Goal: Communication & Community: Answer question/provide support

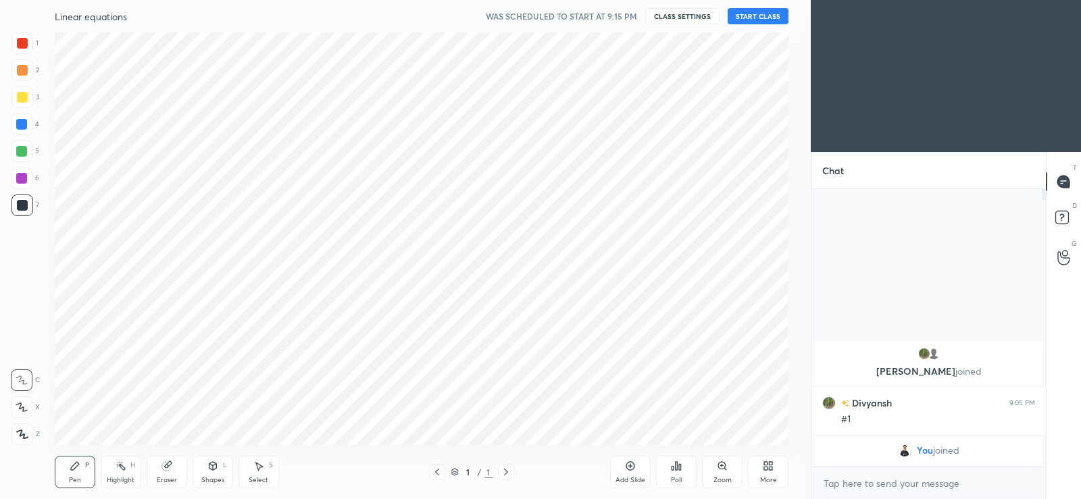
scroll to position [67119, 66776]
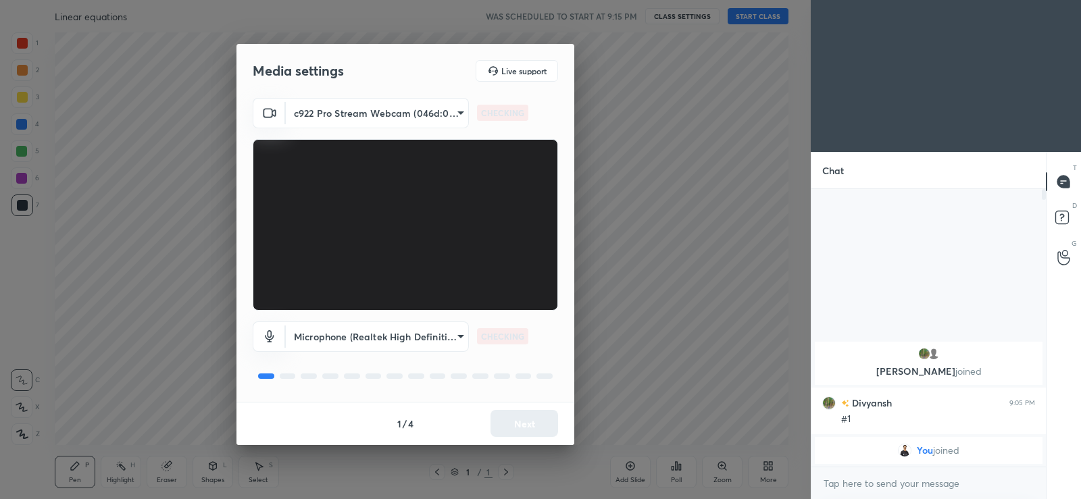
click at [513, 428] on div "1 / 4 Next" at bounding box center [405, 423] width 338 height 43
click at [525, 423] on button "Next" at bounding box center [524, 423] width 68 height 27
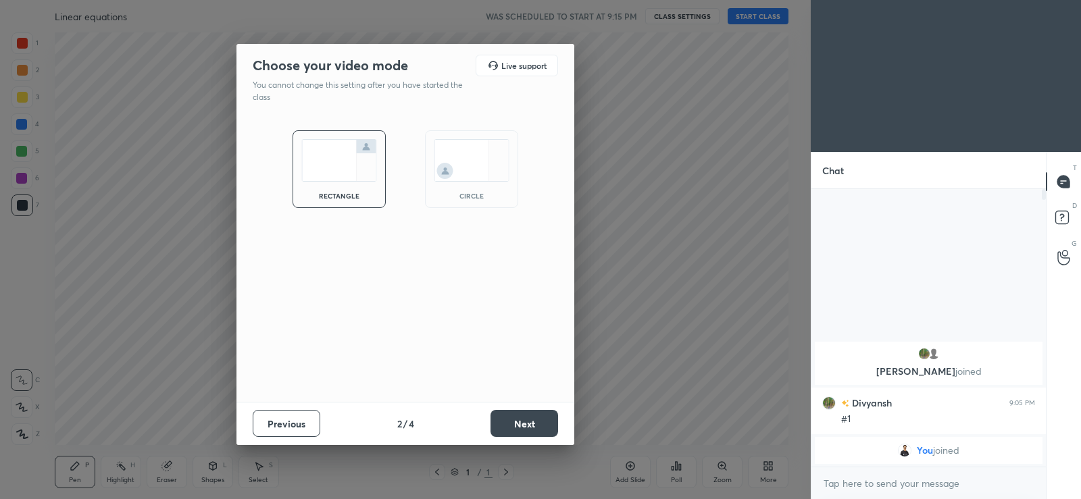
click at [525, 423] on button "Next" at bounding box center [524, 423] width 68 height 27
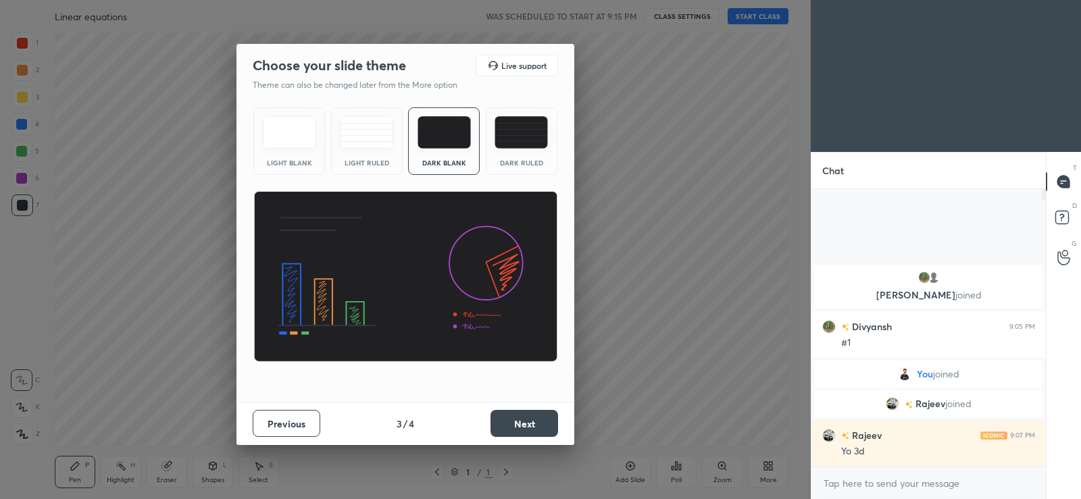
click at [516, 424] on button "Next" at bounding box center [524, 423] width 68 height 27
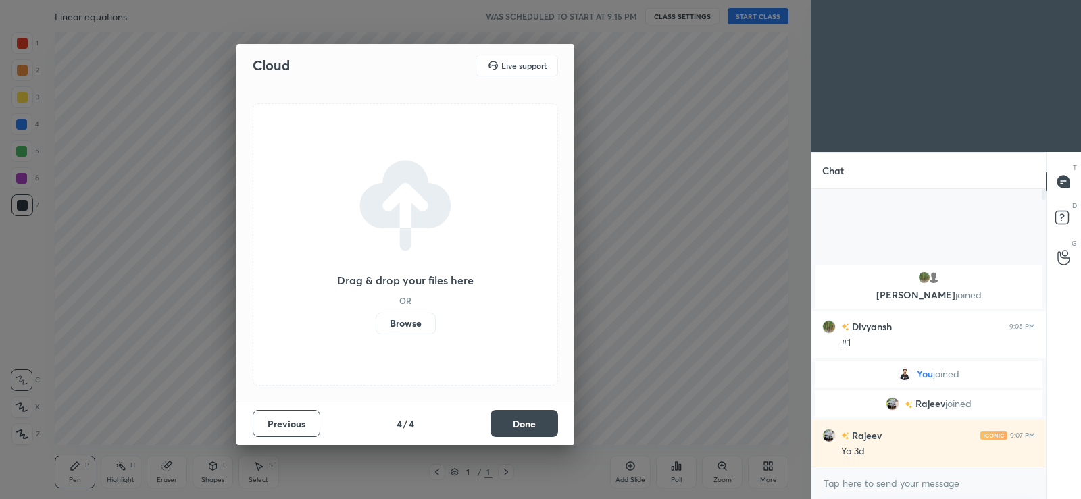
click at [404, 326] on label "Browse" at bounding box center [405, 324] width 60 height 22
click at [375, 326] on input "Browse" at bounding box center [375, 324] width 0 height 22
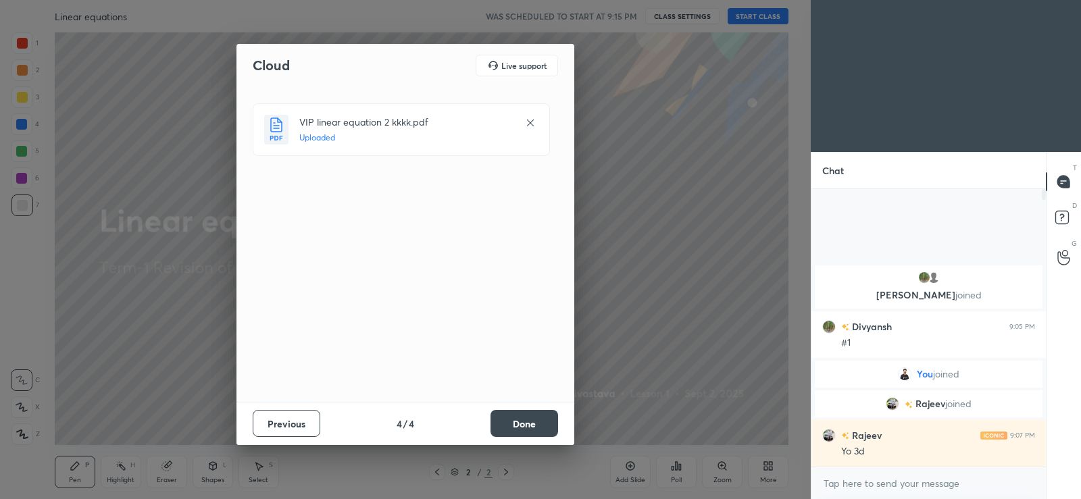
click at [511, 431] on button "Done" at bounding box center [524, 423] width 68 height 27
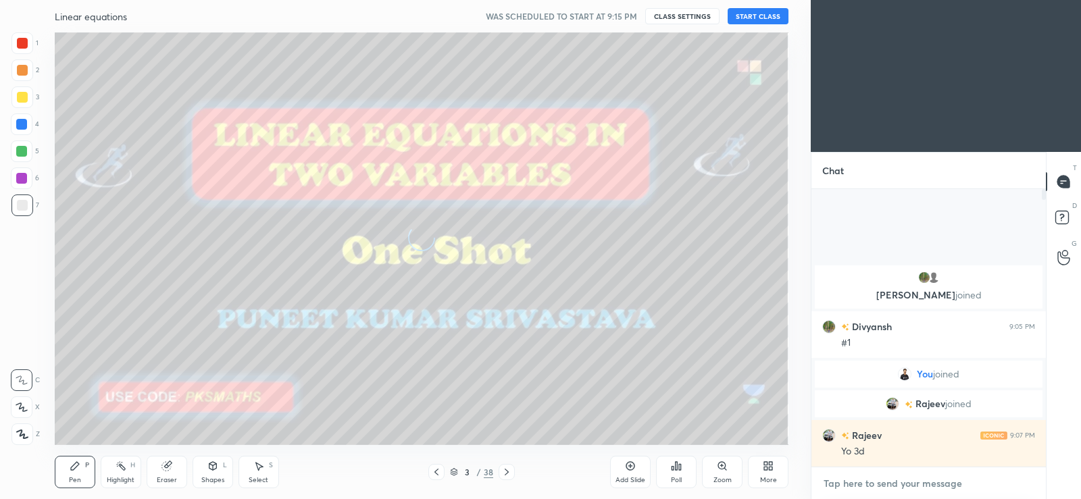
click at [843, 490] on textarea at bounding box center [928, 484] width 213 height 22
type textarea "x"
paste textarea "[URL][DOMAIN_NAME]"
type textarea "[URL][DOMAIN_NAME]"
type textarea "x"
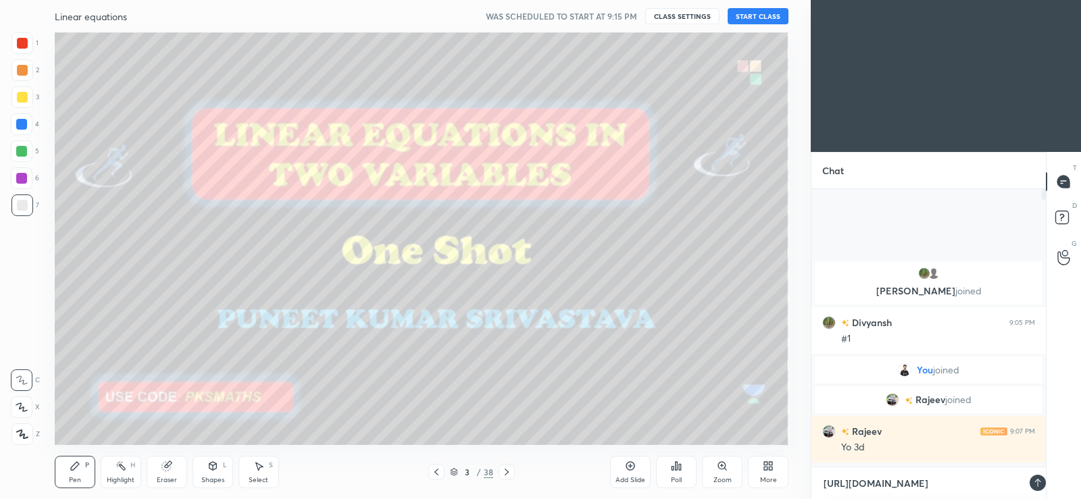
scroll to position [306, 230]
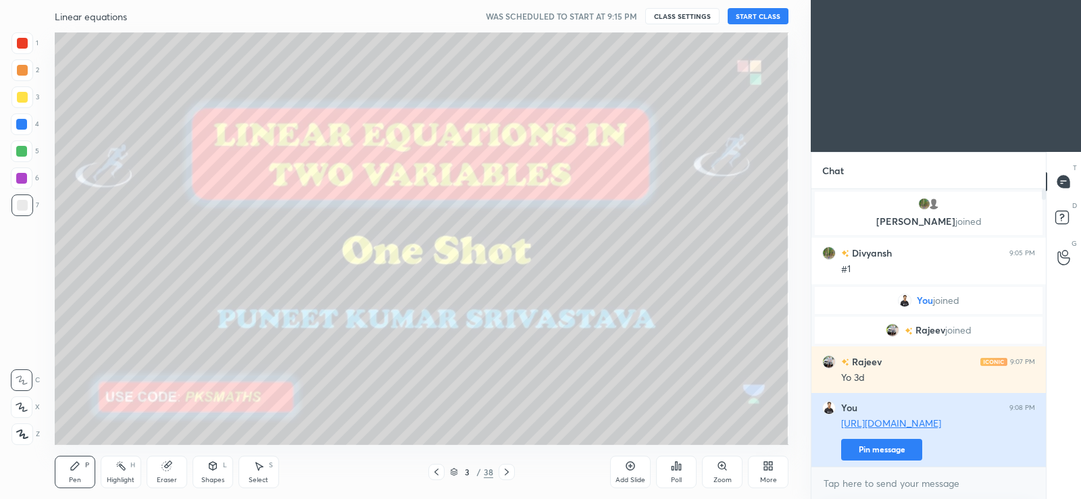
click at [856, 451] on button "Pin message" at bounding box center [881, 450] width 81 height 22
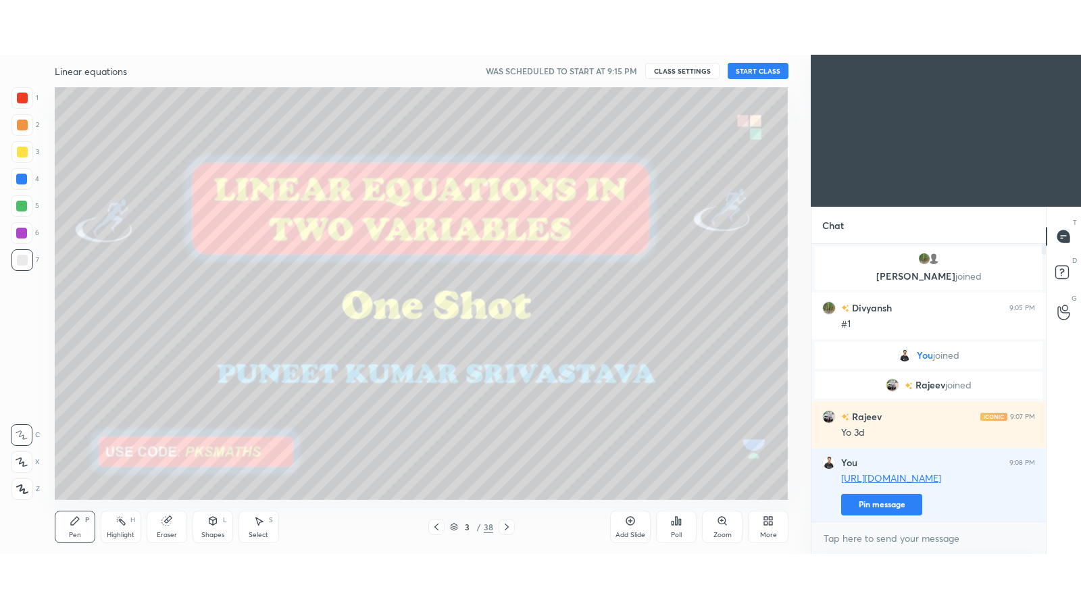
scroll to position [279, 230]
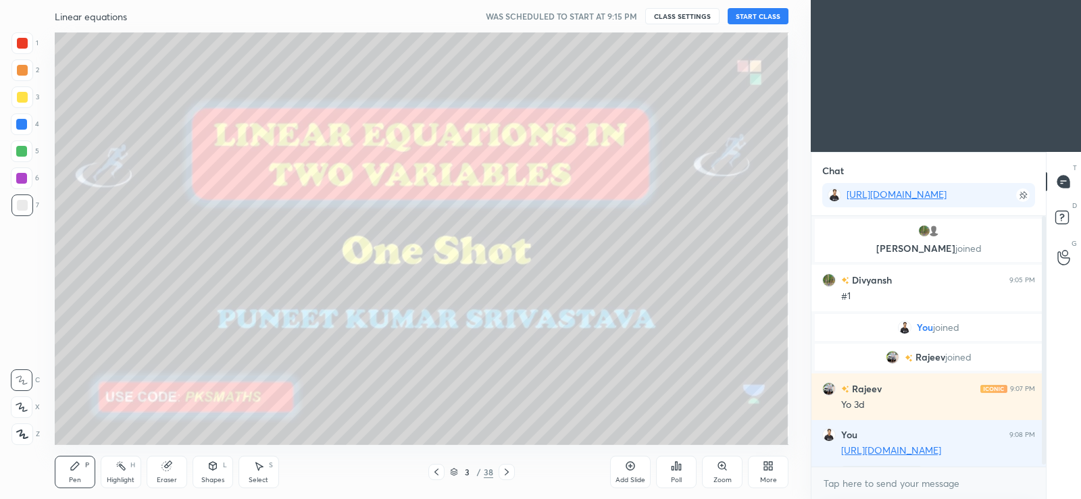
click at [771, 471] on div "More" at bounding box center [768, 472] width 41 height 32
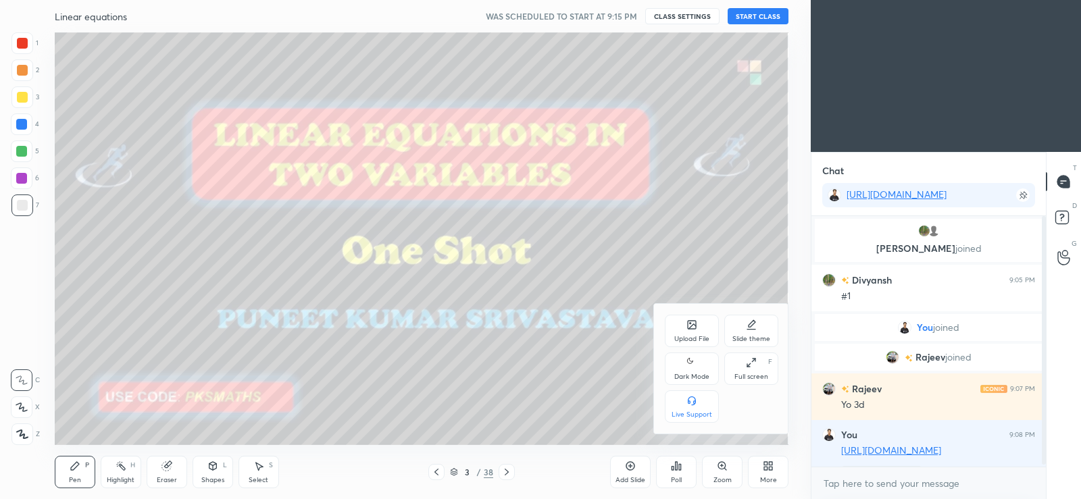
click at [698, 364] on div "Dark Mode" at bounding box center [692, 369] width 54 height 32
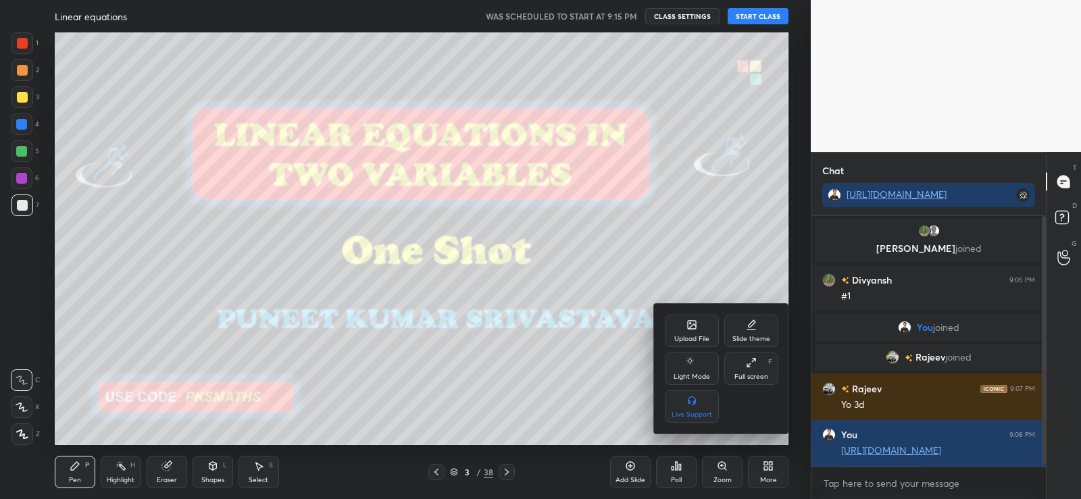
click at [738, 365] on div "Full screen F" at bounding box center [751, 369] width 54 height 32
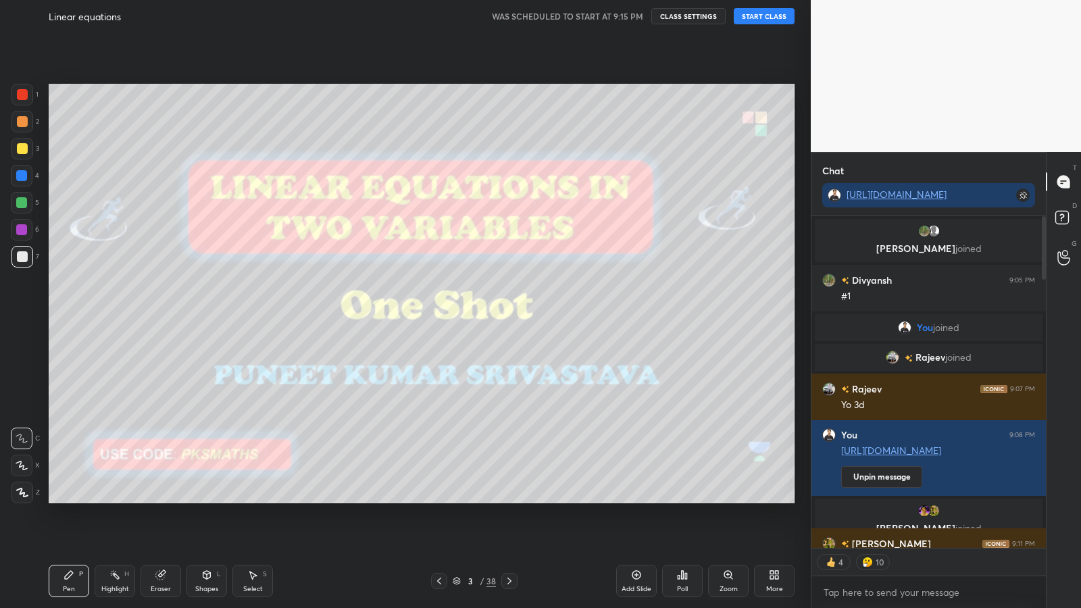
scroll to position [355, 230]
click at [23, 494] on icon at bounding box center [22, 492] width 11 height 8
click at [20, 118] on div at bounding box center [22, 121] width 11 height 11
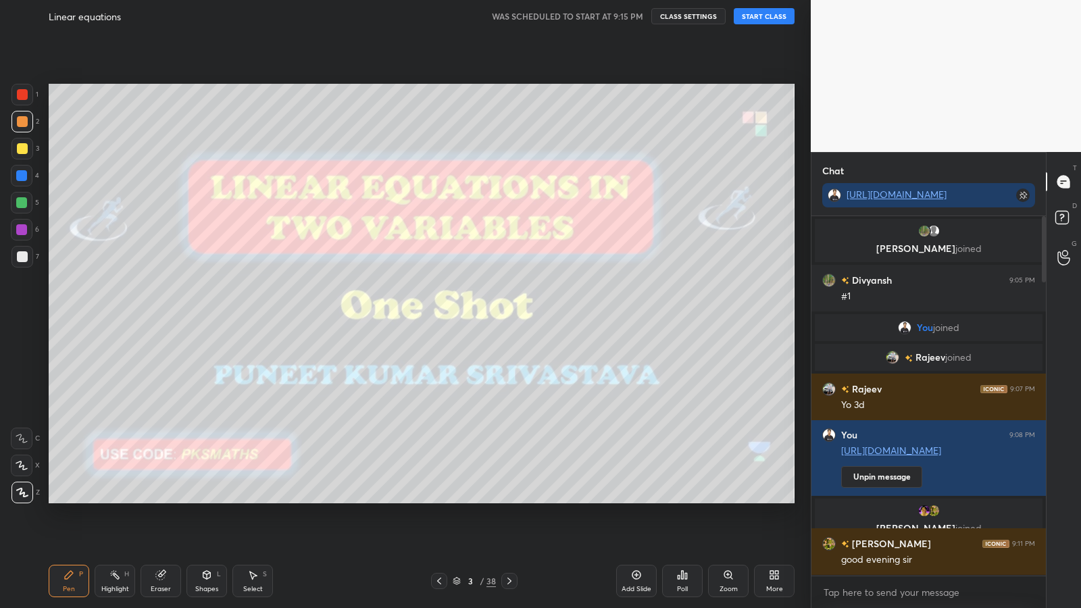
click at [513, 498] on icon at bounding box center [509, 580] width 11 height 11
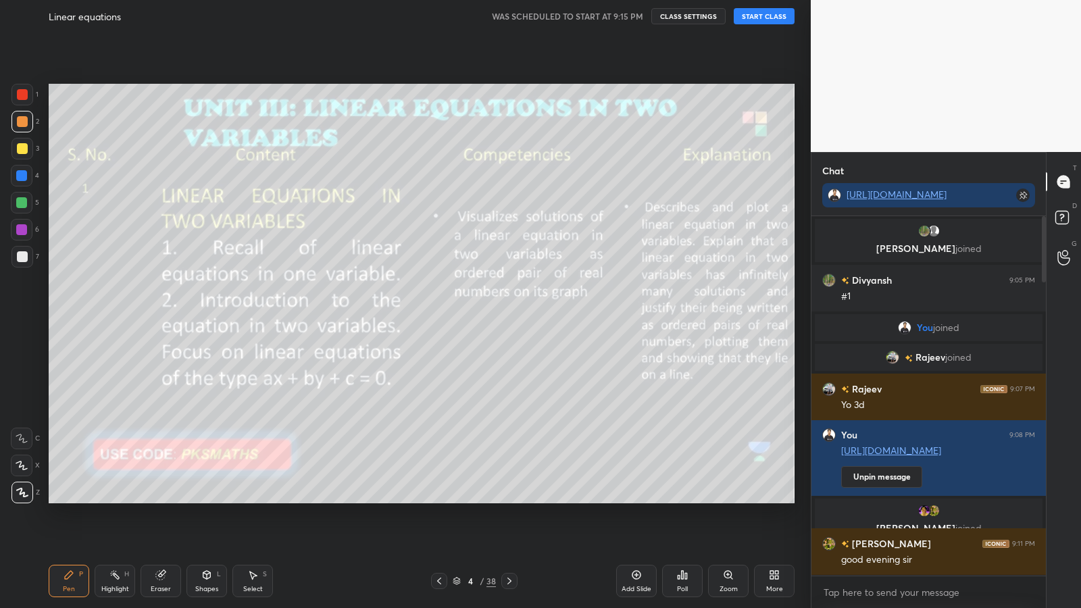
click at [521, 498] on div "4 / 38" at bounding box center [474, 581] width 284 height 16
click at [510, 498] on icon at bounding box center [509, 580] width 4 height 7
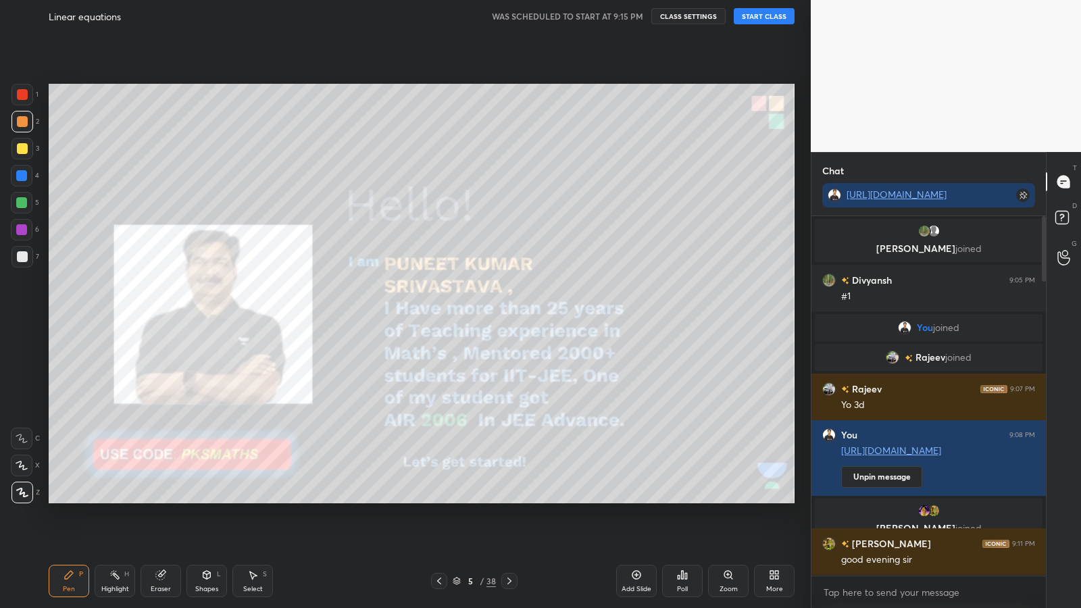
click at [510, 498] on icon at bounding box center [509, 580] width 11 height 11
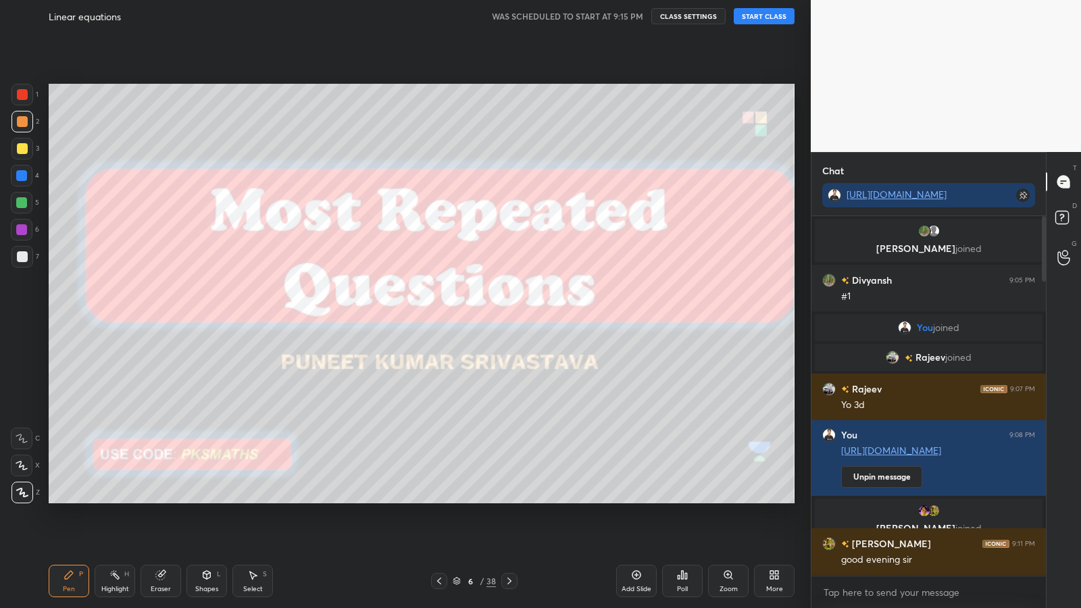
click at [439, 498] on icon at bounding box center [439, 580] width 11 height 11
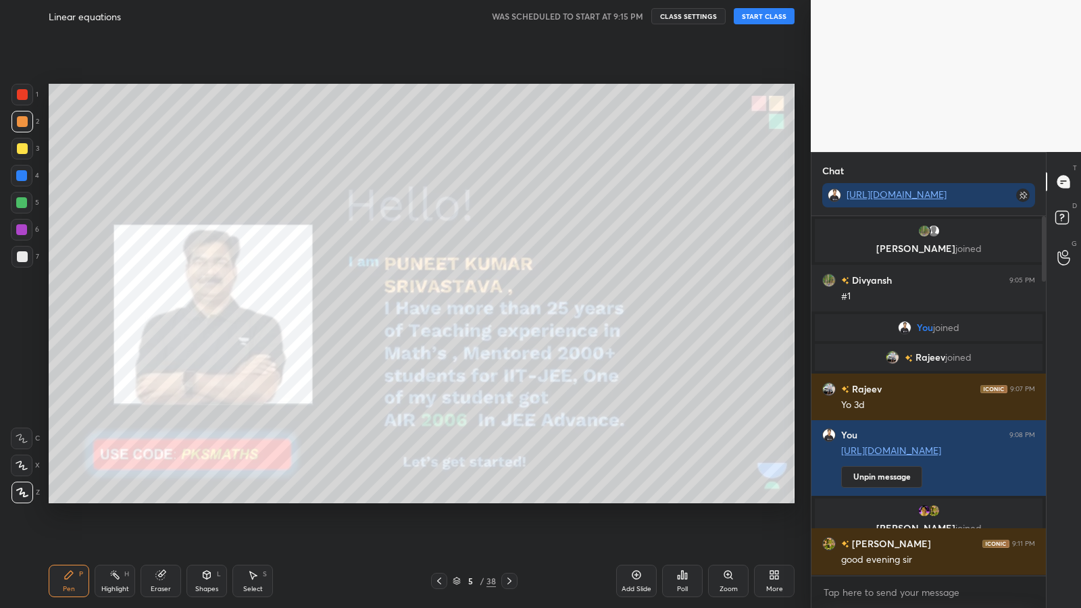
click at [438, 498] on icon at bounding box center [439, 580] width 4 height 7
click at [441, 498] on icon at bounding box center [439, 580] width 11 height 11
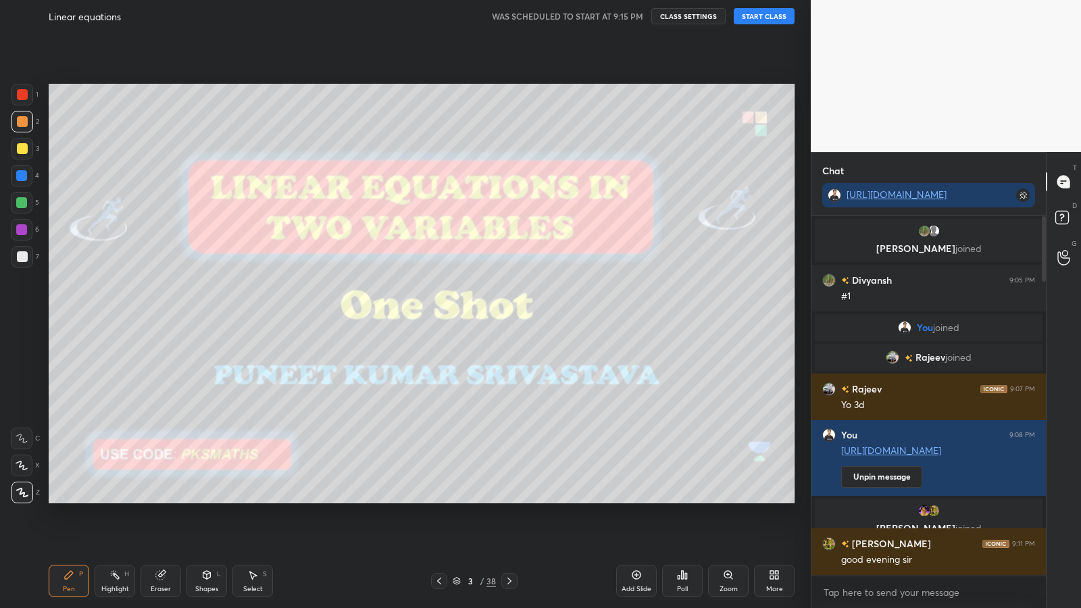
click at [445, 498] on div at bounding box center [439, 581] width 16 height 16
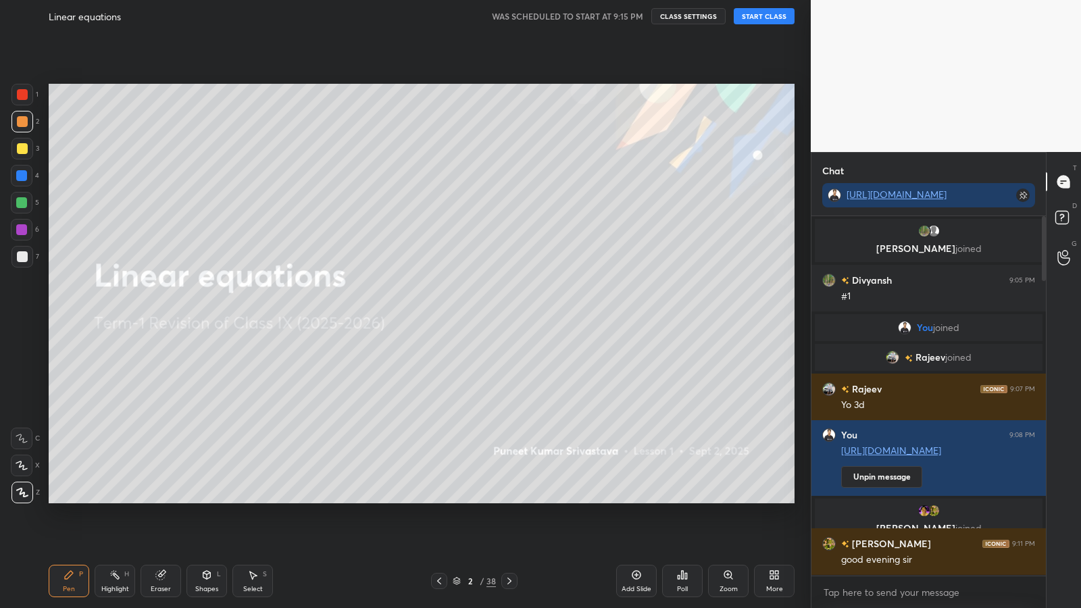
click at [761, 18] on button "START CLASS" at bounding box center [763, 16] width 61 height 16
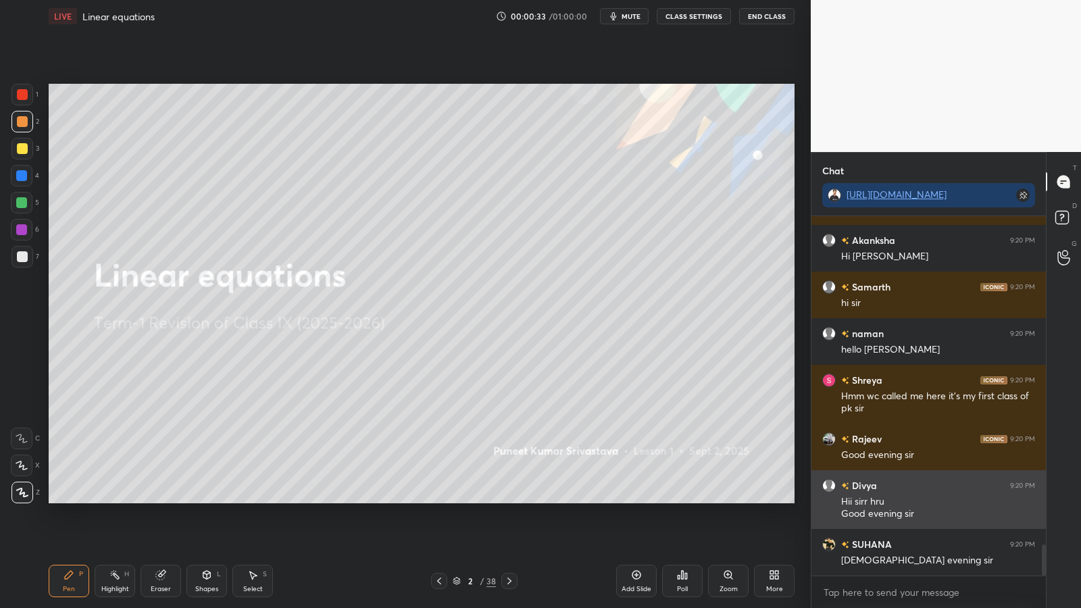
scroll to position [3805, 0]
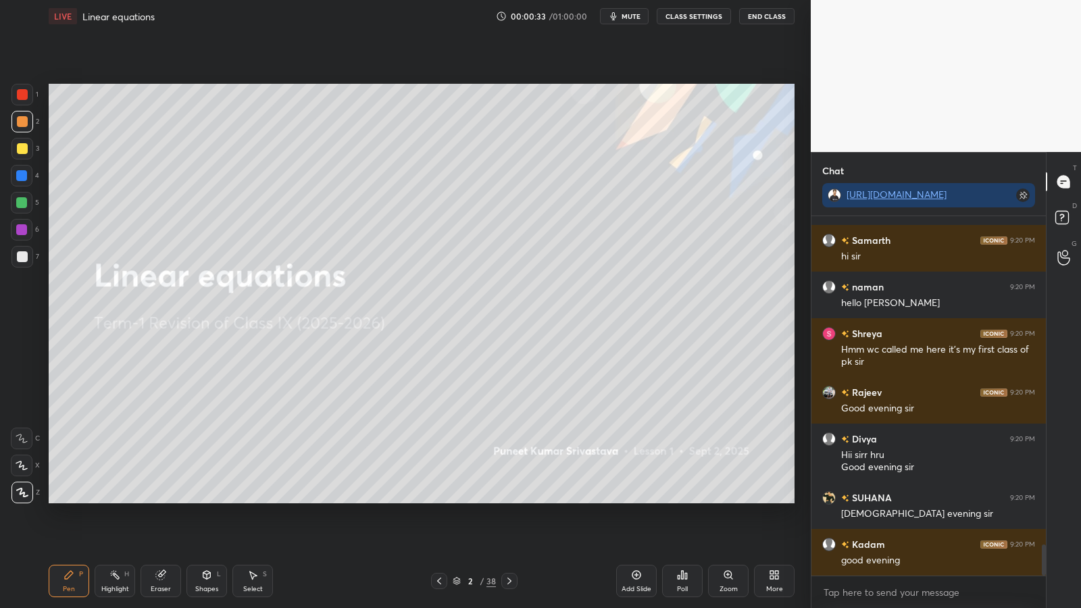
click at [798, 498] on div "Setting up your live class Poll for secs No correct answer Start poll" at bounding box center [421, 292] width 756 height 521
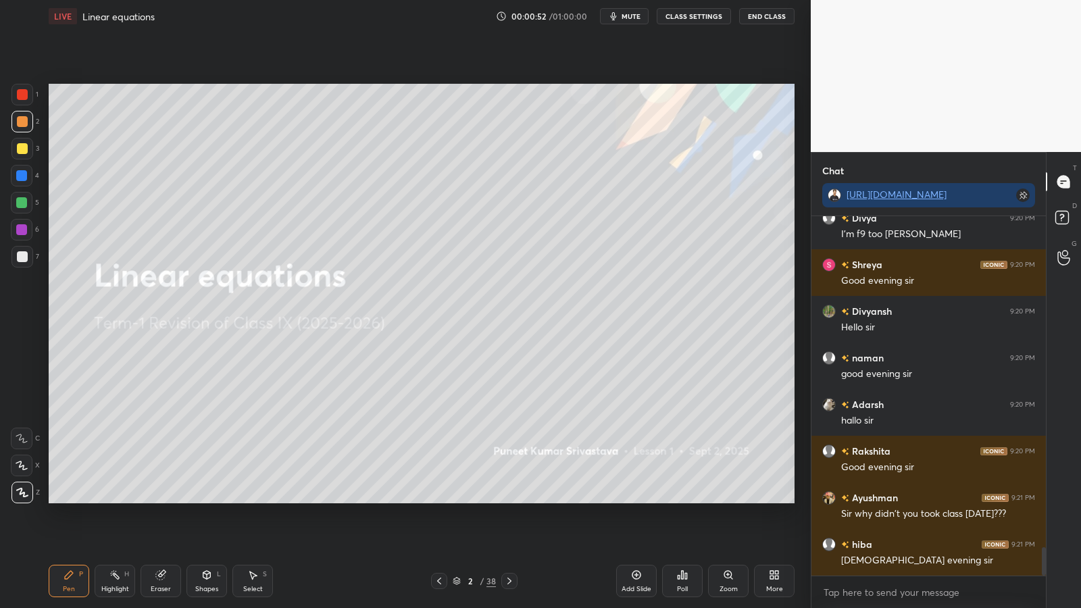
scroll to position [4225, 0]
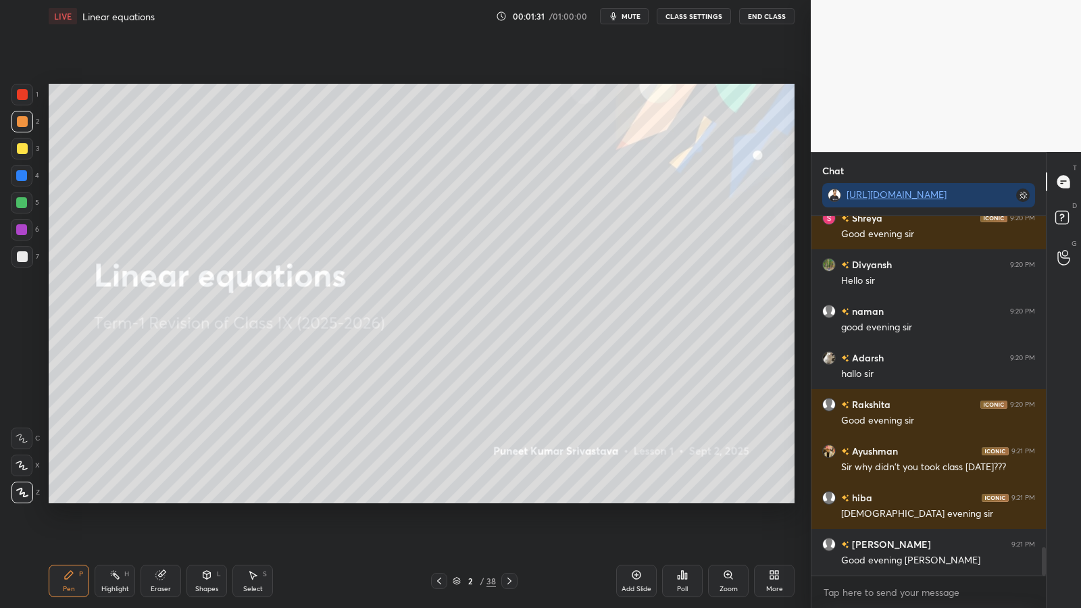
click at [685, 498] on icon at bounding box center [686, 576] width 2 height 6
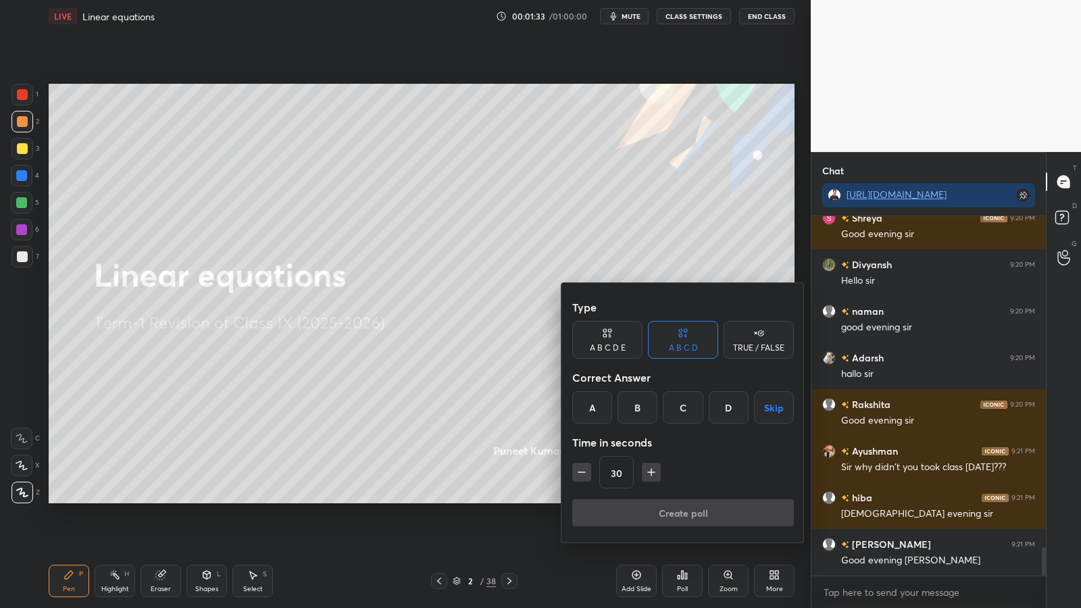
click at [598, 406] on div "A" at bounding box center [592, 407] width 40 height 32
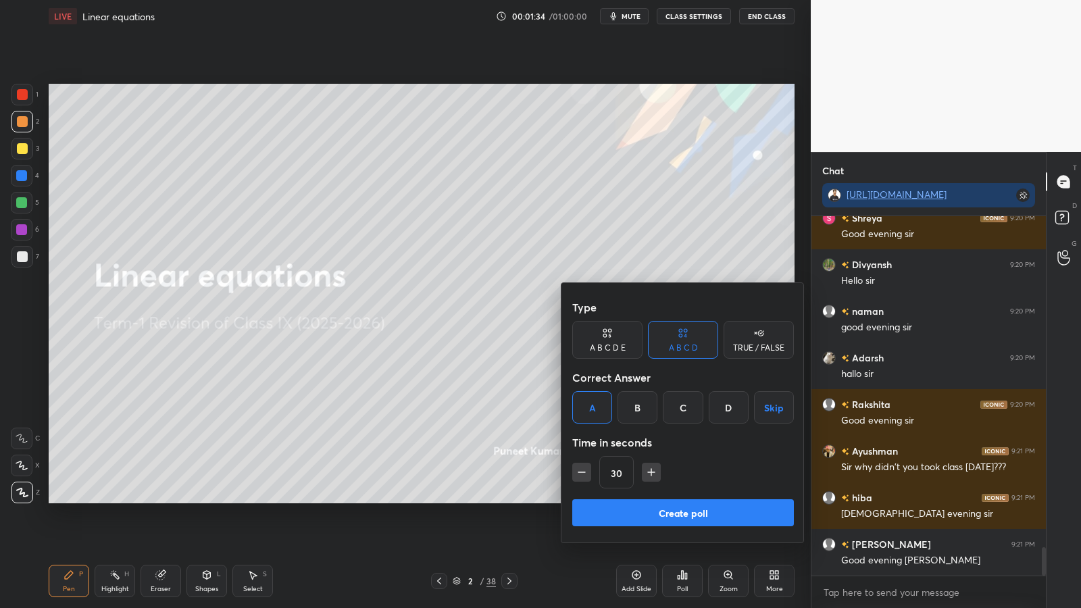
click at [671, 498] on button "Create poll" at bounding box center [683, 512] width 222 height 27
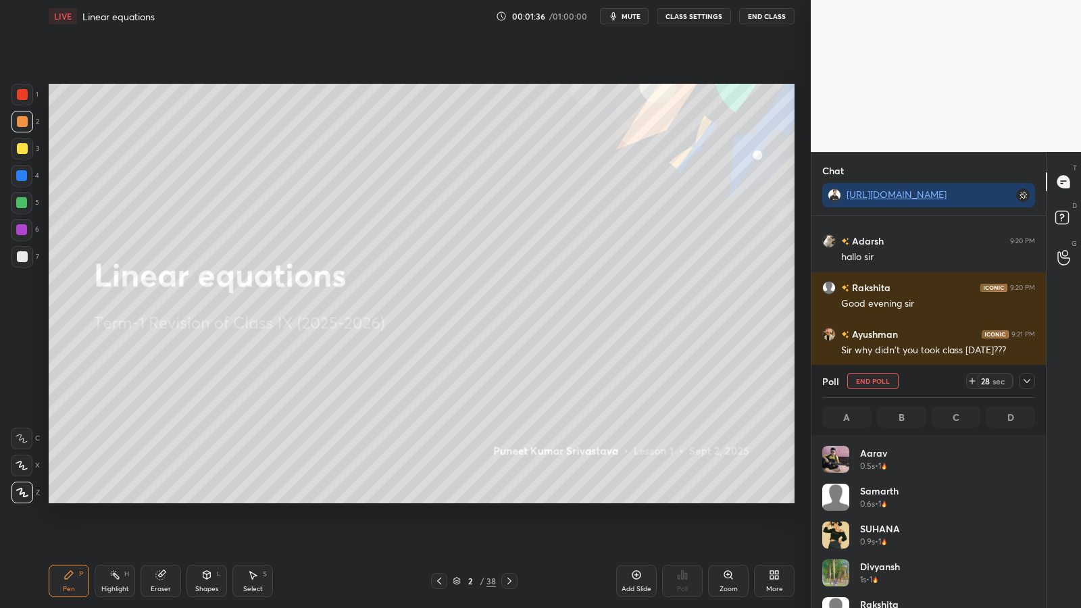
scroll to position [158, 209]
click at [690, 427] on p "Undo" at bounding box center [696, 428] width 20 height 11
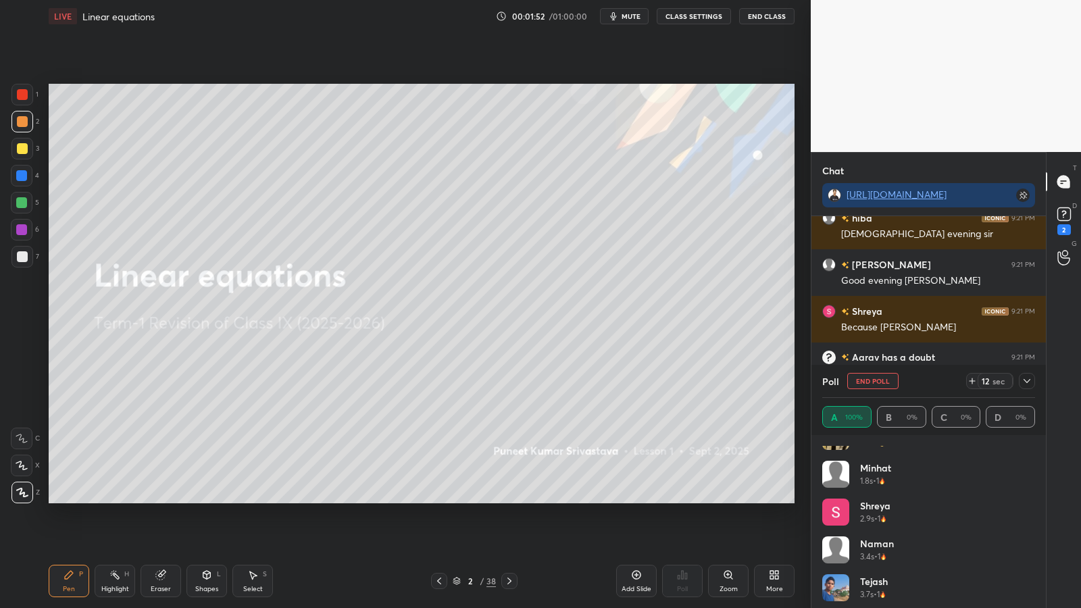
scroll to position [594, 0]
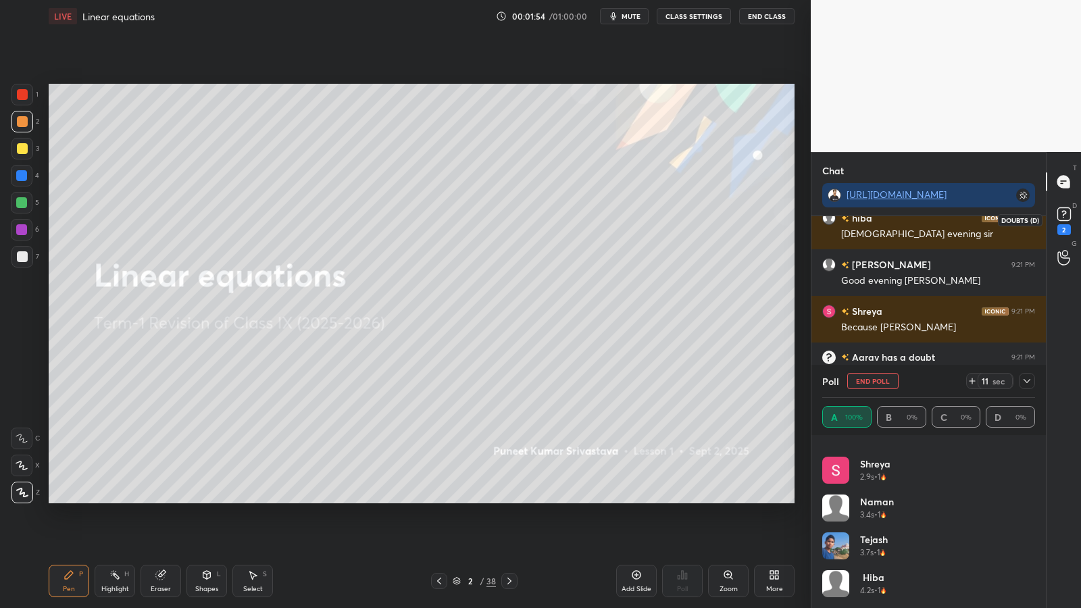
click at [1063, 213] on rect at bounding box center [1063, 214] width 13 height 13
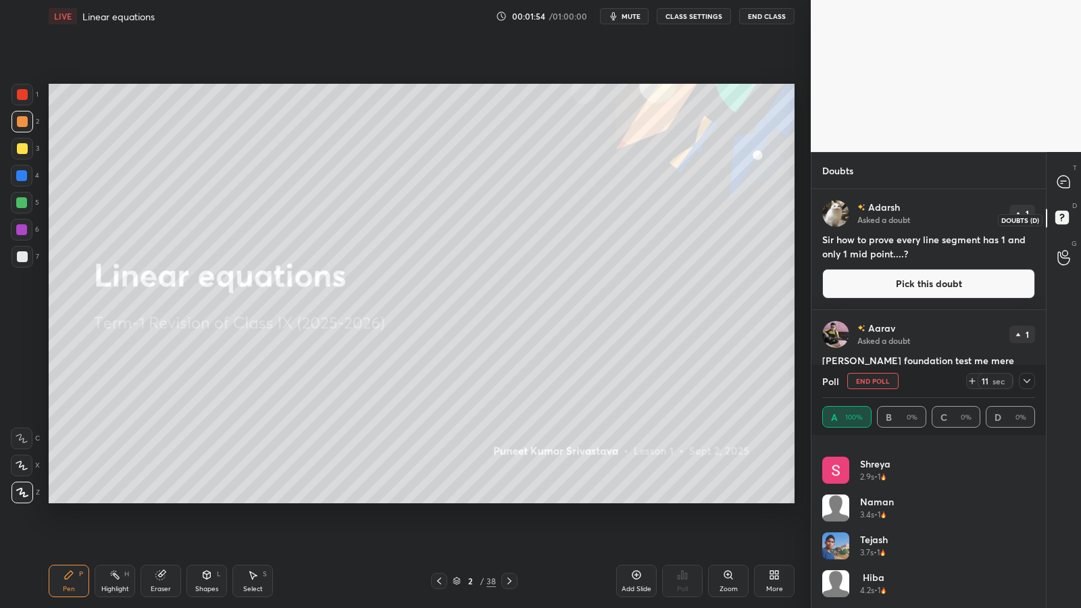
scroll to position [344, 230]
click at [1026, 384] on icon at bounding box center [1026, 380] width 11 height 11
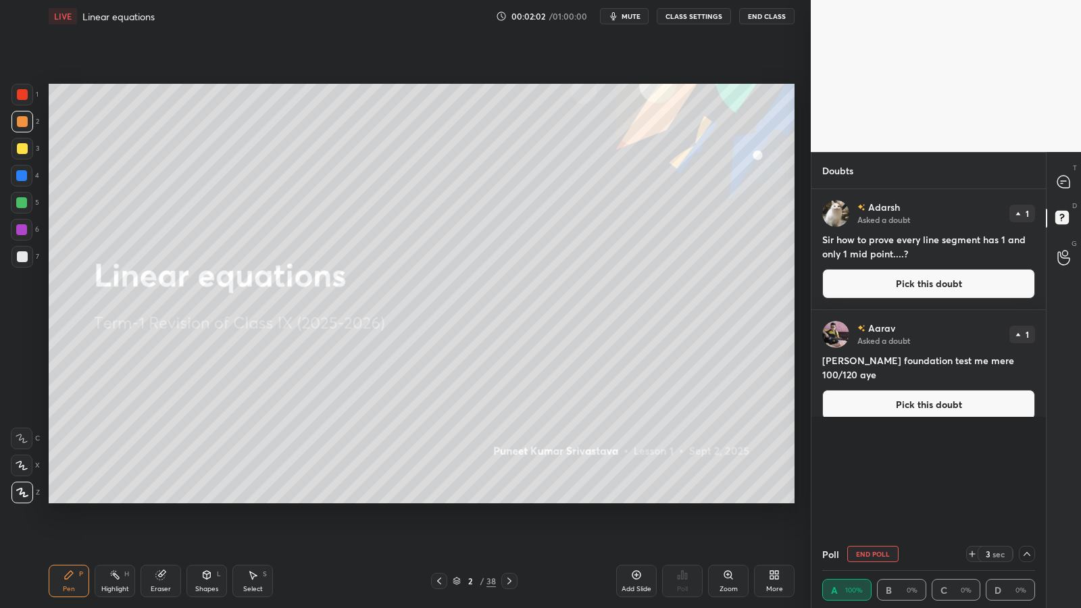
scroll to position [0, 0]
click at [946, 283] on button "Pick this doubt" at bounding box center [928, 284] width 213 height 30
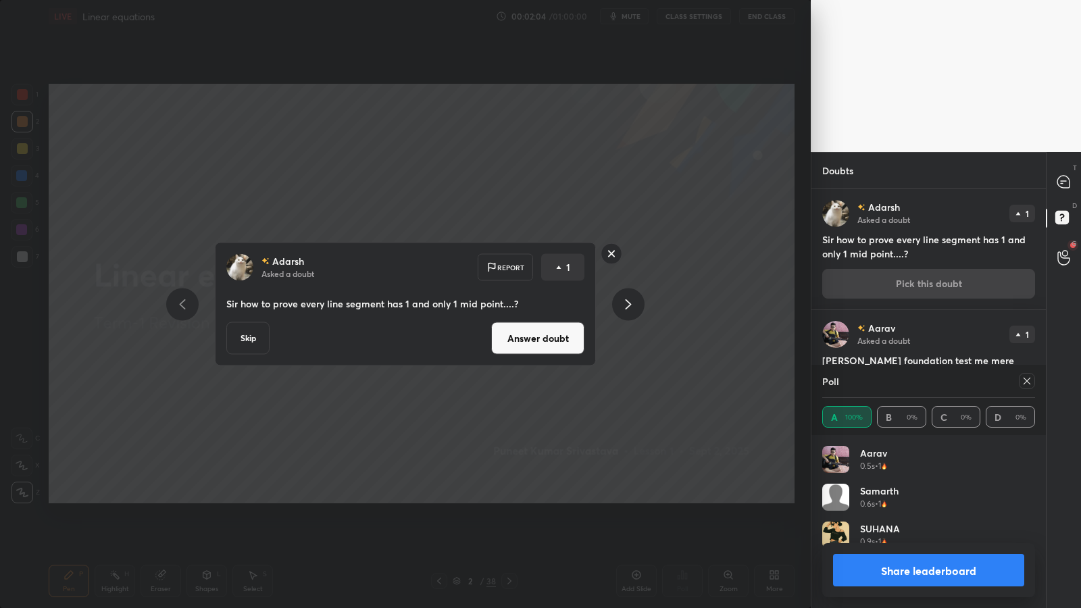
scroll to position [158, 209]
click at [550, 340] on button "Answer doubt" at bounding box center [537, 338] width 93 height 32
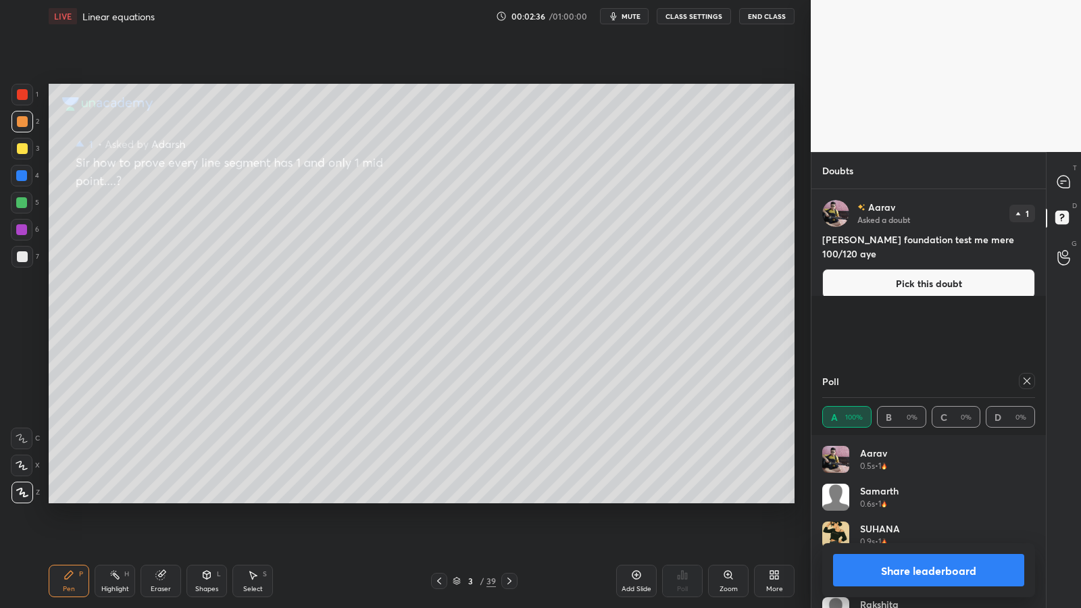
click at [22, 492] on icon at bounding box center [22, 492] width 12 height 9
click at [932, 269] on button "Pick this doubt" at bounding box center [928, 284] width 213 height 30
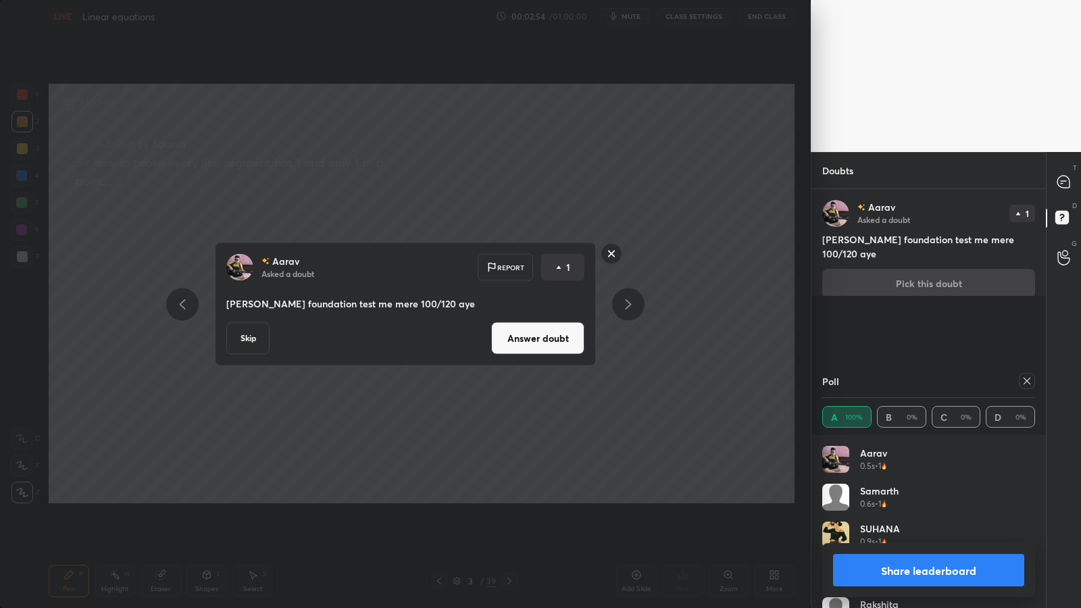
click at [933, 498] on button "Share leaderboard" at bounding box center [928, 570] width 191 height 32
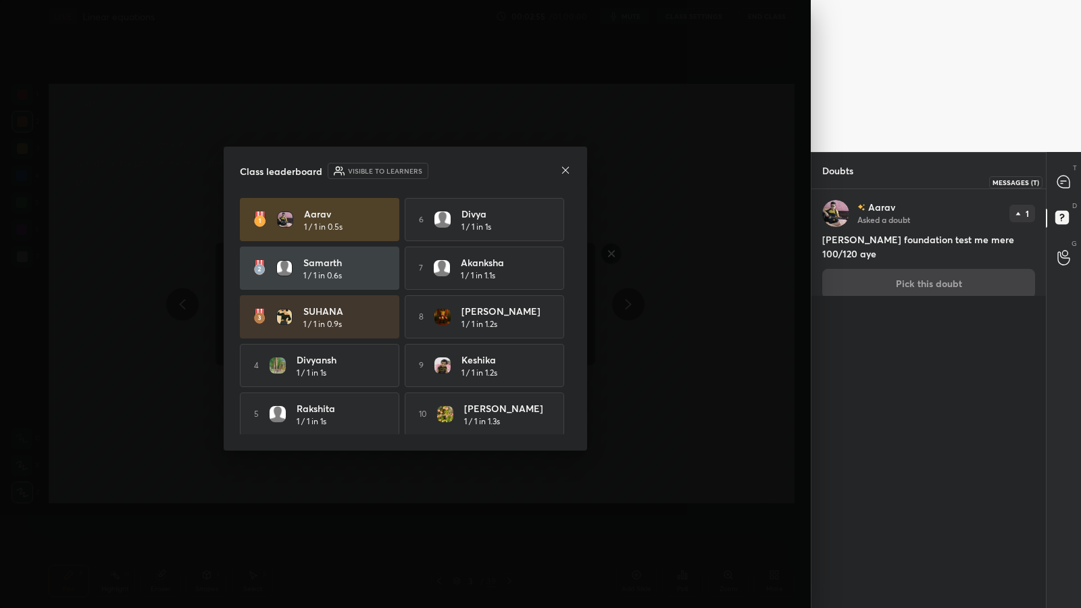
scroll to position [5, 5]
click at [1065, 180] on icon at bounding box center [1063, 182] width 12 height 12
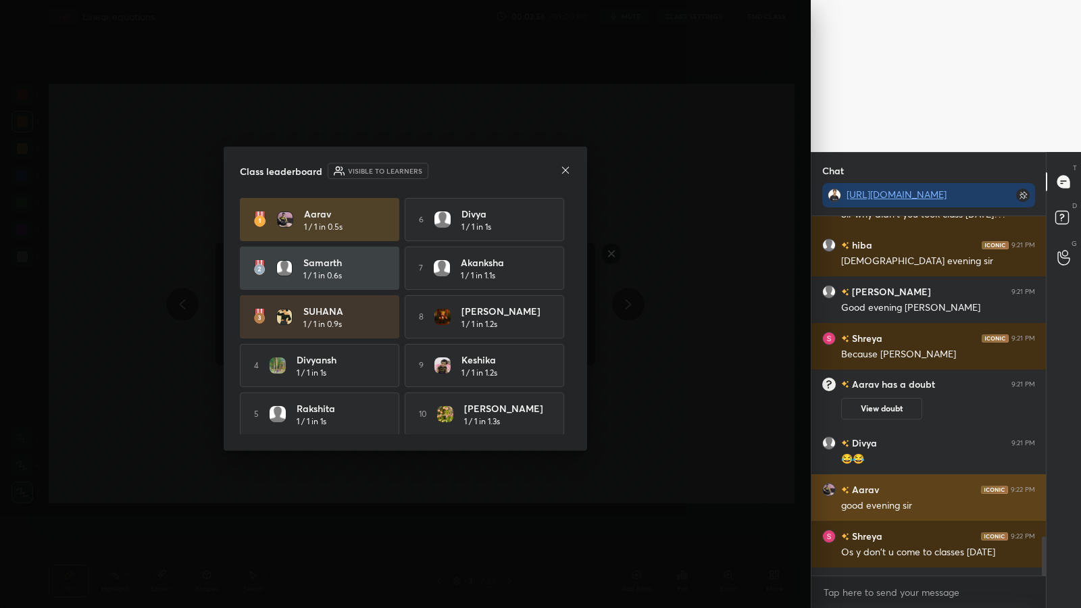
scroll to position [3542, 0]
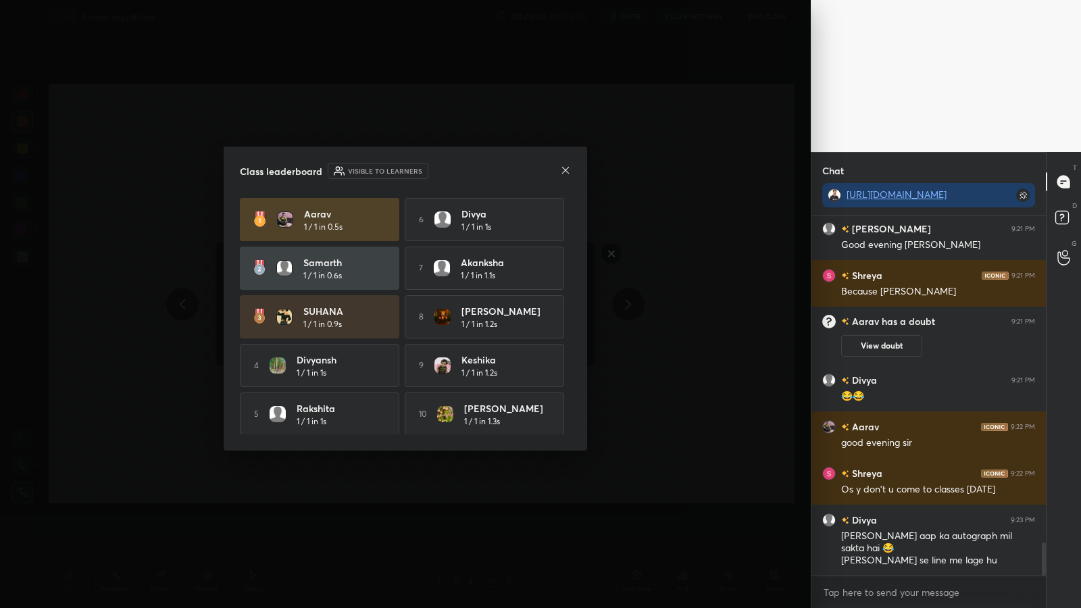
click at [569, 171] on icon at bounding box center [565, 170] width 11 height 11
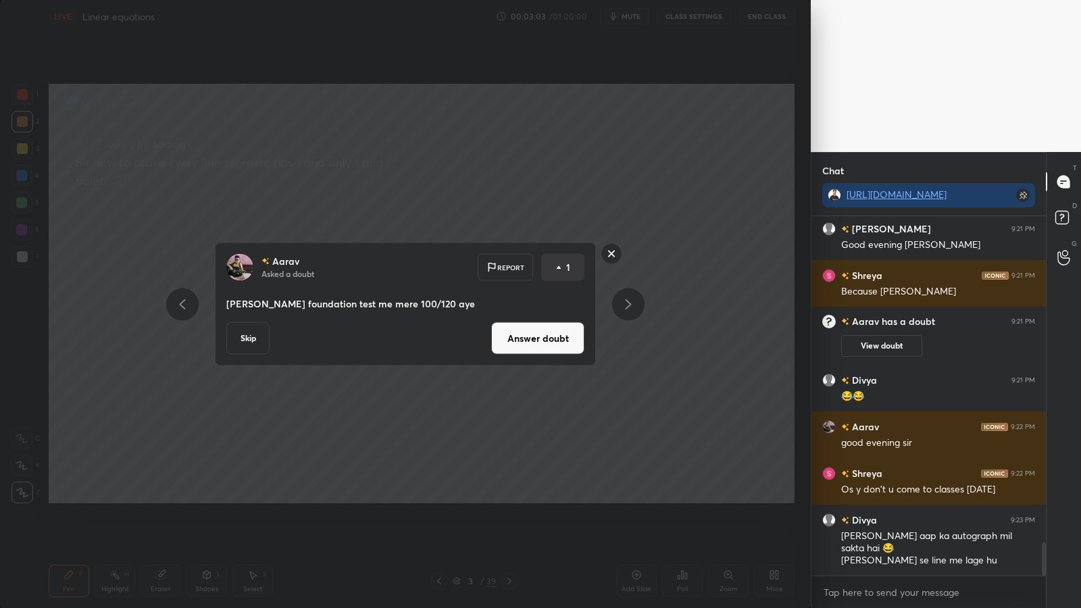
click at [556, 341] on button "Answer doubt" at bounding box center [537, 338] width 93 height 32
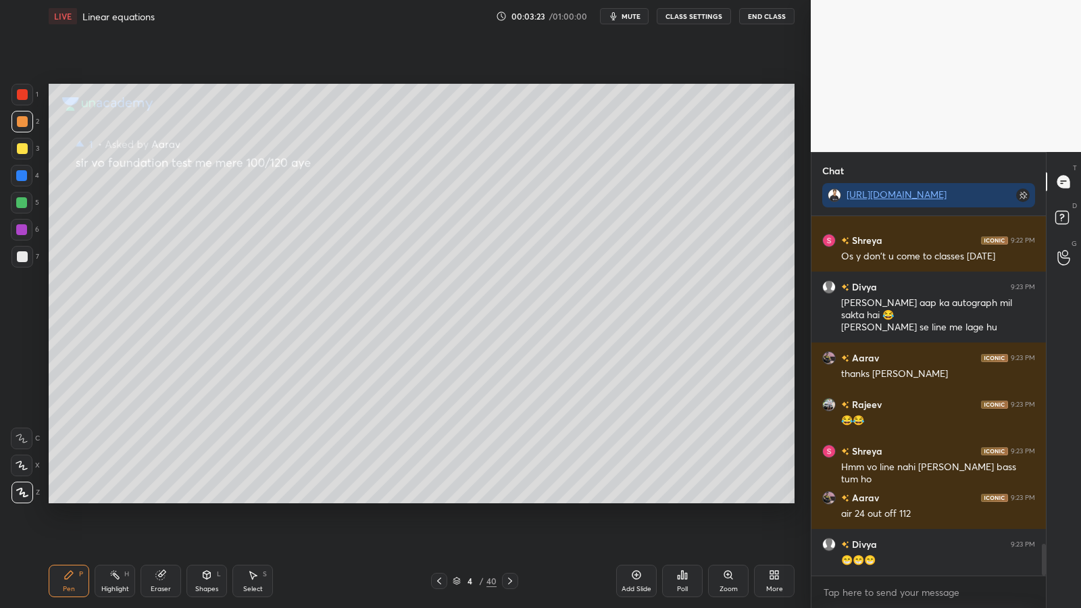
scroll to position [3767, 0]
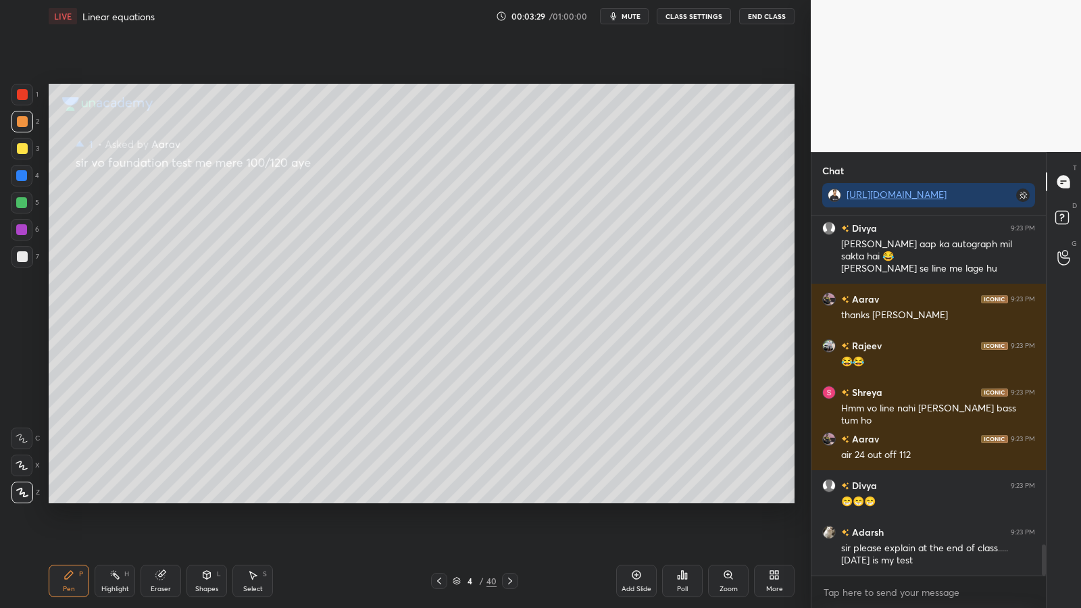
click at [438, 498] on icon at bounding box center [439, 580] width 11 height 11
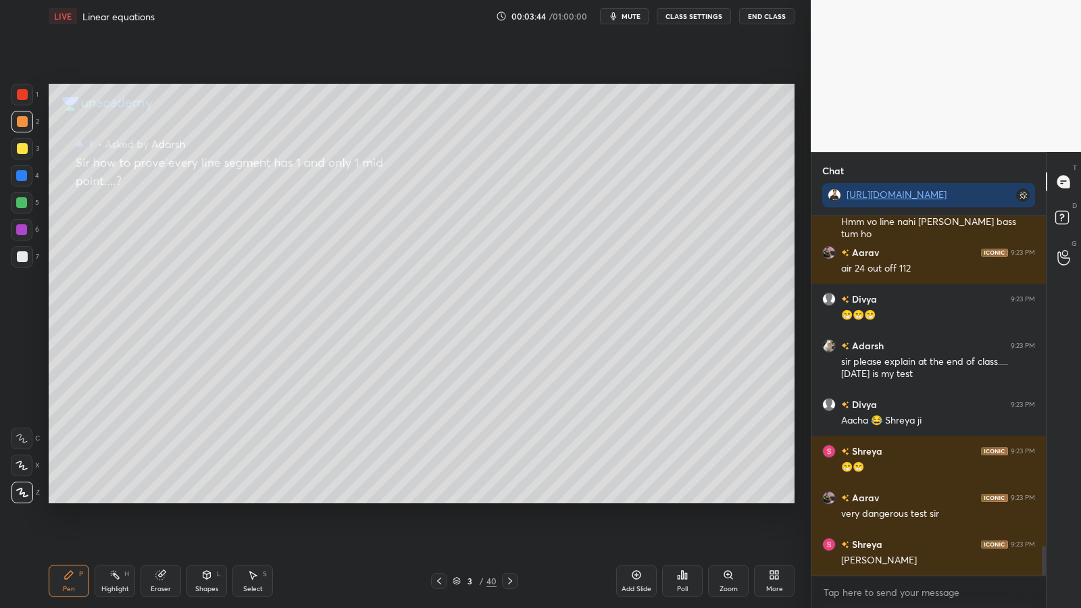
scroll to position [4000, 0]
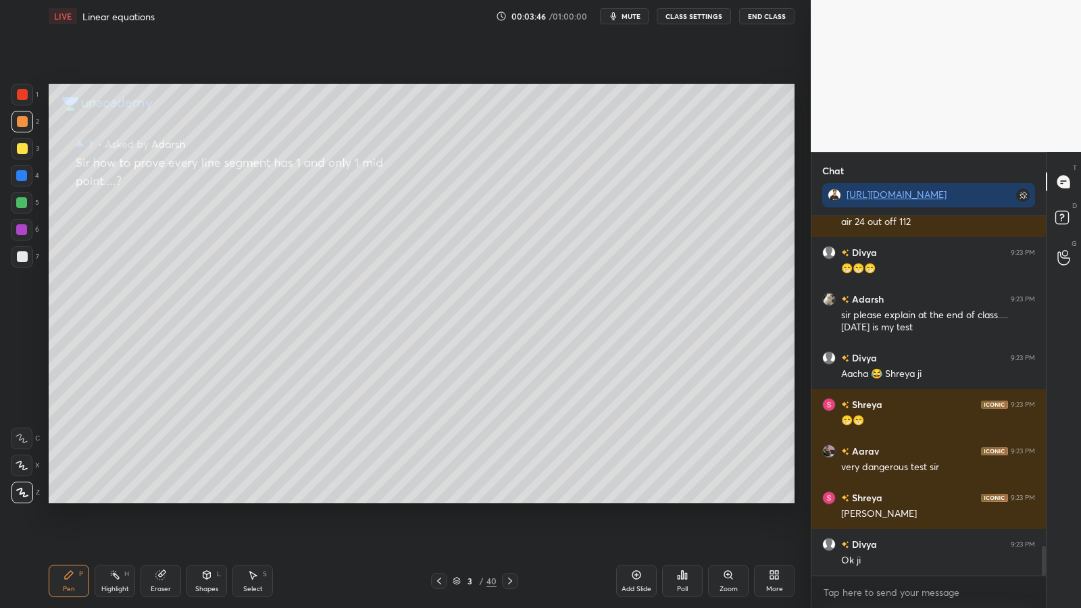
click at [516, 498] on div at bounding box center [510, 581] width 16 height 16
click at [480, 498] on div "/" at bounding box center [481, 581] width 4 height 8
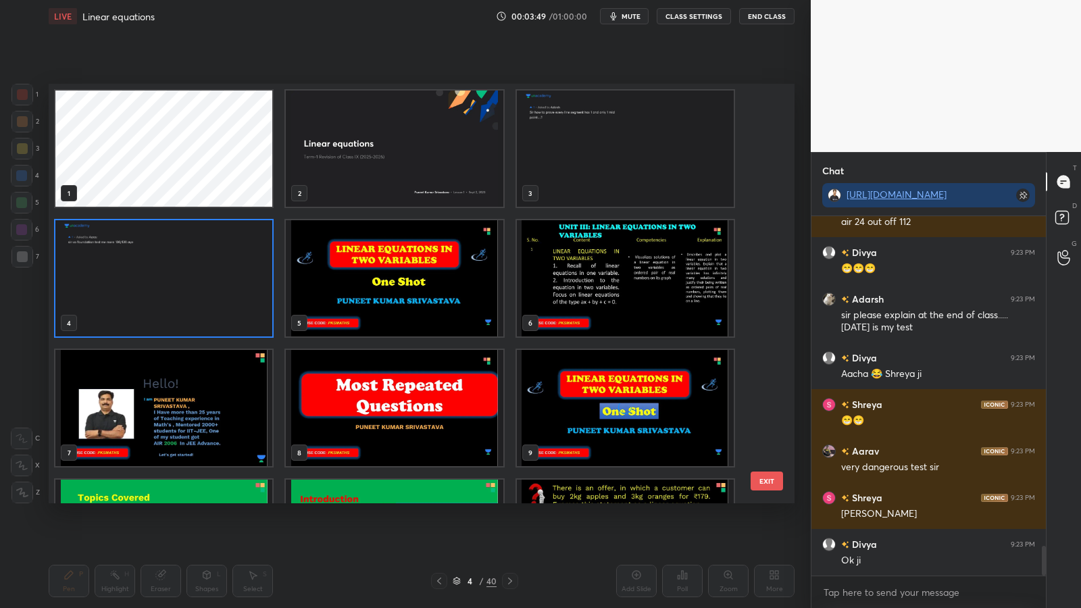
scroll to position [415, 739]
click at [594, 291] on img "grid" at bounding box center [625, 278] width 217 height 116
click at [597, 290] on img "grid" at bounding box center [625, 278] width 217 height 116
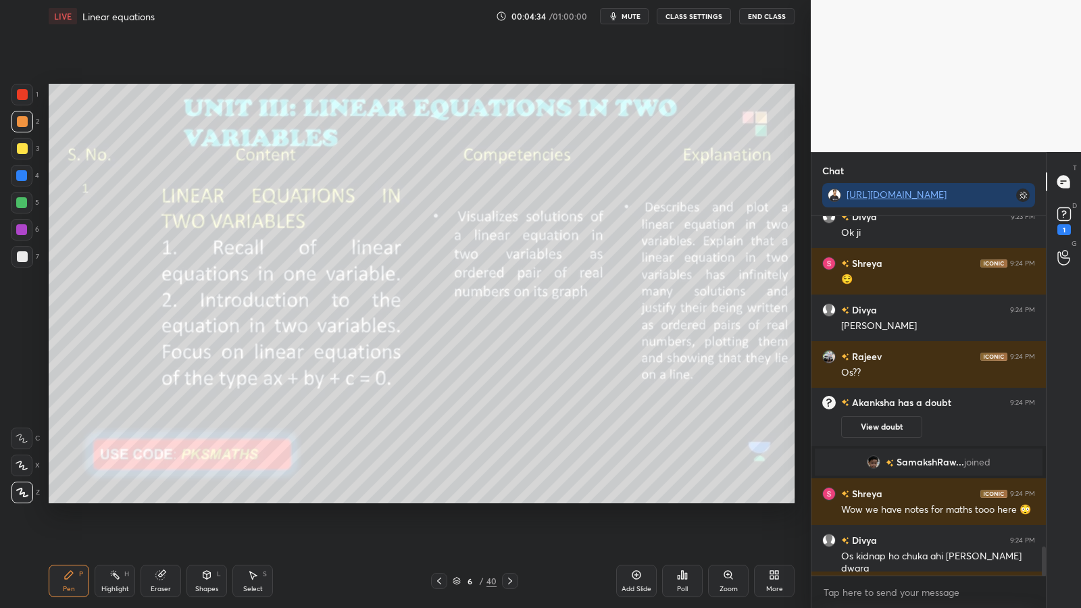
scroll to position [4101, 0]
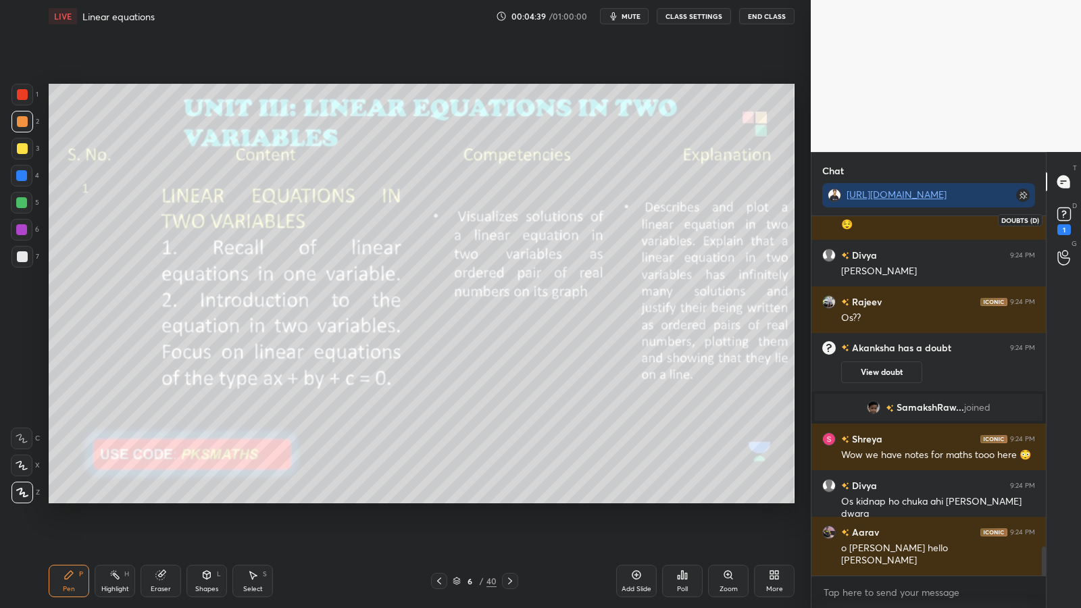
click at [1068, 210] on rect at bounding box center [1063, 214] width 13 height 13
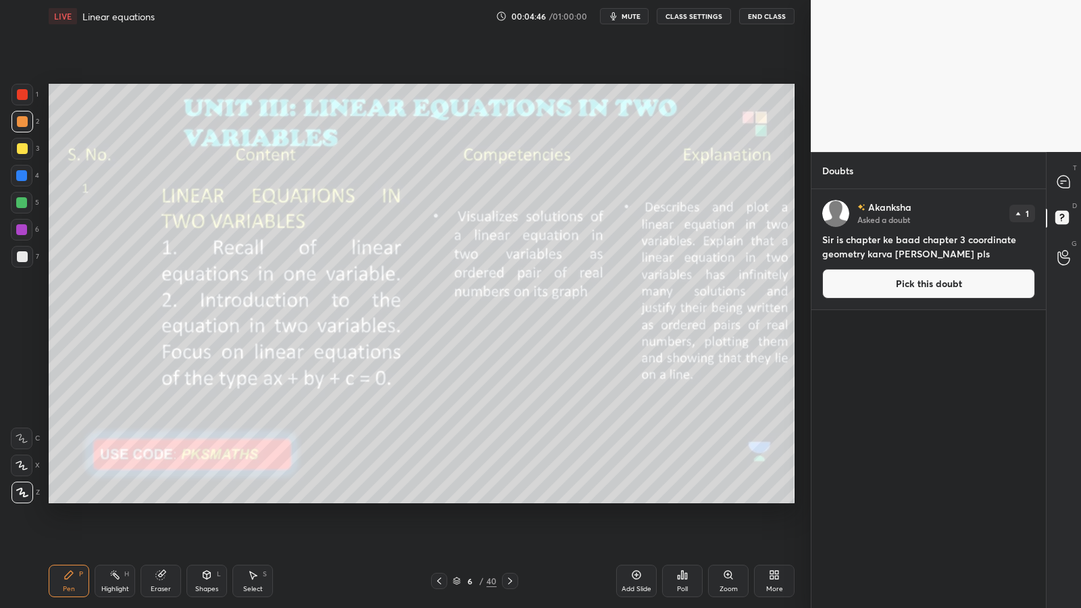
click at [922, 287] on button "Pick this doubt" at bounding box center [928, 284] width 213 height 30
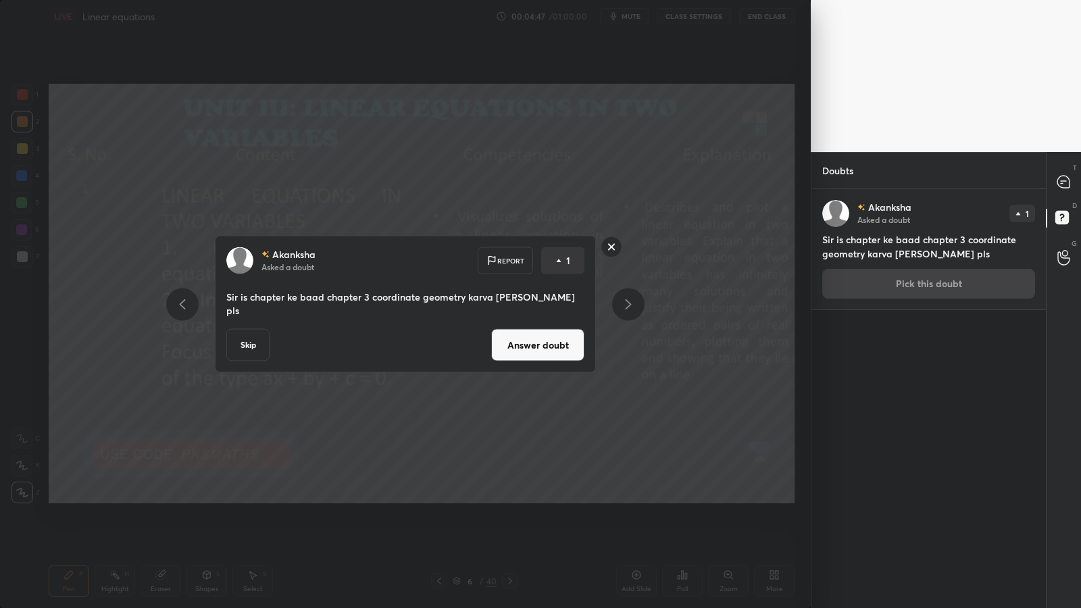
click at [549, 332] on button "Answer doubt" at bounding box center [537, 345] width 93 height 32
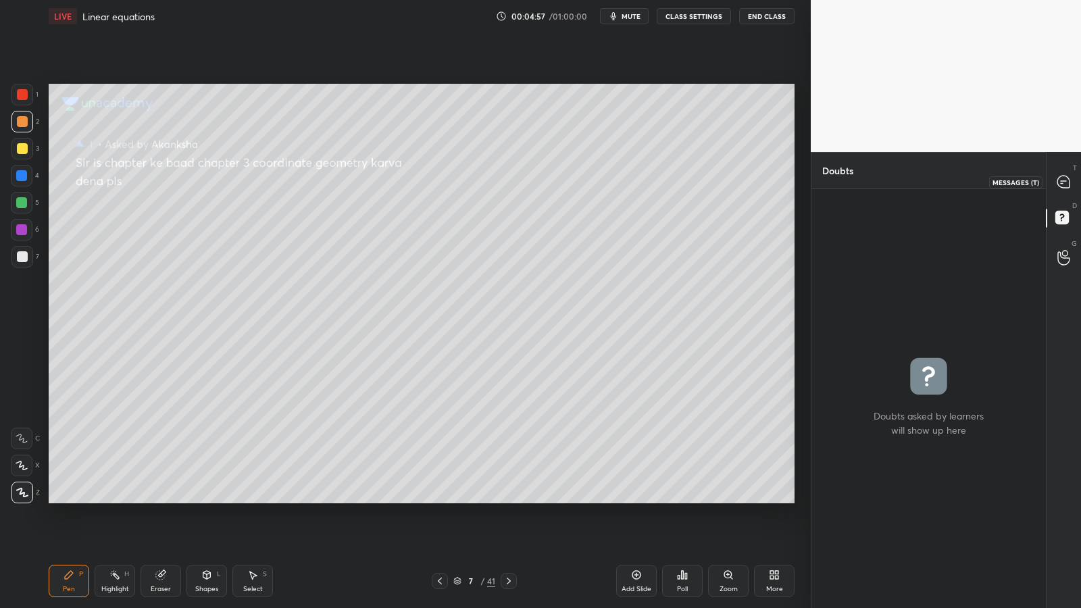
click at [1065, 178] on icon at bounding box center [1063, 182] width 12 height 12
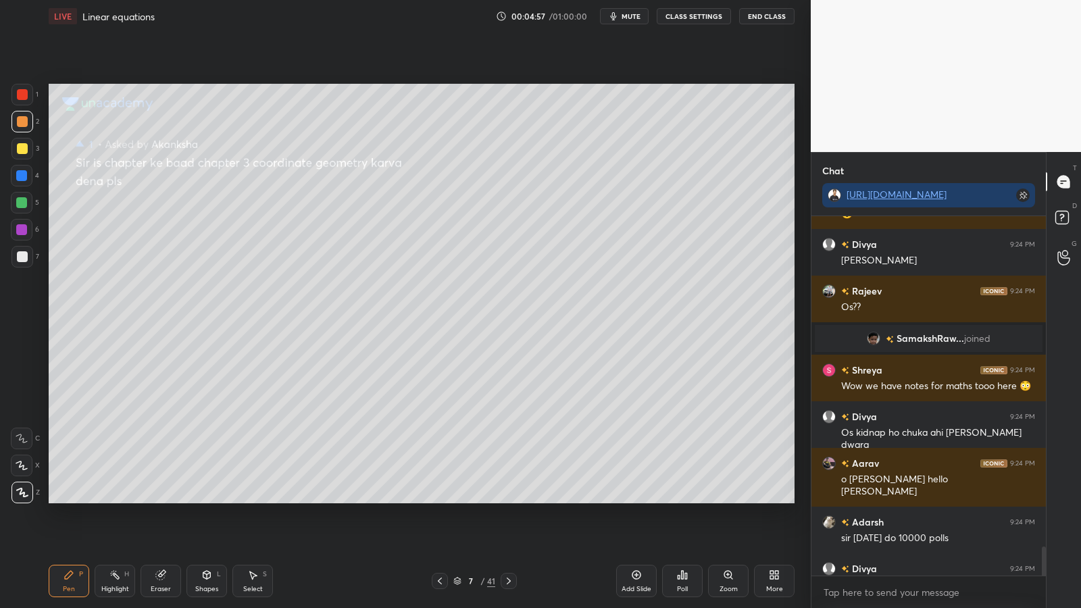
scroll to position [4362, 0]
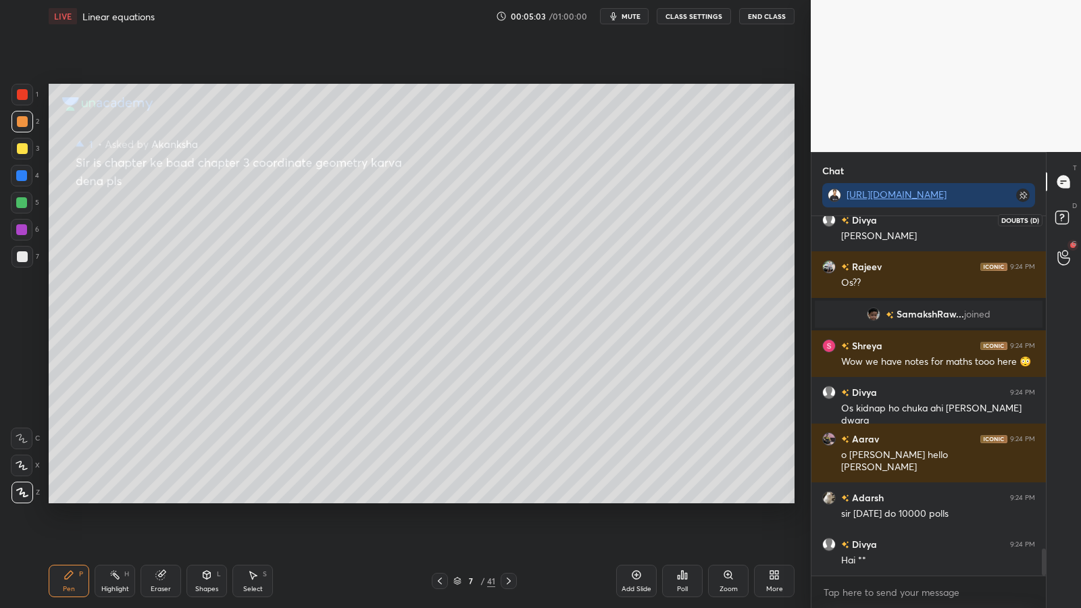
click at [1063, 219] on rect at bounding box center [1061, 217] width 13 height 13
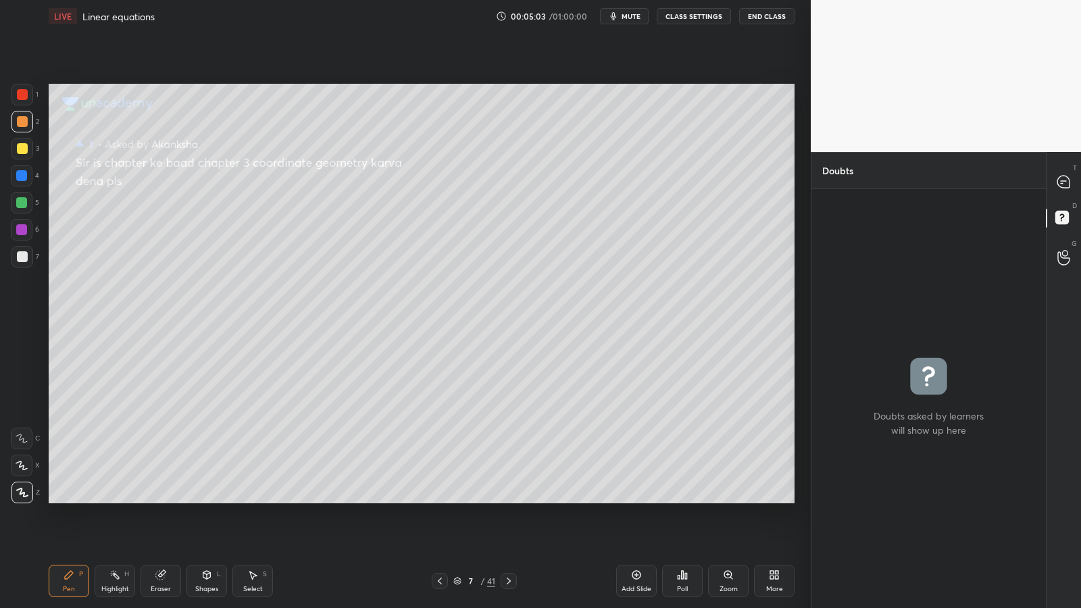
scroll to position [5, 5]
click at [1064, 184] on icon at bounding box center [1063, 182] width 12 height 12
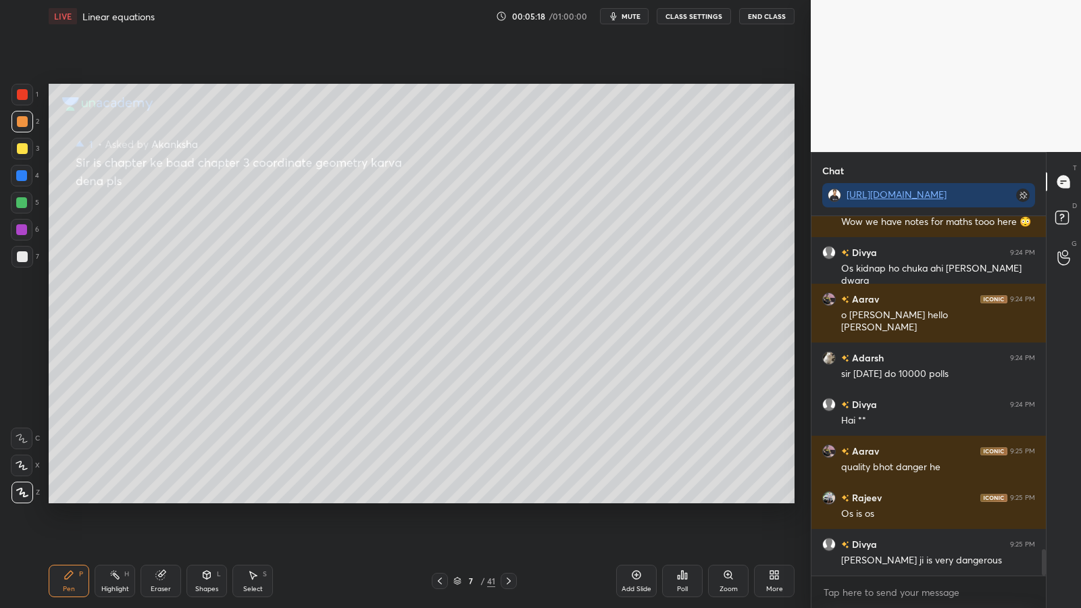
scroll to position [4515, 0]
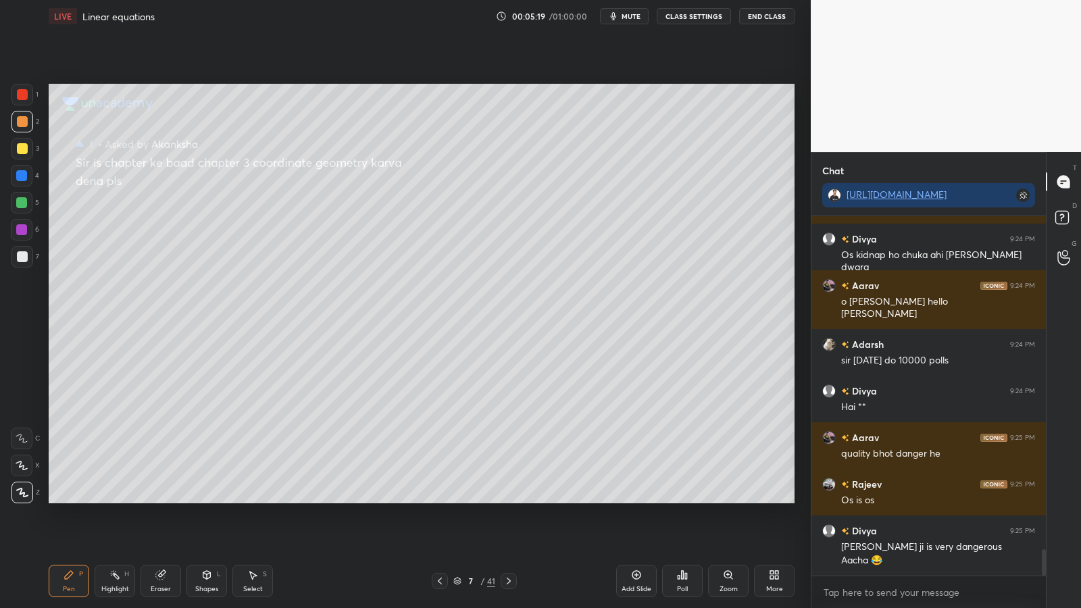
click at [515, 498] on div at bounding box center [508, 581] width 16 height 16
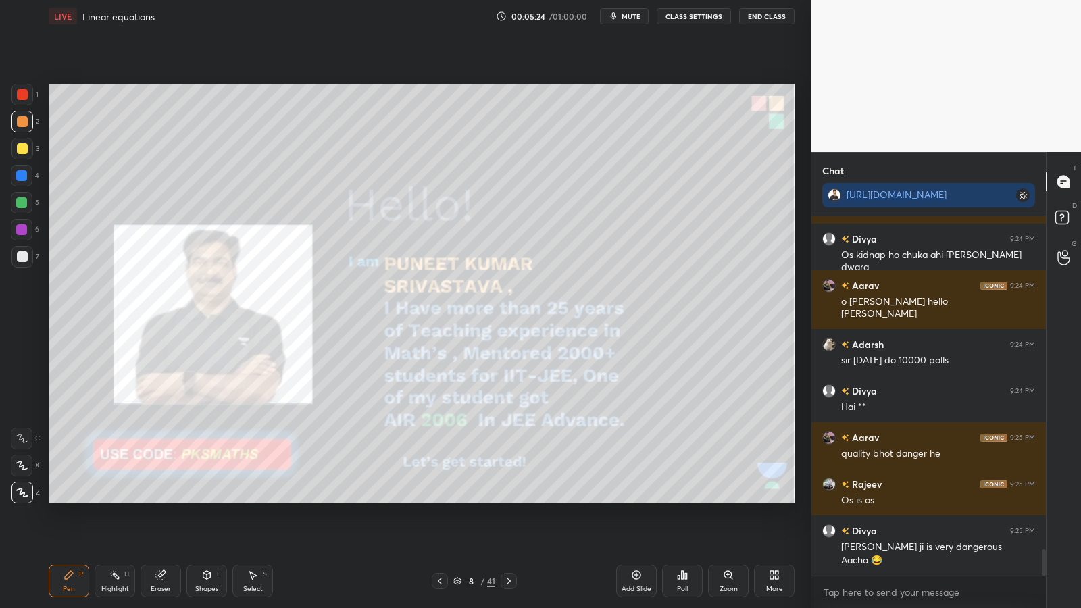
click at [22, 96] on div at bounding box center [22, 94] width 11 height 11
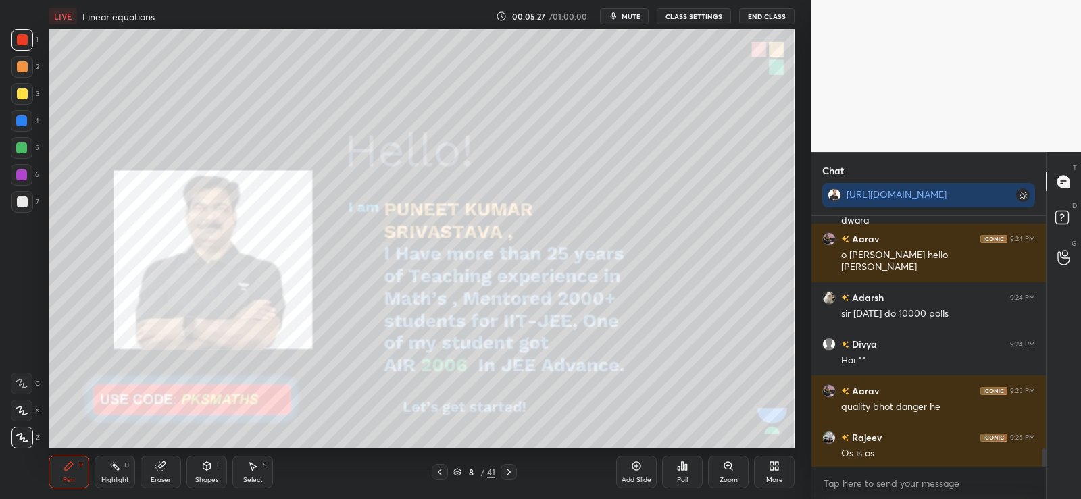
scroll to position [67119, 66776]
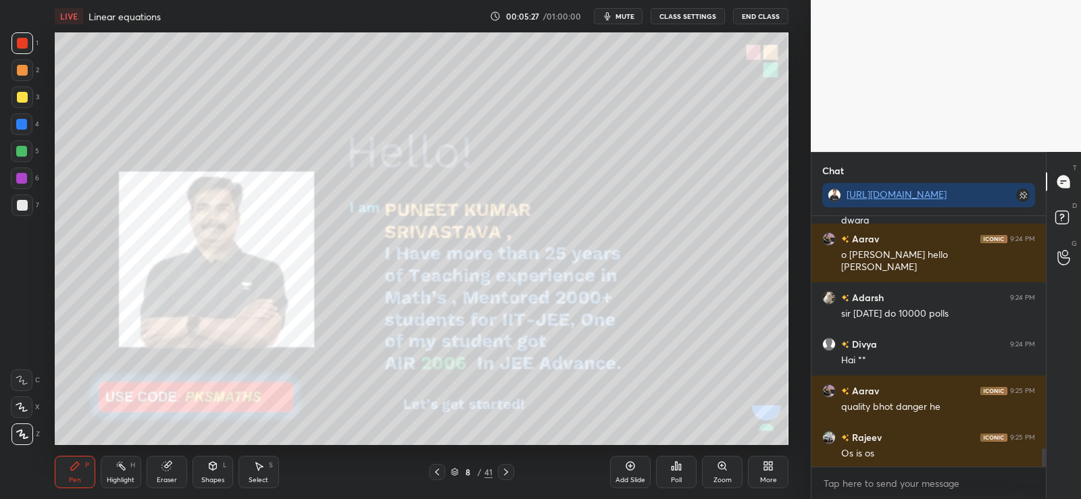
type textarea "x"
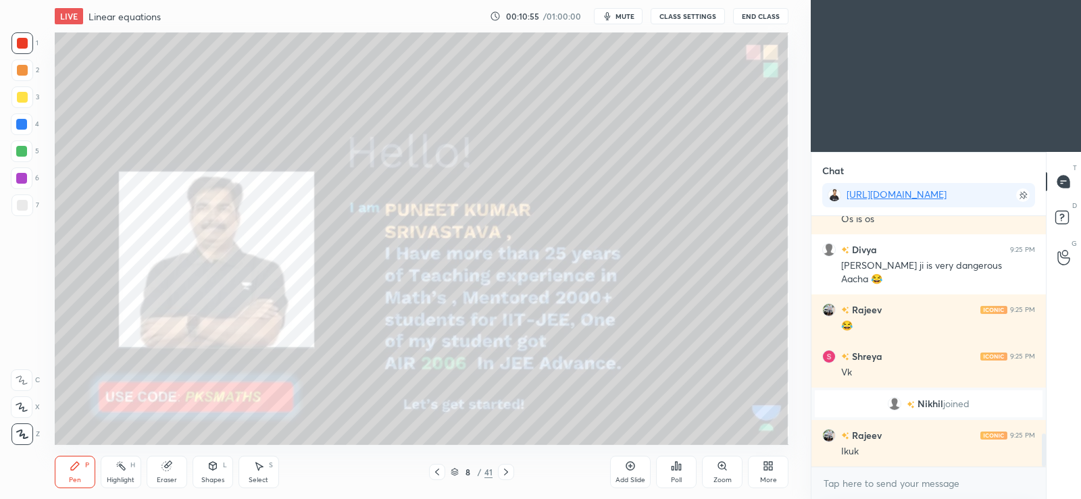
scroll to position [1640, 0]
click at [769, 469] on icon at bounding box center [770, 468] width 3 height 3
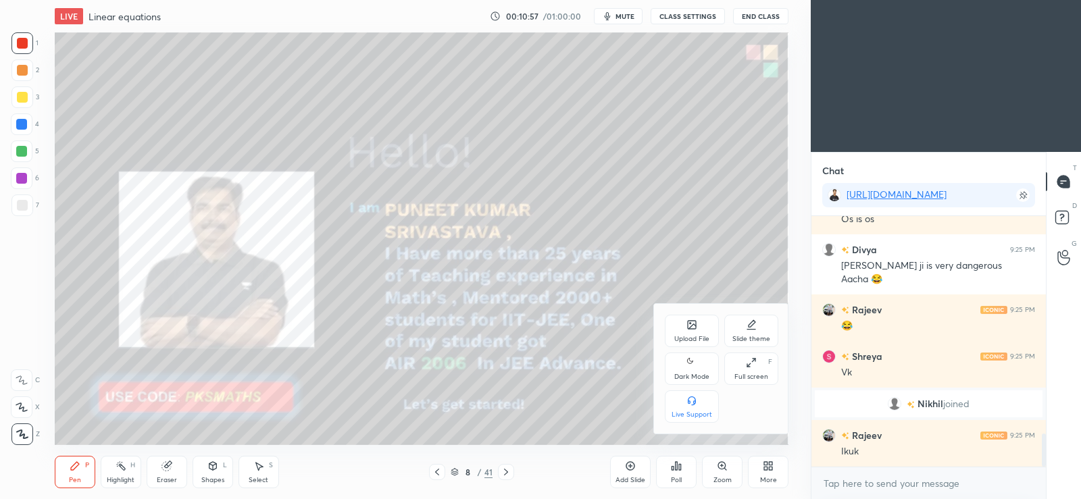
click at [686, 362] on icon at bounding box center [691, 363] width 11 height 16
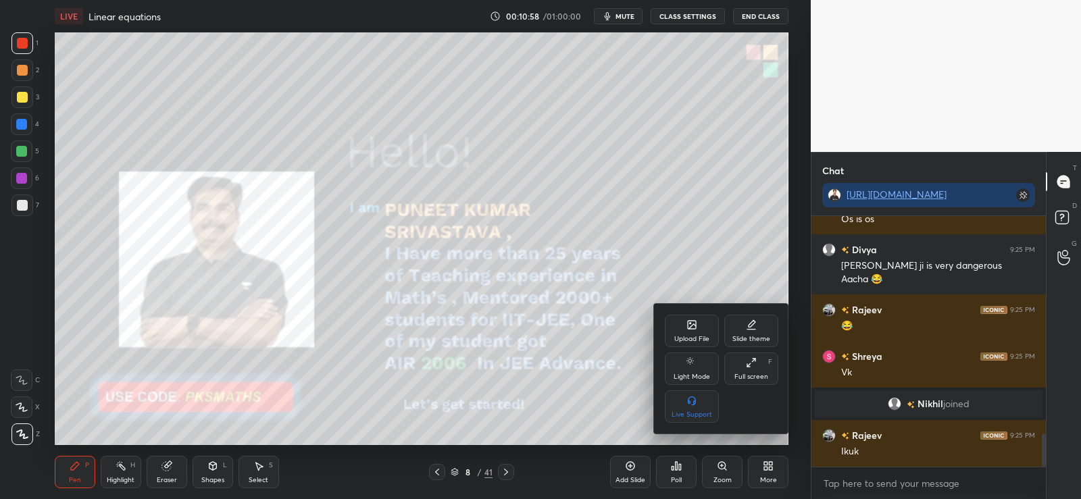
click at [752, 268] on div at bounding box center [540, 249] width 1081 height 499
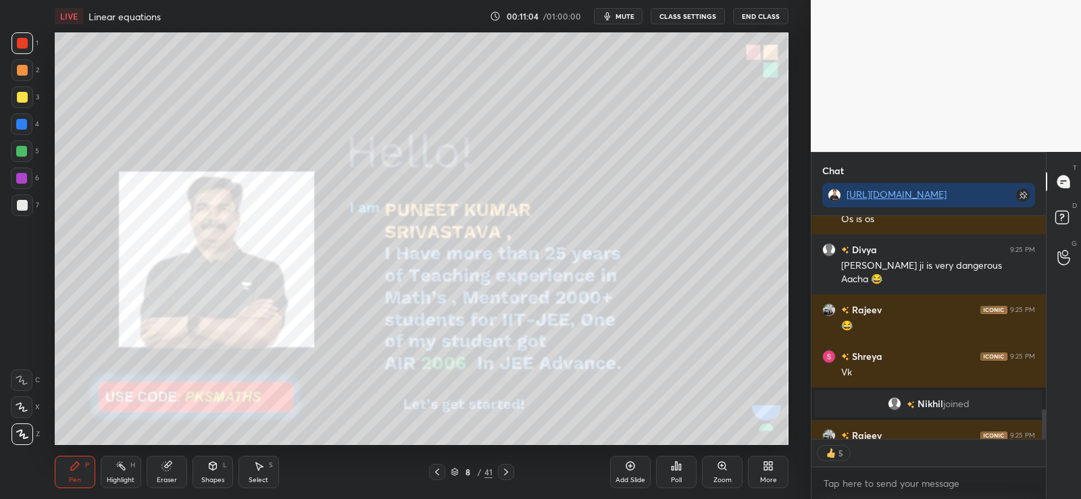
scroll to position [1715, 0]
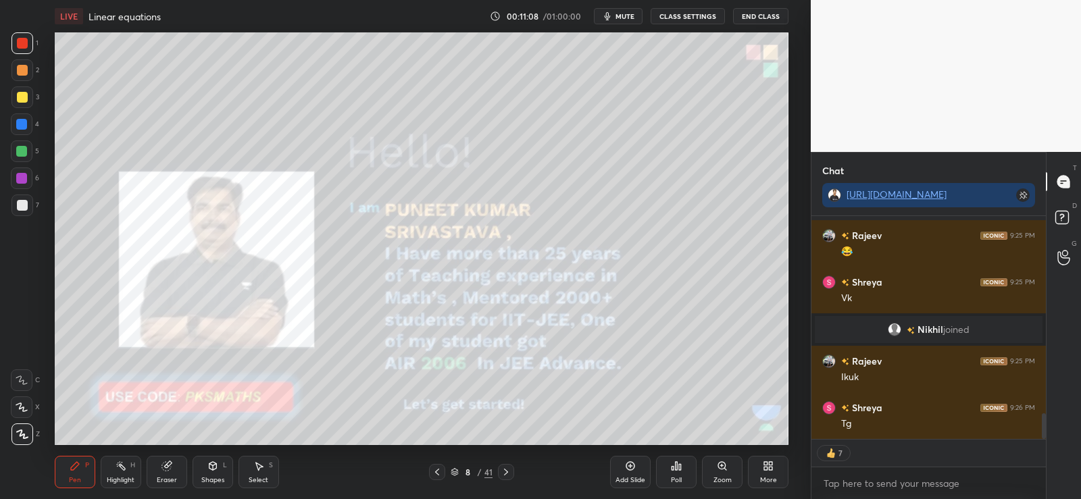
click at [506, 468] on icon at bounding box center [505, 472] width 11 height 11
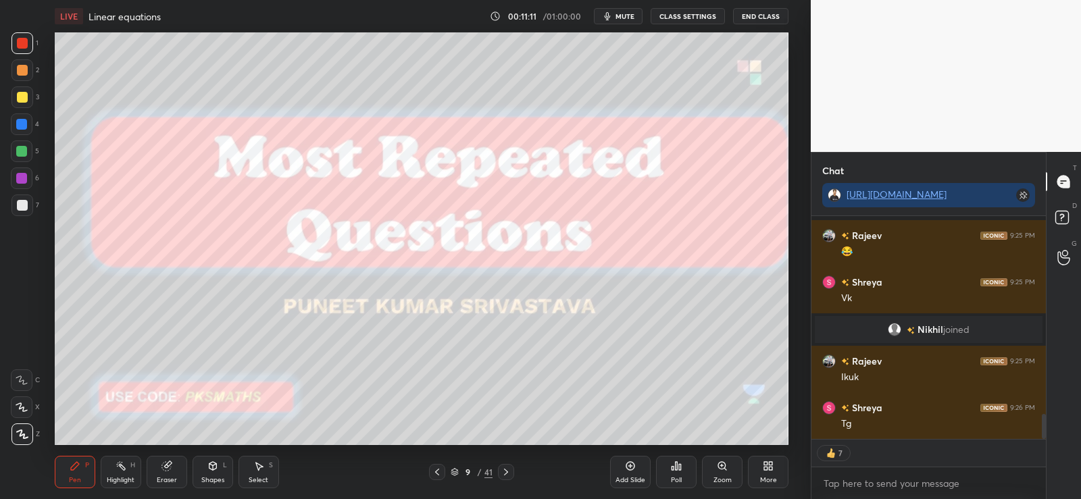
scroll to position [1773, 0]
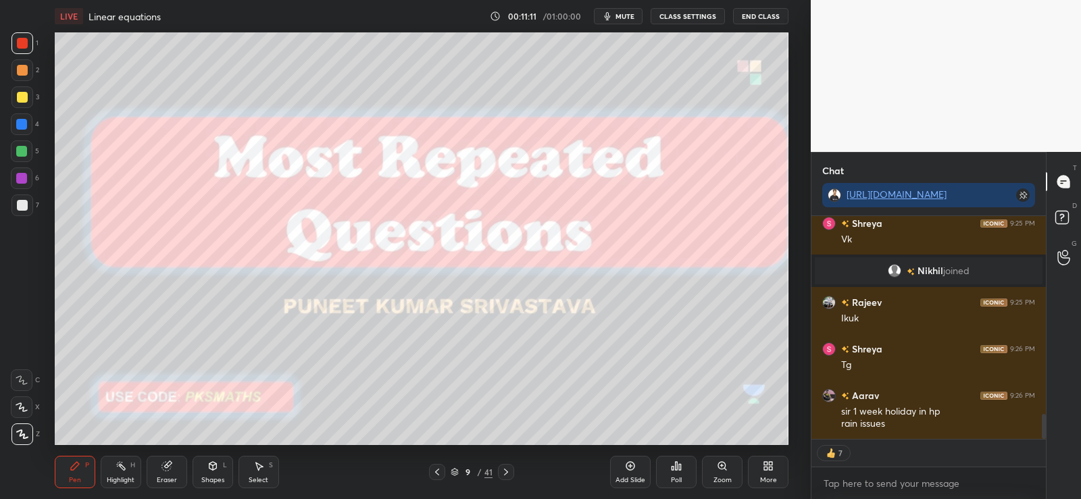
click at [513, 469] on div at bounding box center [506, 472] width 16 height 16
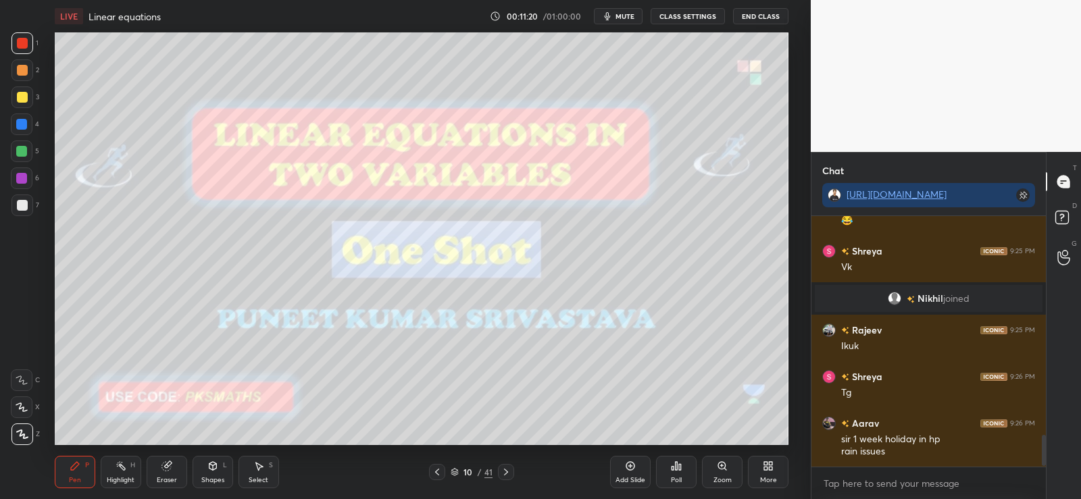
scroll to position [1771, 0]
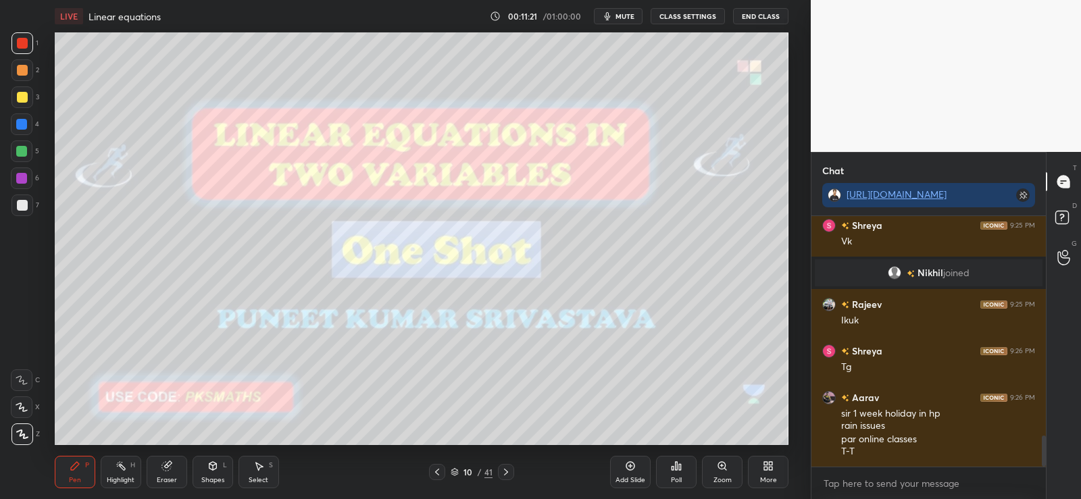
click at [513, 473] on div at bounding box center [506, 472] width 16 height 16
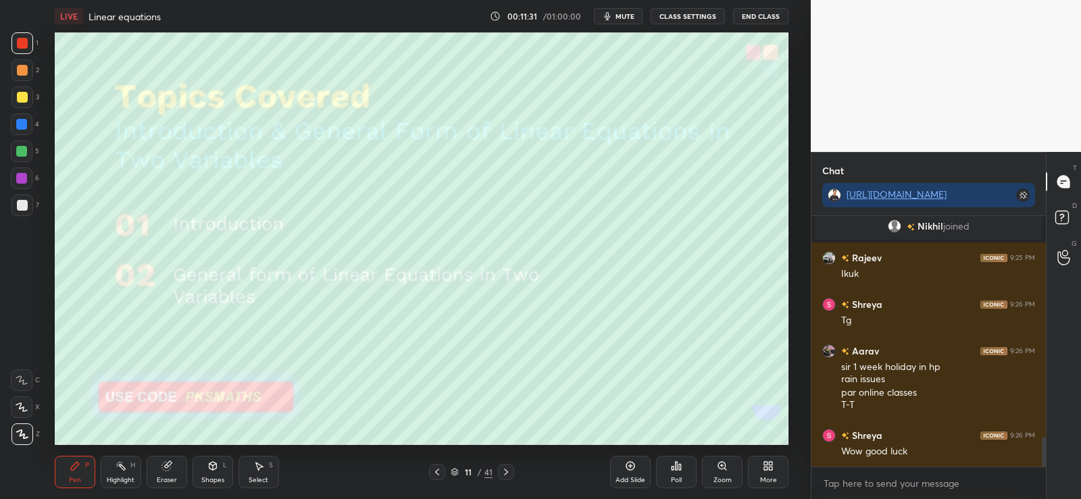
scroll to position [1865, 0]
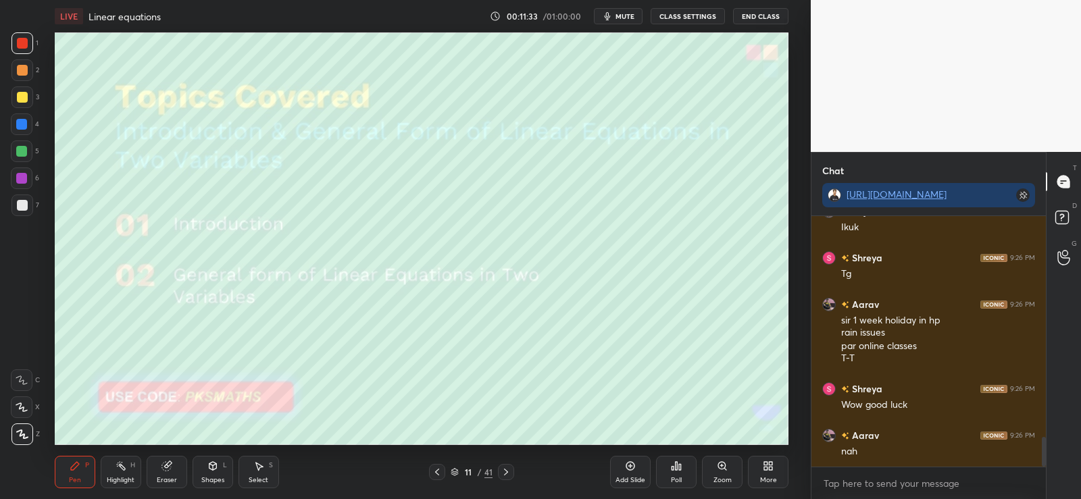
click at [623, 469] on div "Add Slide" at bounding box center [630, 472] width 41 height 32
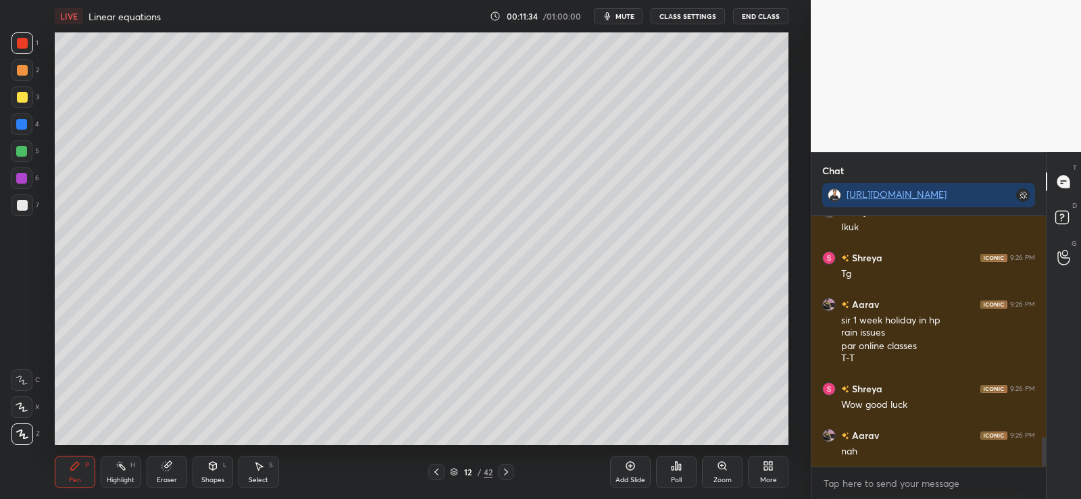
click at [18, 72] on div at bounding box center [22, 70] width 11 height 11
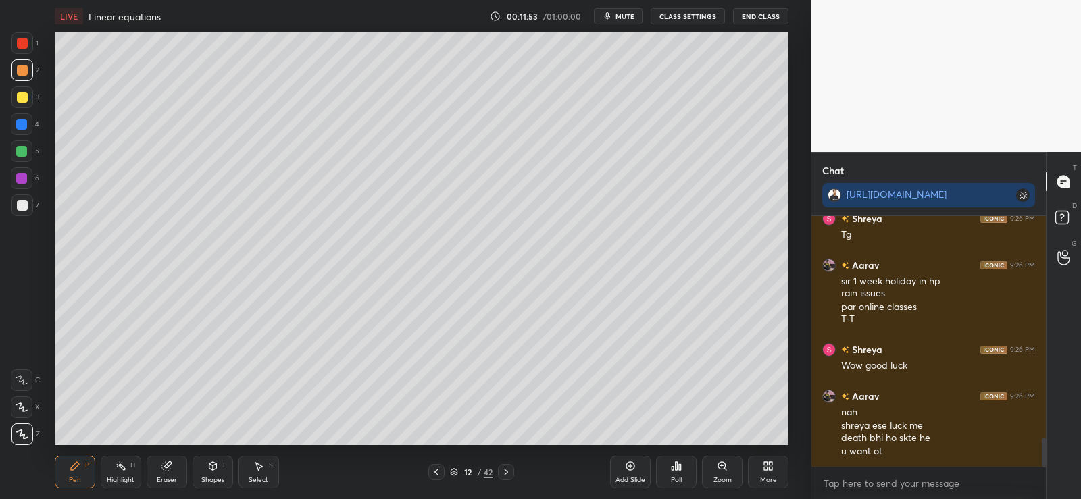
scroll to position [1917, 0]
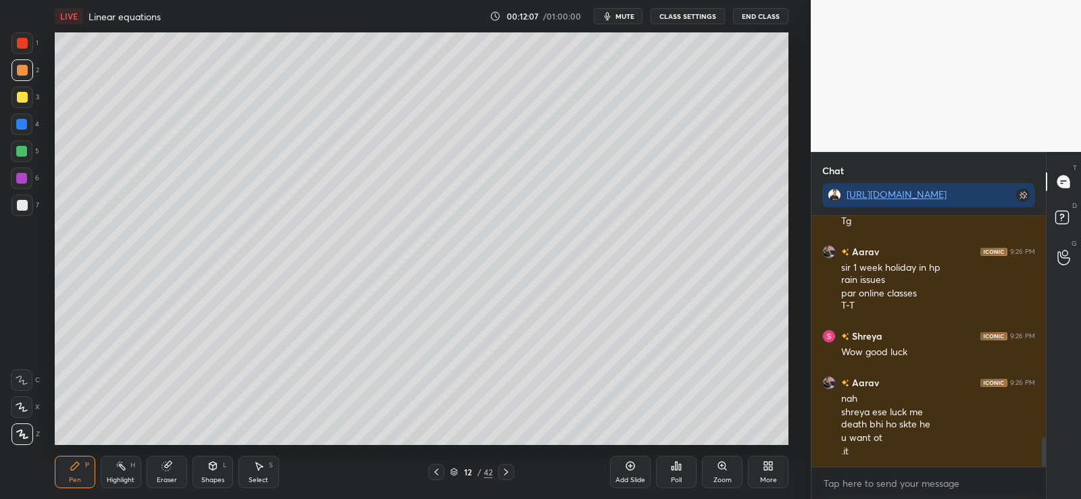
click at [28, 205] on div at bounding box center [22, 205] width 22 height 22
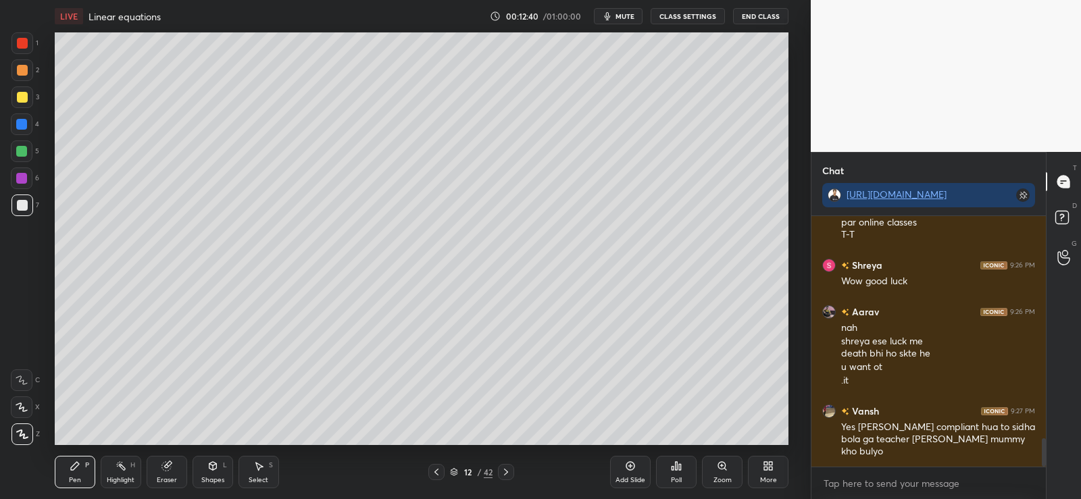
click at [511, 468] on icon at bounding box center [505, 472] width 11 height 11
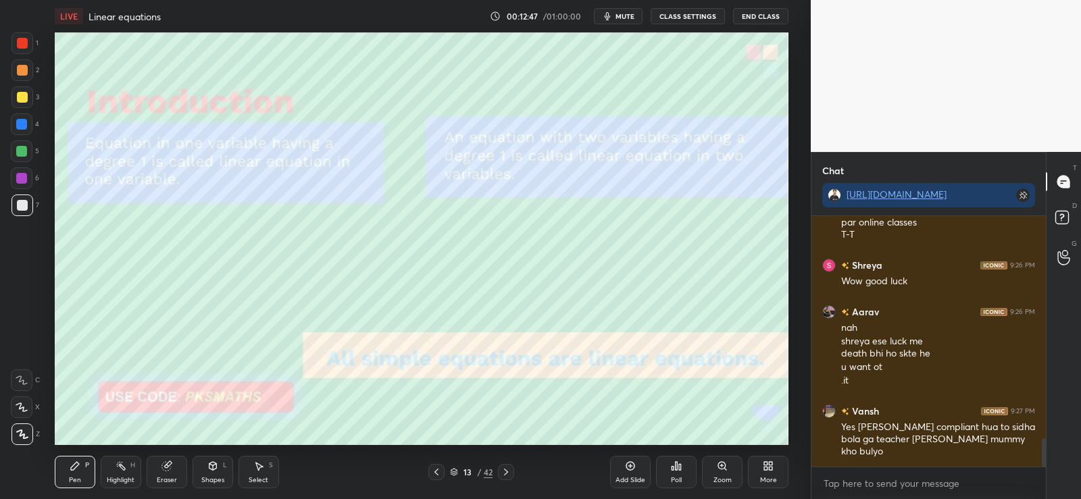
scroll to position [2035, 0]
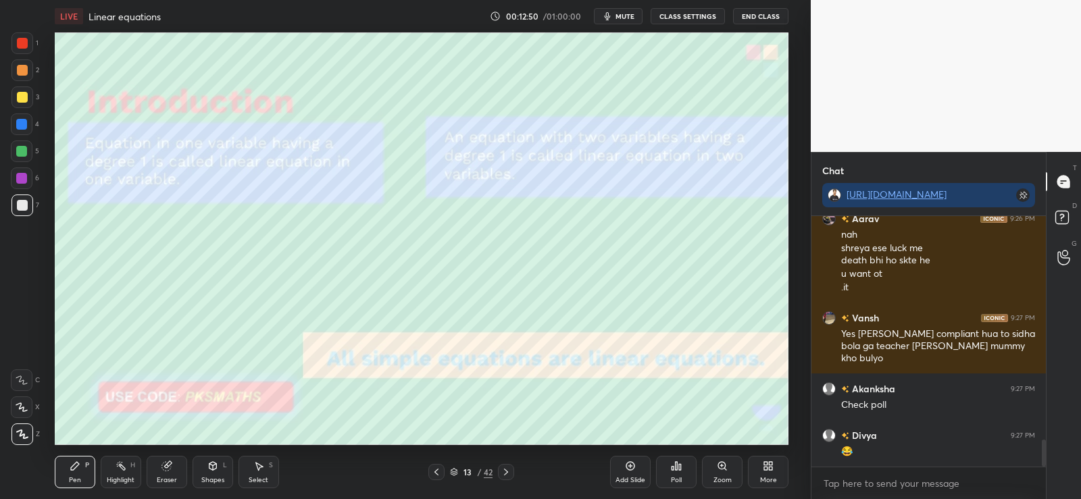
click at [24, 35] on div at bounding box center [22, 43] width 22 height 22
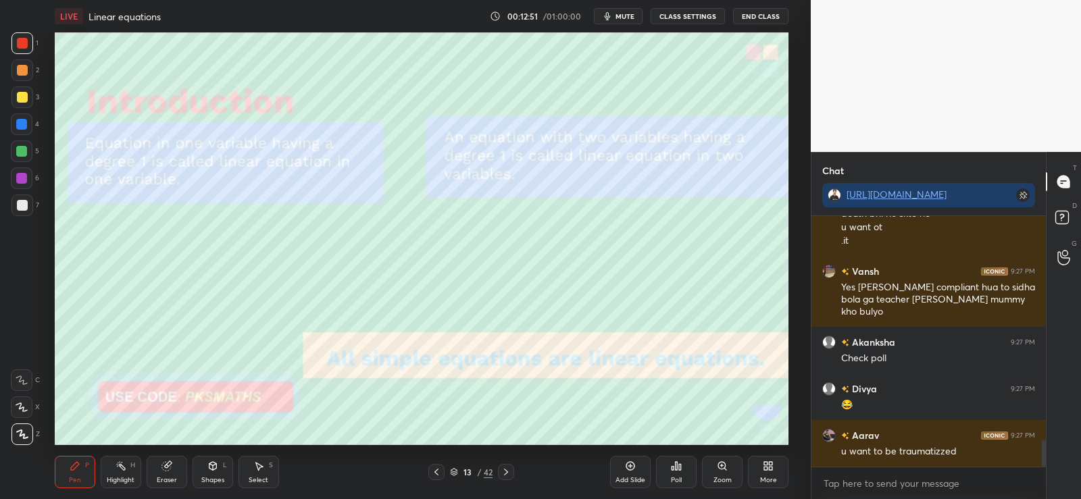
click at [213, 467] on icon at bounding box center [212, 466] width 7 height 8
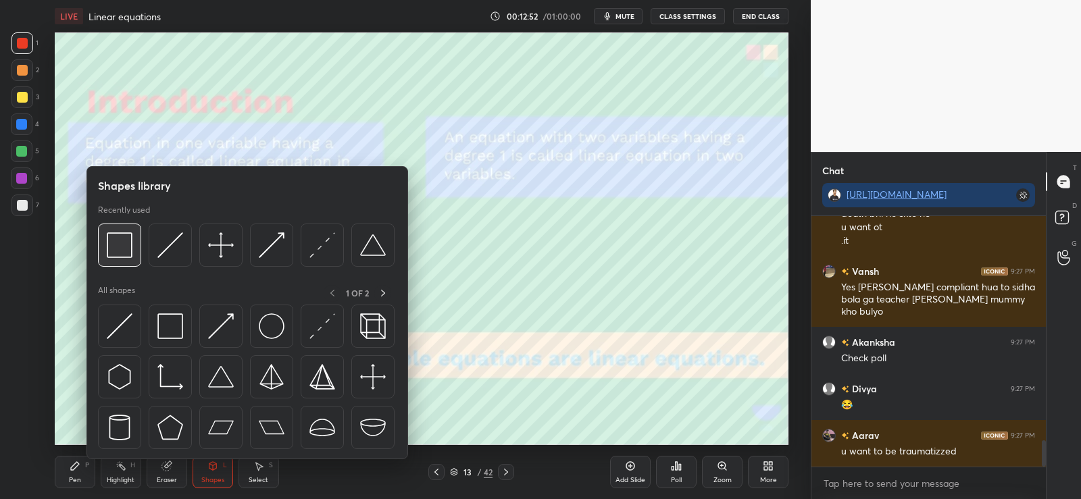
click at [124, 249] on img at bounding box center [120, 245] width 26 height 26
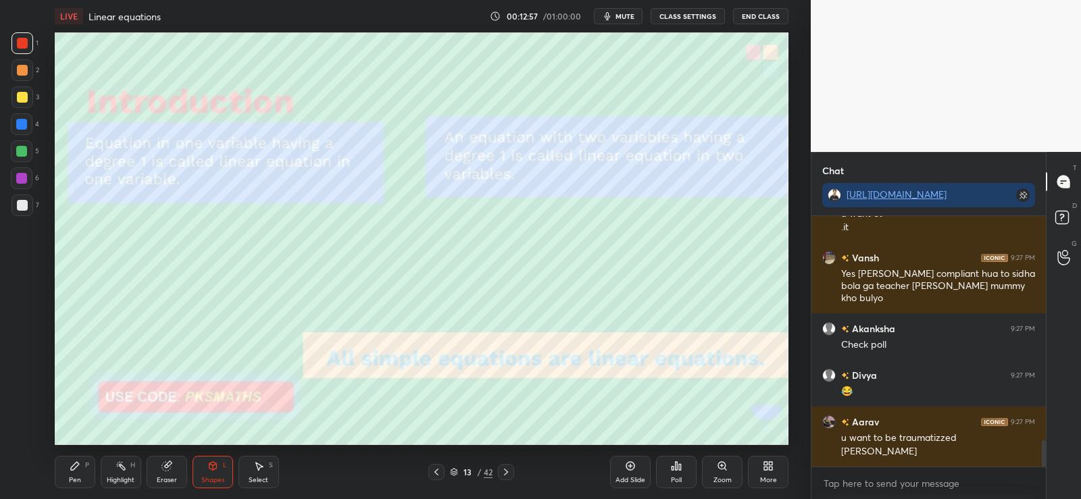
scroll to position [2200, 0]
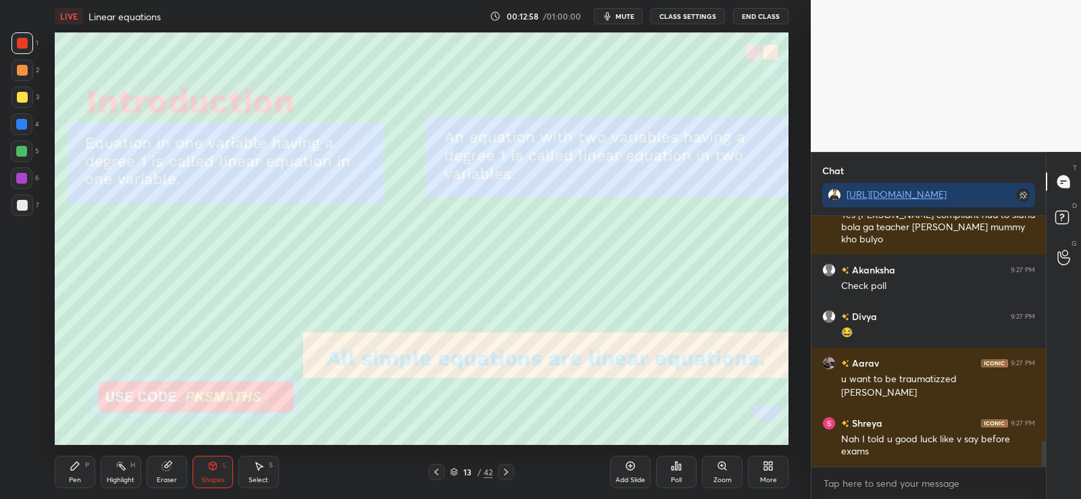
click at [68, 473] on div "Pen P" at bounding box center [75, 472] width 41 height 32
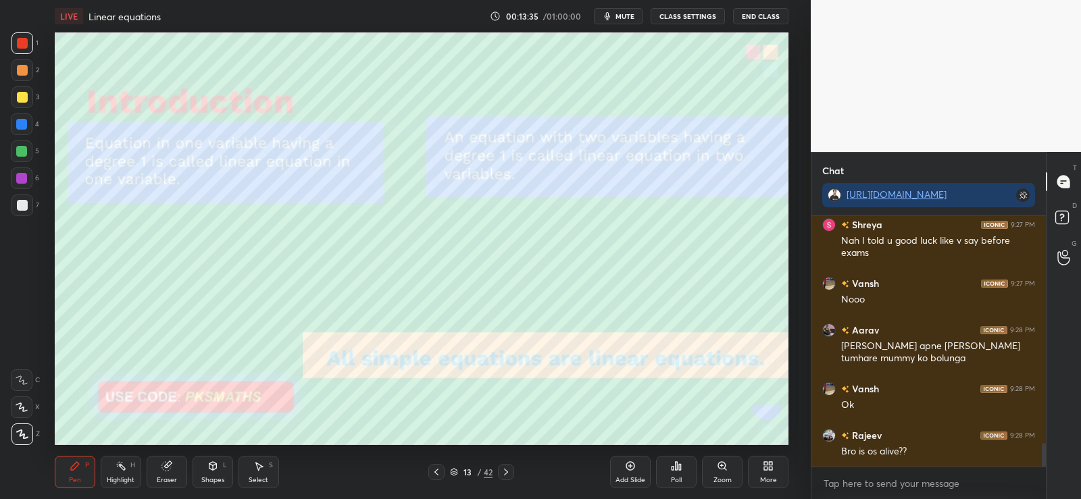
scroll to position [2445, 0]
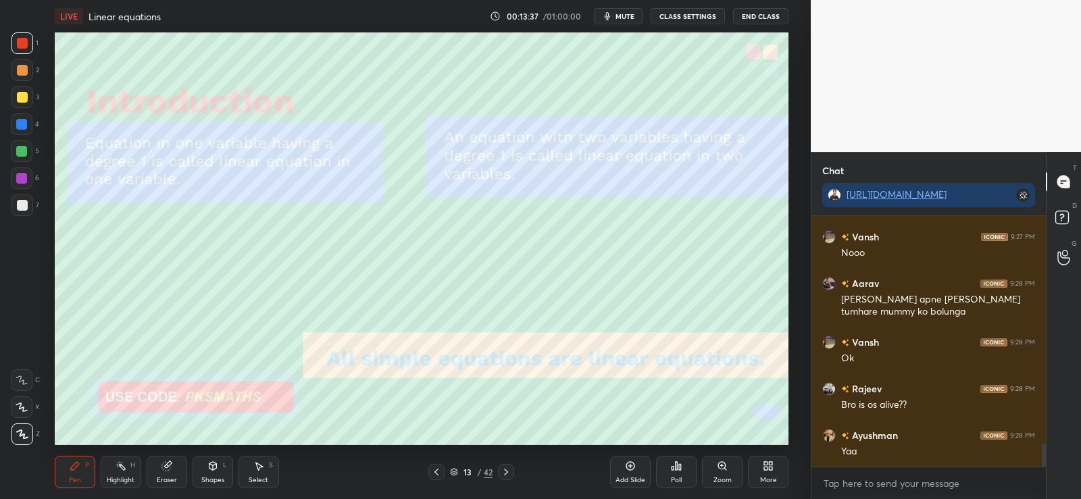
click at [170, 471] on div "Eraser" at bounding box center [167, 472] width 41 height 32
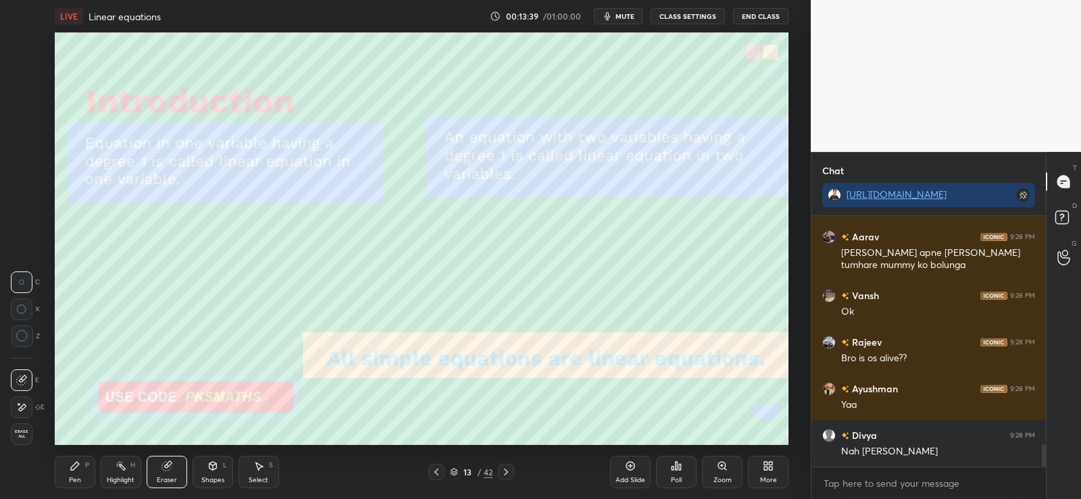
scroll to position [2539, 0]
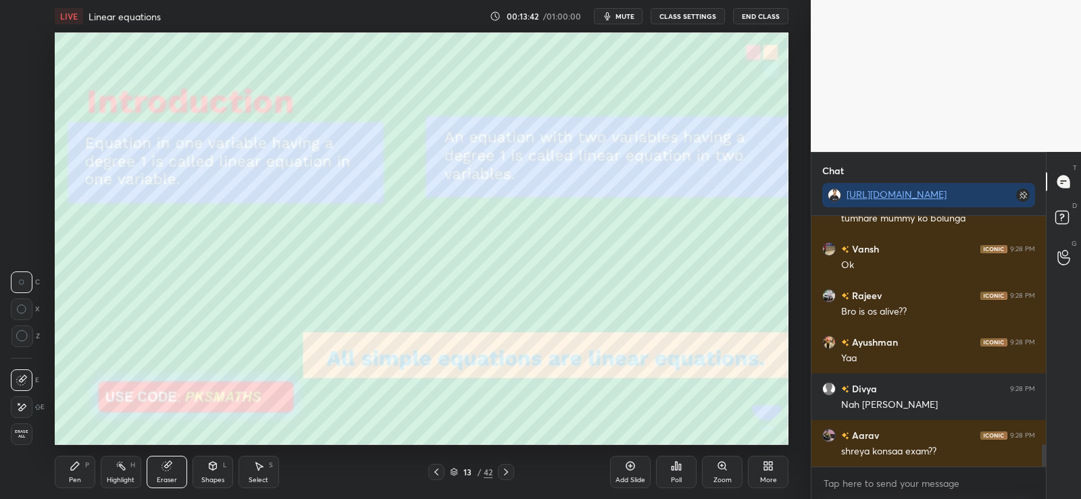
click at [674, 465] on icon at bounding box center [676, 466] width 11 height 11
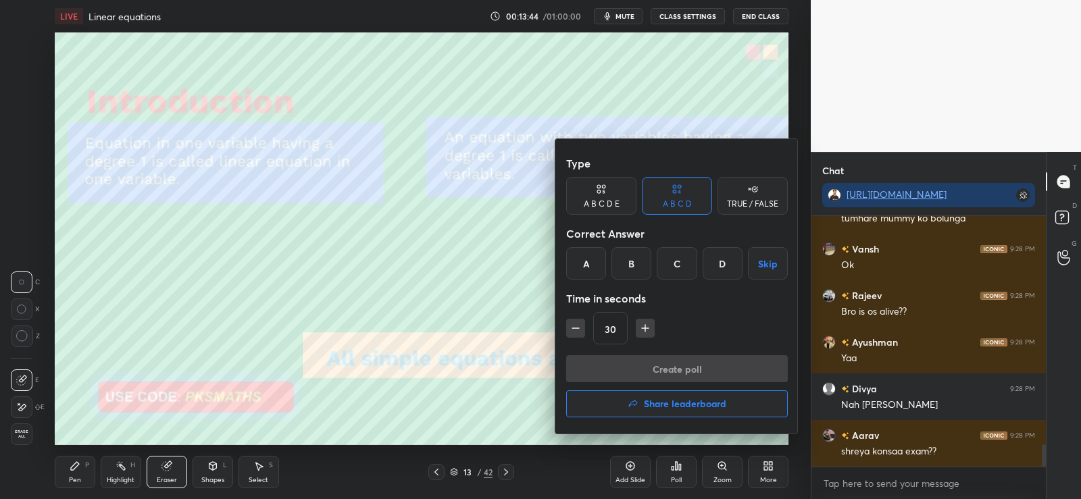
click at [748, 197] on div "TRUE / FALSE" at bounding box center [752, 196] width 70 height 38
click at [682, 265] on div "False" at bounding box center [677, 263] width 70 height 32
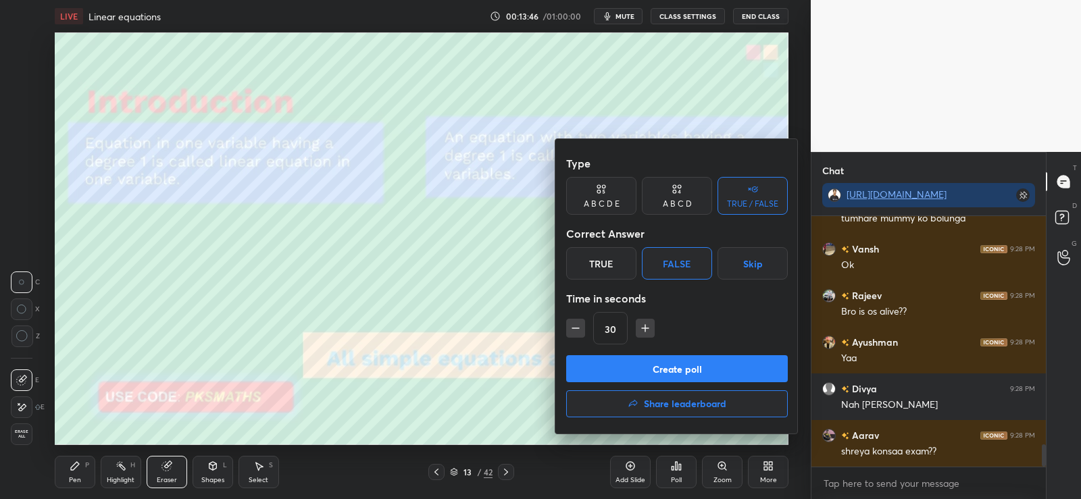
click at [671, 369] on button "Create poll" at bounding box center [677, 368] width 222 height 27
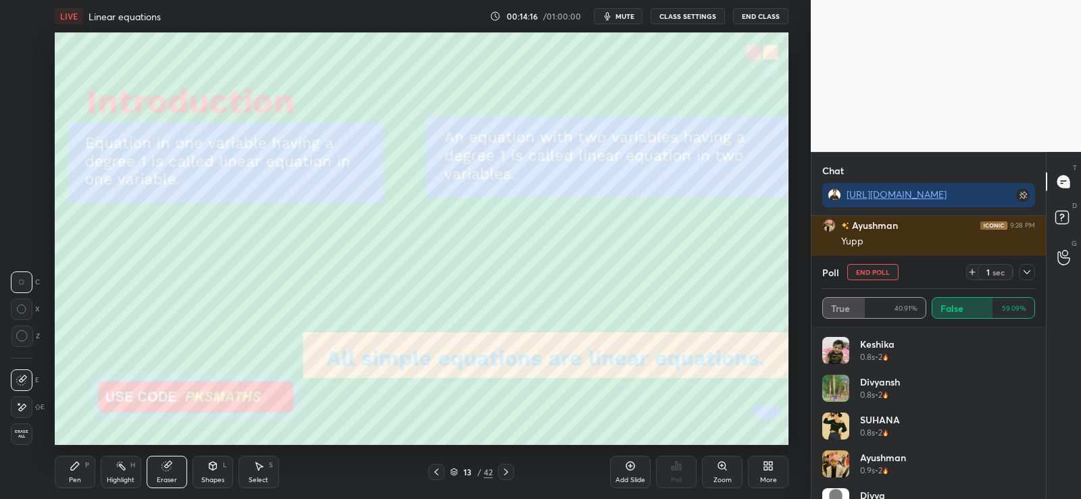
scroll to position [2888, 0]
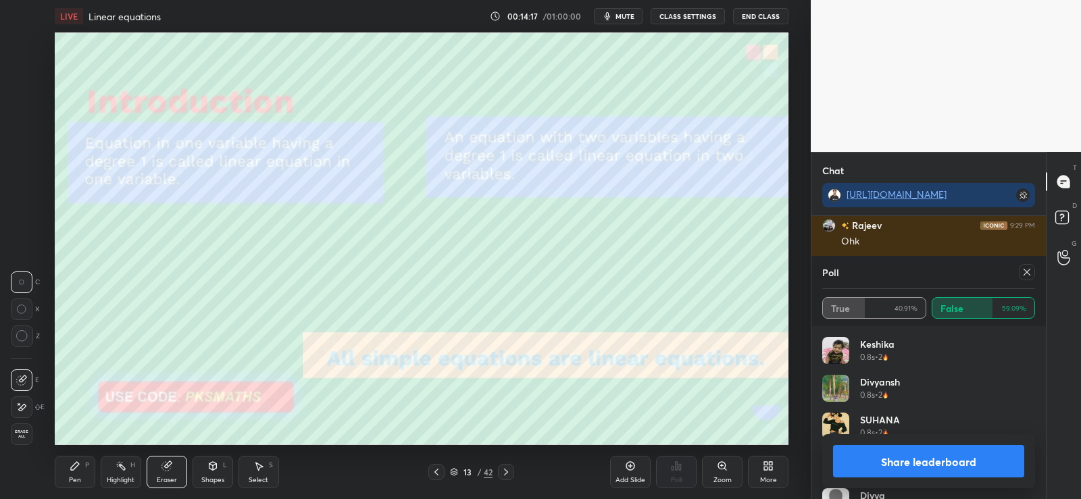
click at [75, 472] on div "Pen P" at bounding box center [75, 472] width 41 height 32
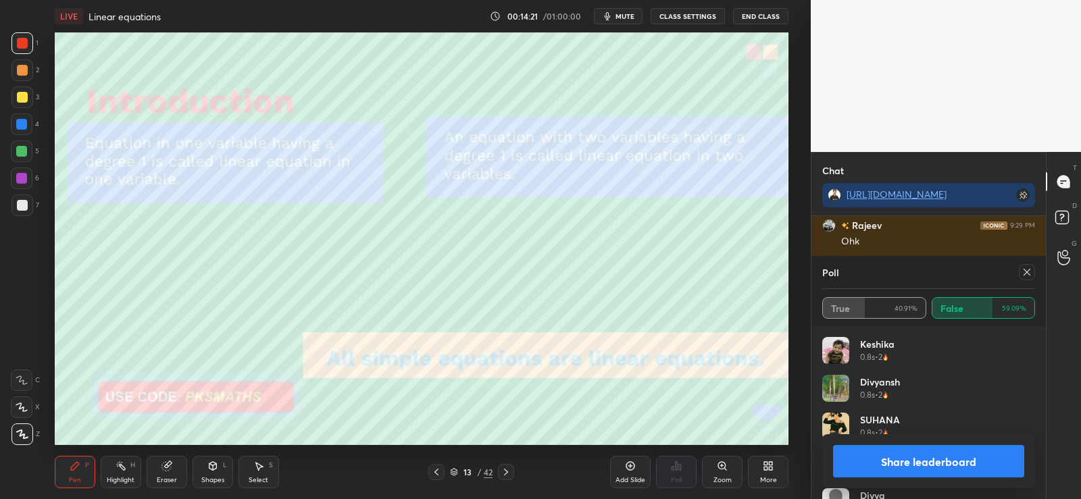
scroll to position [2935, 0]
click at [922, 458] on button "Share leaderboard" at bounding box center [928, 461] width 191 height 32
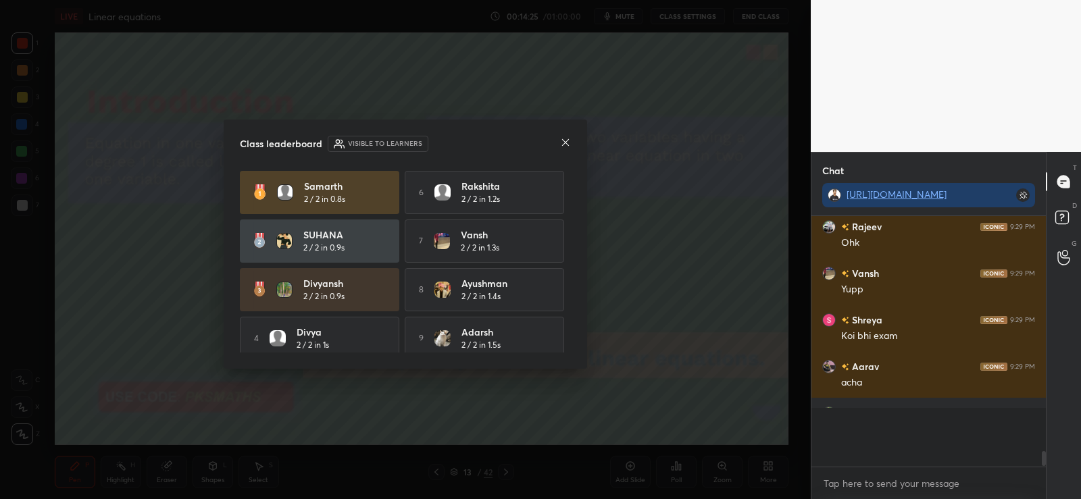
scroll to position [2865, 0]
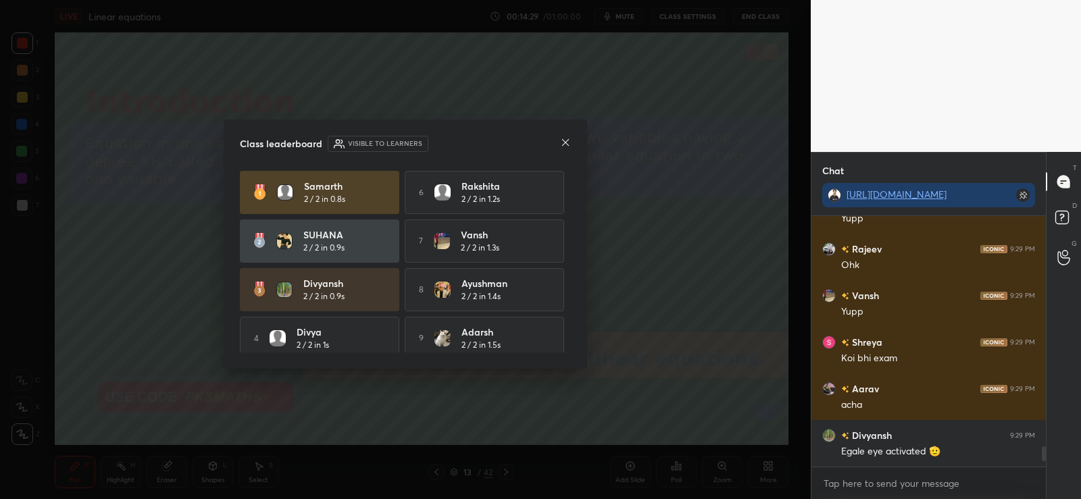
click at [563, 140] on icon at bounding box center [565, 142] width 11 height 11
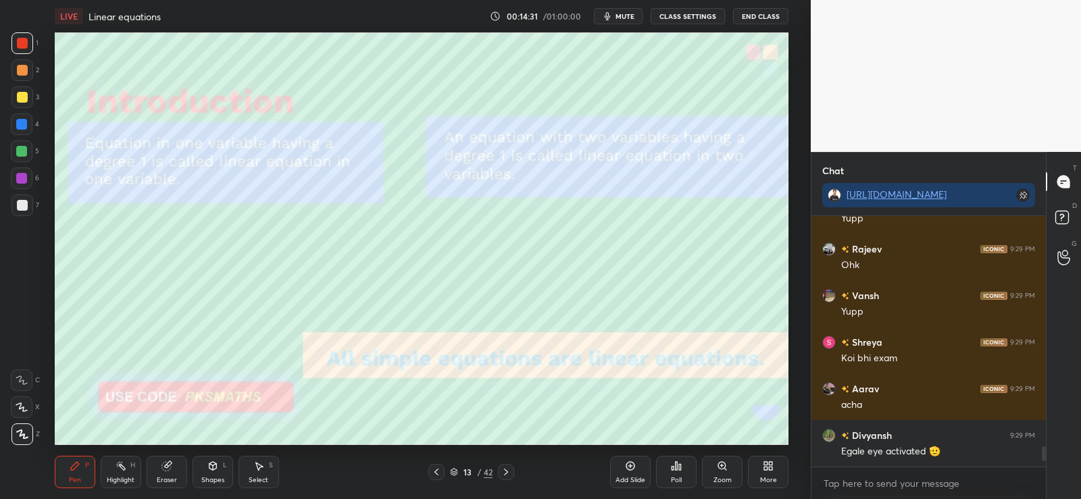
click at [507, 470] on icon at bounding box center [505, 472] width 11 height 11
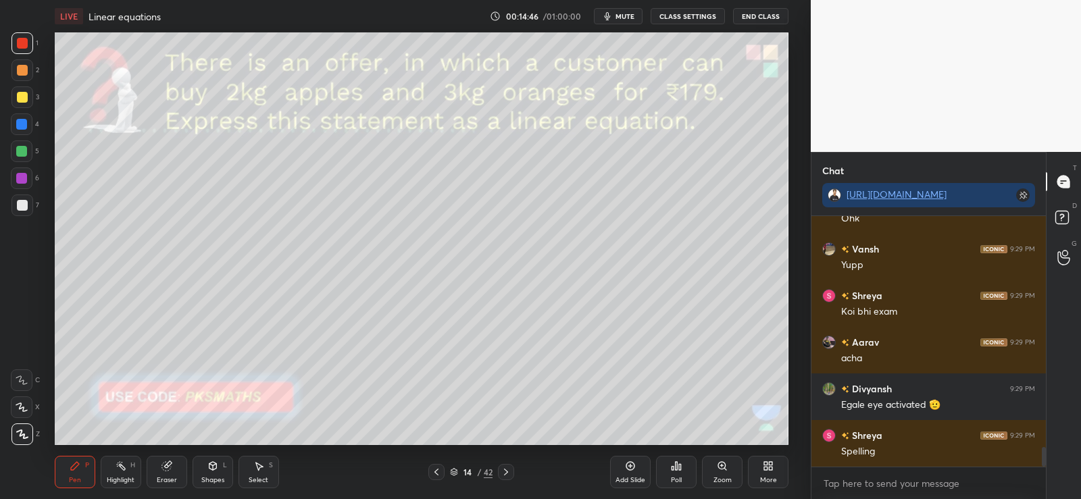
scroll to position [2958, 0]
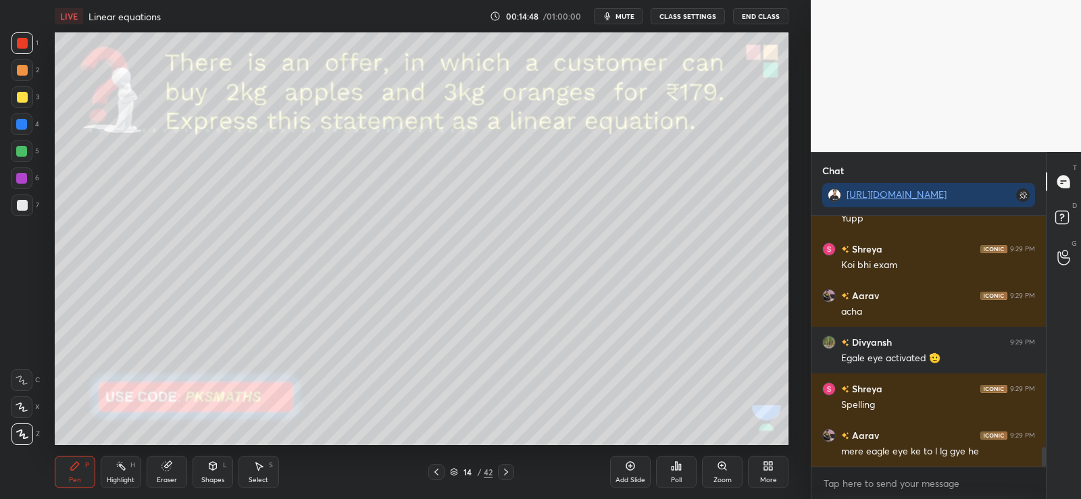
click at [21, 70] on div at bounding box center [22, 70] width 11 height 11
click at [32, 210] on div at bounding box center [22, 205] width 22 height 22
click at [22, 71] on div at bounding box center [22, 70] width 11 height 11
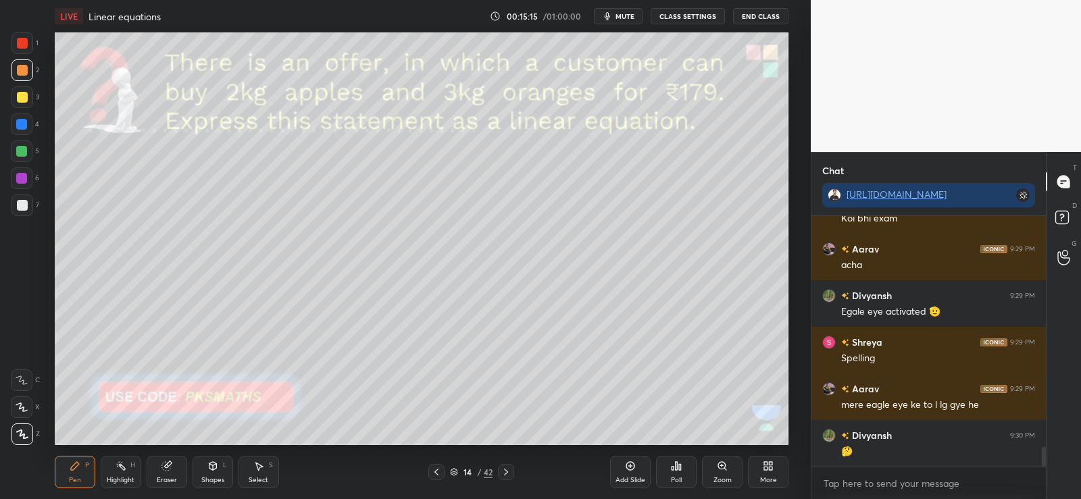
click at [22, 411] on icon at bounding box center [22, 406] width 12 height 9
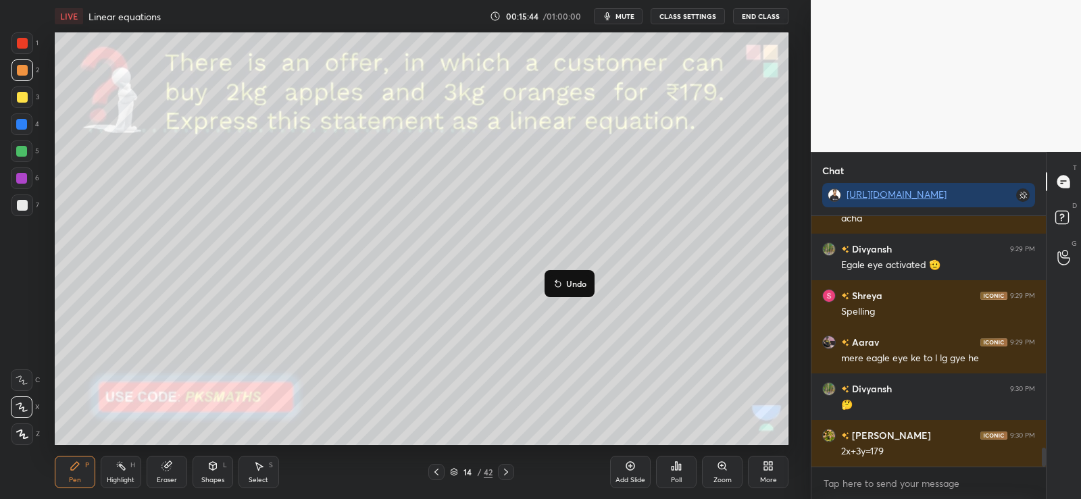
click at [578, 284] on p "Undo" at bounding box center [576, 283] width 20 height 11
click at [589, 277] on button "Undo" at bounding box center [584, 271] width 39 height 16
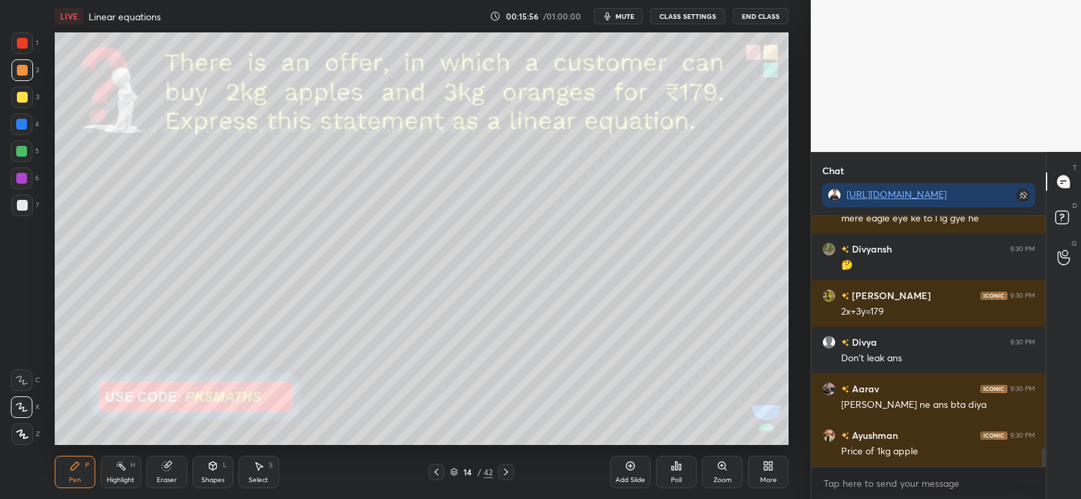
scroll to position [3237, 0]
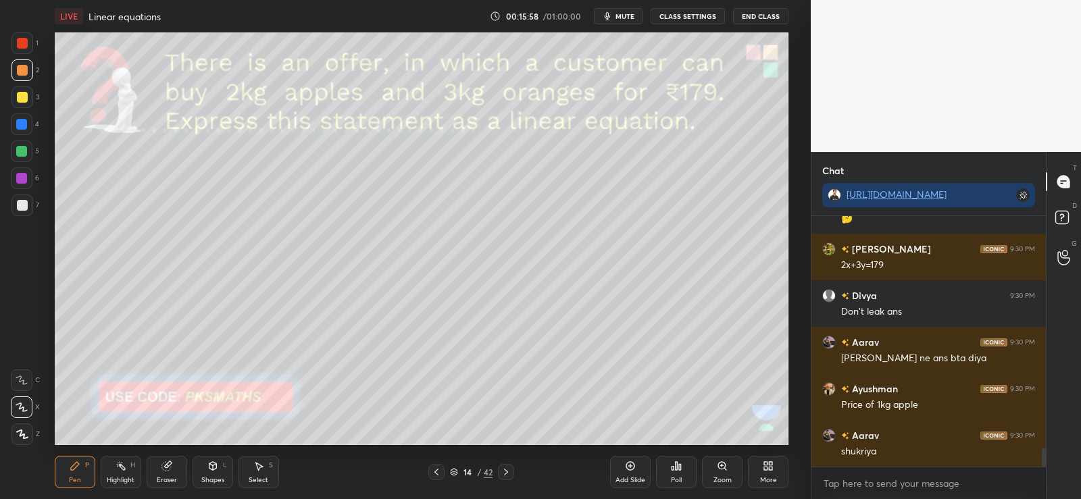
click at [23, 204] on div at bounding box center [22, 205] width 11 height 11
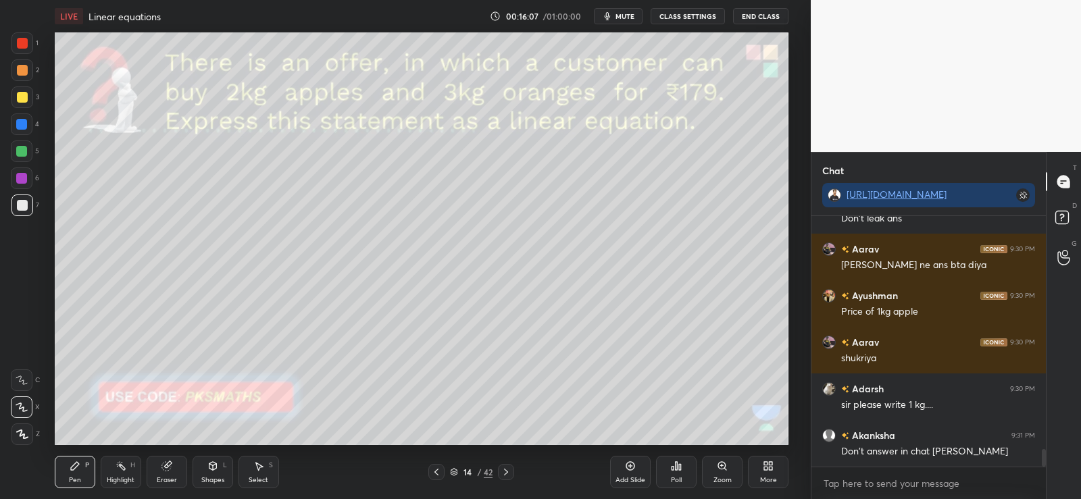
scroll to position [3377, 0]
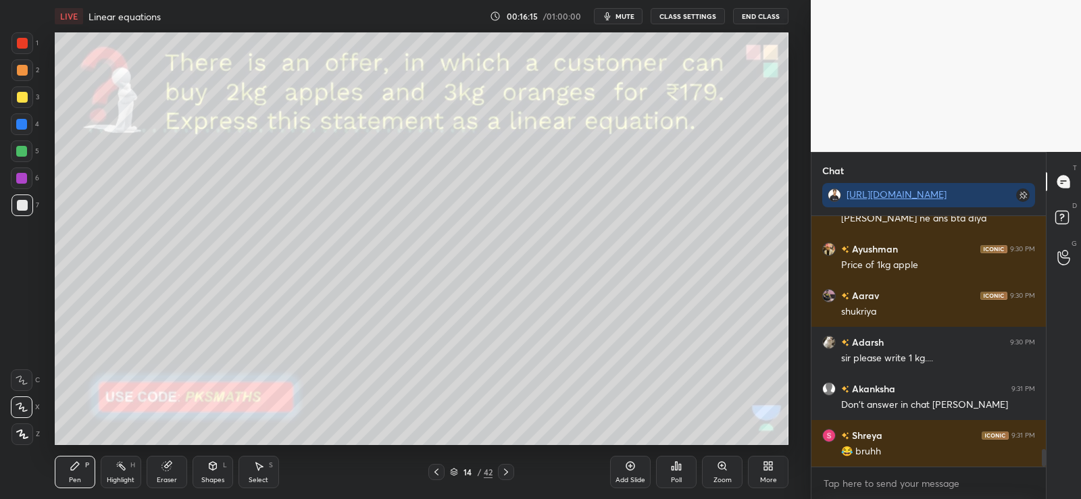
click at [24, 157] on div at bounding box center [22, 151] width 22 height 22
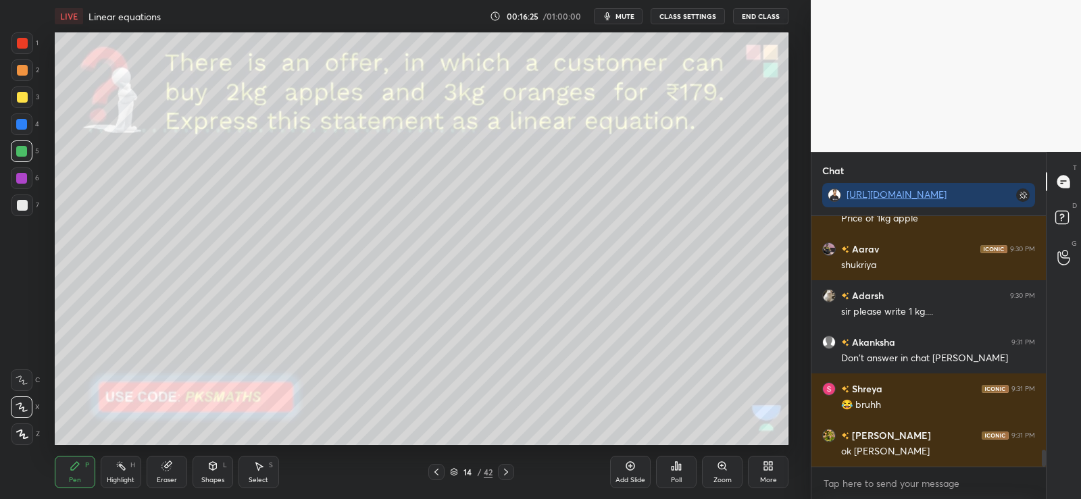
click at [684, 465] on div "Poll" at bounding box center [676, 472] width 41 height 32
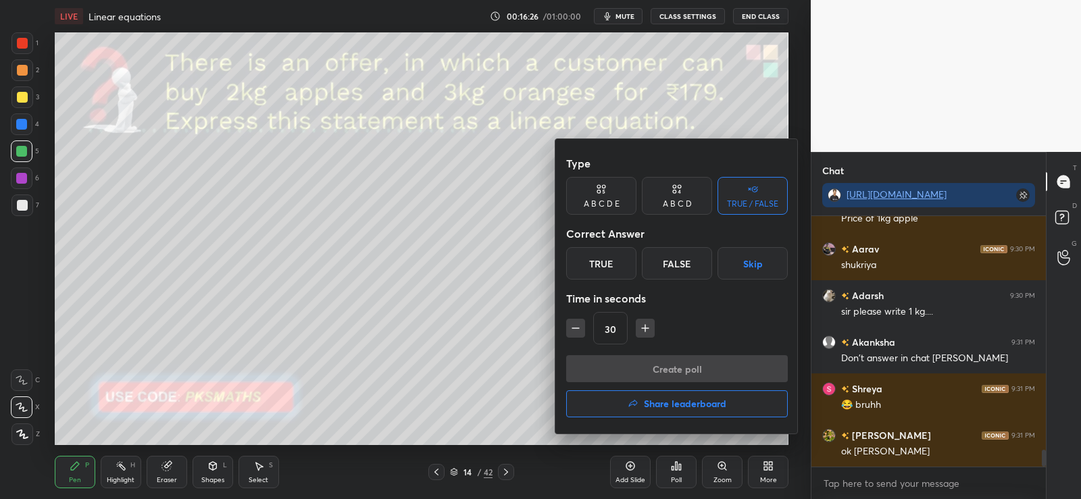
click at [686, 270] on div "False" at bounding box center [677, 263] width 70 height 32
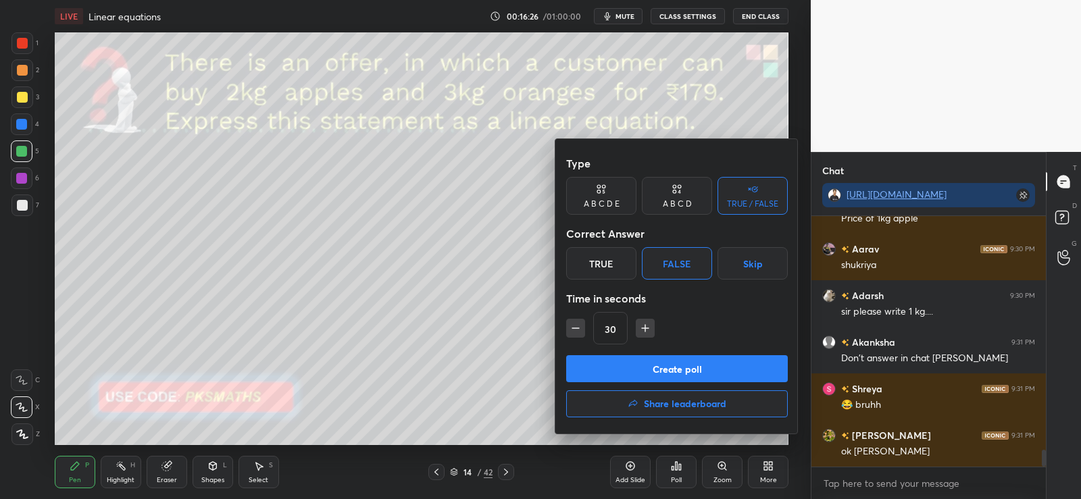
click at [659, 364] on button "Create poll" at bounding box center [677, 368] width 222 height 27
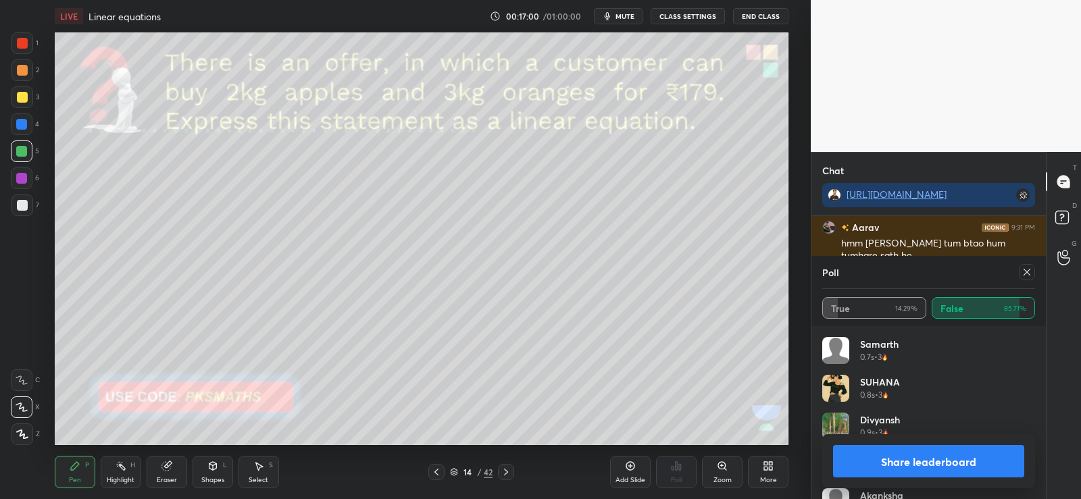
scroll to position [3134, 0]
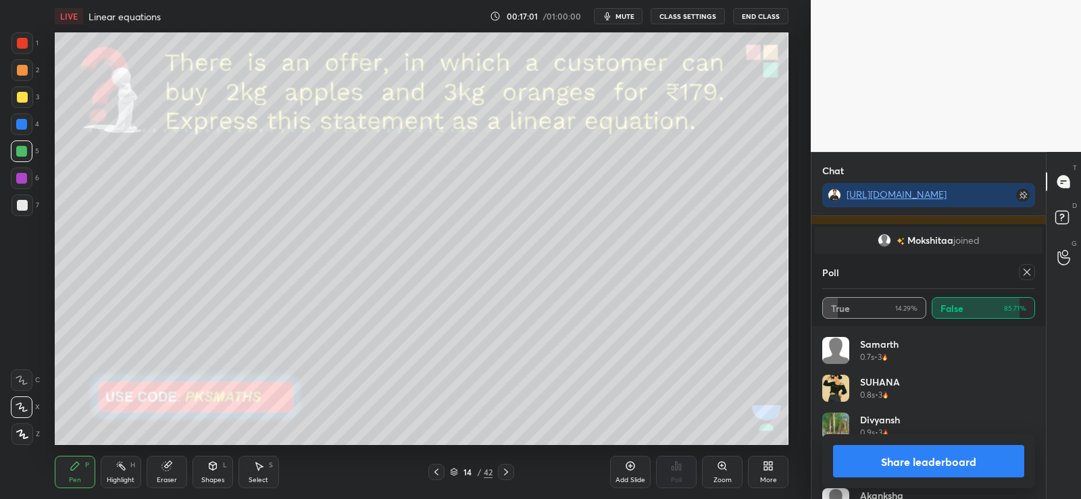
click at [924, 464] on button "Share leaderboard" at bounding box center [928, 461] width 191 height 32
type textarea "x"
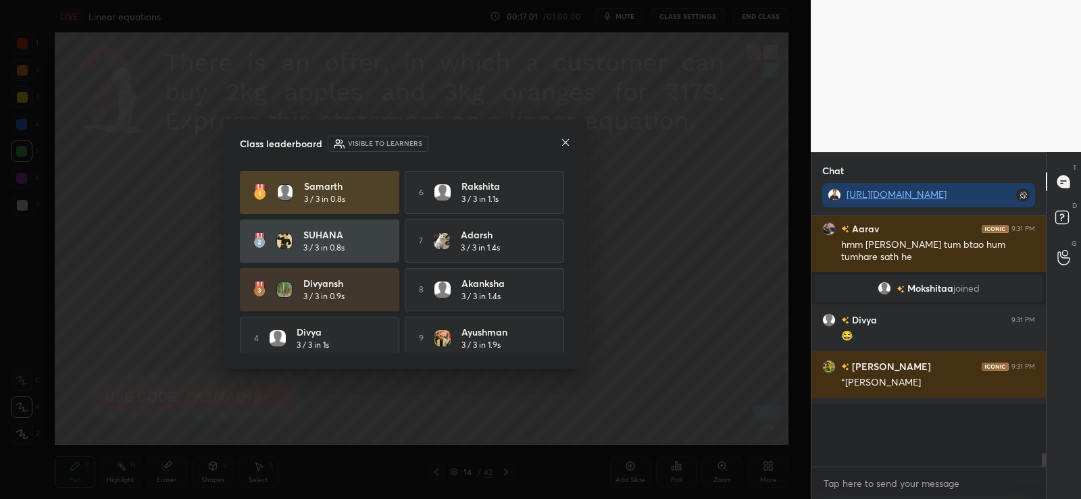
scroll to position [3064, 0]
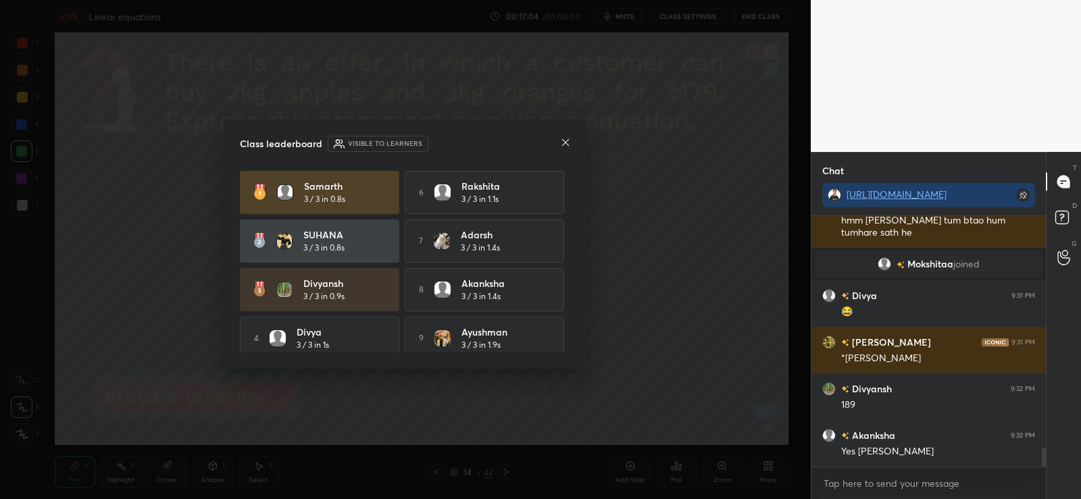
click at [567, 141] on icon at bounding box center [565, 142] width 7 height 7
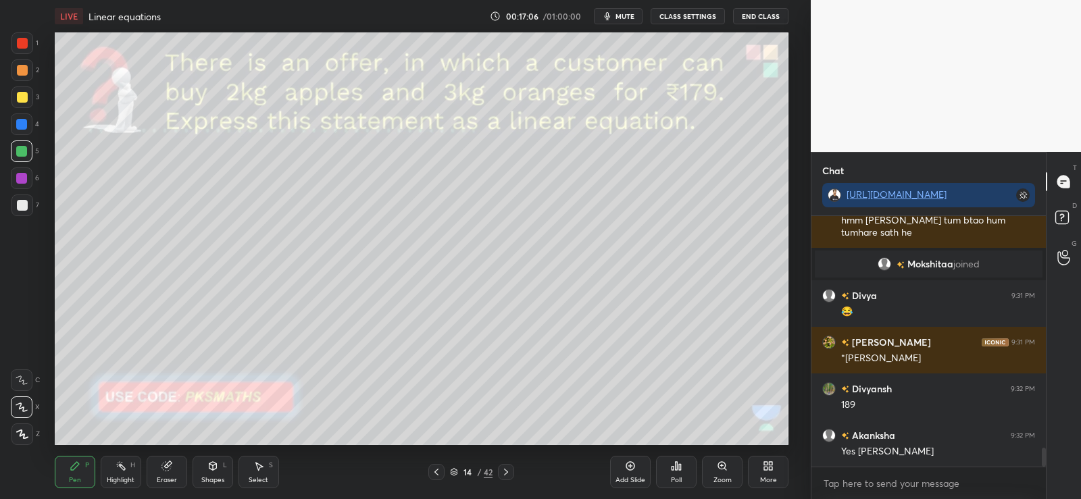
click at [167, 472] on div "Eraser" at bounding box center [167, 472] width 41 height 32
click at [86, 465] on div "P" at bounding box center [87, 465] width 4 height 7
click at [503, 473] on icon at bounding box center [505, 472] width 11 height 11
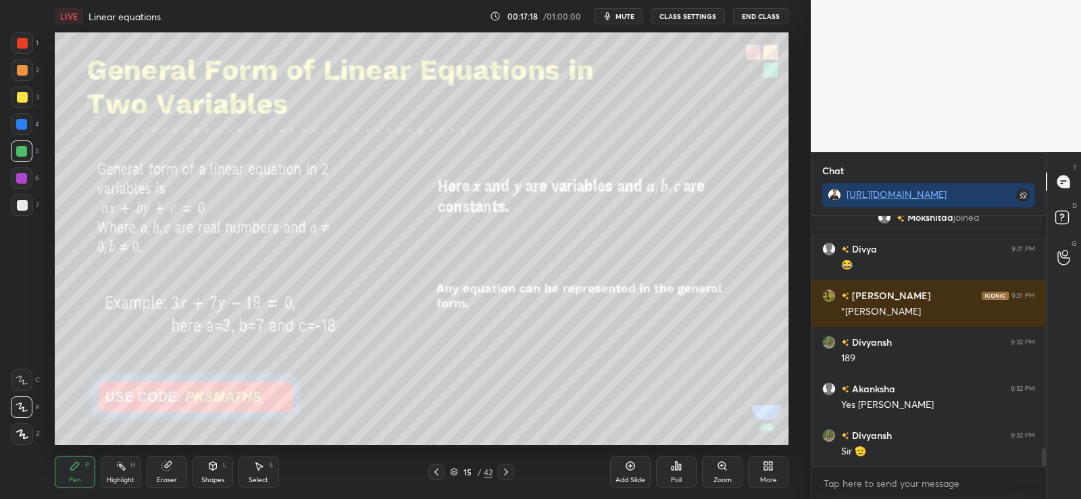
click at [12, 44] on div at bounding box center [22, 43] width 22 height 22
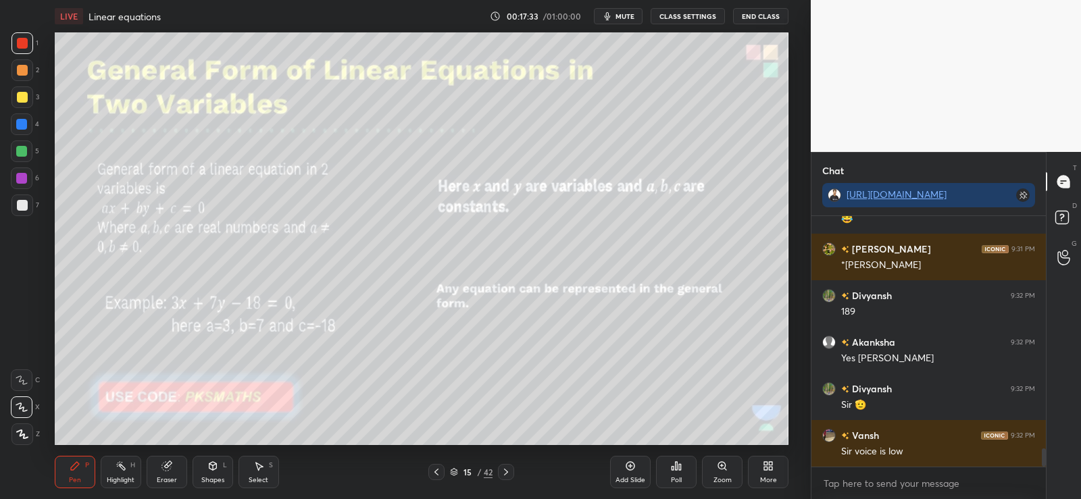
click at [678, 477] on div "Poll" at bounding box center [676, 480] width 11 height 7
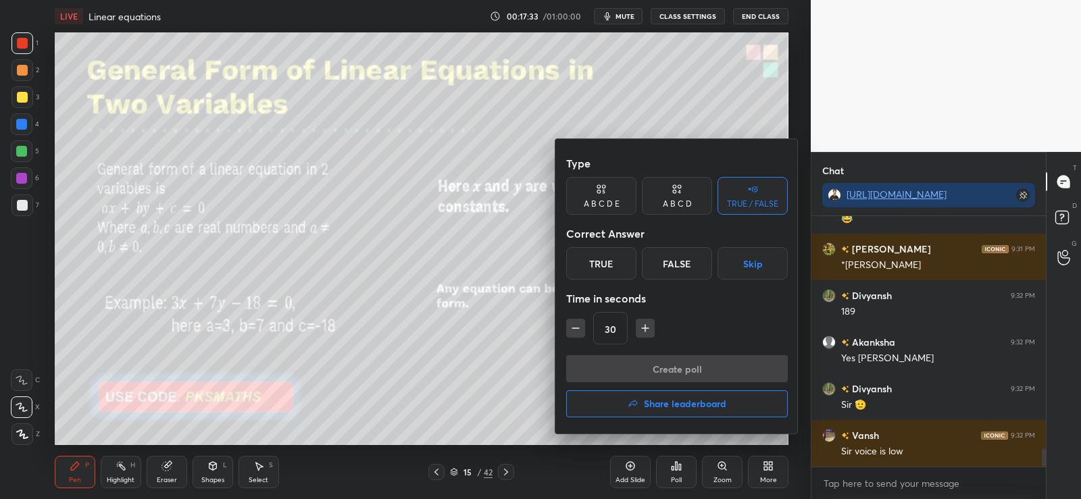
click at [679, 471] on div at bounding box center [540, 249] width 1081 height 499
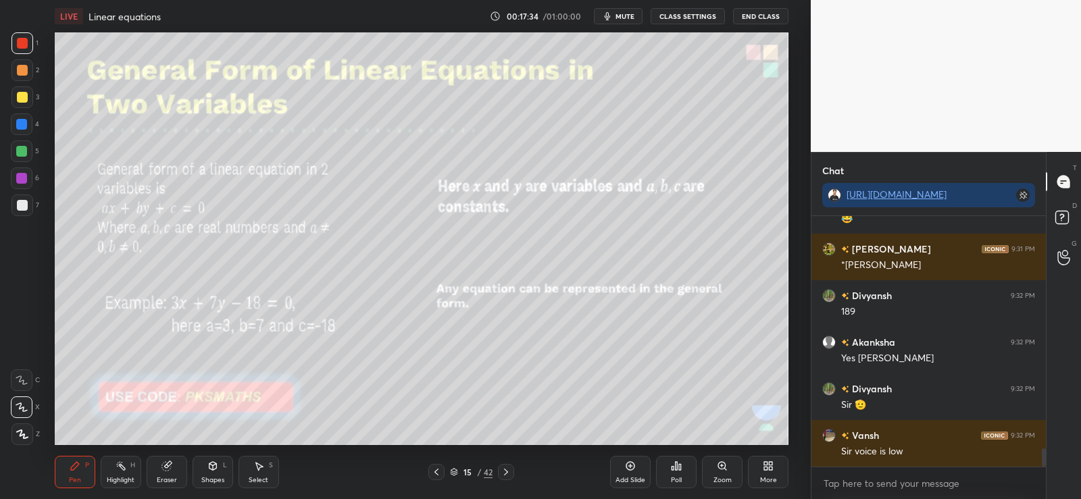
scroll to position [3250, 0]
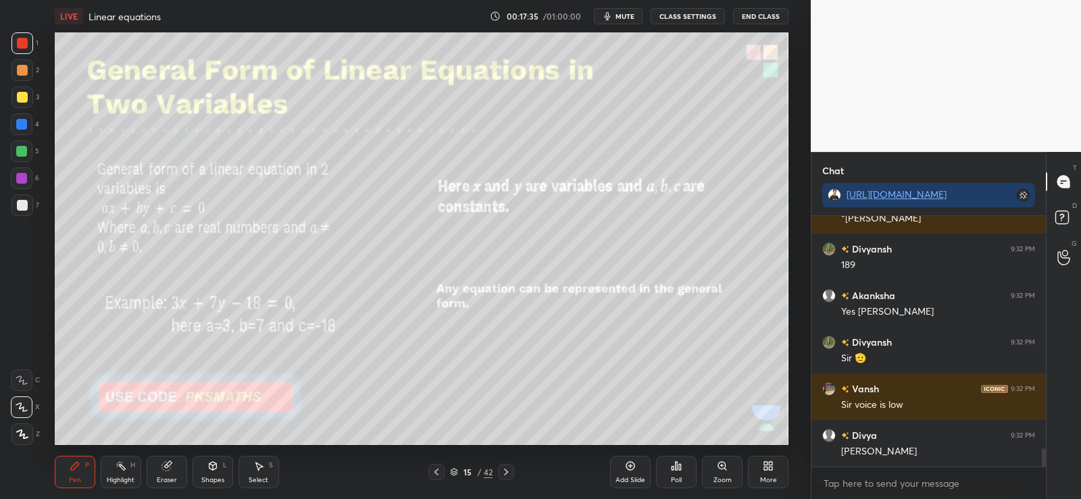
click at [701, 20] on button "CLASS SETTINGS" at bounding box center [687, 16] width 74 height 16
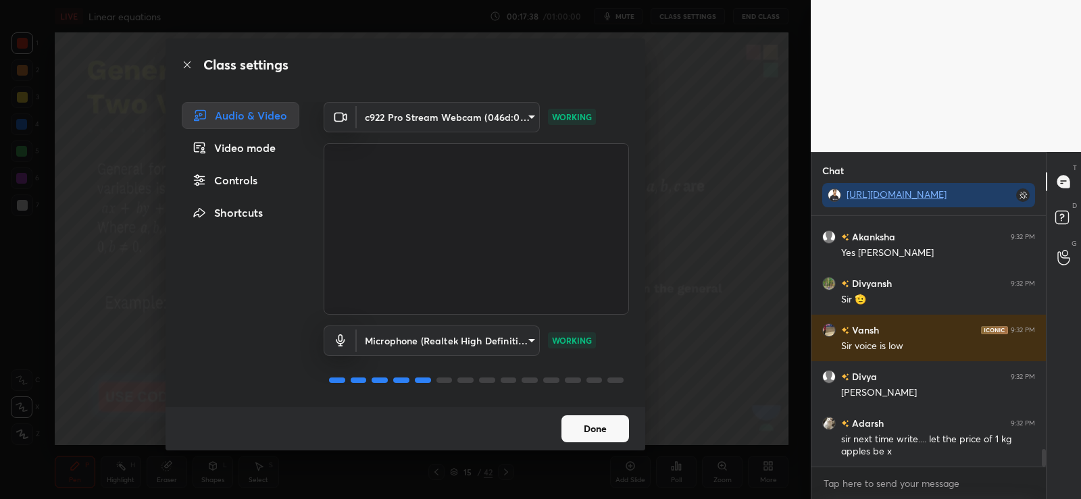
click at [592, 425] on button "Done" at bounding box center [595, 428] width 68 height 27
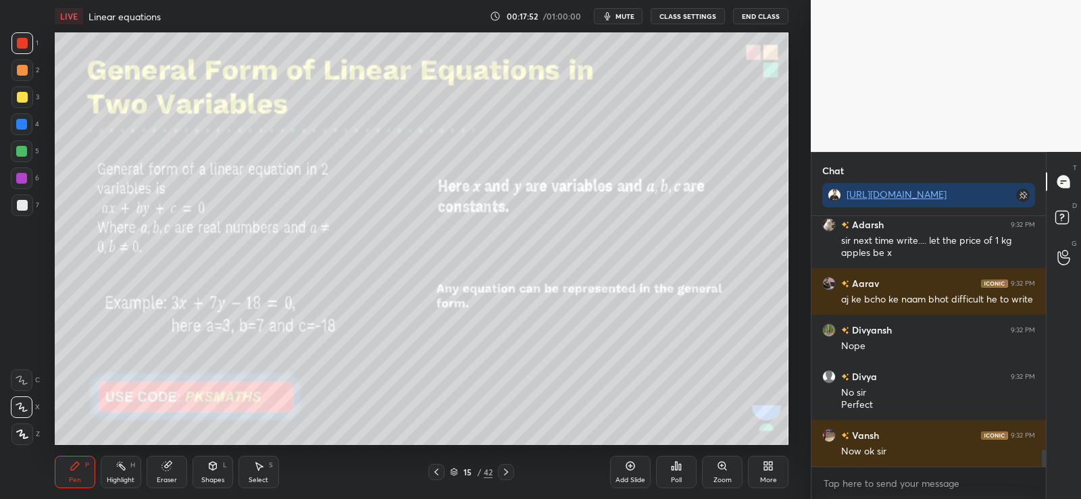
scroll to position [3554, 0]
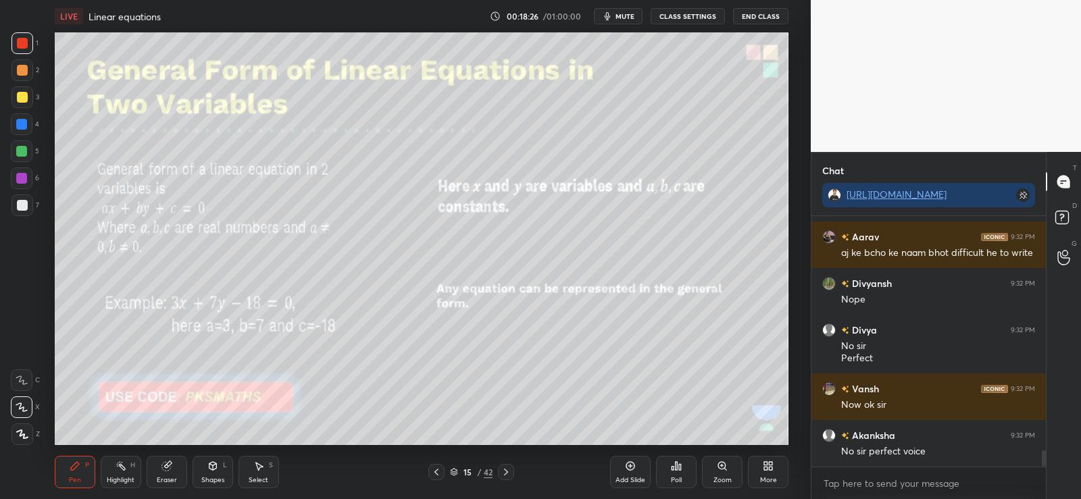
click at [507, 473] on icon at bounding box center [505, 472] width 11 height 11
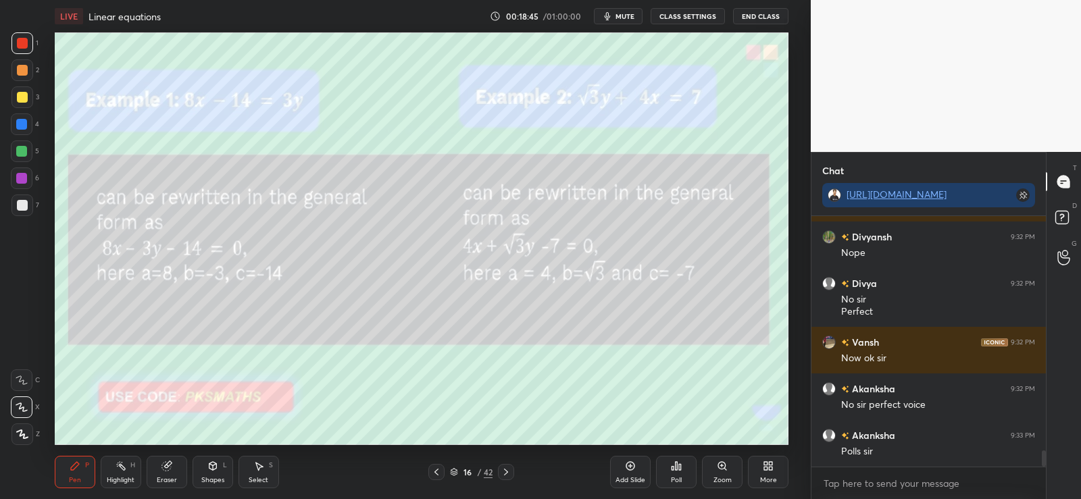
scroll to position [3647, 0]
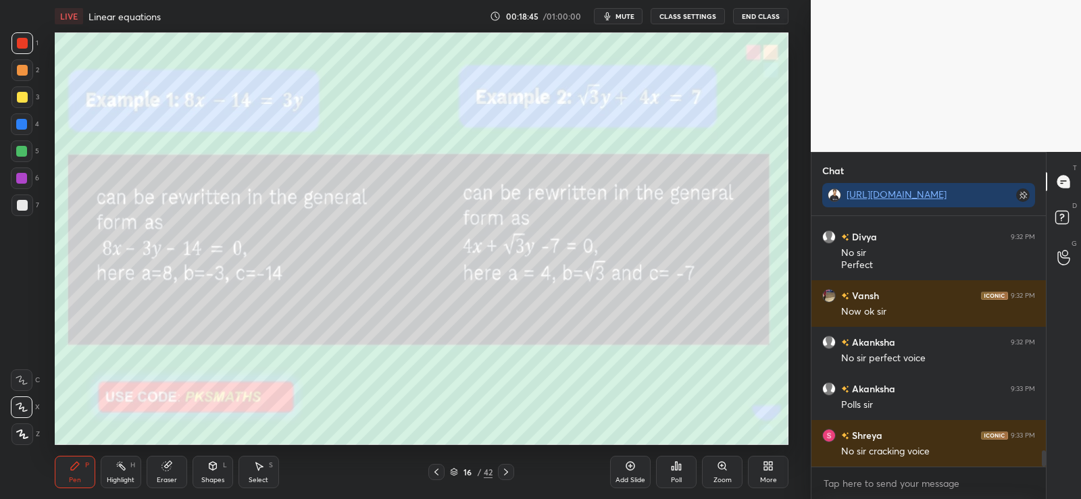
click at [507, 472] on icon at bounding box center [506, 472] width 4 height 7
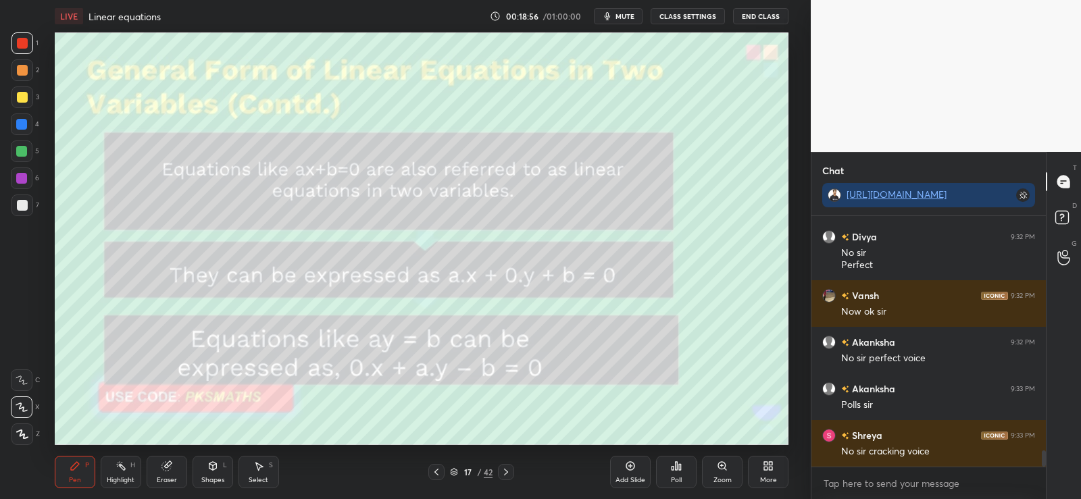
scroll to position [3694, 0]
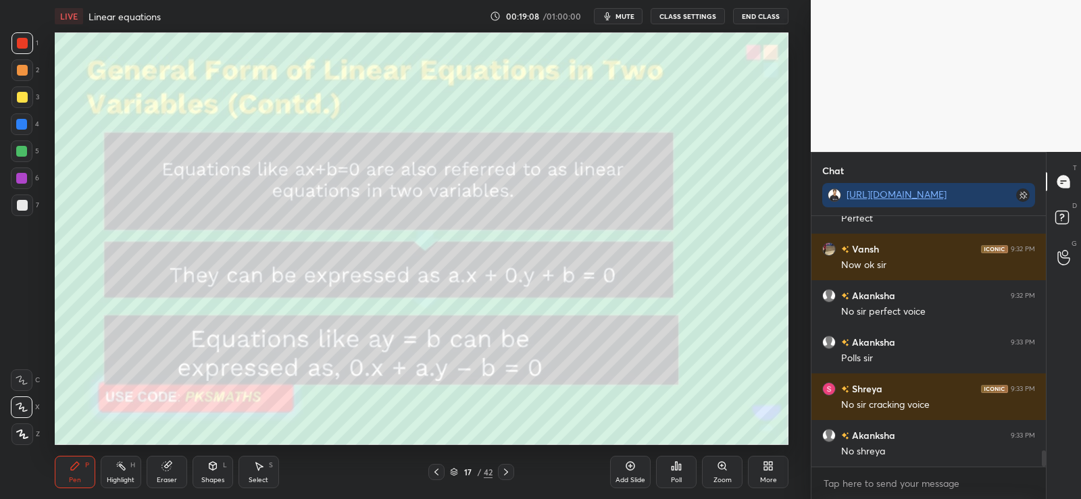
click at [506, 472] on icon at bounding box center [505, 472] width 11 height 11
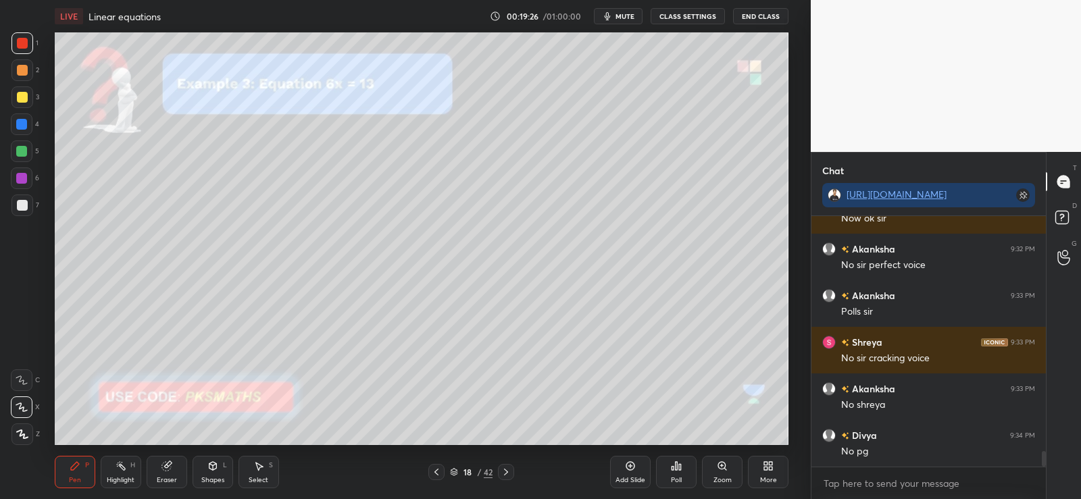
scroll to position [3799, 0]
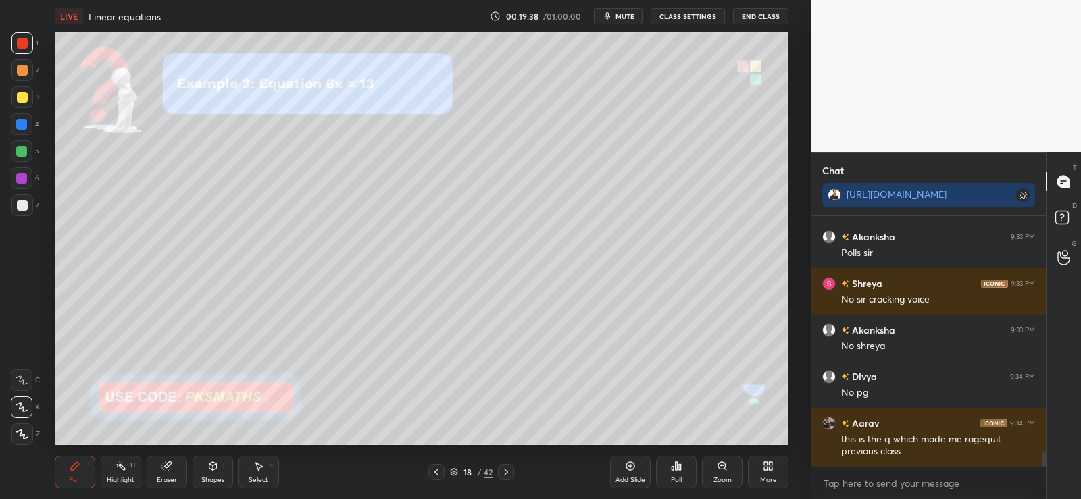
click at [20, 205] on div at bounding box center [22, 205] width 11 height 11
click at [21, 151] on div at bounding box center [21, 151] width 11 height 11
click at [677, 467] on icon at bounding box center [676, 466] width 2 height 8
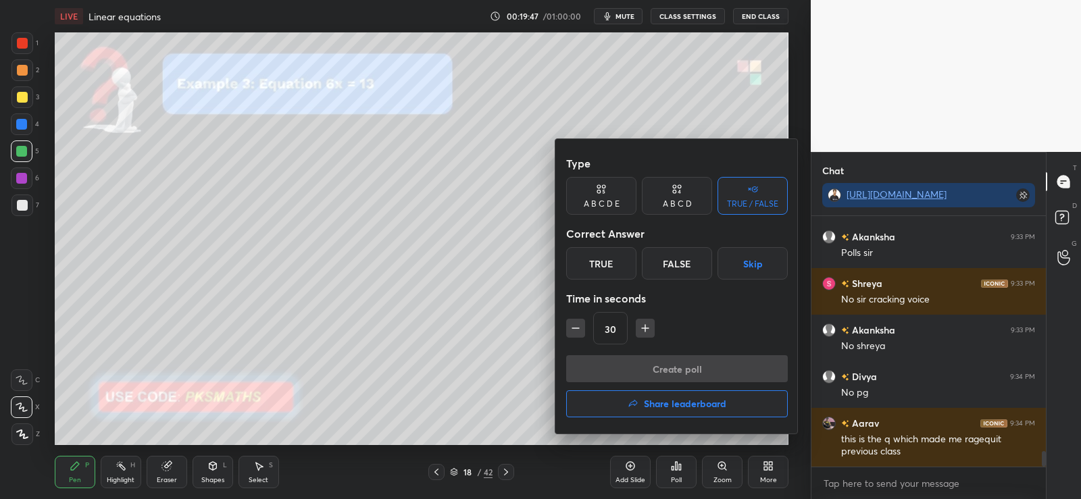
click at [686, 194] on div "A B C D" at bounding box center [677, 196] width 70 height 38
click at [723, 264] on div "D" at bounding box center [722, 263] width 40 height 32
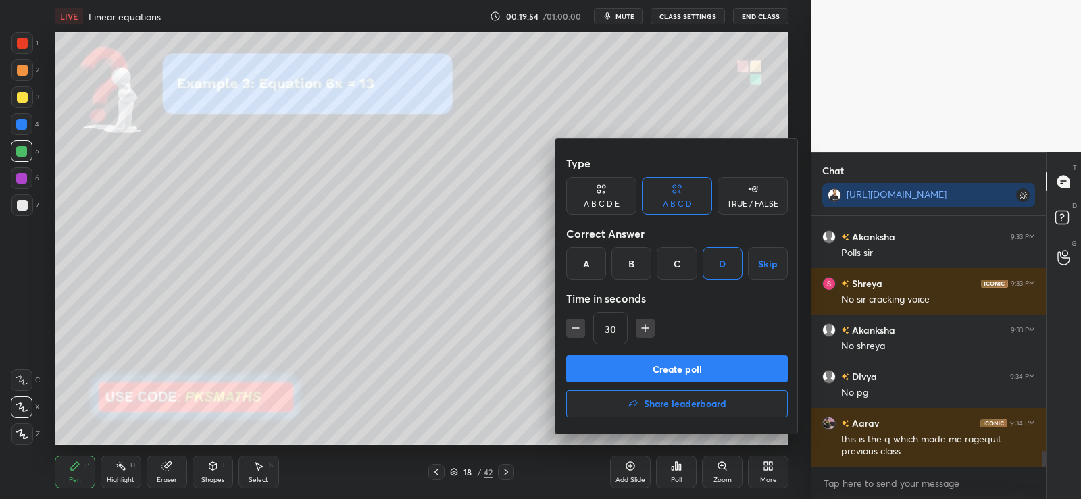
click at [646, 326] on icon "button" at bounding box center [645, 328] width 14 height 14
type input "45"
click at [650, 369] on button "Create poll" at bounding box center [677, 368] width 222 height 27
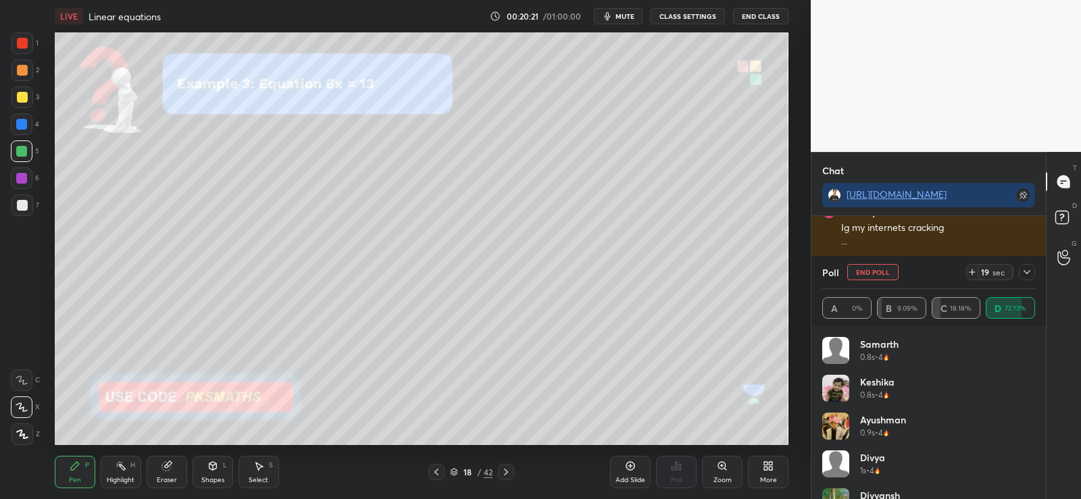
scroll to position [4163, 0]
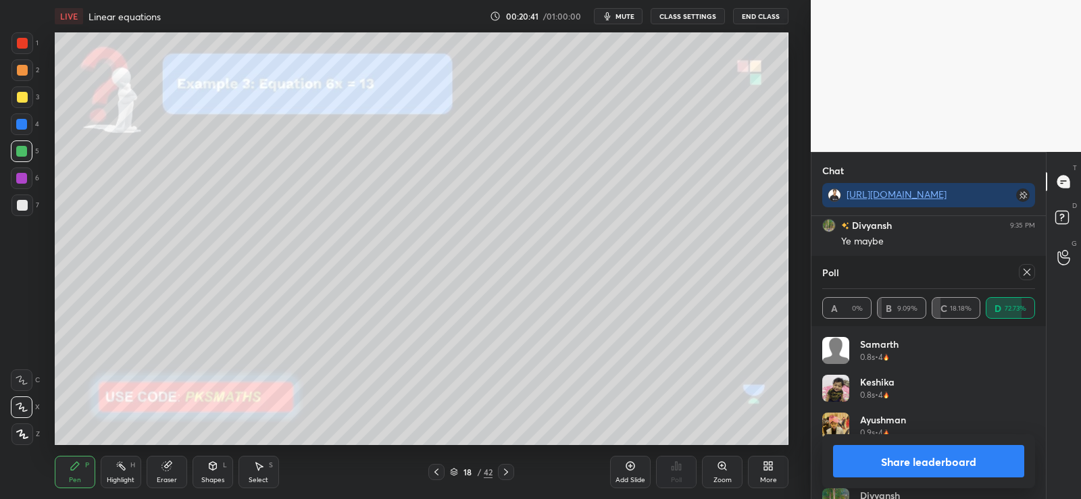
click at [631, 14] on span "mute" at bounding box center [624, 15] width 19 height 9
click at [626, 16] on span "unmute" at bounding box center [623, 15] width 29 height 9
click at [940, 462] on button "Share leaderboard" at bounding box center [928, 461] width 191 height 32
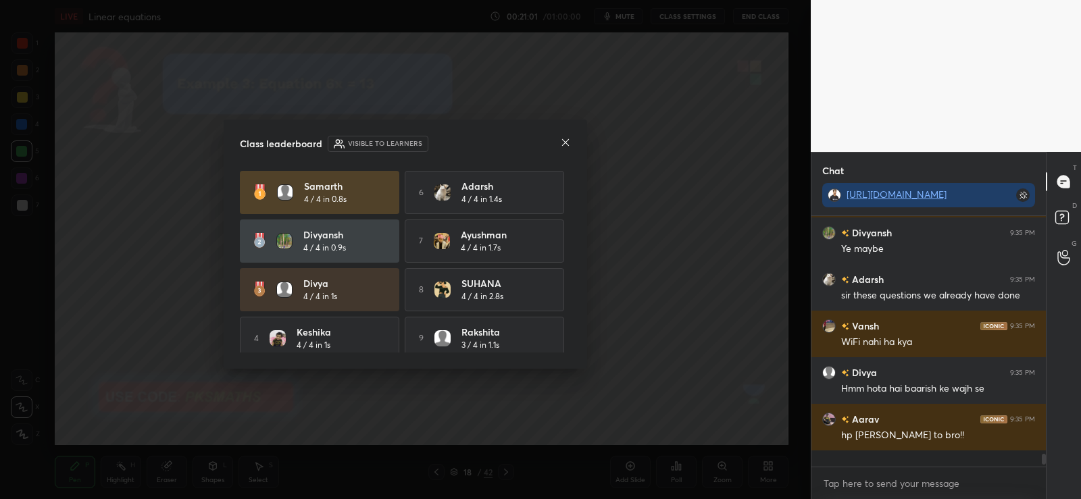
scroll to position [4139, 0]
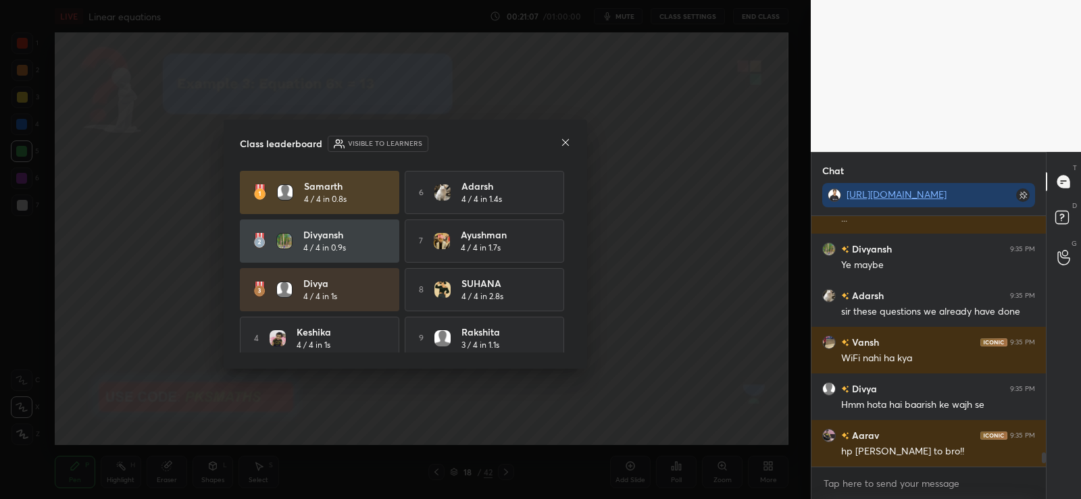
click at [571, 161] on div "Class leaderboard Visible to learners Samarth 4 / 4 in 0.8s 6 Adarsh 4 / 4 in 1…" at bounding box center [405, 245] width 363 height 250
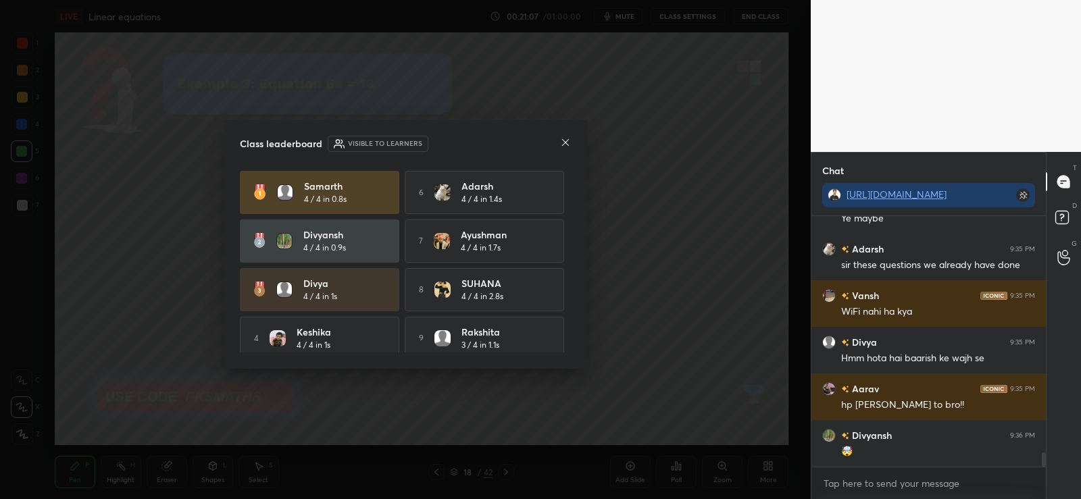
click at [566, 148] on icon at bounding box center [565, 142] width 11 height 11
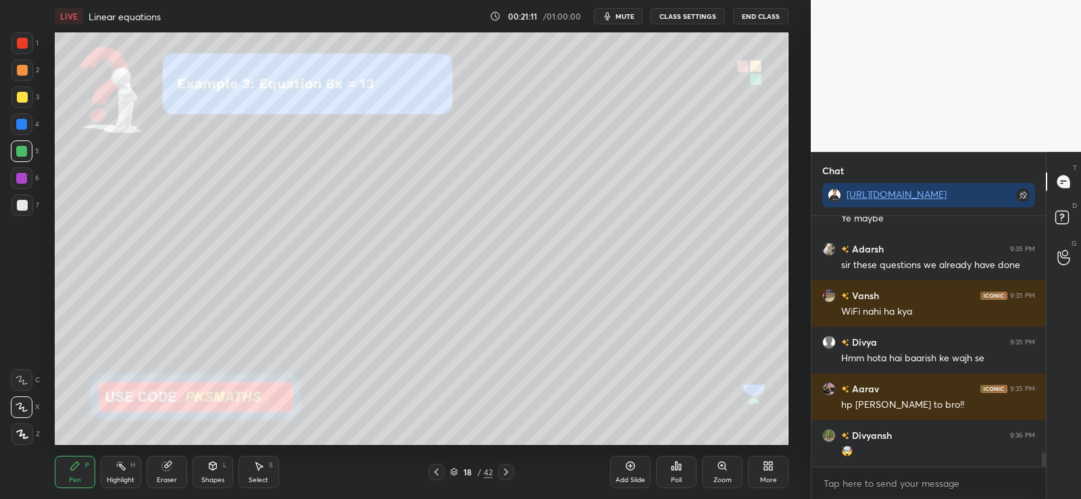
click at [168, 468] on icon at bounding box center [166, 466] width 9 height 9
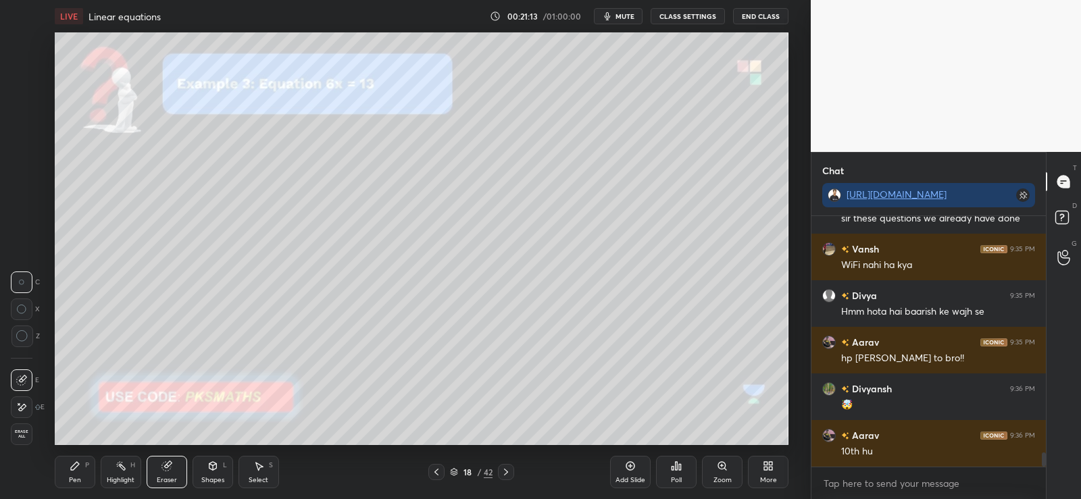
click at [31, 405] on div at bounding box center [22, 407] width 22 height 22
click at [72, 469] on icon at bounding box center [75, 466] width 8 height 8
click at [684, 470] on div "Poll" at bounding box center [676, 472] width 41 height 32
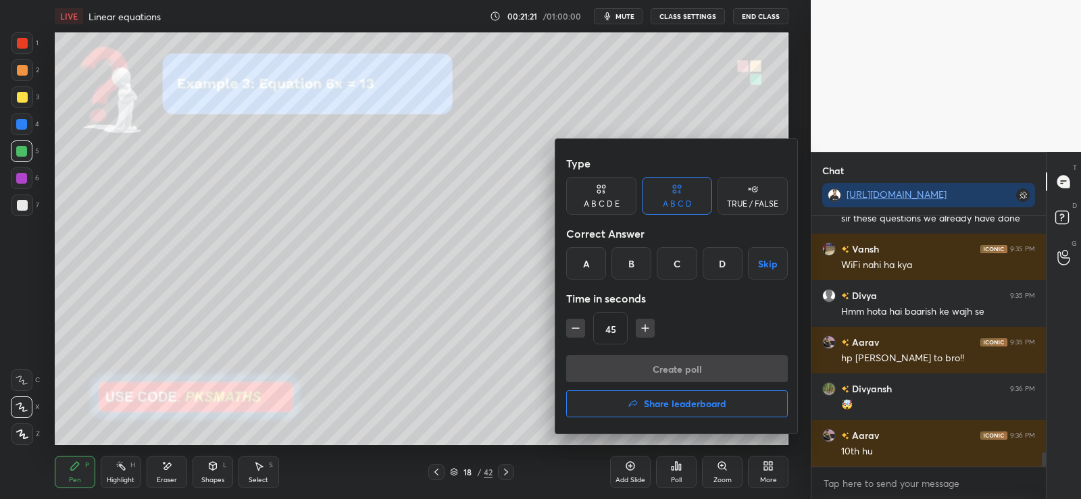
click at [677, 262] on div "C" at bounding box center [676, 263] width 40 height 32
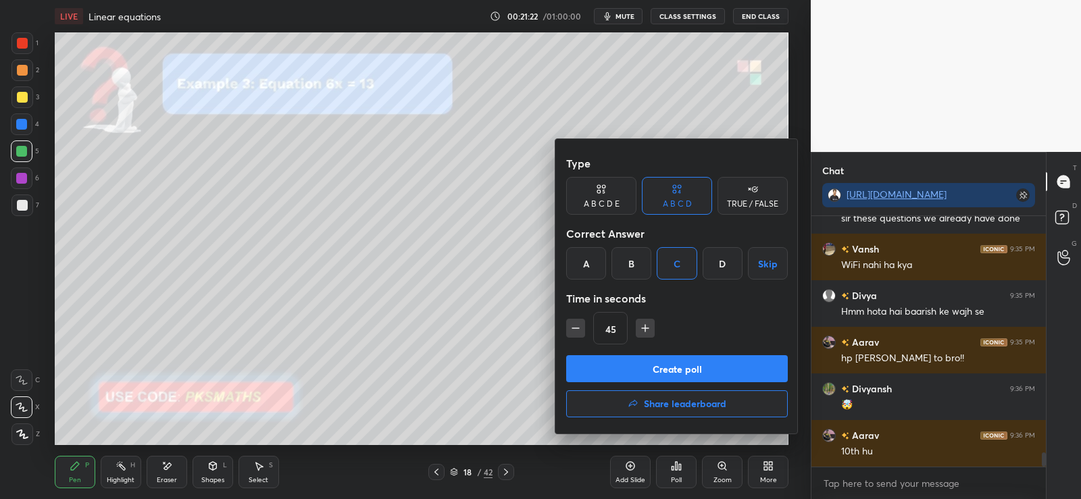
click at [660, 378] on button "Create poll" at bounding box center [677, 368] width 222 height 27
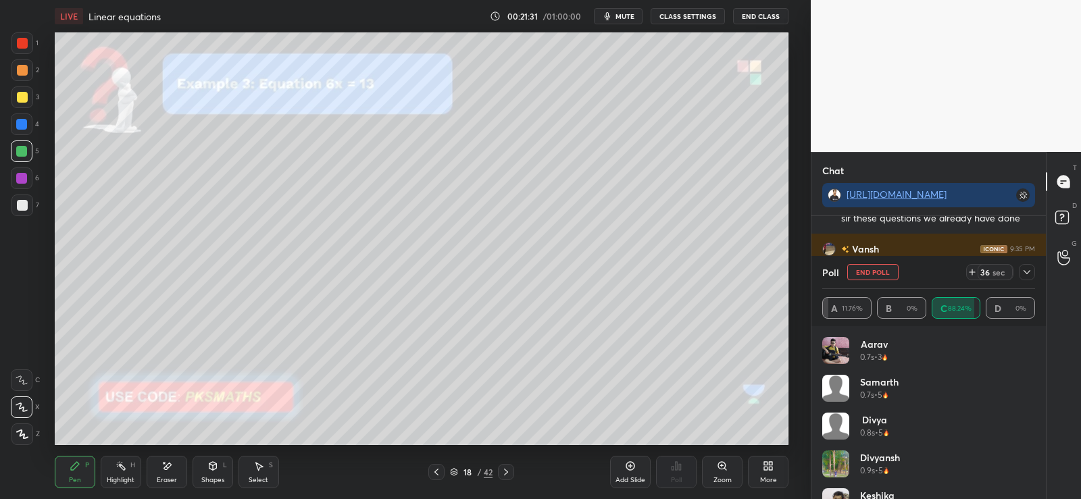
scroll to position [4315, 0]
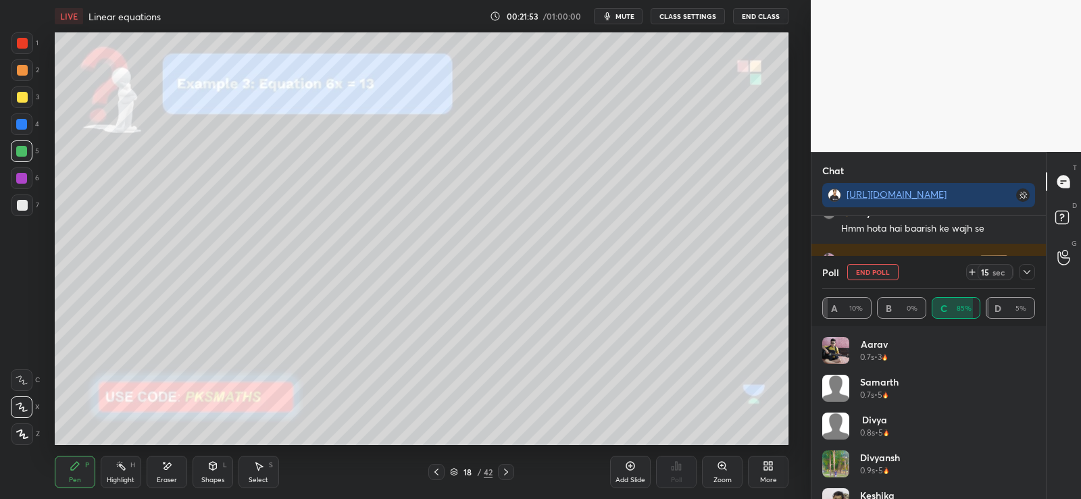
click at [1029, 274] on icon at bounding box center [1026, 272] width 11 height 11
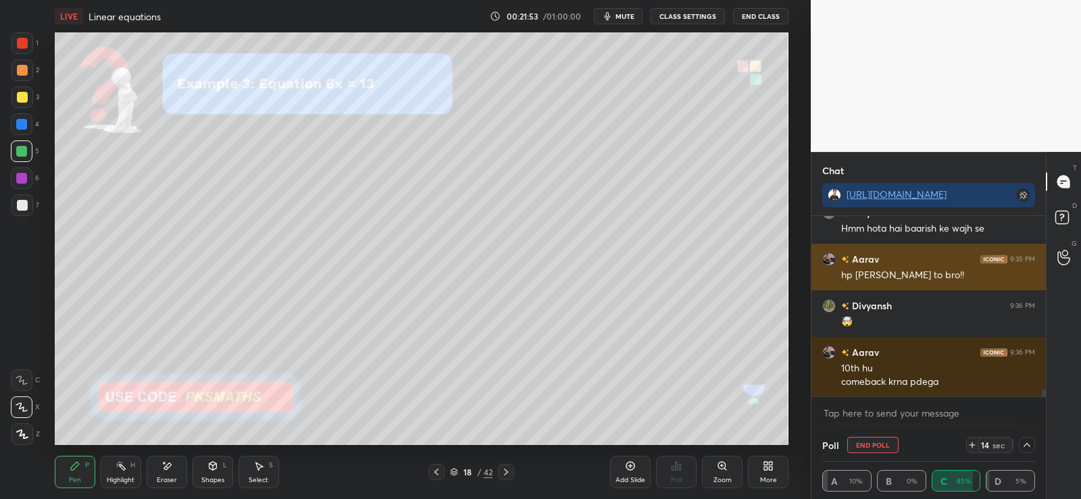
scroll to position [1, 5]
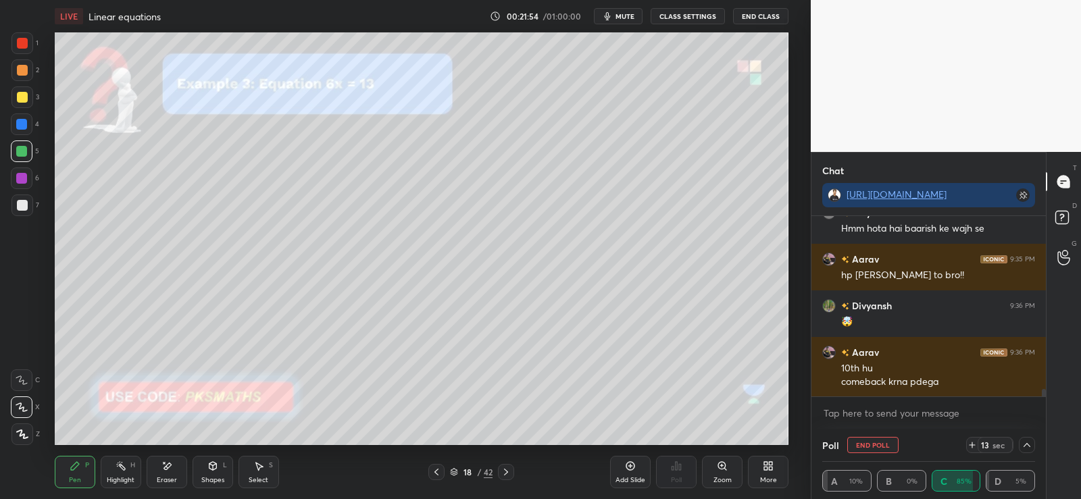
click at [1027, 444] on icon at bounding box center [1026, 445] width 7 height 4
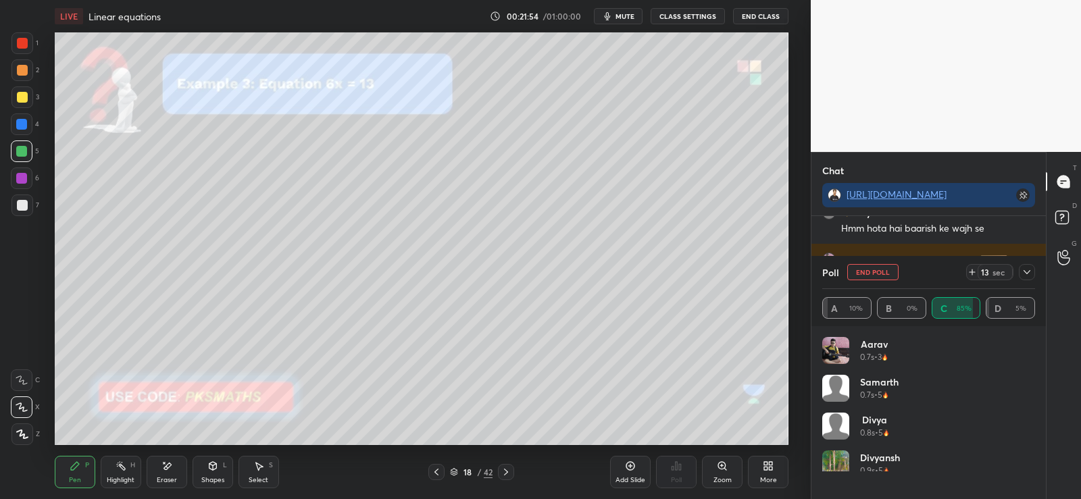
scroll to position [158, 209]
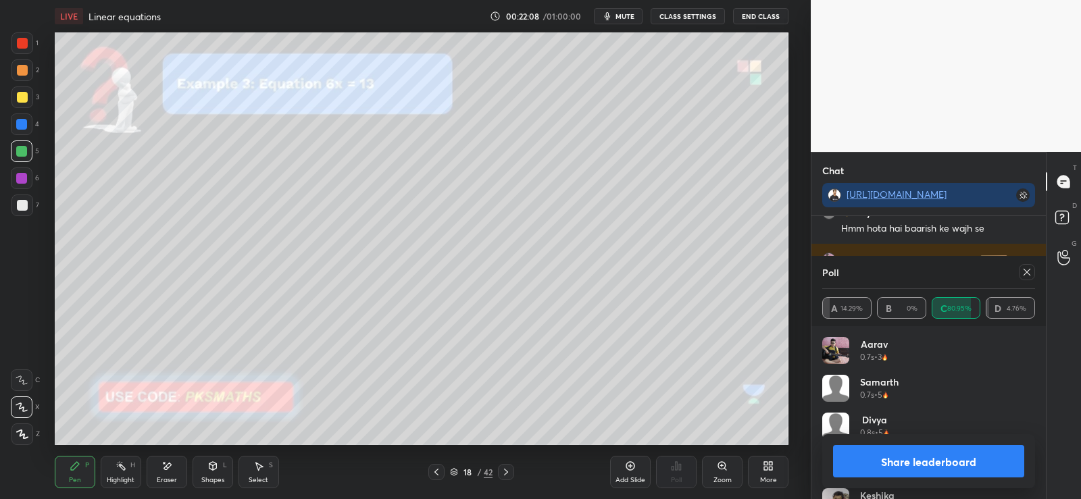
click at [922, 460] on button "Share leaderboard" at bounding box center [928, 461] width 191 height 32
type textarea "x"
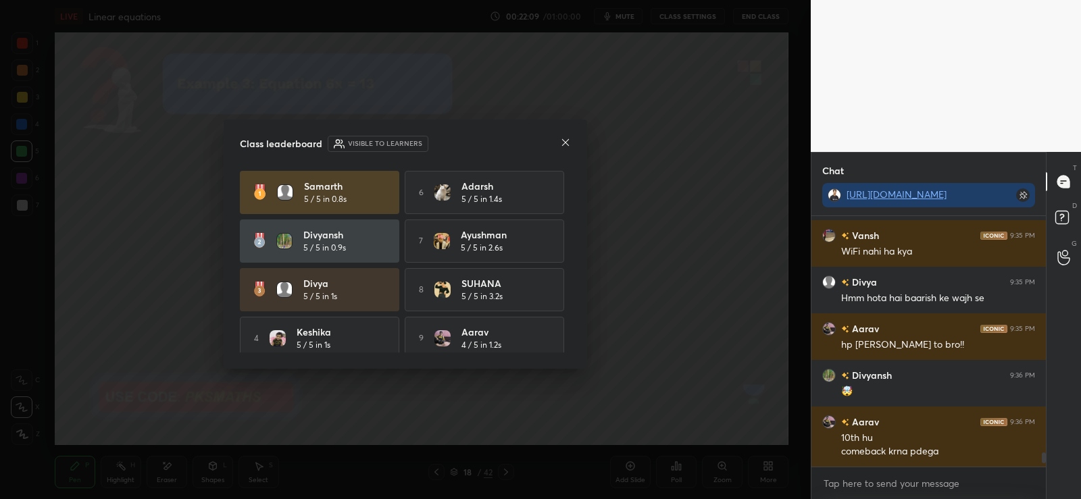
scroll to position [4246, 0]
click at [566, 140] on icon at bounding box center [565, 142] width 11 height 11
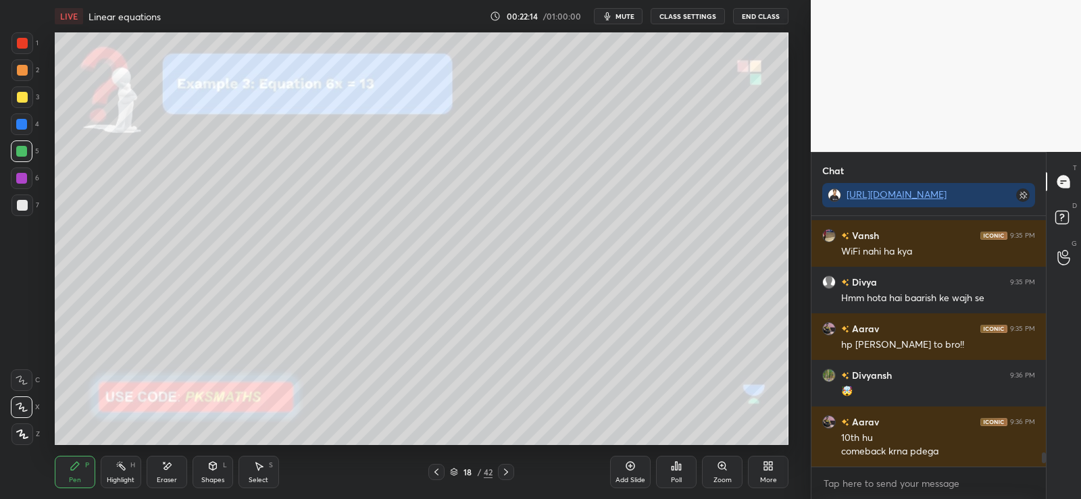
click at [163, 471] on icon at bounding box center [166, 466] width 11 height 11
click at [87, 467] on div "P" at bounding box center [87, 465] width 4 height 7
click at [674, 470] on icon at bounding box center [676, 466] width 11 height 11
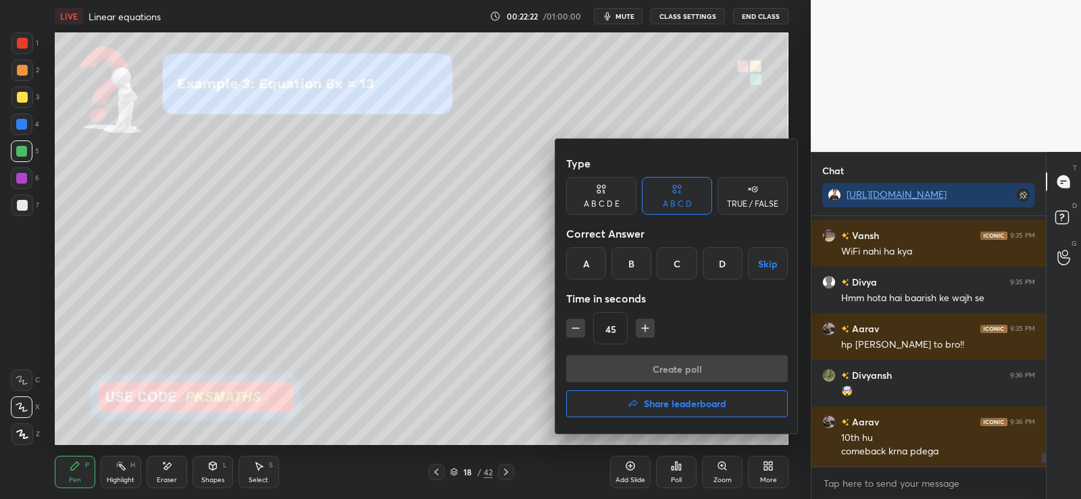
click at [638, 261] on div "B" at bounding box center [631, 263] width 40 height 32
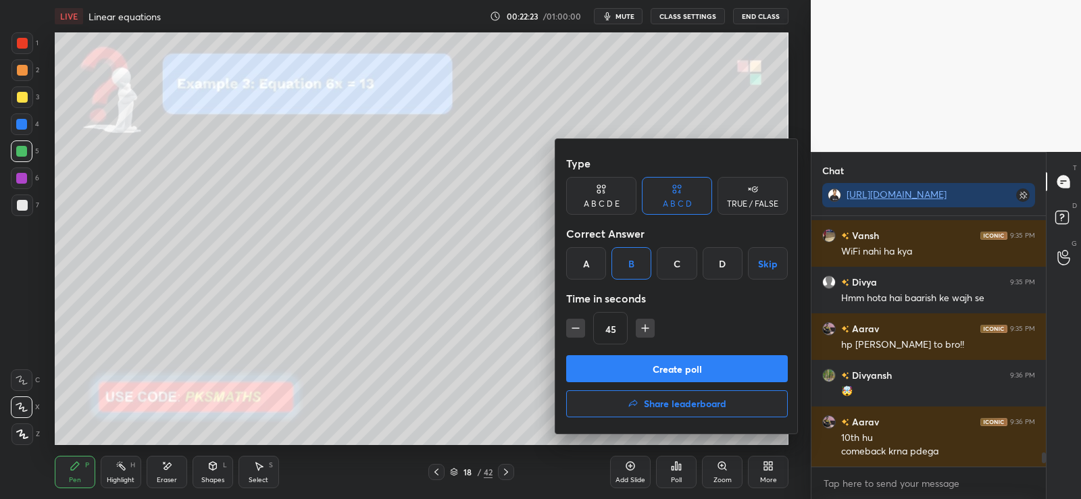
click at [575, 328] on icon "button" at bounding box center [576, 328] width 14 height 14
type input "30"
click at [633, 365] on button "Create poll" at bounding box center [677, 368] width 222 height 27
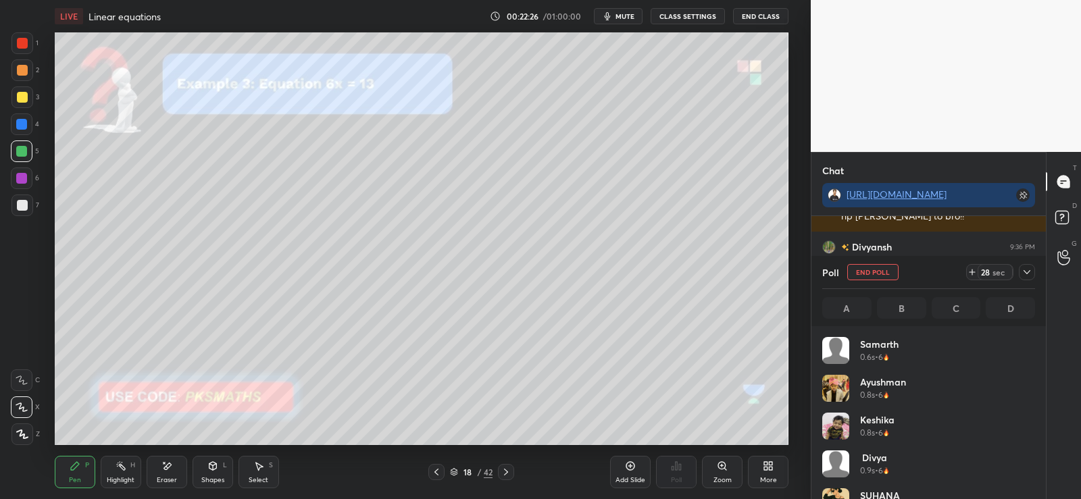
scroll to position [158, 209]
click at [25, 74] on div at bounding box center [22, 70] width 11 height 11
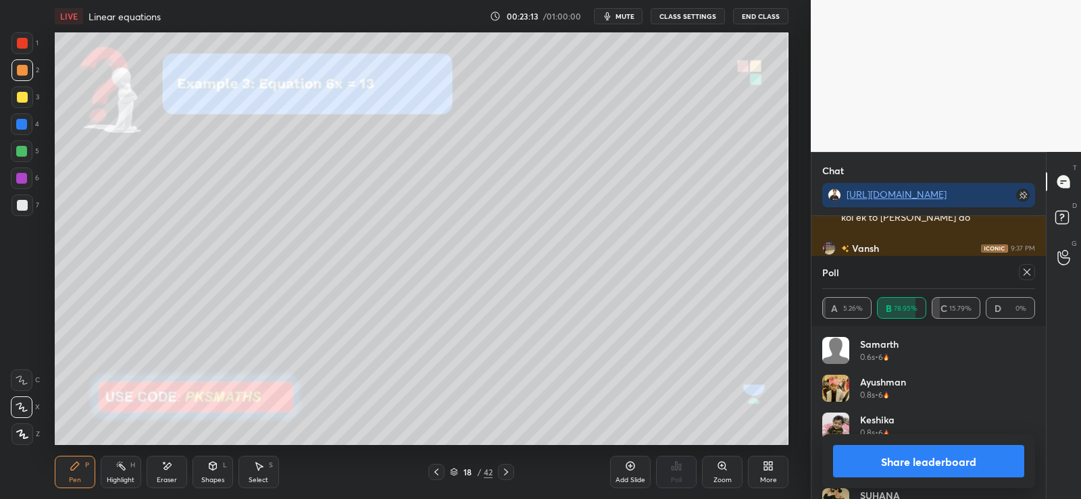
scroll to position [4597, 0]
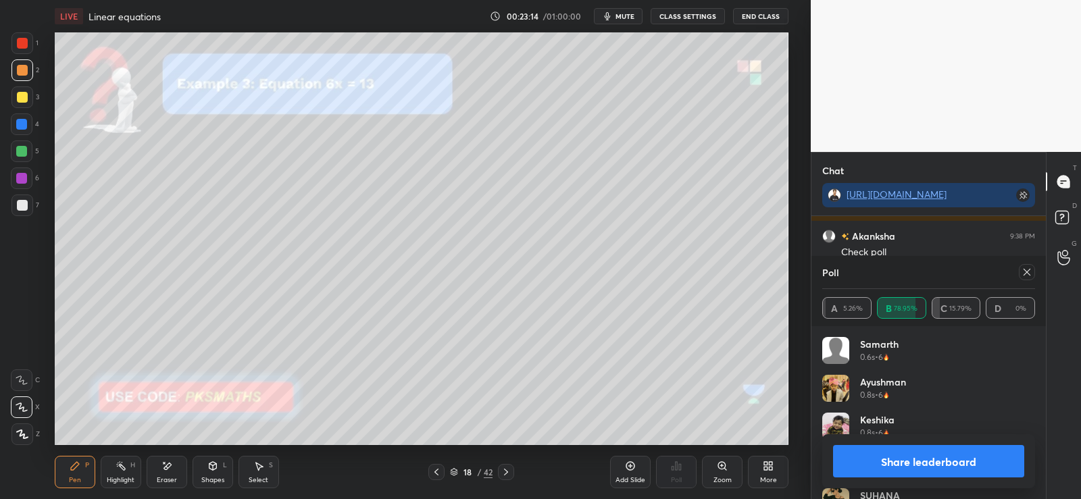
click at [20, 205] on div at bounding box center [22, 205] width 11 height 11
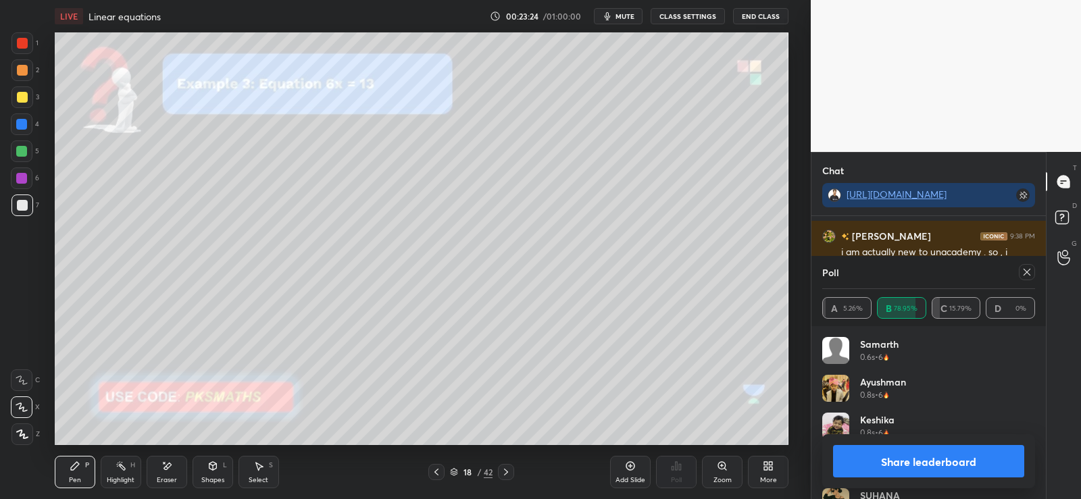
click at [907, 455] on button "Share leaderboard" at bounding box center [928, 461] width 191 height 32
type textarea "x"
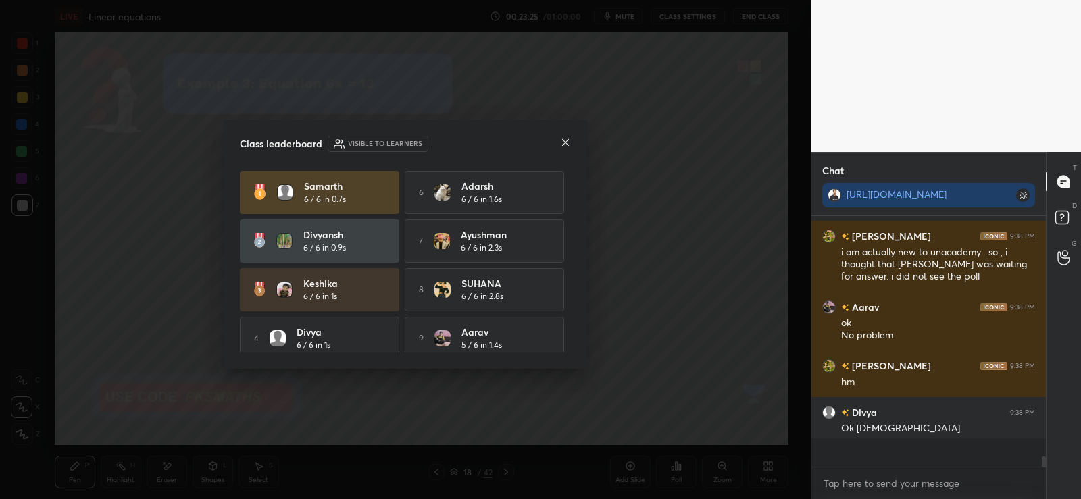
scroll to position [4621, 0]
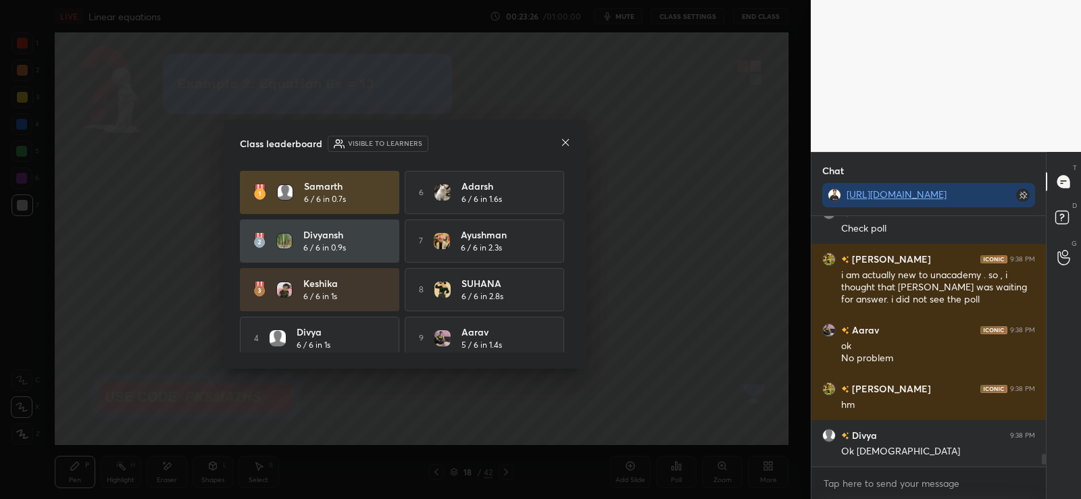
click at [567, 141] on icon at bounding box center [565, 142] width 7 height 7
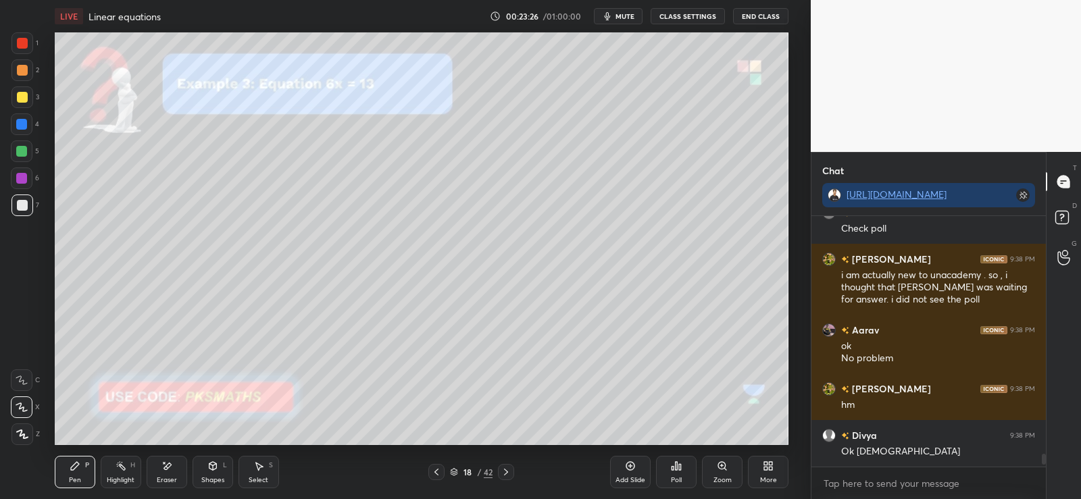
click at [679, 467] on icon at bounding box center [680, 467] width 2 height 6
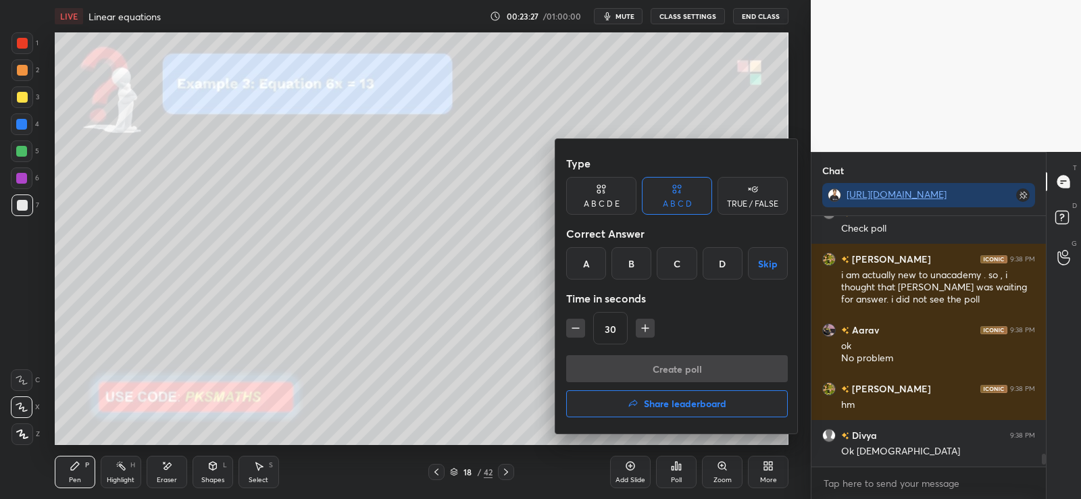
click at [751, 206] on div "TRUE / FALSE" at bounding box center [752, 204] width 51 height 8
click at [683, 265] on div "False" at bounding box center [677, 263] width 70 height 32
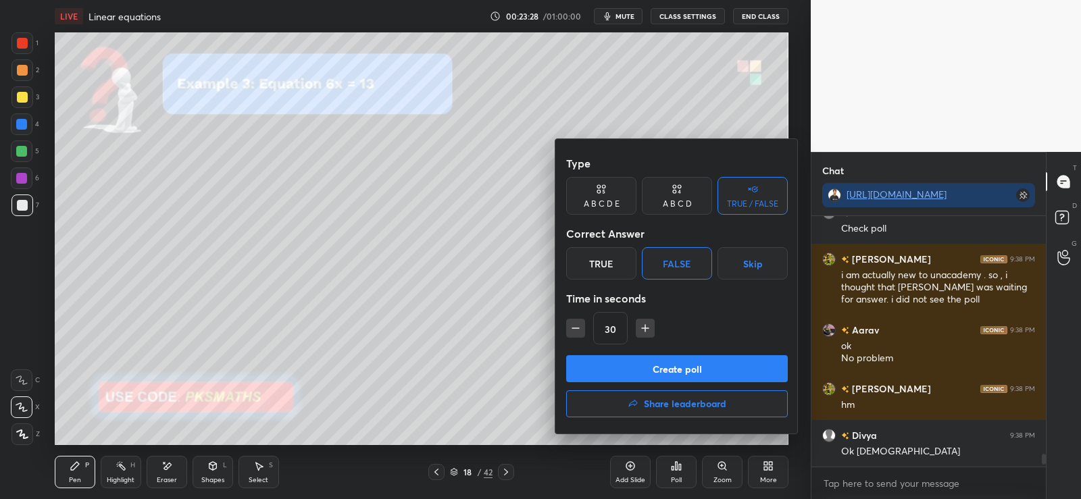
scroll to position [4634, 0]
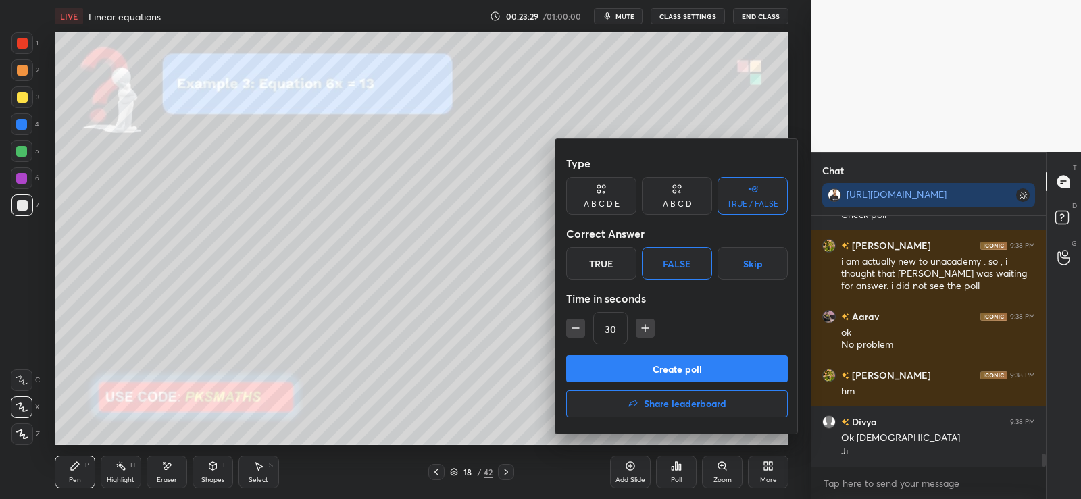
click at [577, 327] on icon "button" at bounding box center [576, 328] width 14 height 14
type input "15"
click at [627, 376] on button "Create poll" at bounding box center [677, 368] width 222 height 27
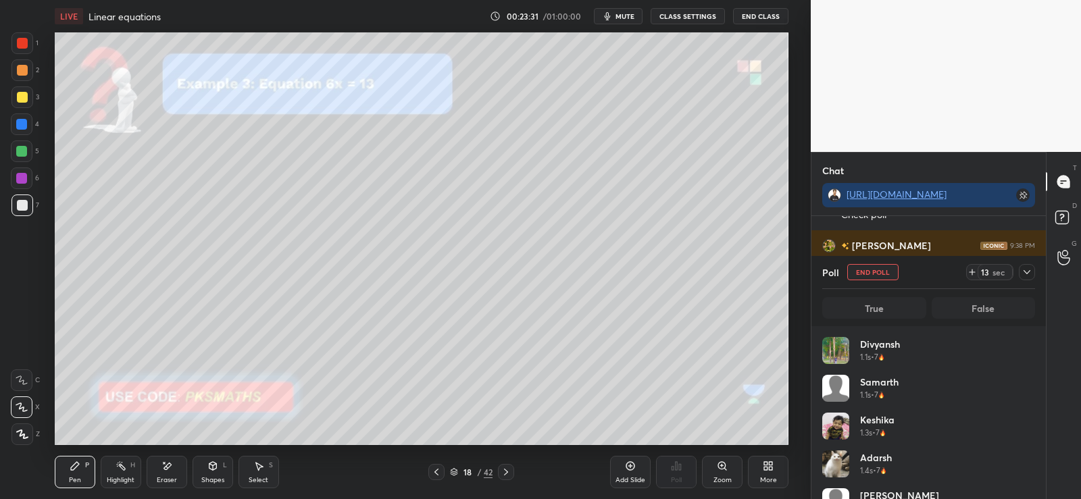
scroll to position [158, 209]
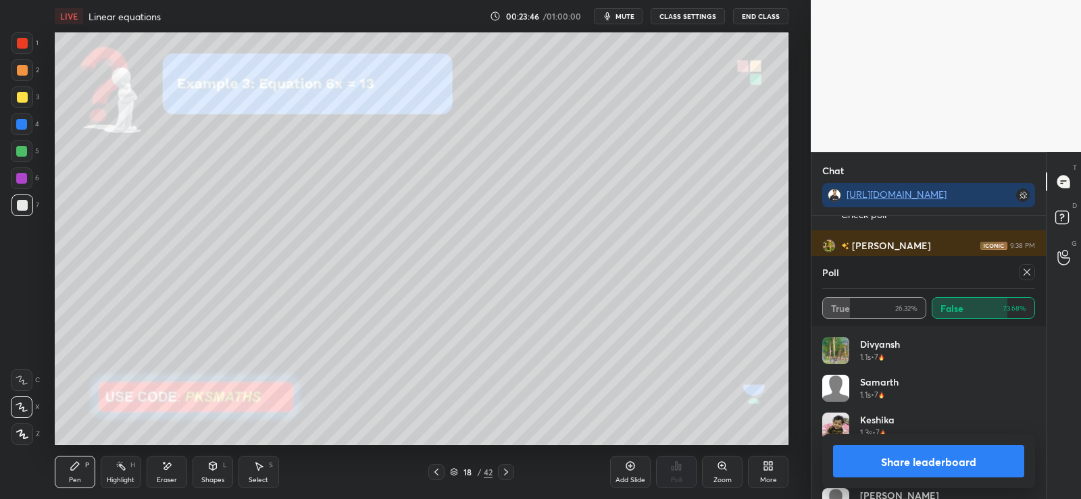
click at [890, 458] on button "Share leaderboard" at bounding box center [928, 461] width 191 height 32
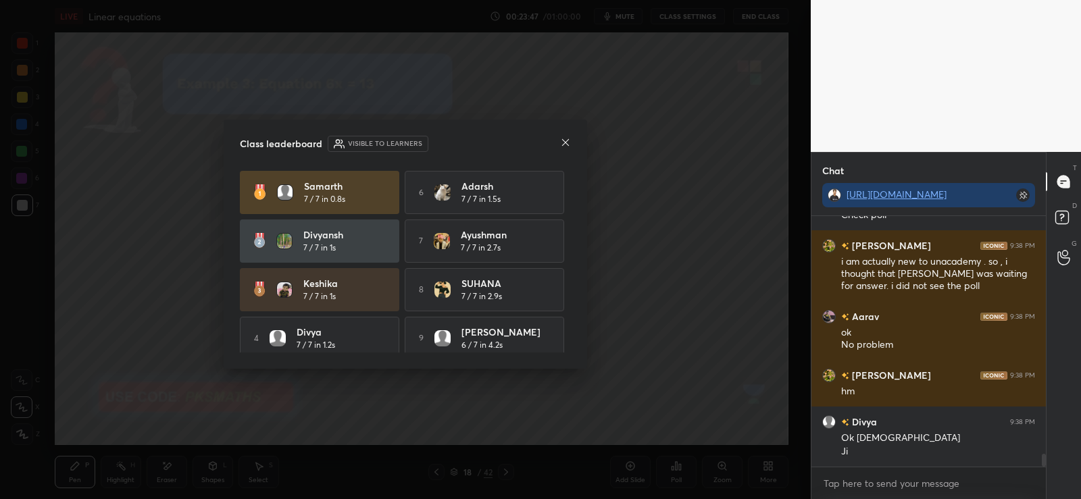
scroll to position [279, 230]
click at [563, 145] on icon at bounding box center [565, 142] width 7 height 7
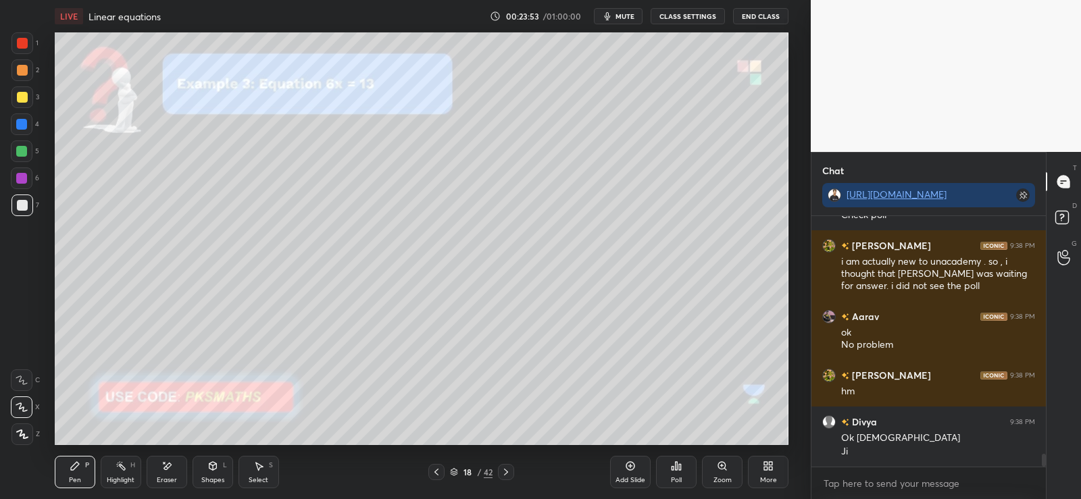
click at [22, 151] on div at bounding box center [21, 151] width 11 height 11
click at [22, 124] on div at bounding box center [21, 124] width 11 height 11
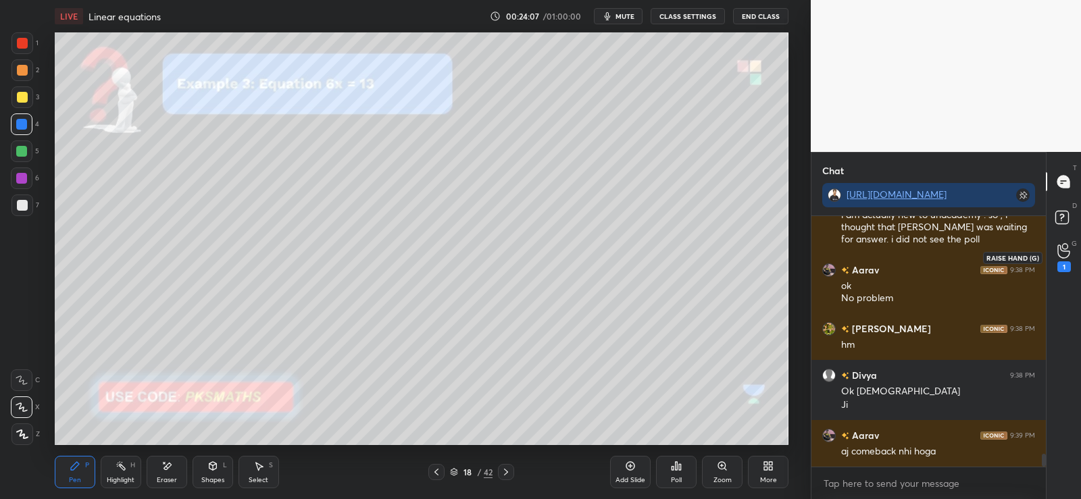
click at [1063, 251] on icon at bounding box center [1063, 251] width 12 height 14
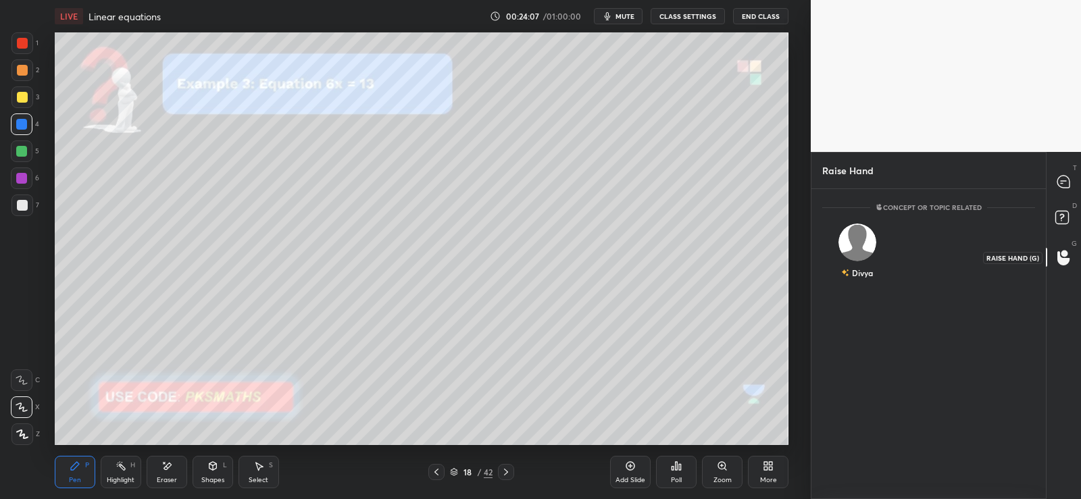
scroll to position [5, 5]
click at [865, 258] on div "Divya" at bounding box center [857, 254] width 70 height 78
click at [856, 280] on button "INVITE" at bounding box center [857, 283] width 58 height 18
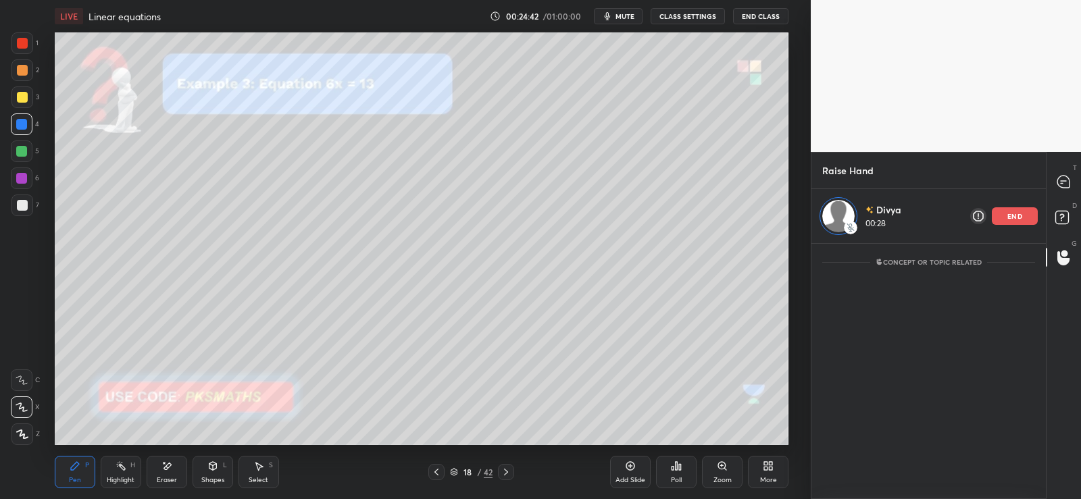
click at [21, 39] on div at bounding box center [22, 43] width 11 height 11
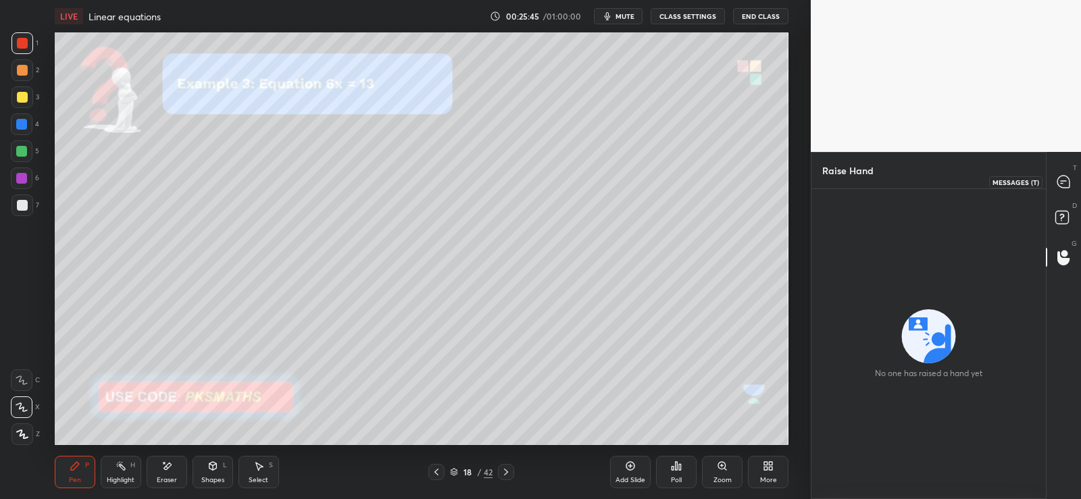
click at [1066, 180] on icon at bounding box center [1063, 182] width 12 height 12
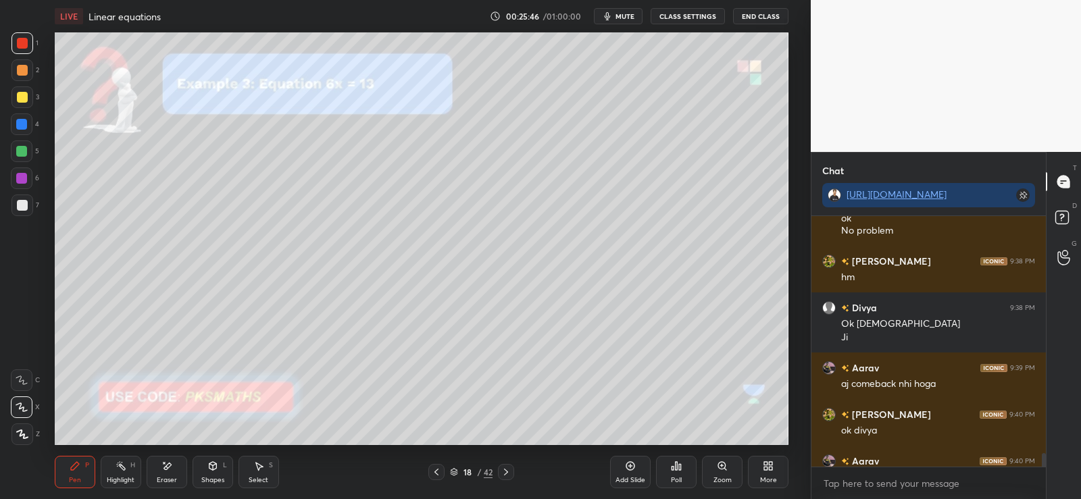
scroll to position [4983, 0]
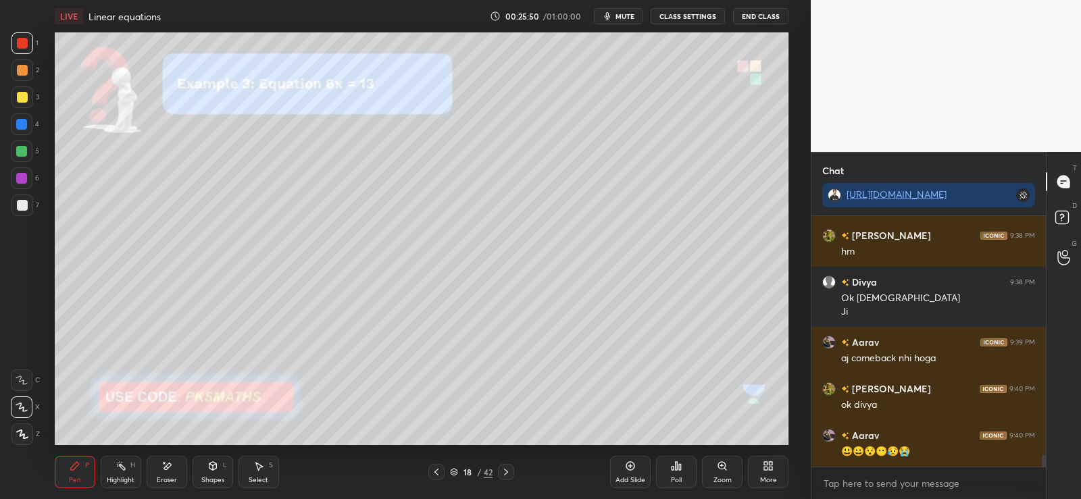
click at [24, 202] on div at bounding box center [22, 205] width 11 height 11
click at [20, 149] on div at bounding box center [21, 151] width 11 height 11
click at [502, 470] on icon at bounding box center [505, 472] width 11 height 11
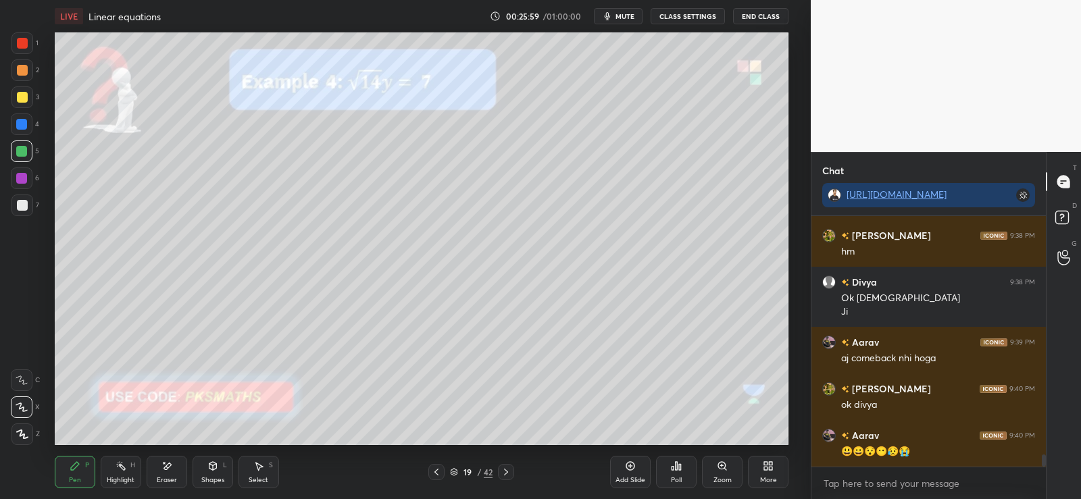
click at [25, 72] on div at bounding box center [22, 70] width 11 height 11
click at [673, 467] on icon at bounding box center [672, 468] width 2 height 3
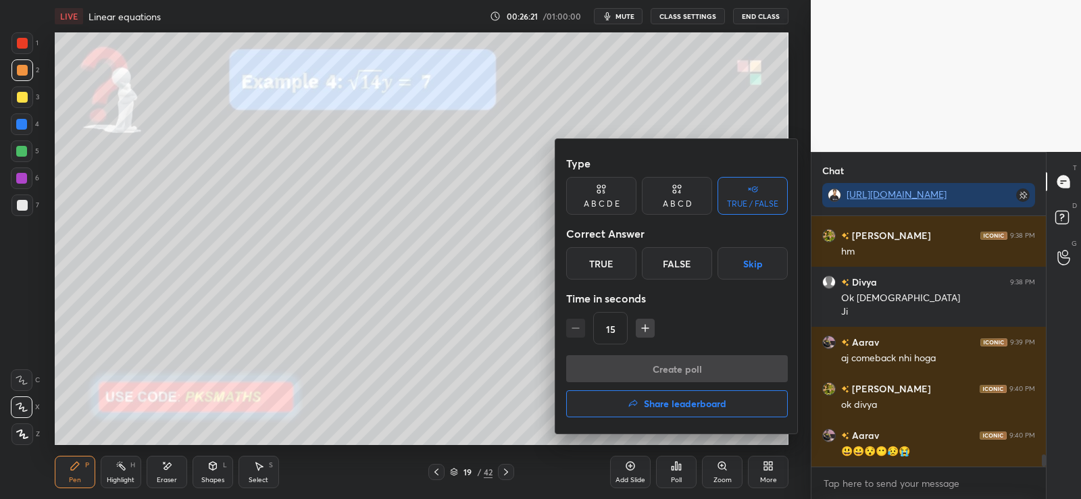
click at [673, 464] on div at bounding box center [540, 249] width 1081 height 499
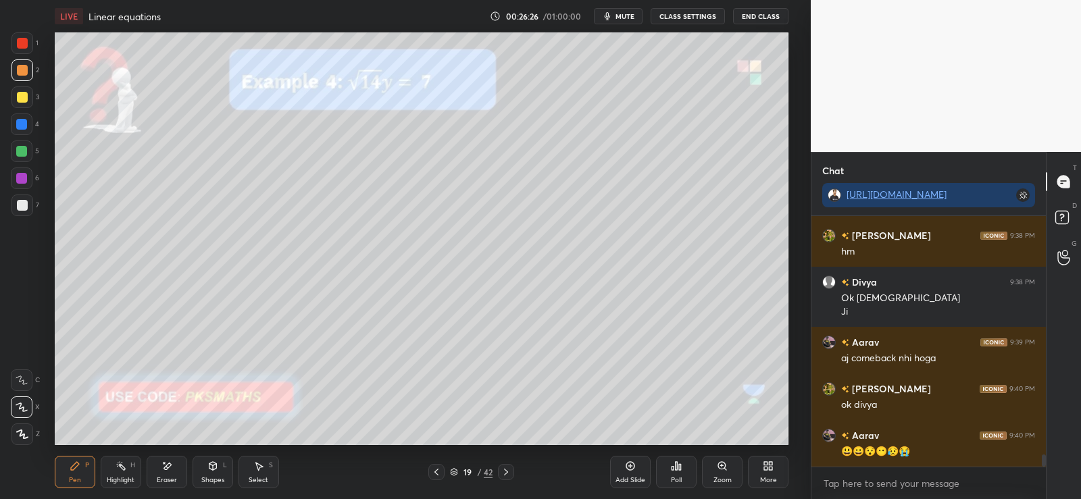
click at [683, 468] on div "Poll" at bounding box center [676, 472] width 41 height 32
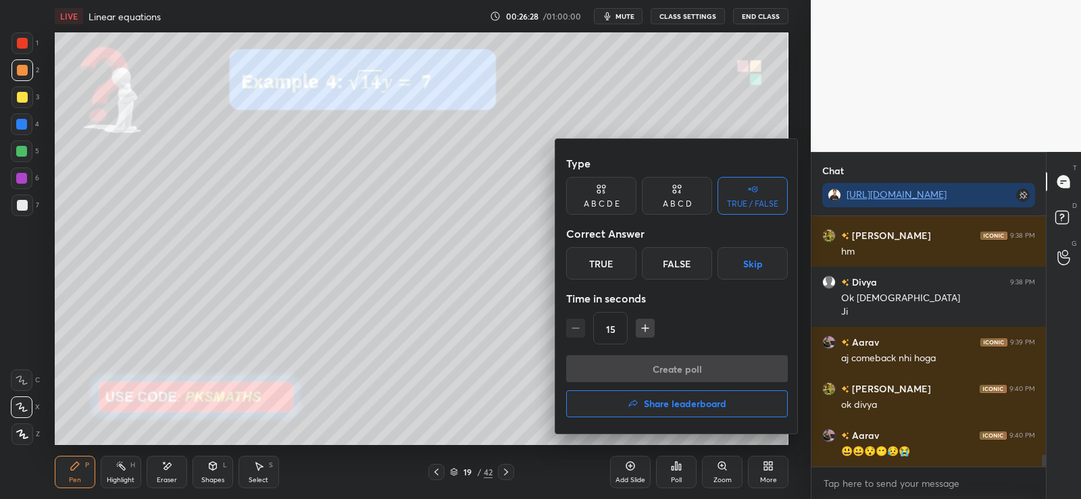
click at [688, 192] on div "A B C D" at bounding box center [677, 196] width 70 height 38
click at [577, 265] on div "A" at bounding box center [586, 263] width 40 height 32
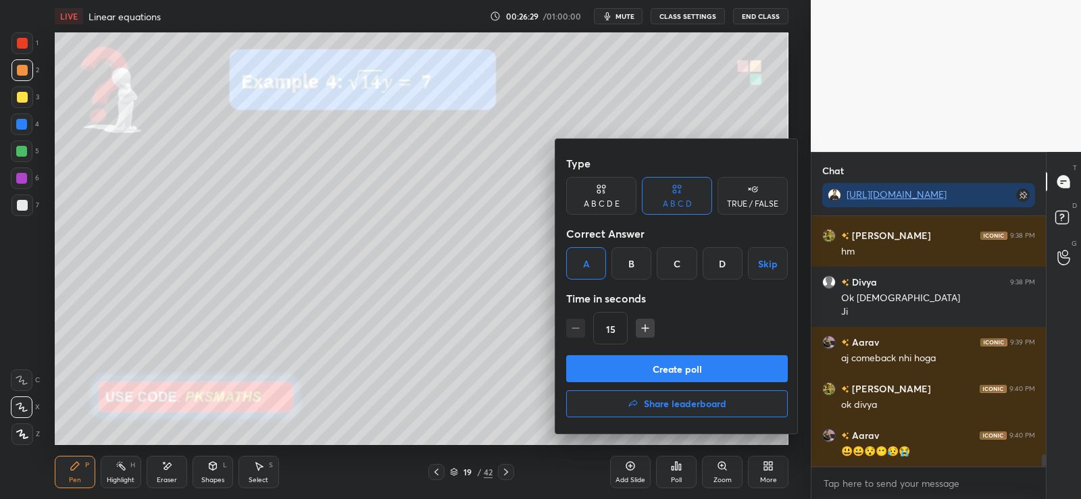
click at [645, 365] on button "Create poll" at bounding box center [677, 368] width 222 height 27
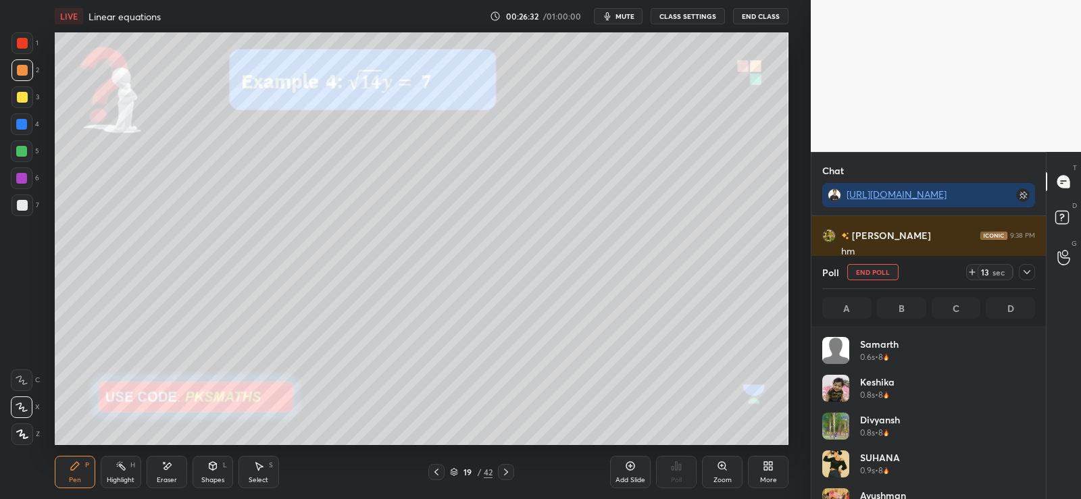
scroll to position [158, 209]
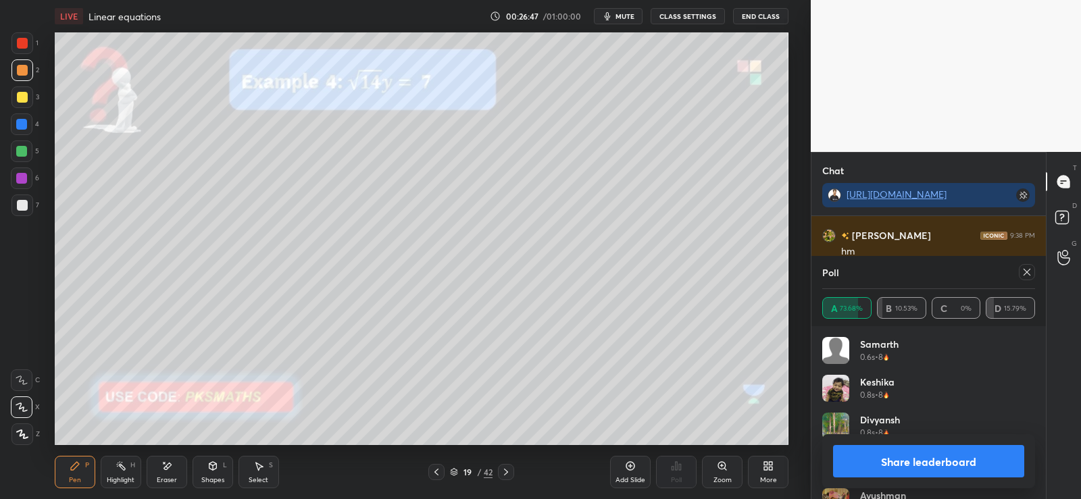
click at [903, 458] on button "Share leaderboard" at bounding box center [928, 461] width 191 height 32
type textarea "x"
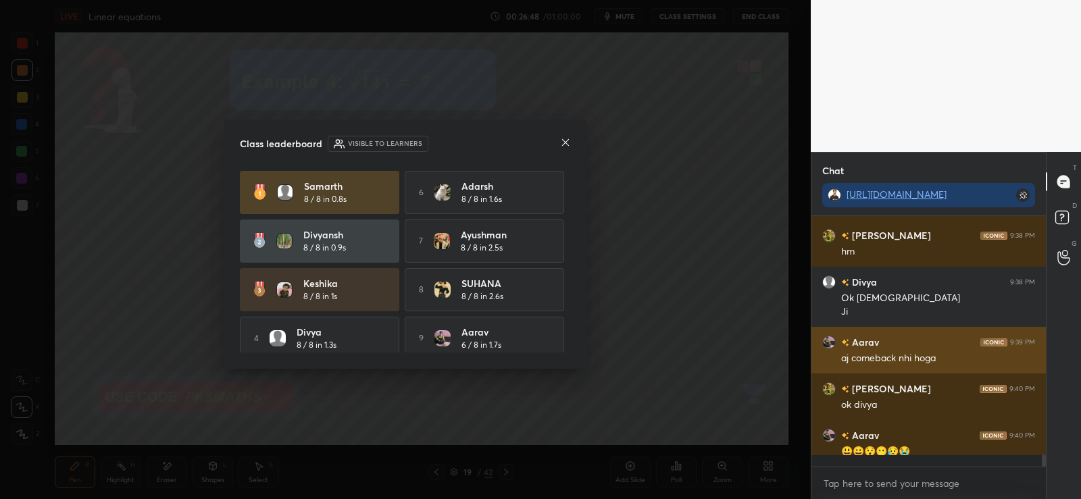
scroll to position [5, 5]
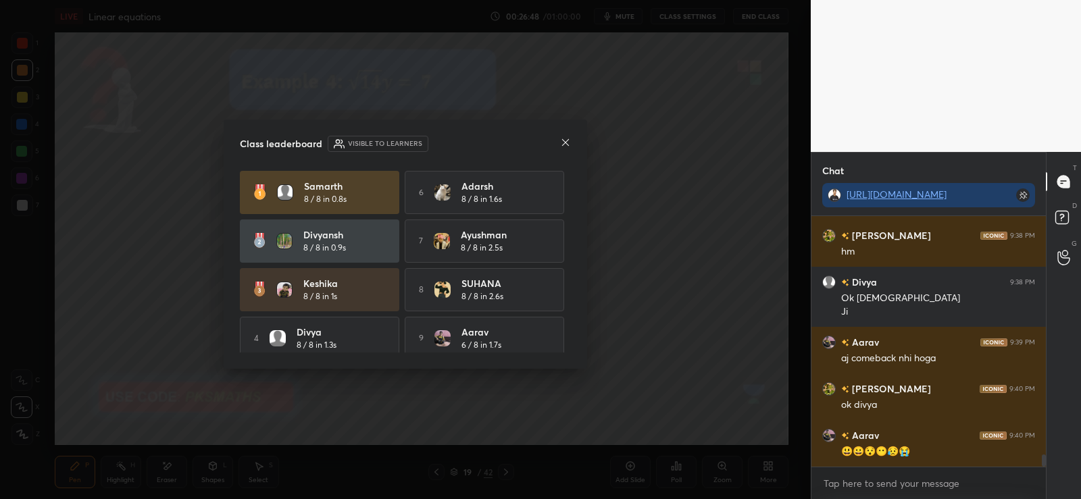
click at [568, 132] on div "Class leaderboard Visible to learners Samarth 8 / 8 in 0.8s 6 Adarsh 8 / 8 in 1…" at bounding box center [405, 245] width 363 height 250
click at [561, 145] on icon at bounding box center [565, 142] width 11 height 11
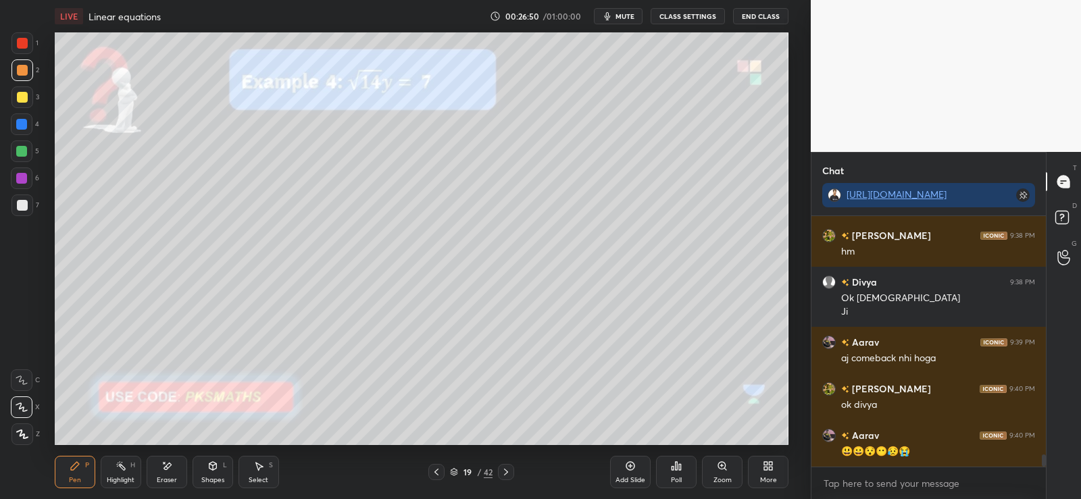
click at [171, 469] on icon at bounding box center [166, 466] width 11 height 11
click at [80, 471] on div "Pen P" at bounding box center [75, 472] width 41 height 32
click at [681, 473] on div "Poll" at bounding box center [676, 472] width 41 height 32
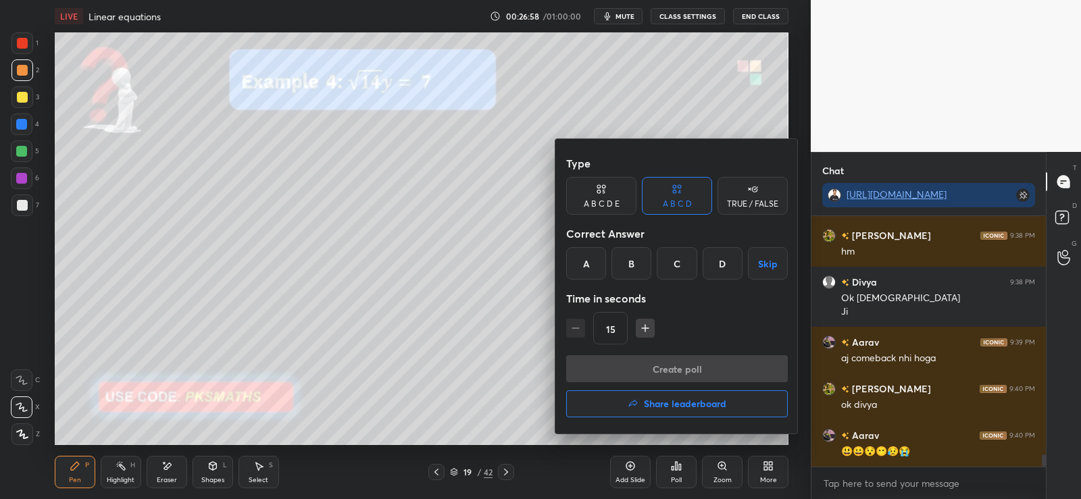
click at [633, 261] on div "B" at bounding box center [631, 263] width 40 height 32
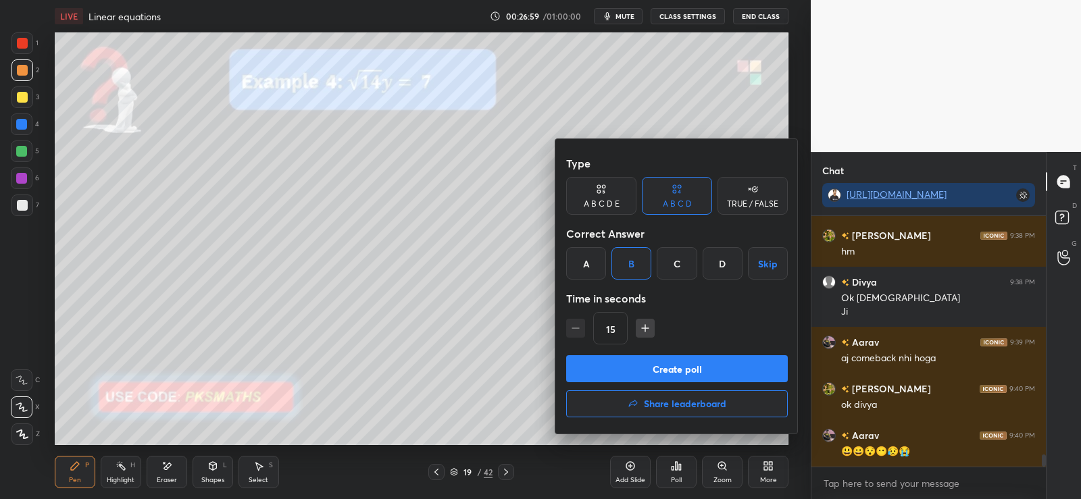
click at [644, 328] on icon "button" at bounding box center [645, 328] width 7 height 0
type input "30"
click at [642, 372] on button "Create poll" at bounding box center [677, 368] width 222 height 27
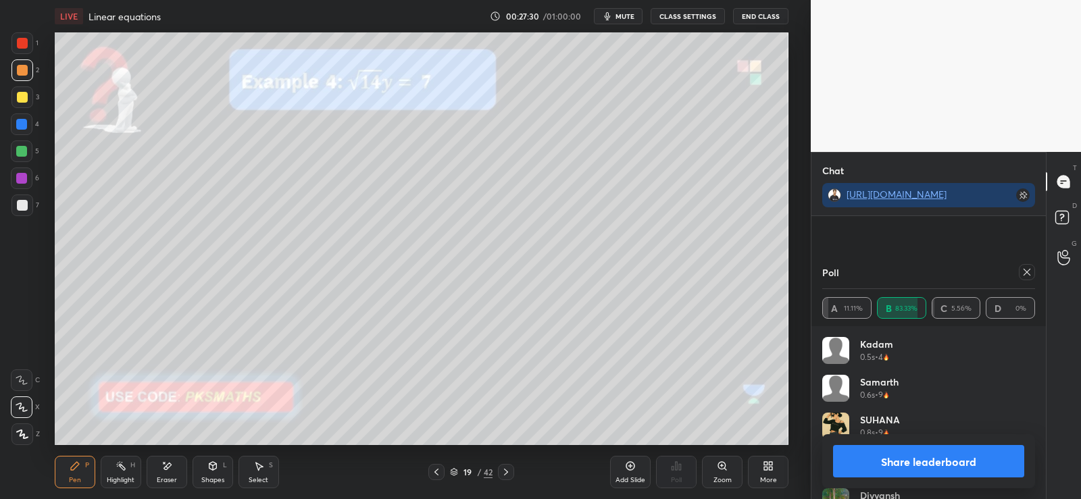
scroll to position [5111, 0]
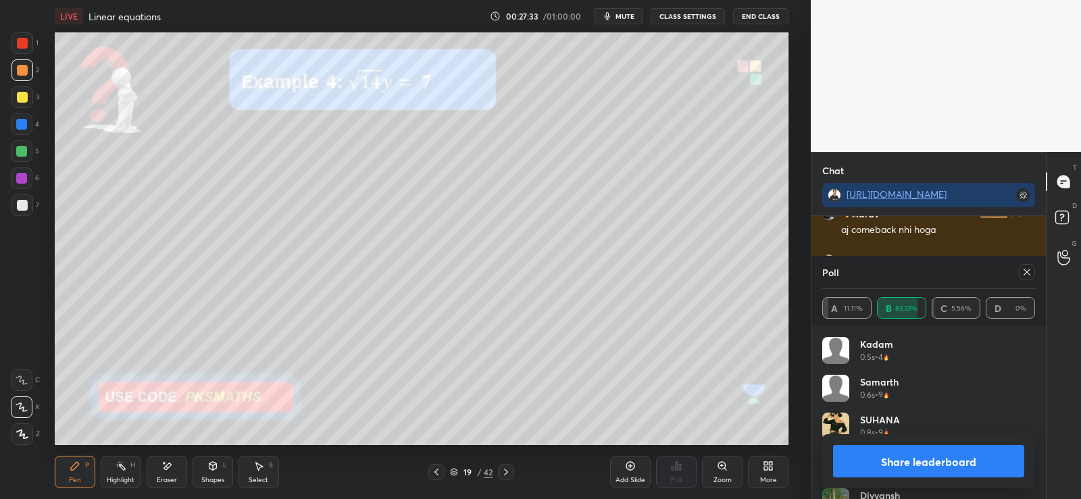
click at [890, 468] on button "Share leaderboard" at bounding box center [928, 461] width 191 height 32
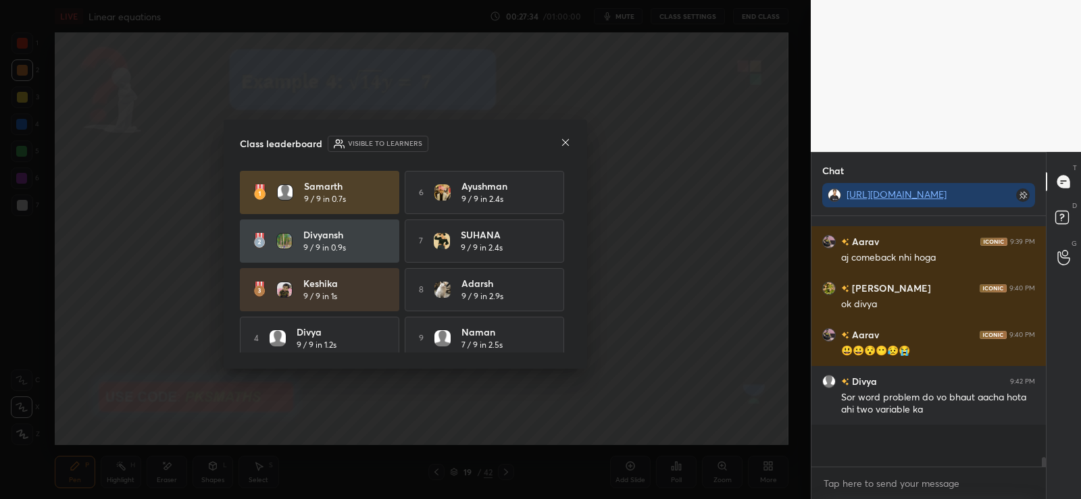
scroll to position [5045, 0]
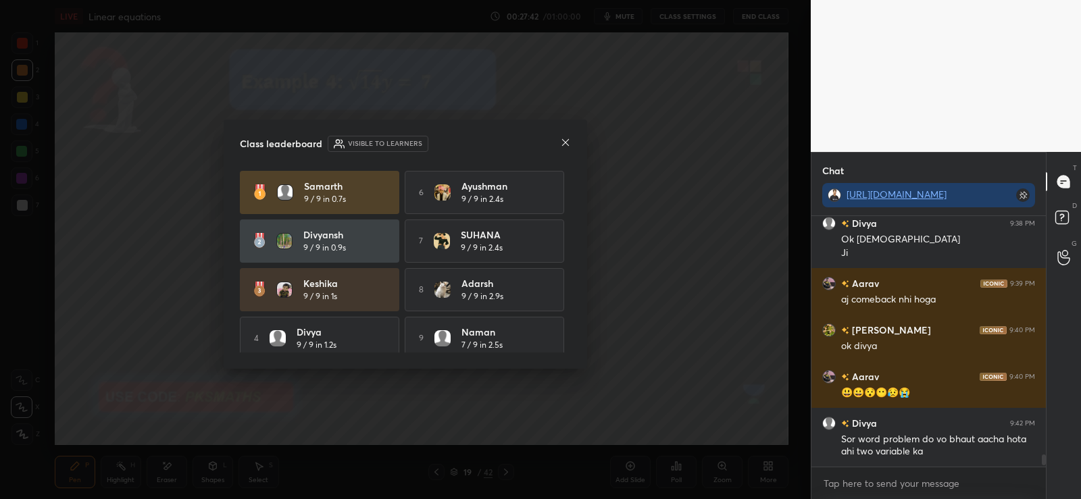
click at [565, 144] on icon at bounding box center [565, 142] width 11 height 11
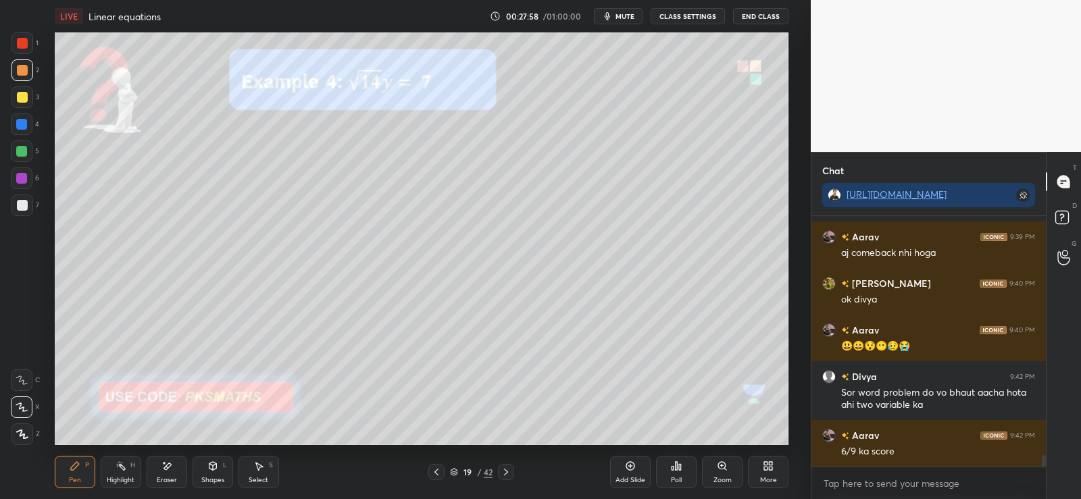
scroll to position [219, 230]
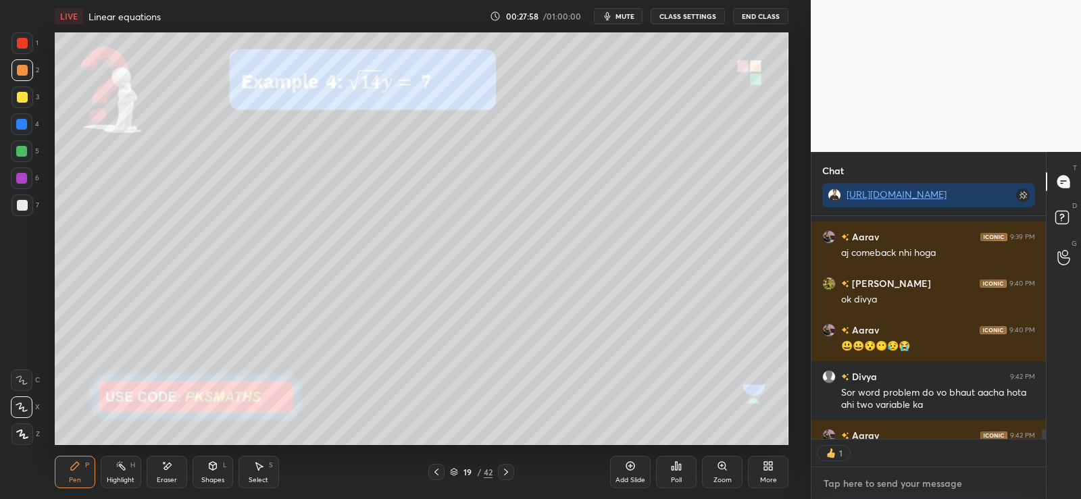
type textarea "x"
paste textarea "[URL][DOMAIN_NAME]"
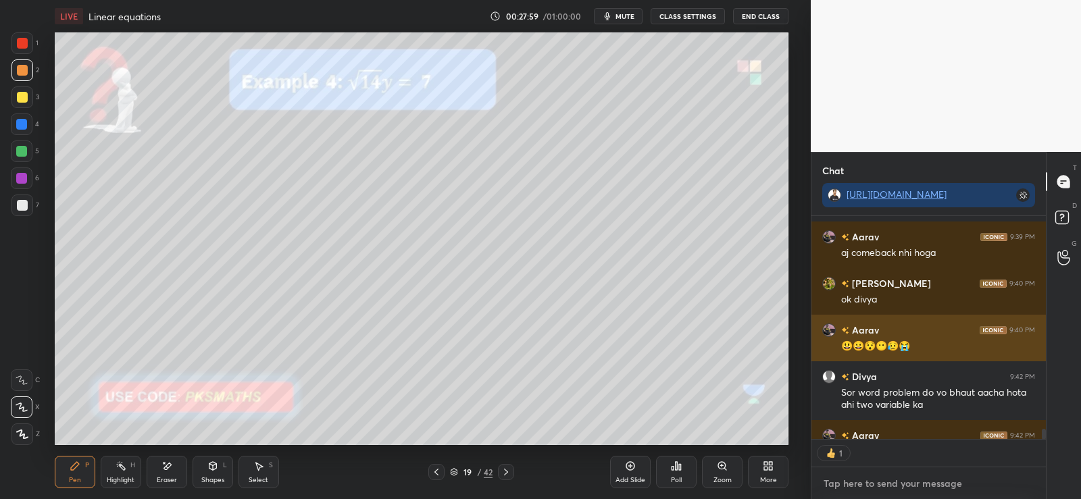
type textarea "[URL][DOMAIN_NAME]"
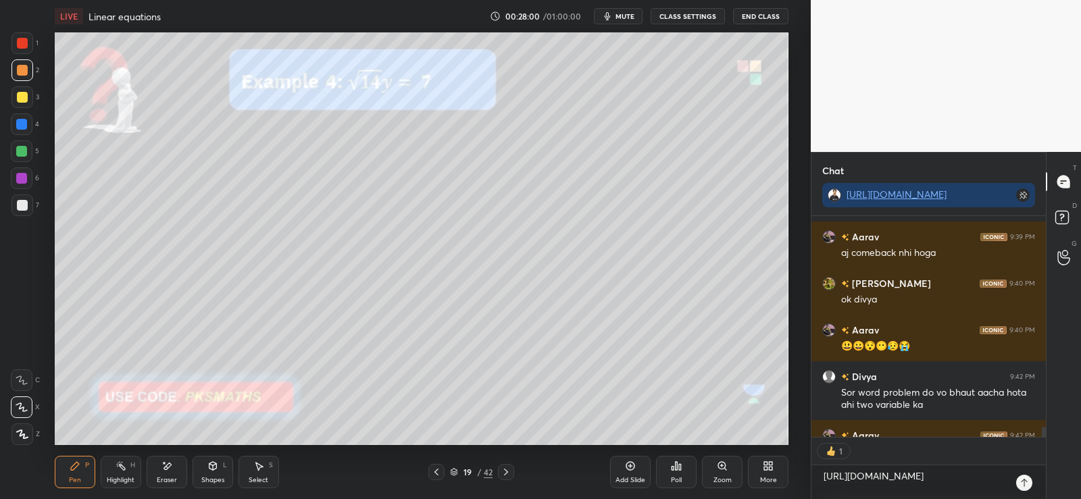
scroll to position [279, 230]
type textarea "x"
click at [1020, 477] on icon at bounding box center [1023, 482] width 11 height 11
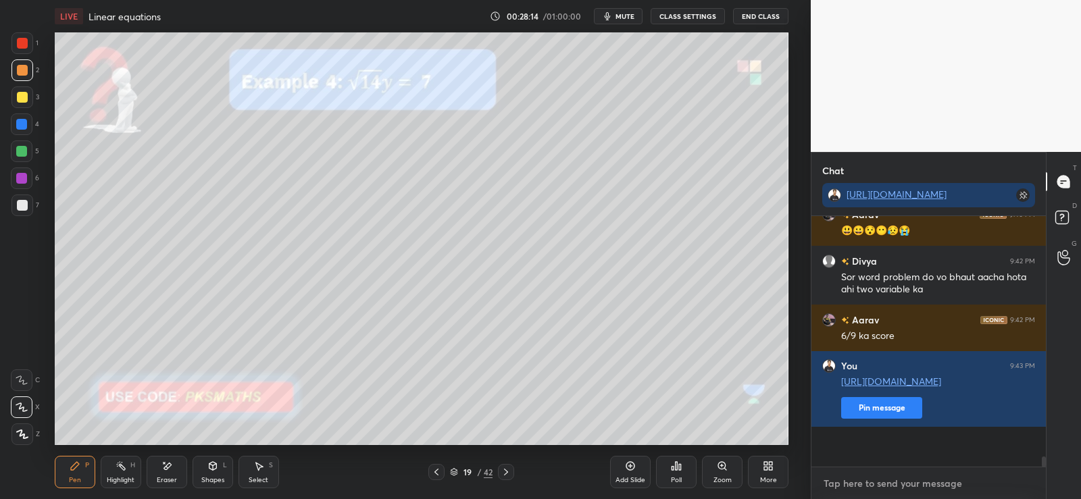
scroll to position [246, 230]
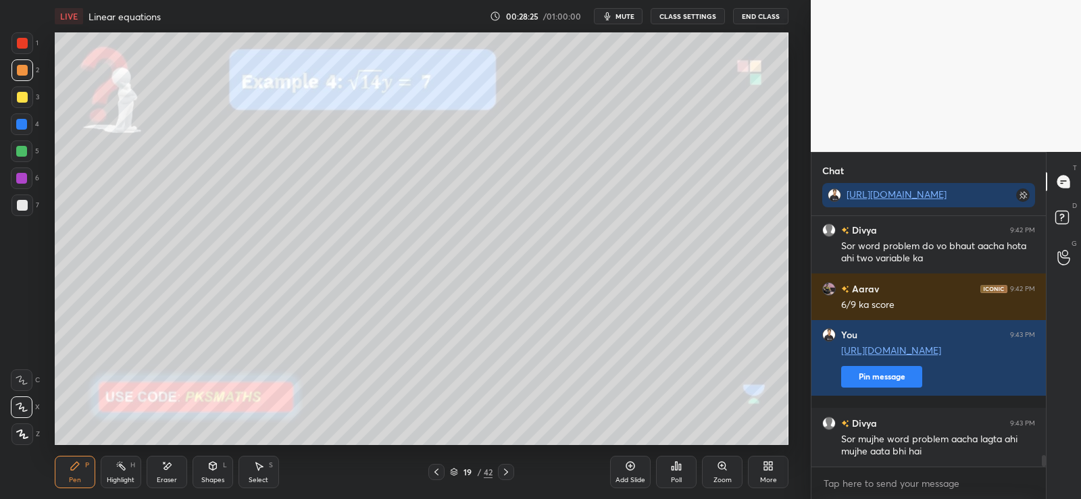
click at [170, 473] on div "Eraser" at bounding box center [167, 472] width 41 height 32
type textarea "x"
click at [161, 465] on icon at bounding box center [166, 466] width 11 height 11
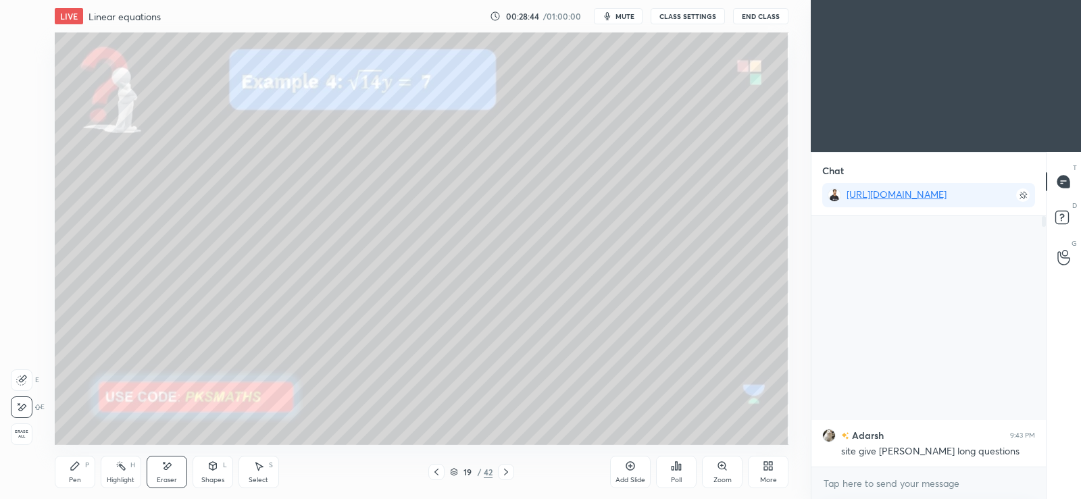
scroll to position [67119, 66776]
click at [771, 473] on div "More" at bounding box center [768, 472] width 41 height 32
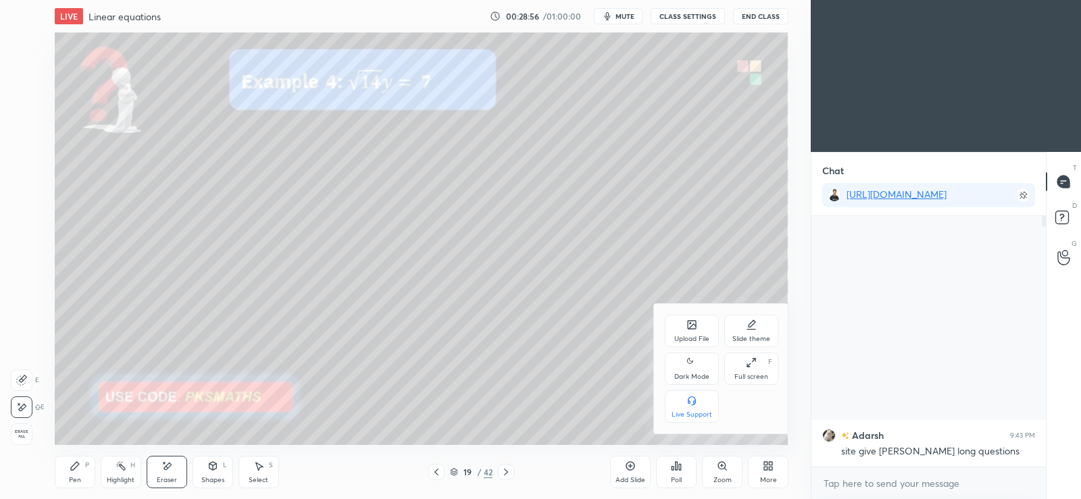
click at [686, 362] on icon at bounding box center [691, 363] width 11 height 16
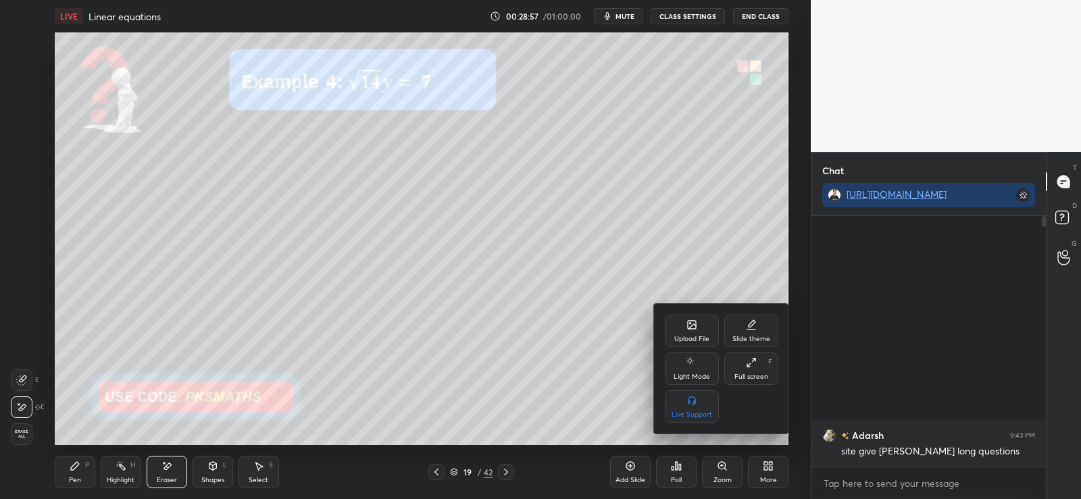
click at [613, 403] on div at bounding box center [540, 249] width 1081 height 499
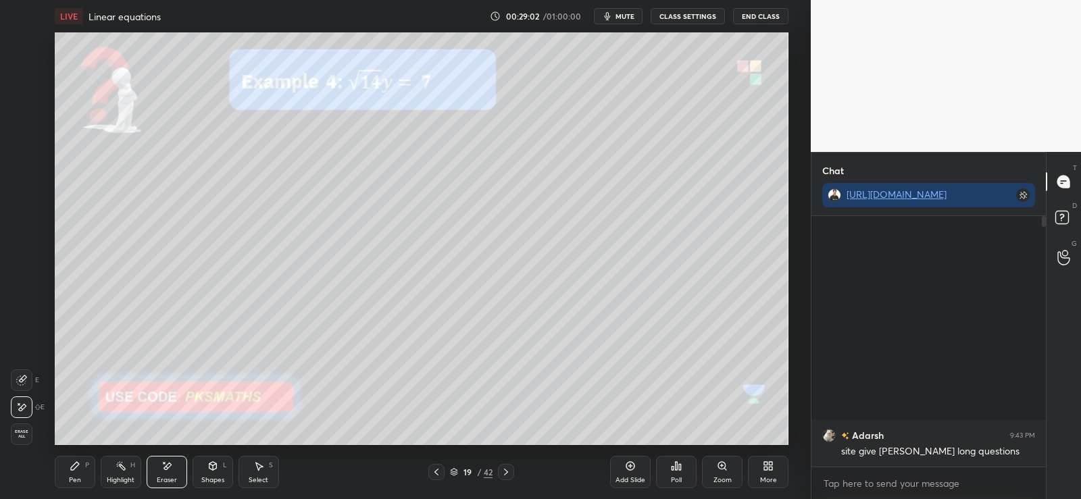
click at [89, 482] on div "Pen P" at bounding box center [75, 472] width 41 height 32
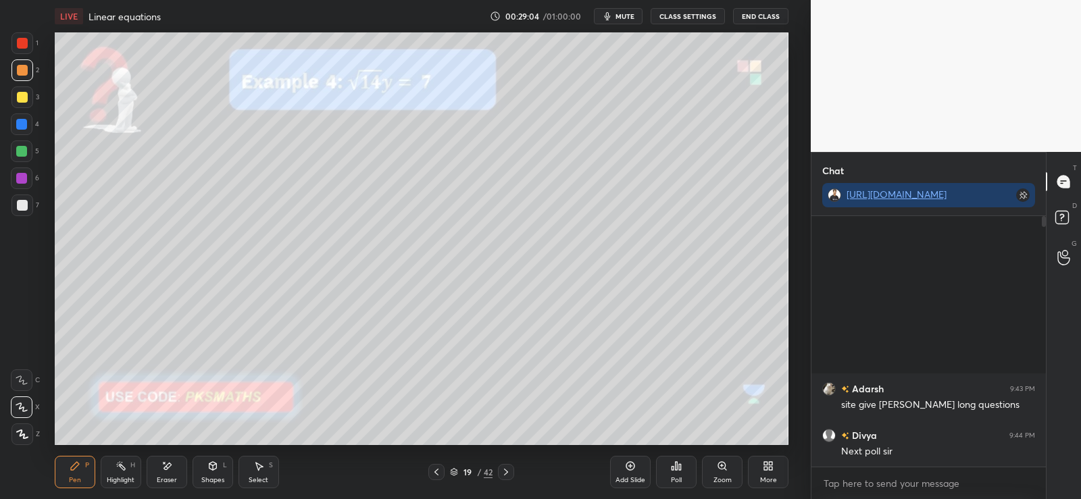
click at [683, 475] on div "Poll" at bounding box center [676, 472] width 41 height 32
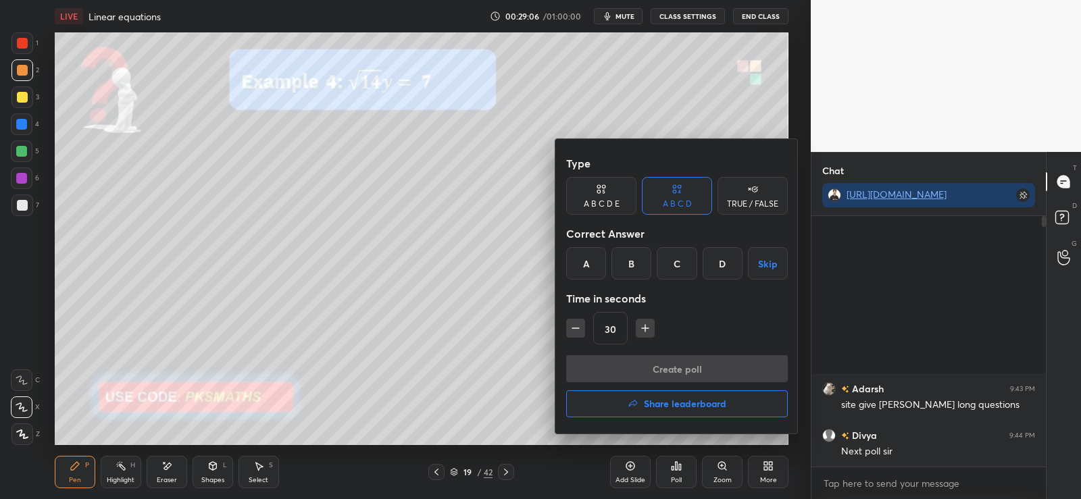
click at [727, 261] on div "D" at bounding box center [722, 263] width 40 height 32
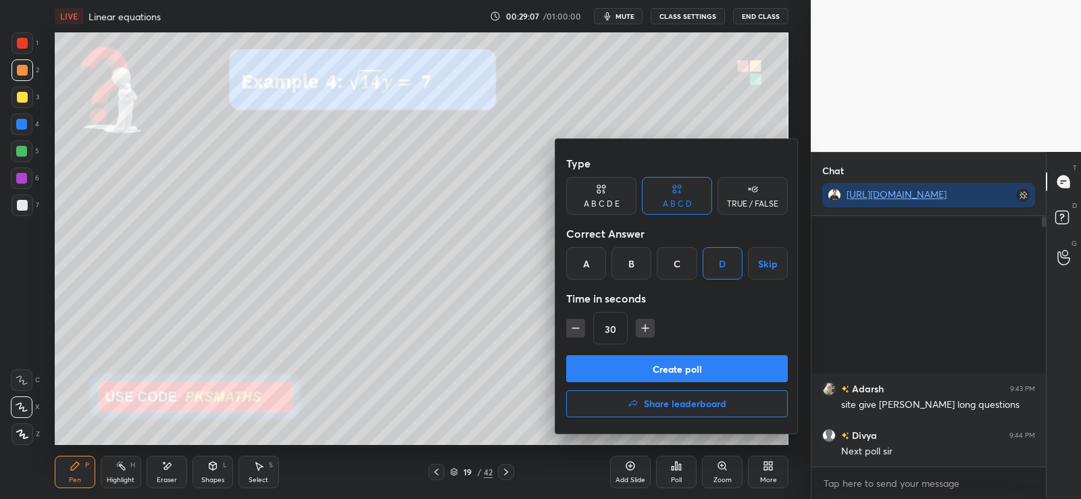
click at [687, 369] on button "Create poll" at bounding box center [677, 368] width 222 height 27
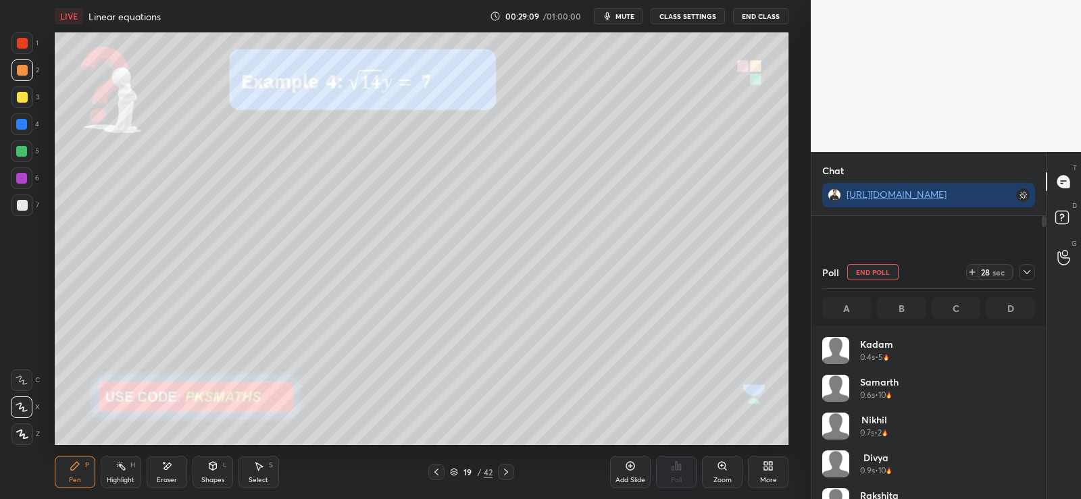
scroll to position [158, 209]
click at [164, 483] on div "Eraser" at bounding box center [167, 480] width 20 height 7
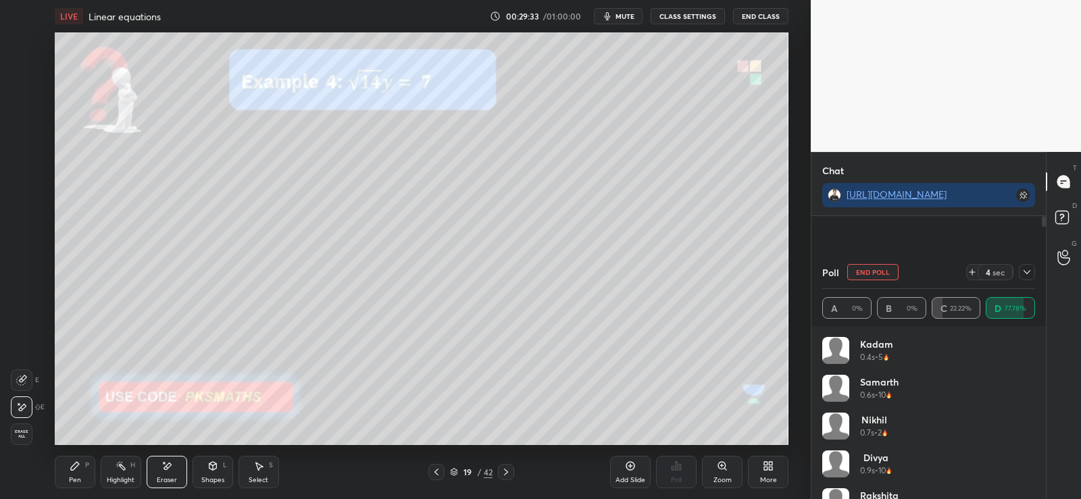
click at [18, 434] on span "Erase all" at bounding box center [21, 434] width 20 height 9
click at [75, 464] on icon at bounding box center [75, 466] width 8 height 8
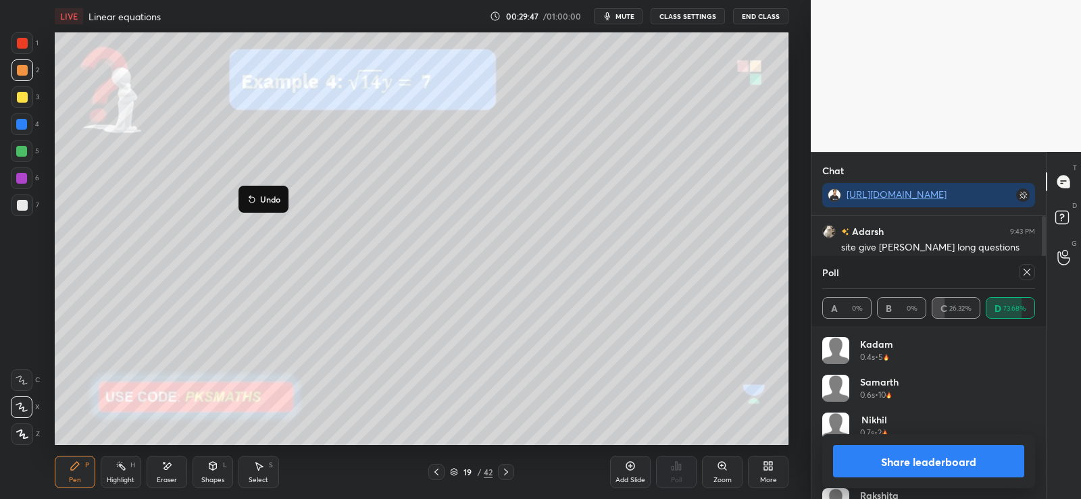
click at [269, 199] on p "Undo" at bounding box center [270, 199] width 20 height 11
click at [177, 465] on div "Eraser" at bounding box center [167, 472] width 41 height 32
click at [88, 465] on div "P" at bounding box center [87, 465] width 4 height 7
click at [168, 465] on icon at bounding box center [166, 466] width 7 height 7
click at [71, 463] on icon at bounding box center [75, 466] width 11 height 11
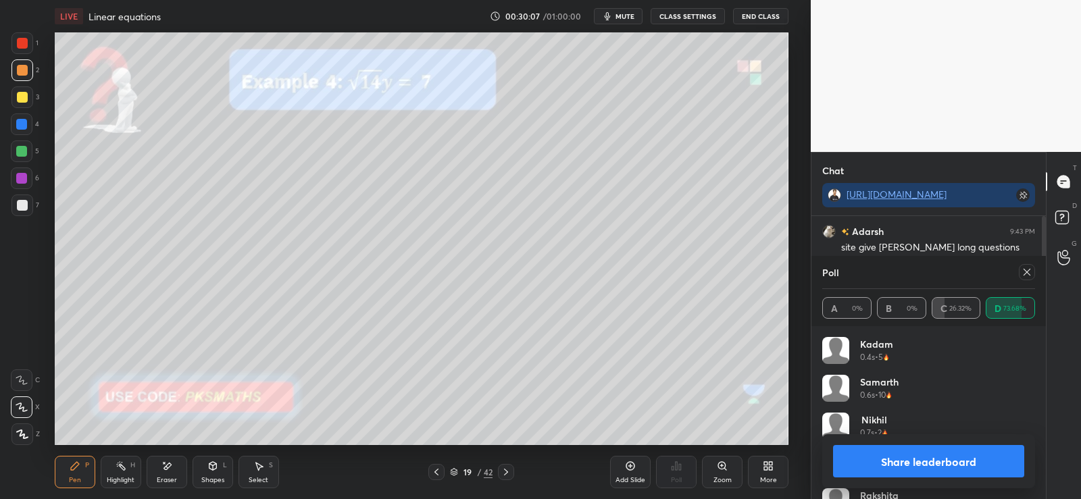
click at [24, 199] on div at bounding box center [22, 205] width 22 height 22
click at [510, 475] on icon at bounding box center [505, 472] width 11 height 11
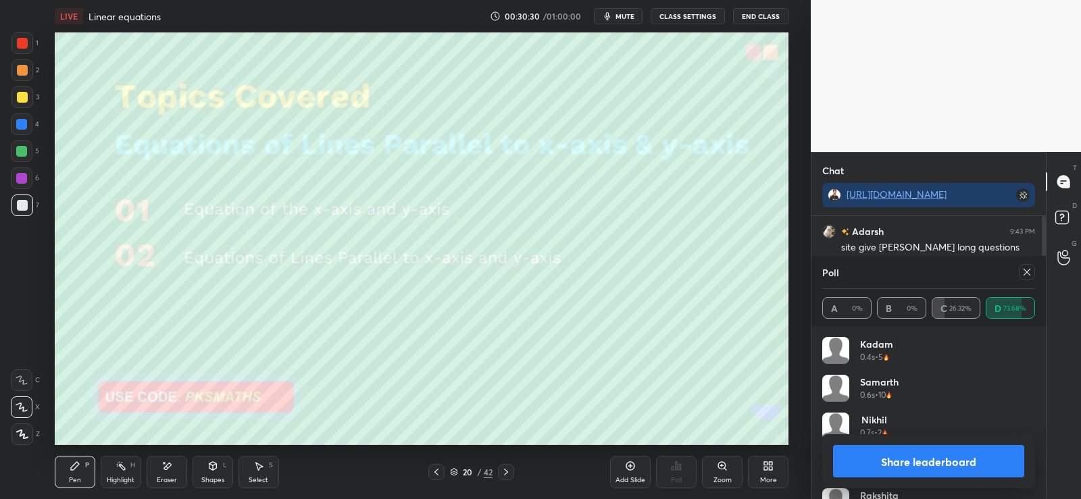
click at [507, 474] on icon at bounding box center [505, 472] width 11 height 11
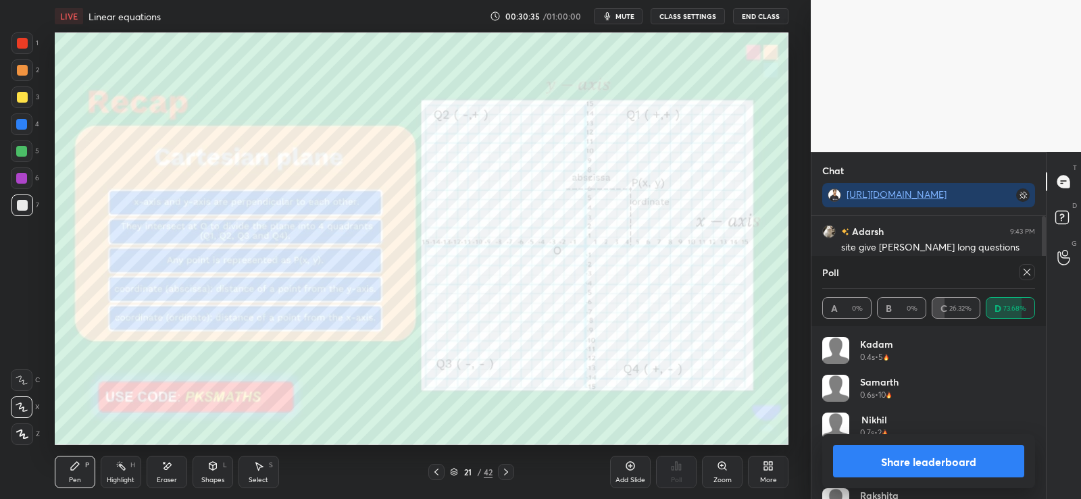
click at [436, 473] on icon at bounding box center [436, 472] width 4 height 7
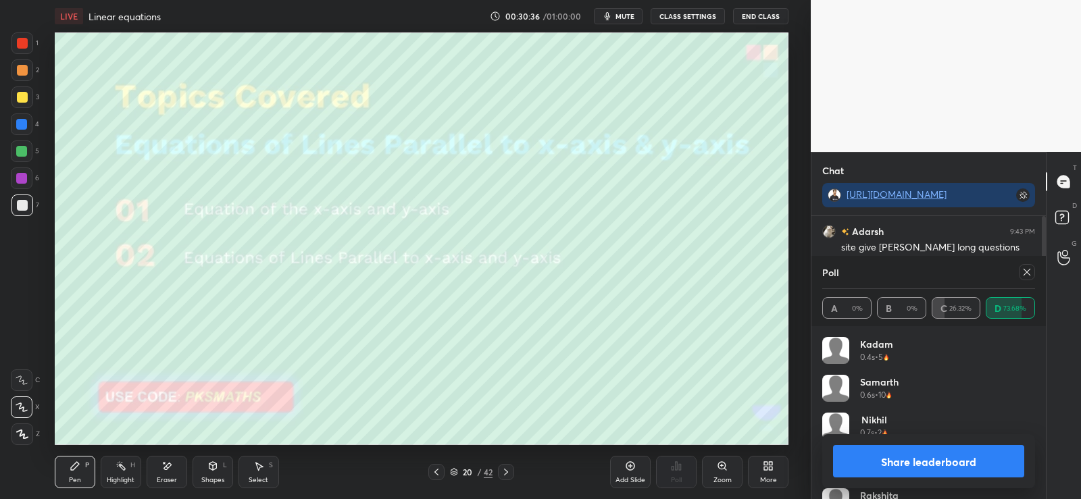
click at [627, 463] on icon at bounding box center [630, 466] width 9 height 9
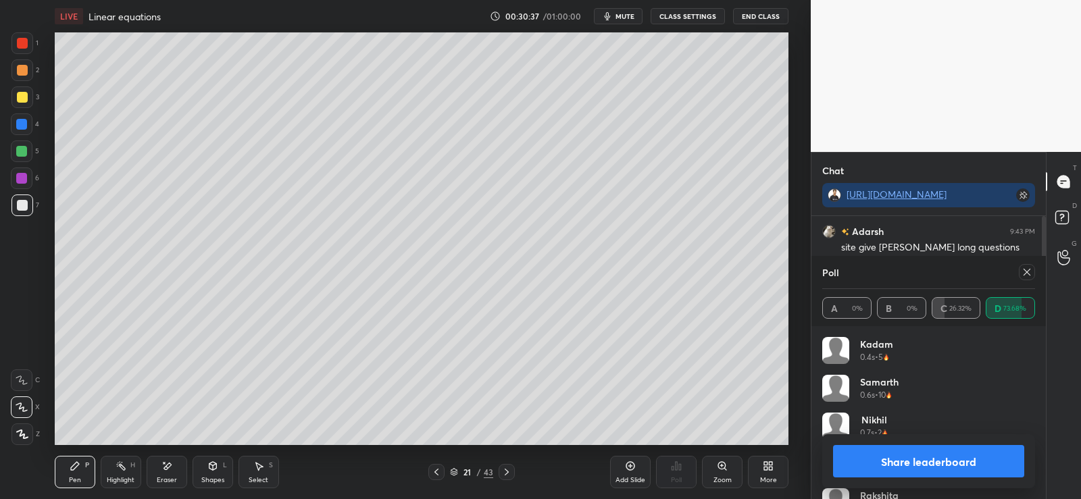
click at [473, 472] on div "21" at bounding box center [468, 472] width 14 height 8
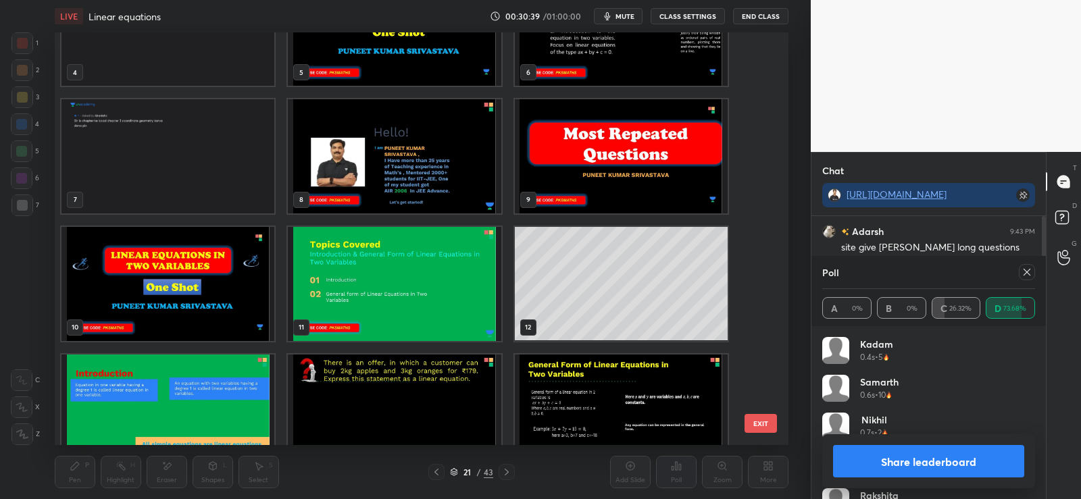
scroll to position [99, 0]
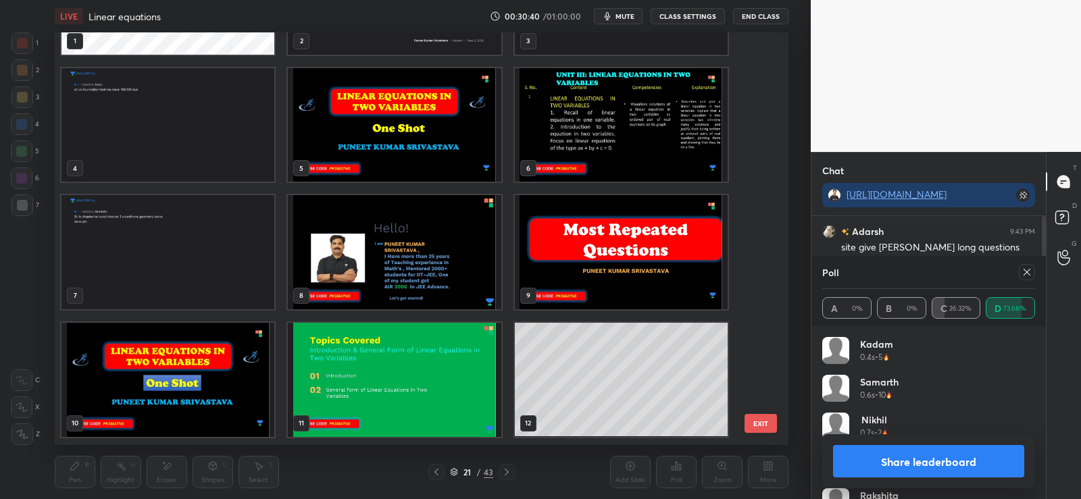
click at [214, 241] on img "grid" at bounding box center [167, 252] width 213 height 114
click at [221, 247] on img "grid" at bounding box center [167, 252] width 213 height 114
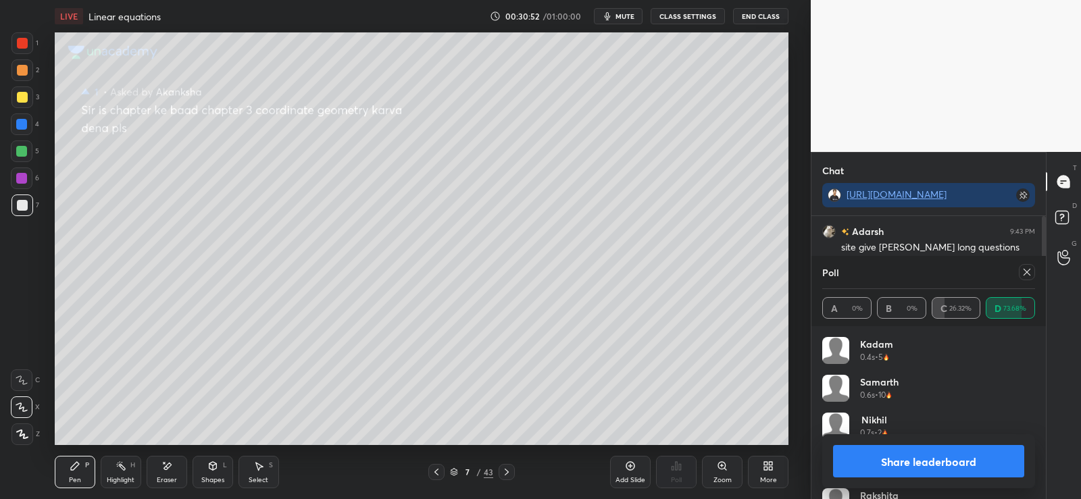
click at [477, 472] on div "/" at bounding box center [479, 472] width 4 height 8
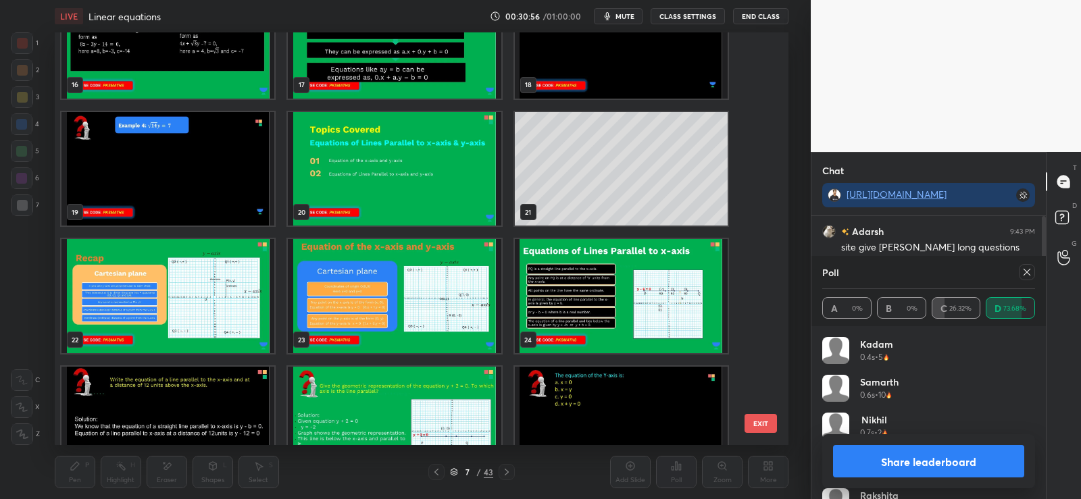
scroll to position [693, 0]
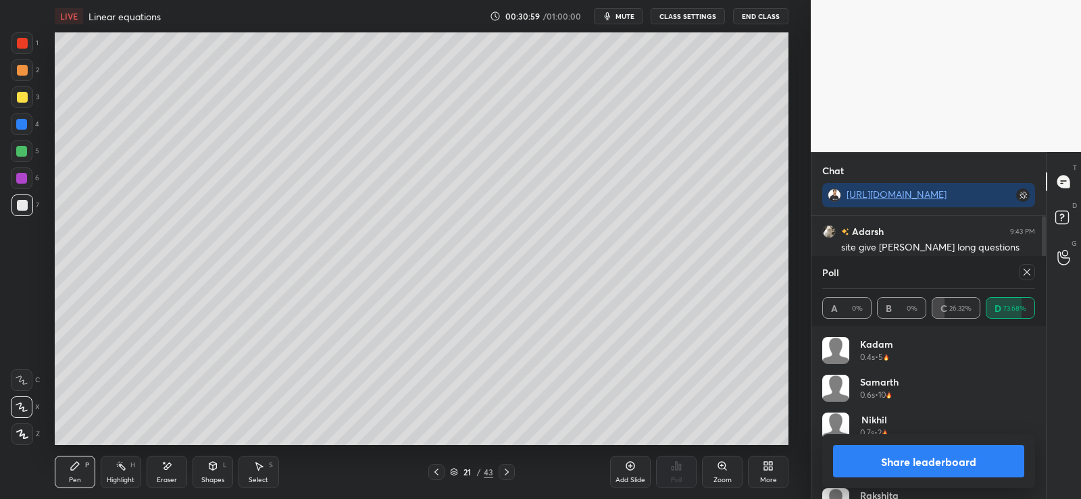
click at [922, 450] on button "Share leaderboard" at bounding box center [928, 461] width 191 height 32
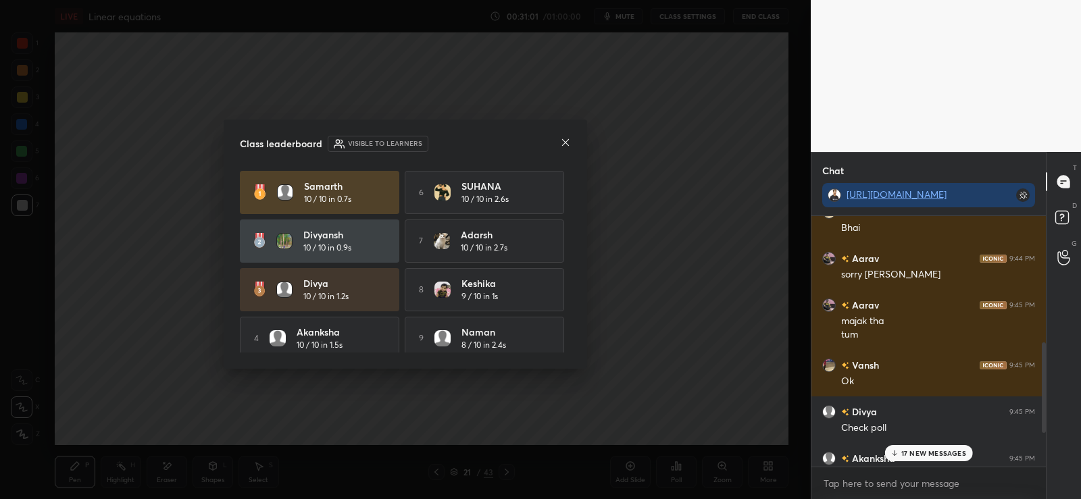
scroll to position [442, 0]
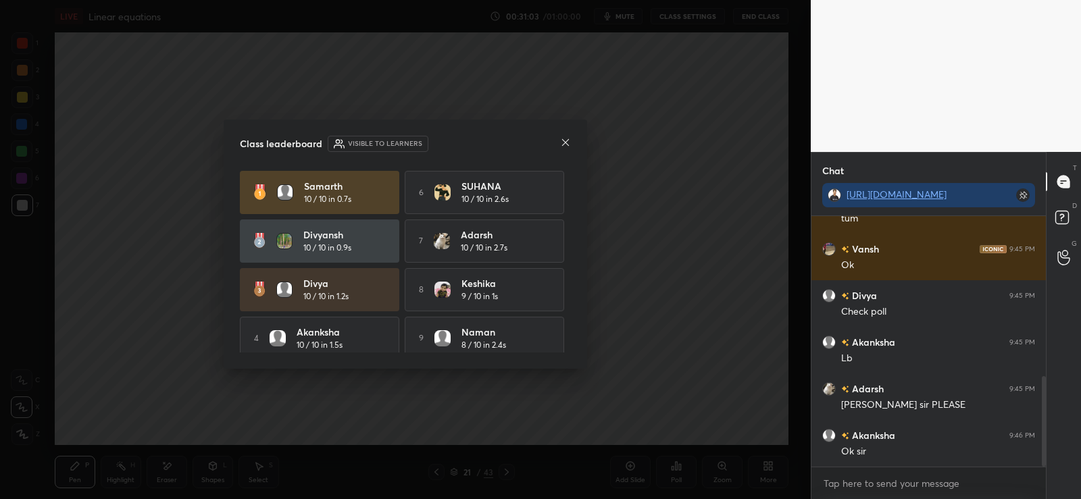
click at [565, 139] on icon at bounding box center [565, 142] width 11 height 11
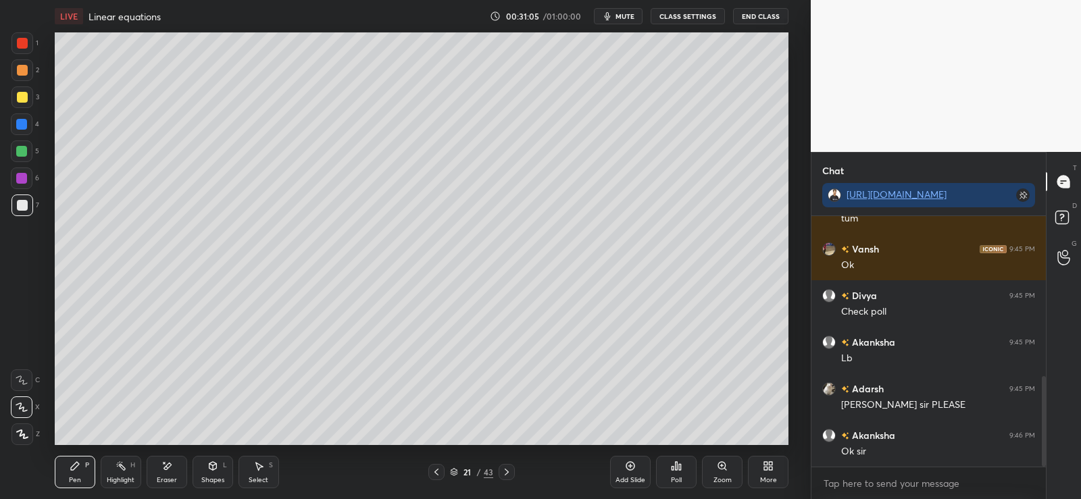
click at [214, 470] on icon at bounding box center [212, 466] width 11 height 11
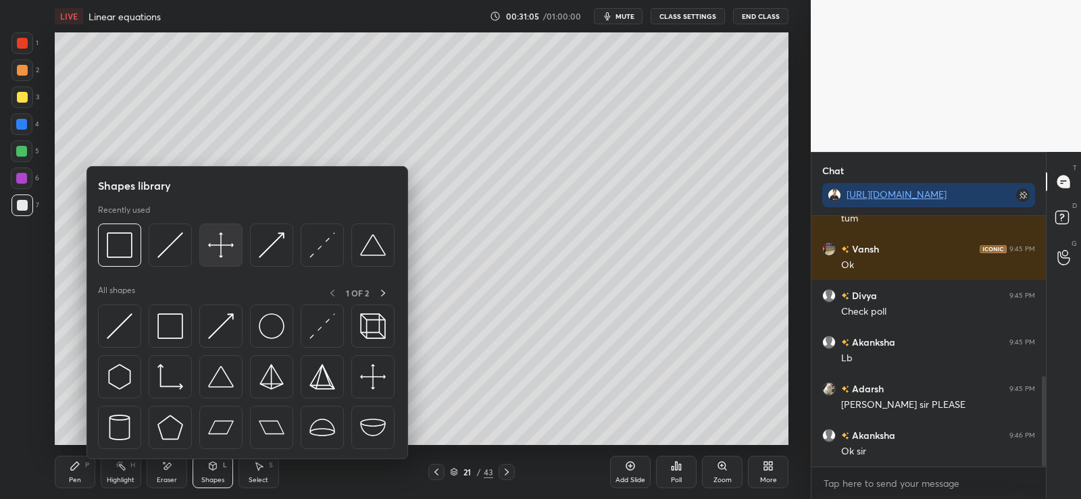
click at [229, 242] on img at bounding box center [221, 245] width 26 height 26
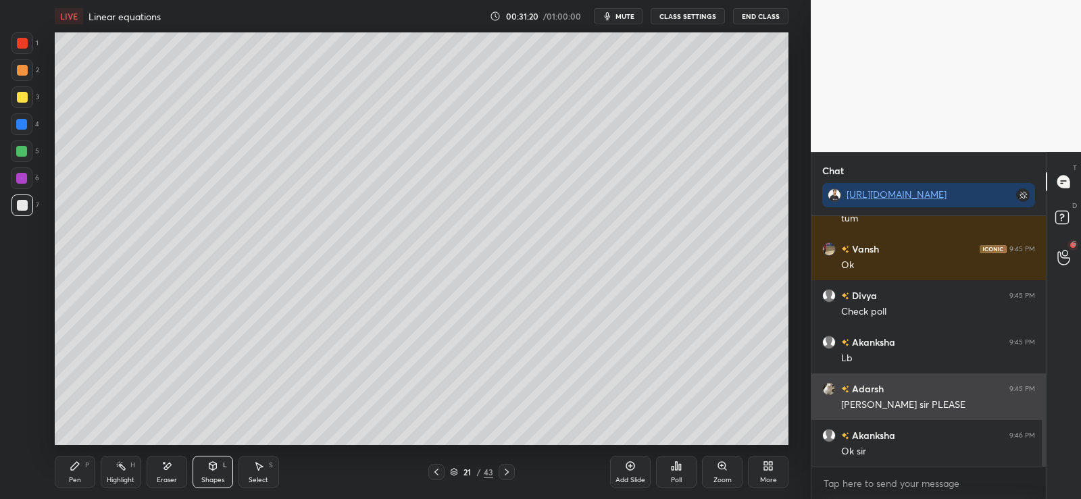
scroll to position [501, 0]
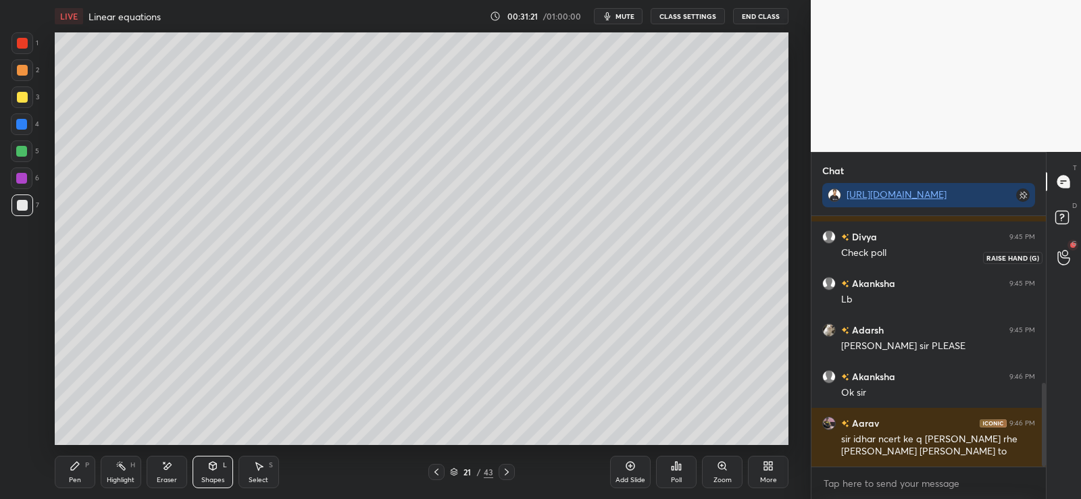
click at [1067, 255] on icon at bounding box center [1063, 258] width 13 height 16
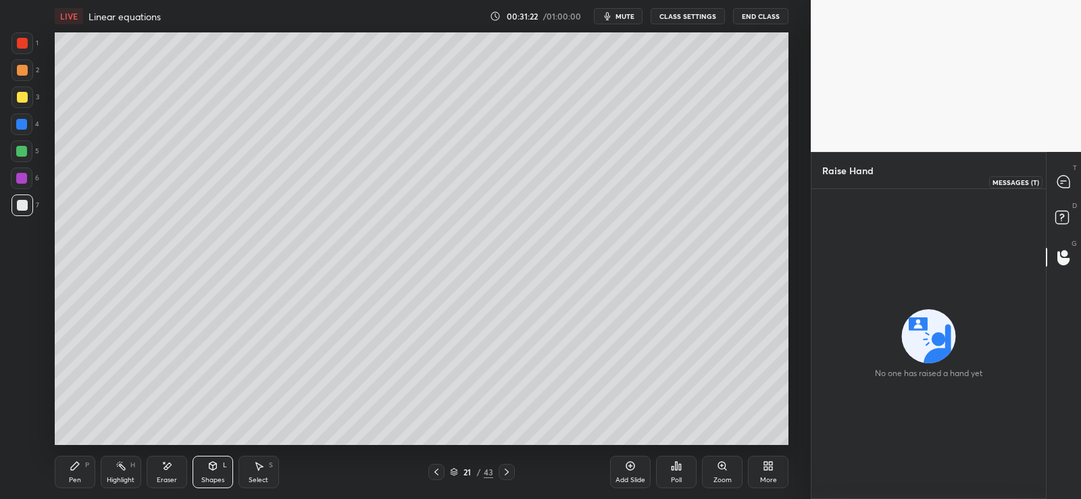
click at [1063, 180] on icon at bounding box center [1063, 182] width 12 height 12
type textarea "x"
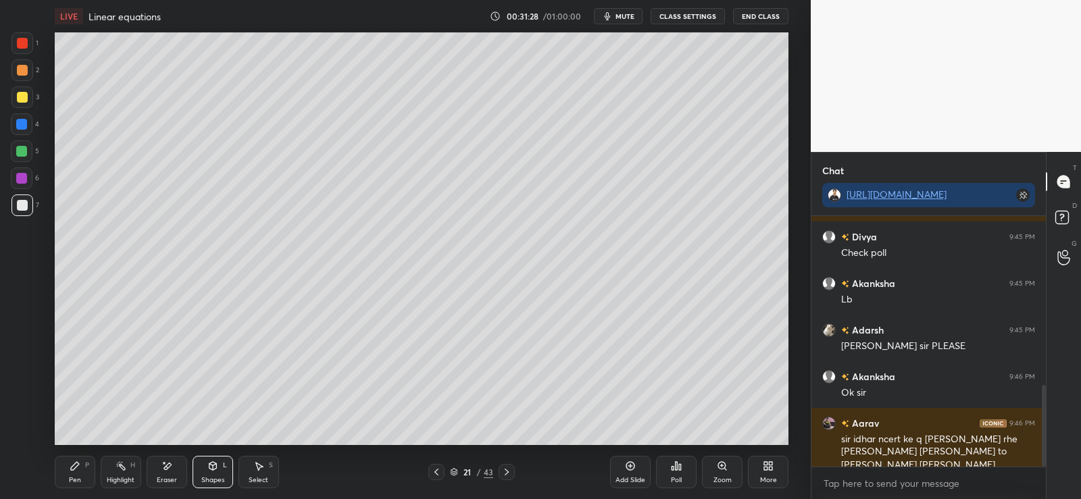
scroll to position [515, 0]
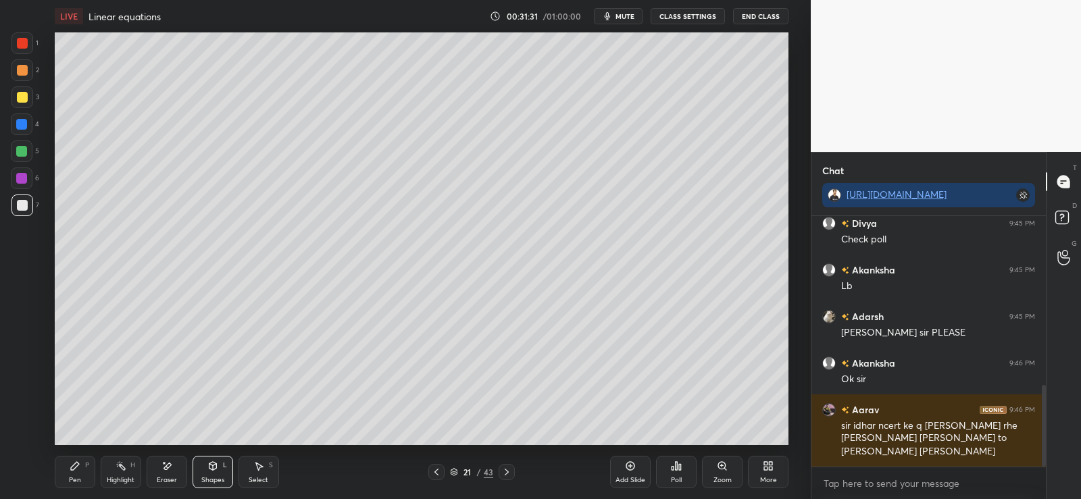
click at [76, 469] on icon at bounding box center [75, 466] width 11 height 11
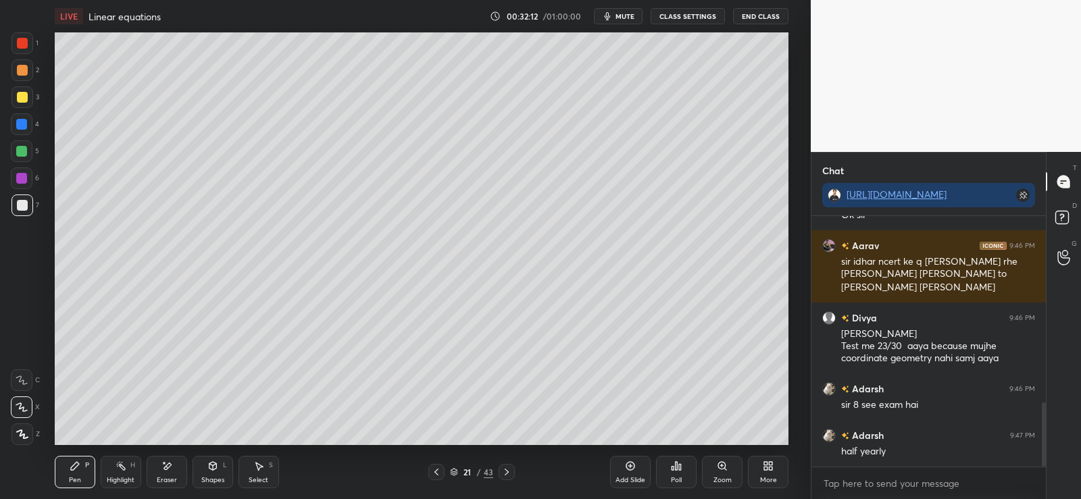
scroll to position [725, 0]
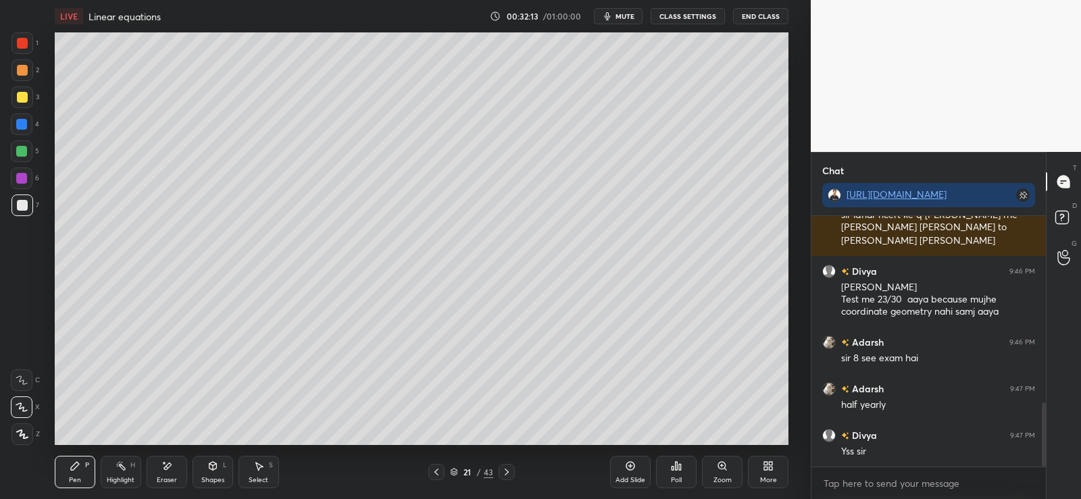
click at [66, 463] on div "Pen P" at bounding box center [75, 472] width 41 height 32
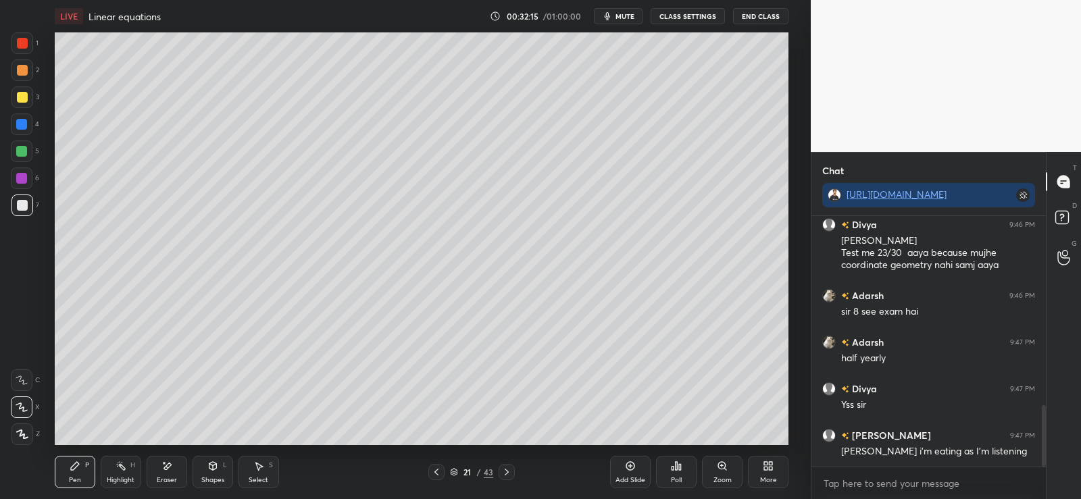
click at [22, 64] on div at bounding box center [22, 70] width 22 height 22
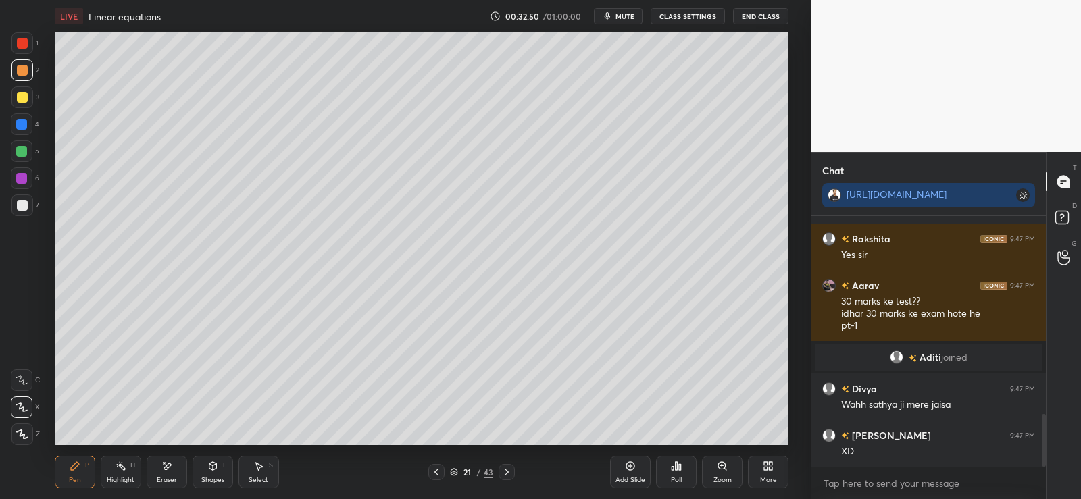
scroll to position [1008, 0]
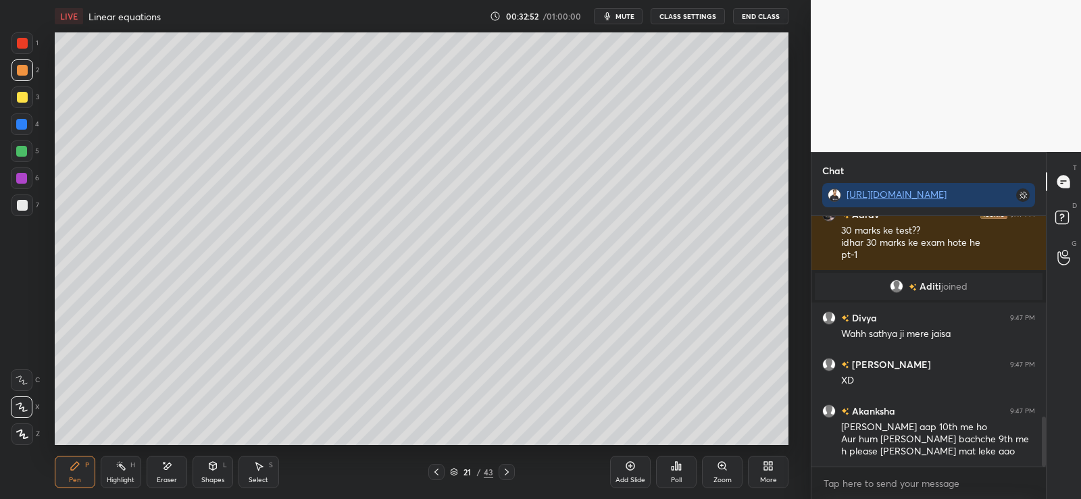
click at [23, 153] on div at bounding box center [21, 151] width 11 height 11
click at [23, 68] on div at bounding box center [22, 70] width 11 height 11
click at [591, 131] on p "Undo" at bounding box center [591, 131] width 20 height 11
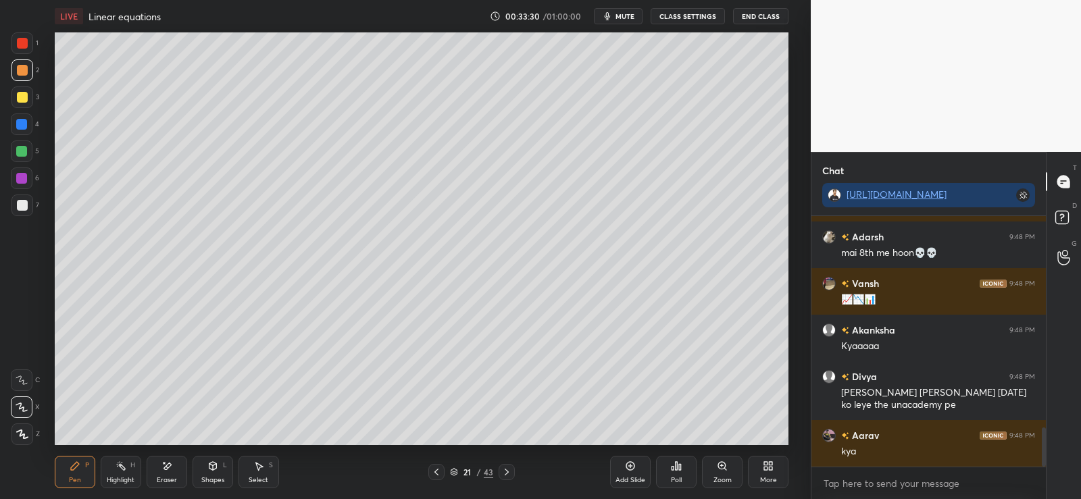
scroll to position [1346, 0]
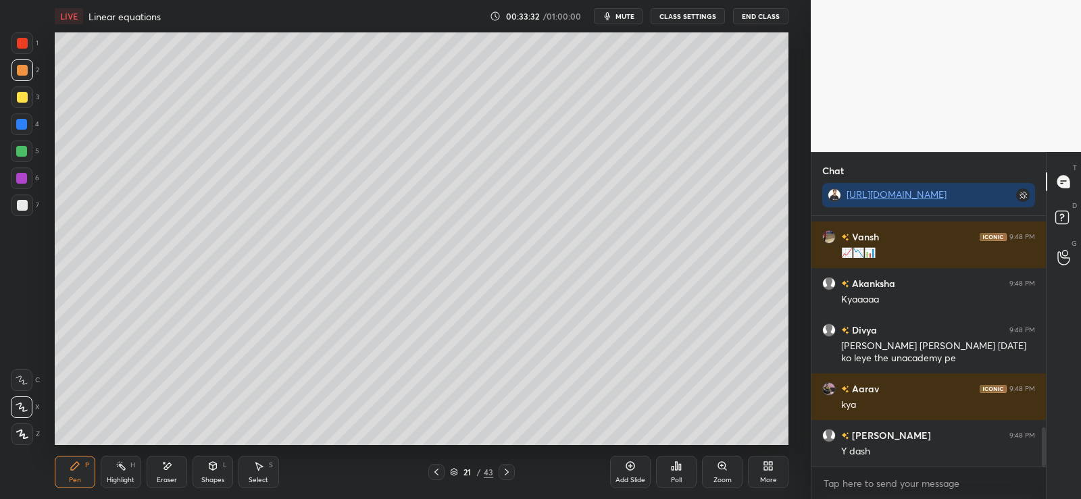
click at [21, 207] on div at bounding box center [22, 205] width 11 height 11
click at [20, 43] on div at bounding box center [22, 43] width 11 height 11
click at [211, 468] on icon at bounding box center [212, 466] width 7 height 8
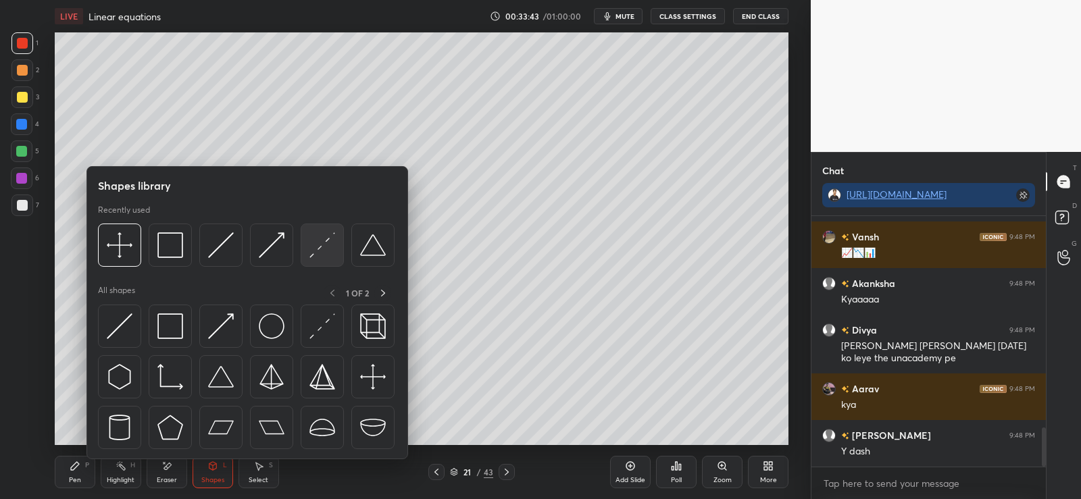
click at [318, 243] on img at bounding box center [322, 245] width 26 height 26
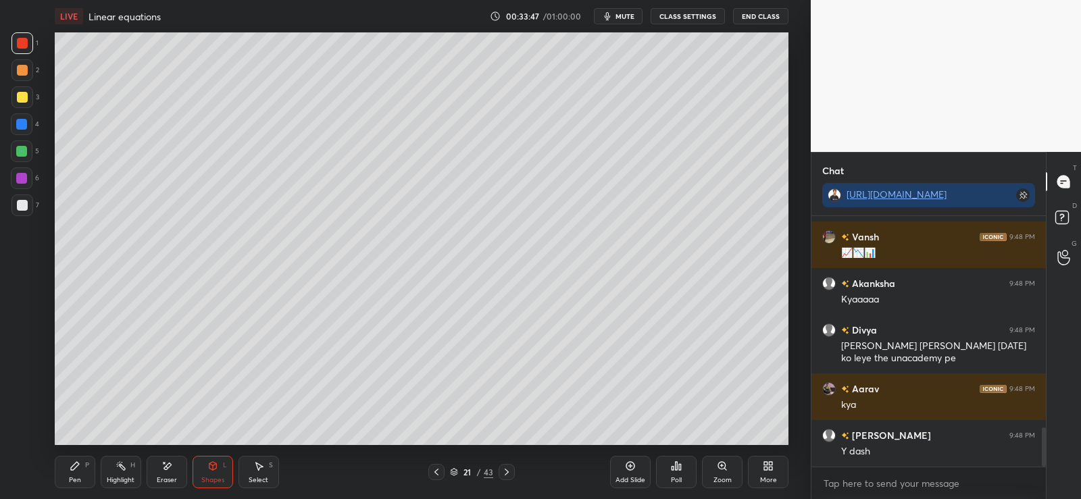
scroll to position [1393, 0]
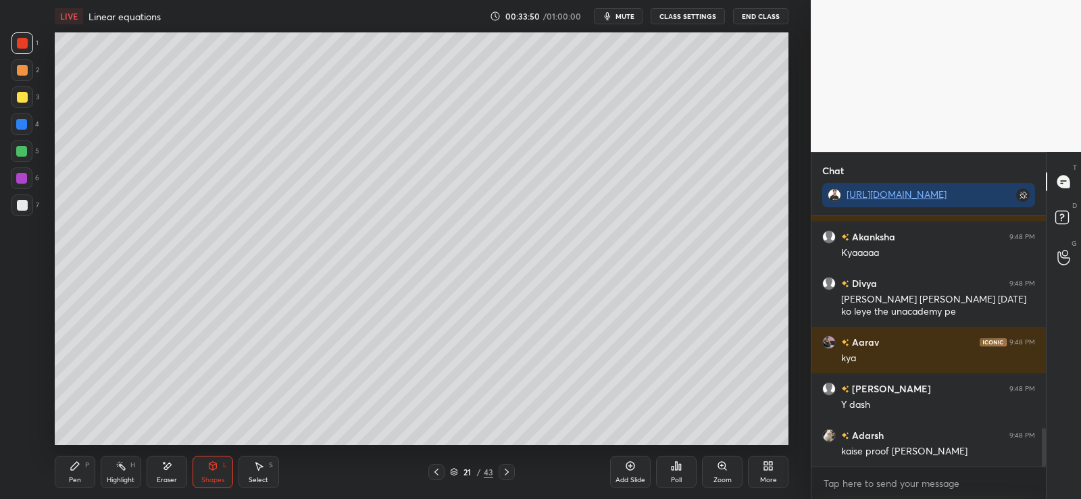
click at [78, 465] on icon at bounding box center [75, 466] width 8 height 8
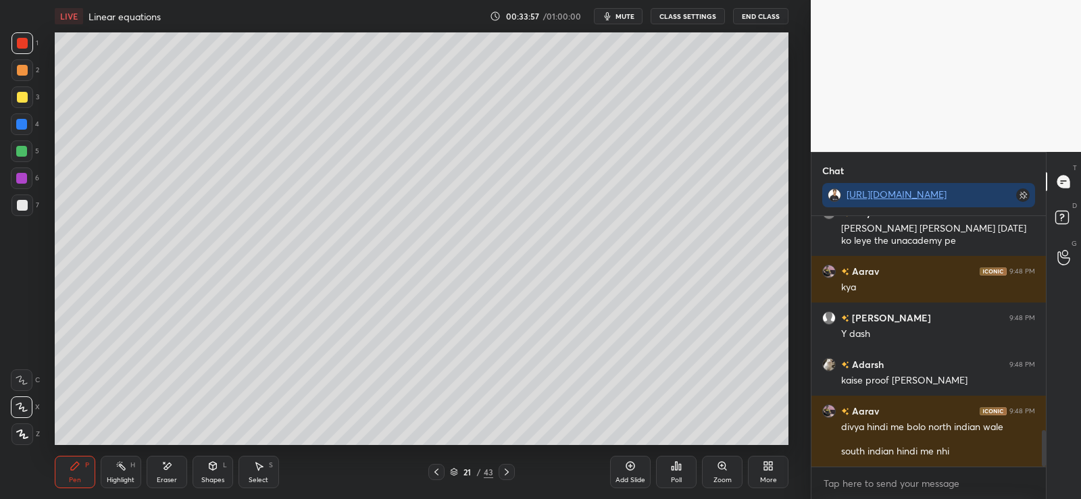
click at [677, 466] on icon at bounding box center [676, 466] width 2 height 8
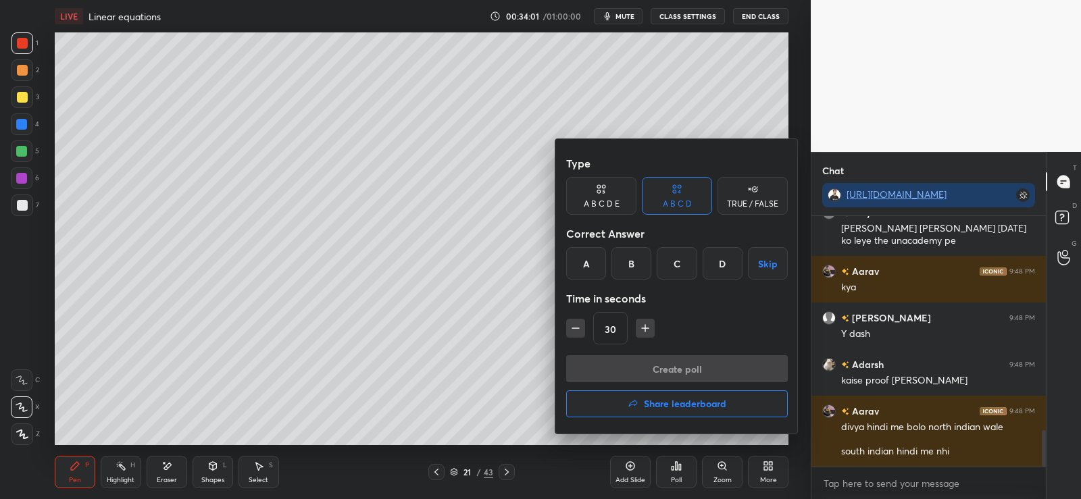
click at [748, 200] on div "TRUE / FALSE" at bounding box center [752, 204] width 51 height 8
click at [689, 263] on div "False" at bounding box center [677, 263] width 70 height 32
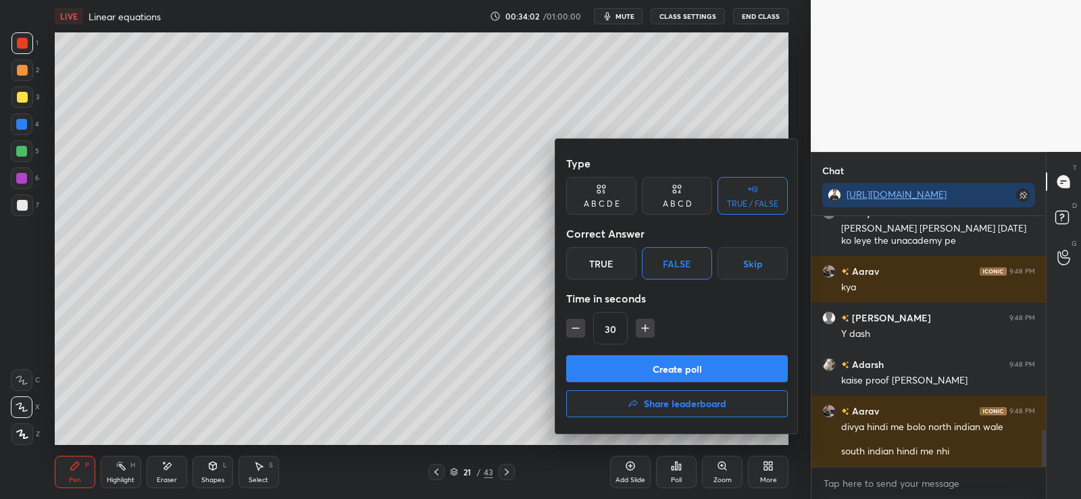
click at [581, 331] on icon "button" at bounding box center [576, 328] width 14 height 14
type input "15"
click at [627, 368] on button "Create poll" at bounding box center [677, 368] width 222 height 27
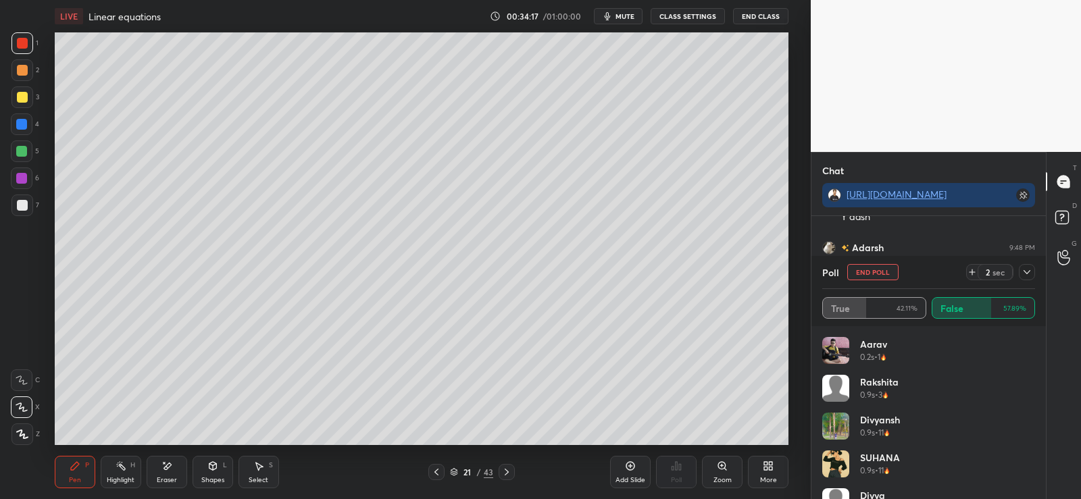
scroll to position [1627, 0]
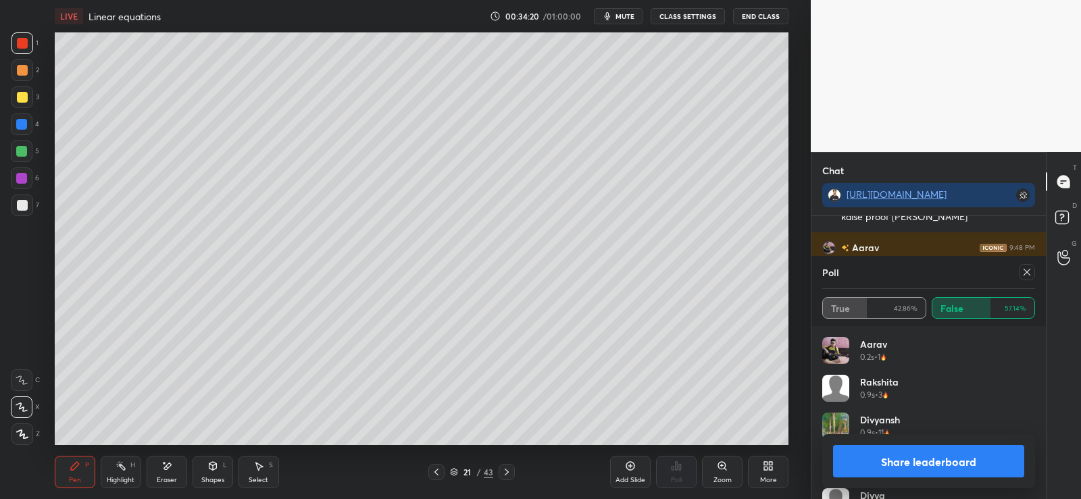
click at [882, 465] on button "Share leaderboard" at bounding box center [928, 461] width 191 height 32
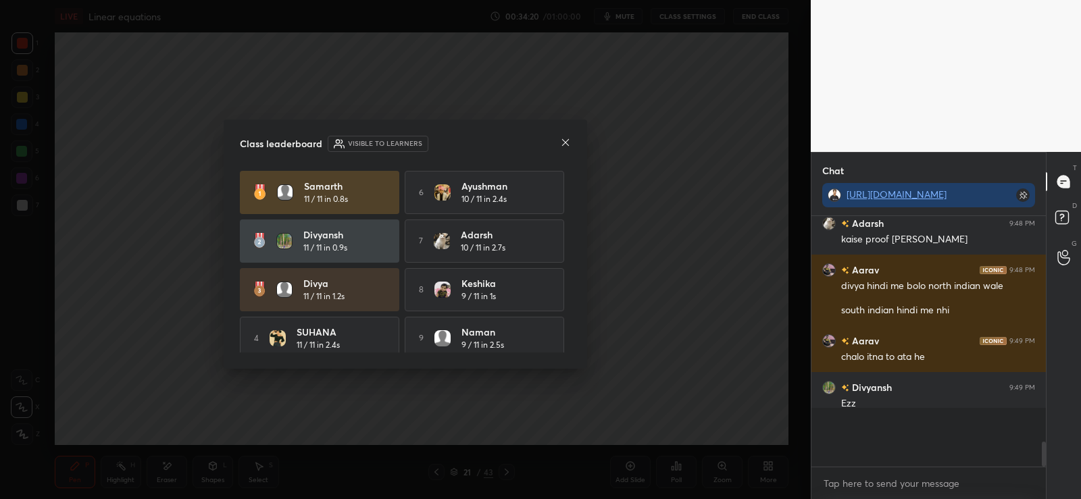
scroll to position [0, 0]
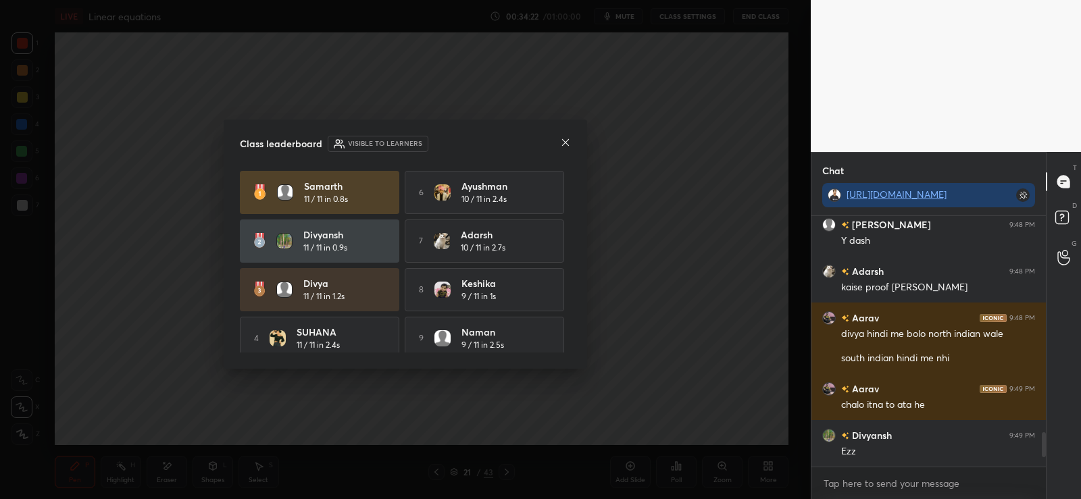
click at [566, 142] on icon at bounding box center [565, 142] width 11 height 11
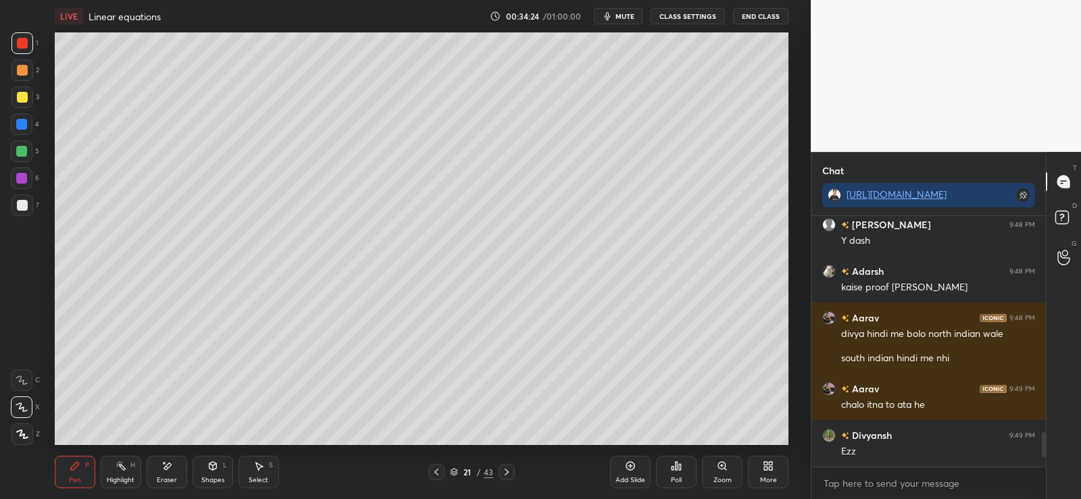
click at [169, 466] on icon at bounding box center [166, 466] width 7 height 7
click at [26, 383] on icon at bounding box center [21, 380] width 11 height 11
click at [23, 337] on icon at bounding box center [22, 336] width 12 height 12
click at [78, 464] on icon at bounding box center [75, 466] width 8 height 8
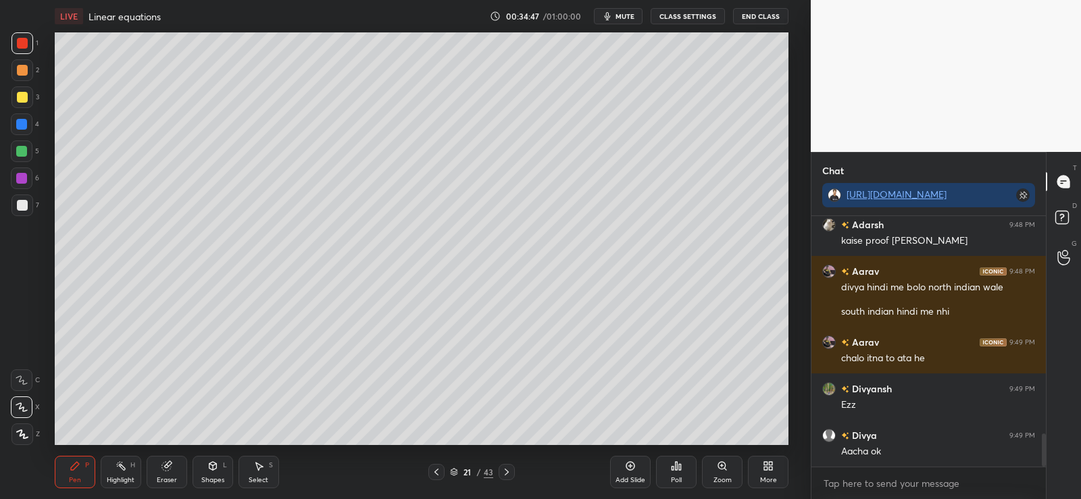
click at [23, 201] on div at bounding box center [22, 205] width 11 height 11
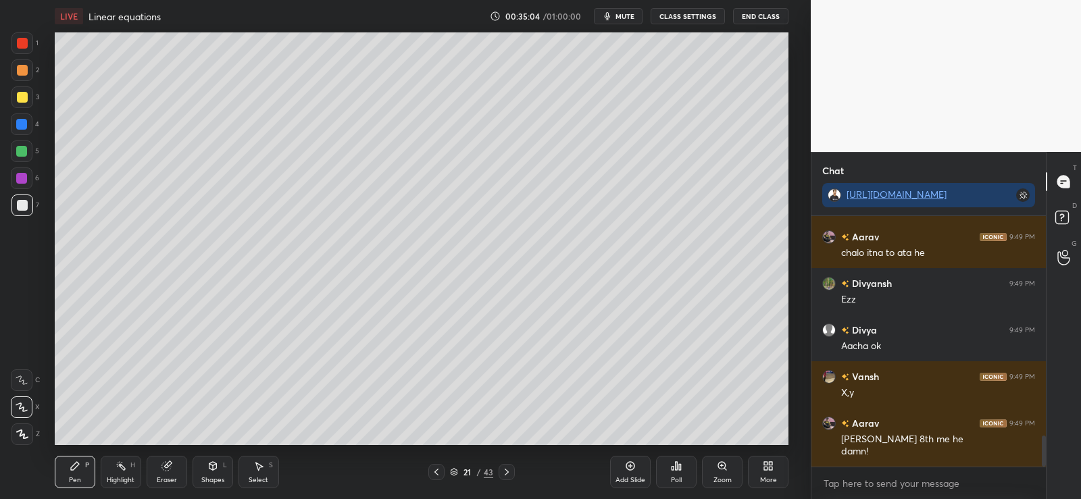
scroll to position [1755, 0]
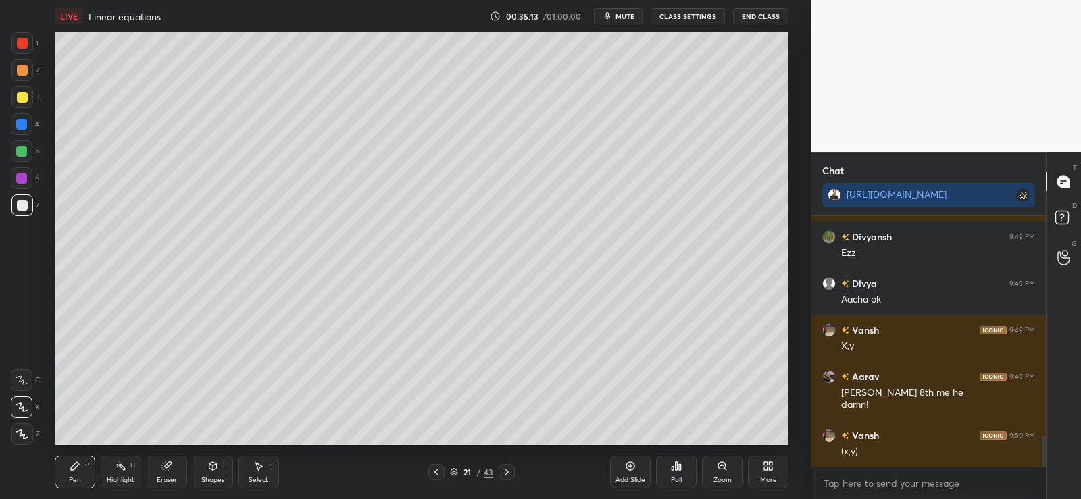
click at [26, 70] on div at bounding box center [22, 70] width 11 height 11
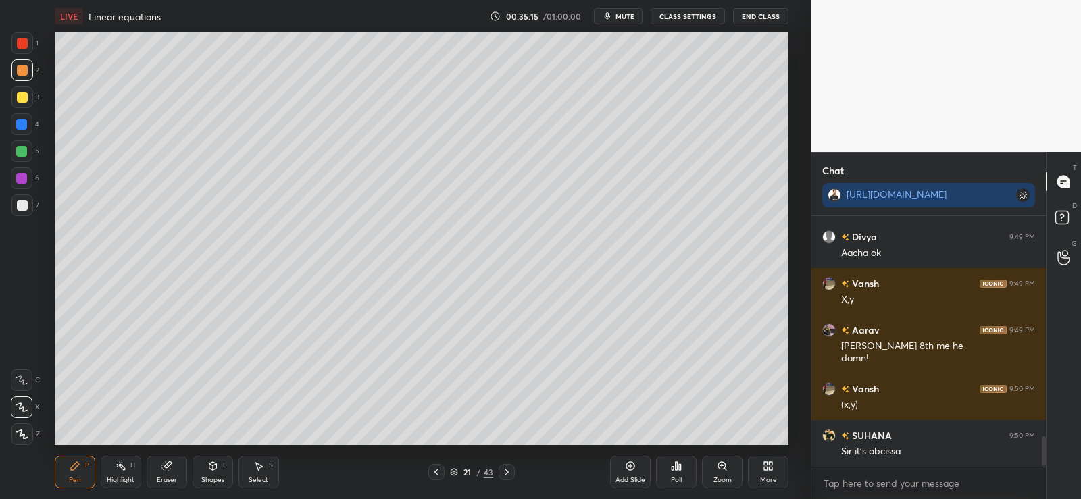
scroll to position [1848, 0]
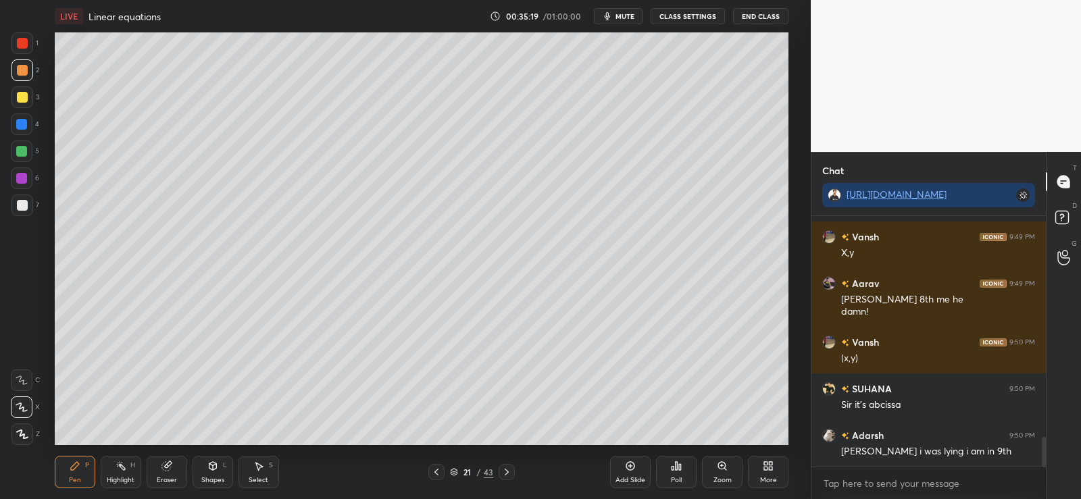
click at [24, 205] on div at bounding box center [22, 205] width 11 height 11
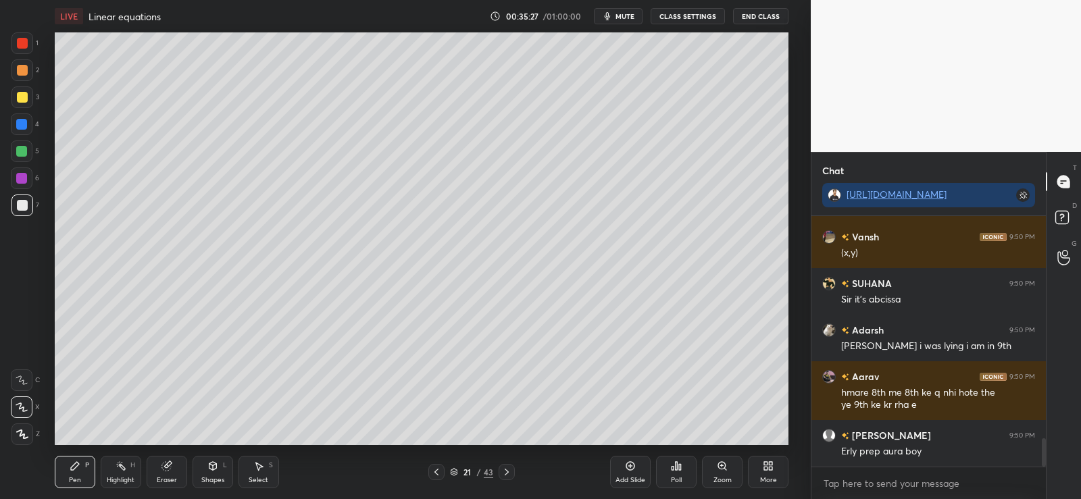
scroll to position [2000, 0]
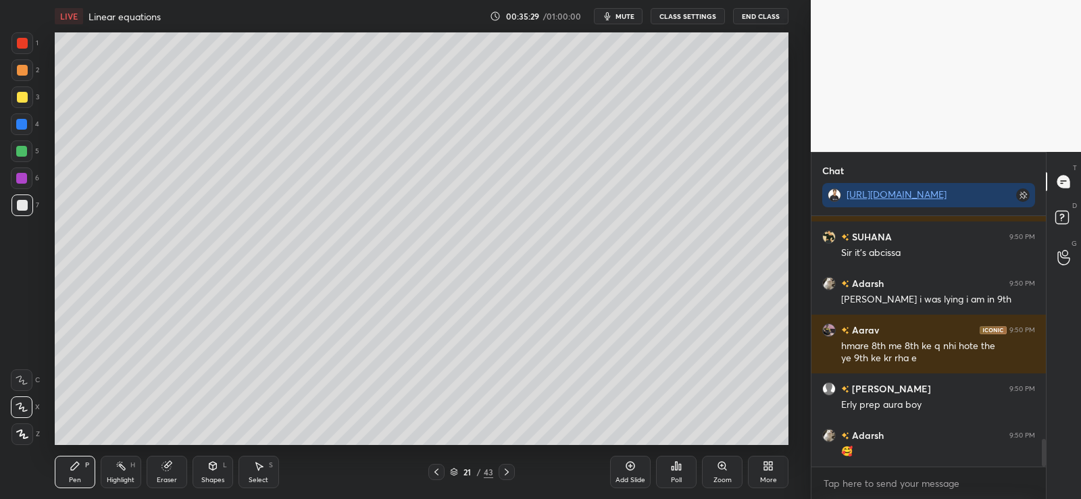
click at [27, 57] on div "1" at bounding box center [24, 45] width 27 height 27
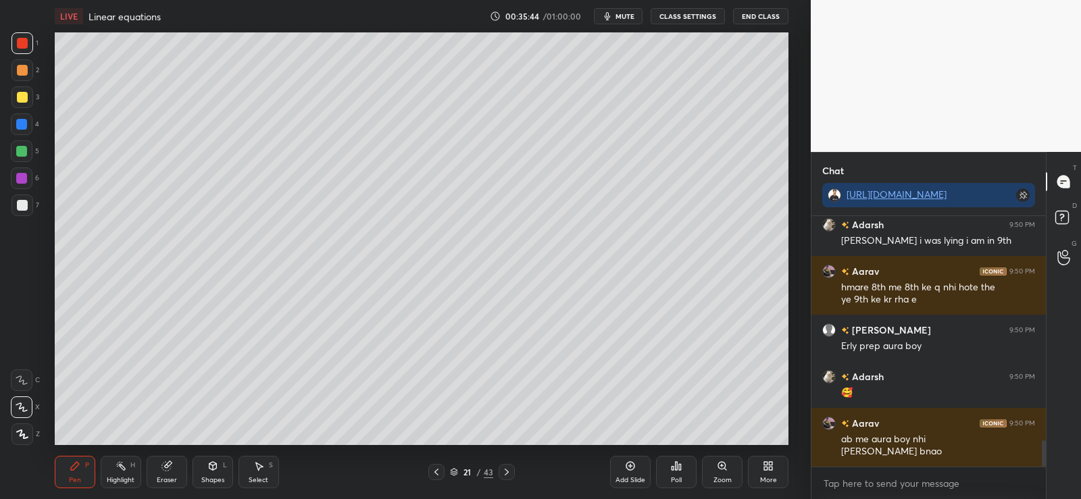
scroll to position [2106, 0]
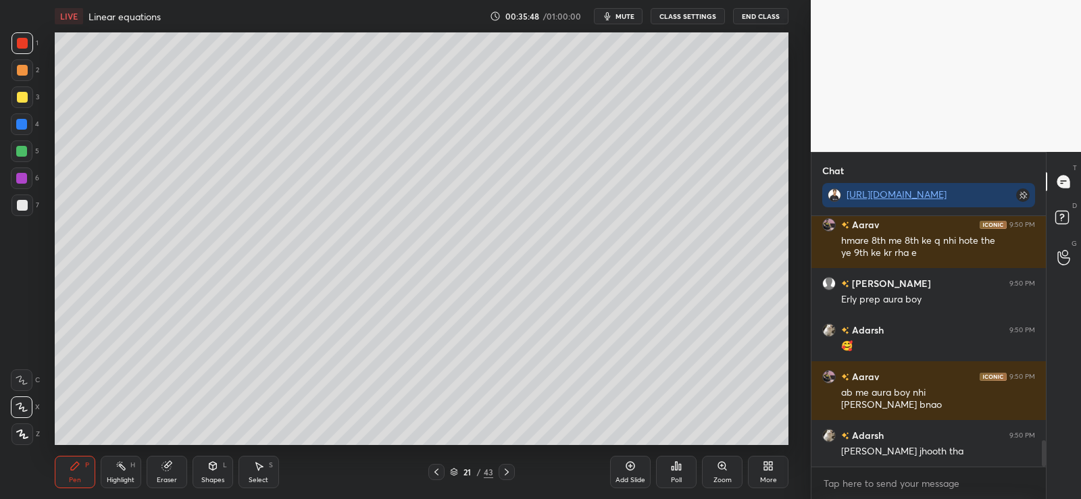
click at [24, 143] on div at bounding box center [22, 151] width 22 height 22
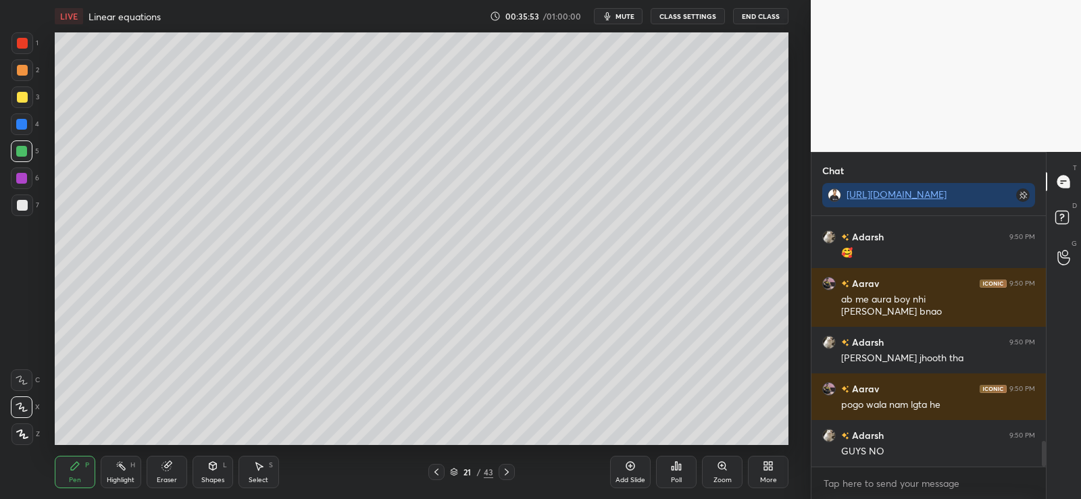
scroll to position [2245, 0]
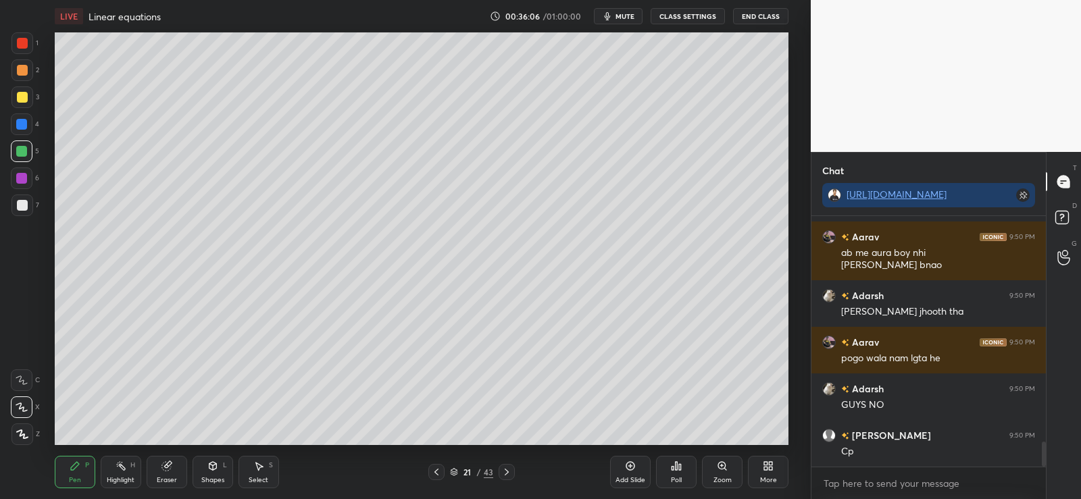
click at [675, 477] on div "Poll" at bounding box center [676, 480] width 11 height 7
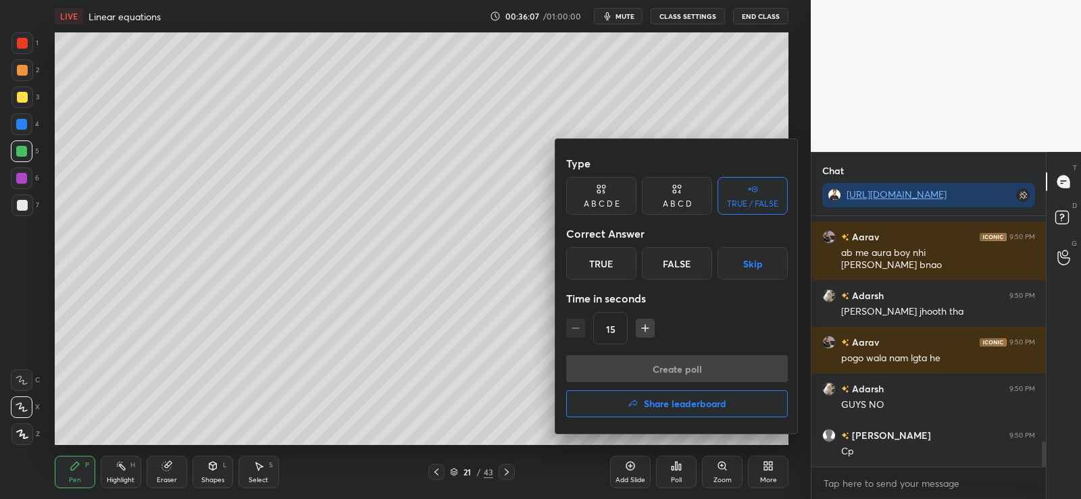
click at [606, 263] on div "True" at bounding box center [601, 263] width 70 height 32
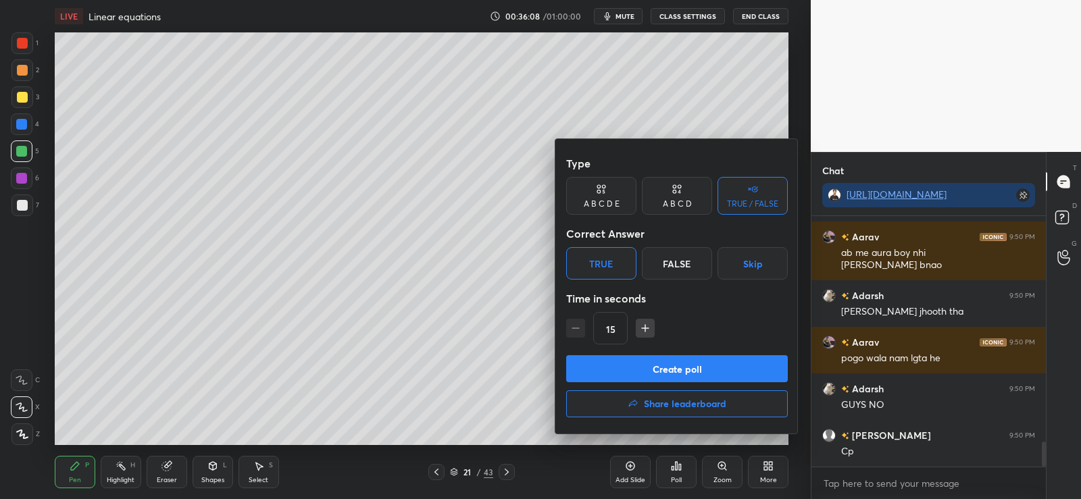
click at [638, 363] on button "Create poll" at bounding box center [677, 368] width 222 height 27
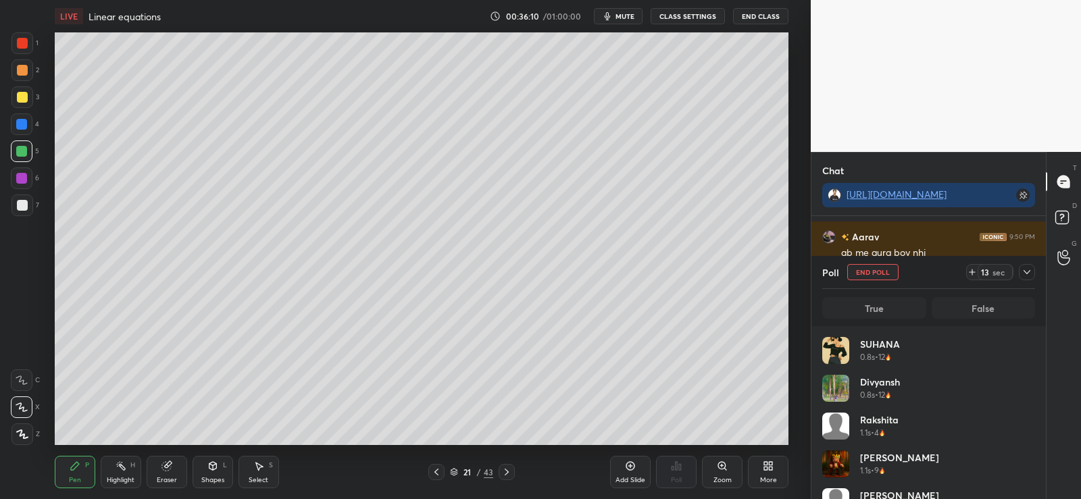
scroll to position [158, 209]
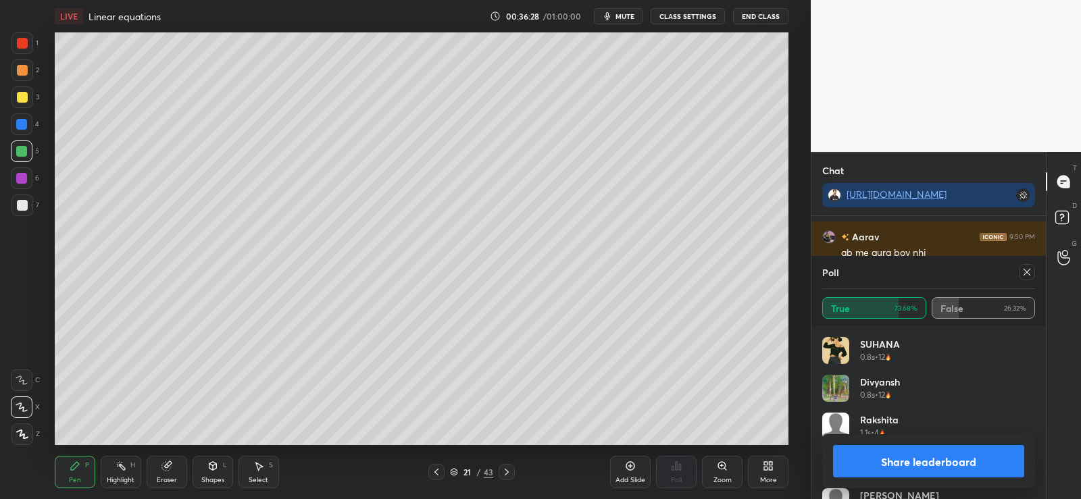
click at [870, 463] on button "Share leaderboard" at bounding box center [928, 461] width 191 height 32
type textarea "x"
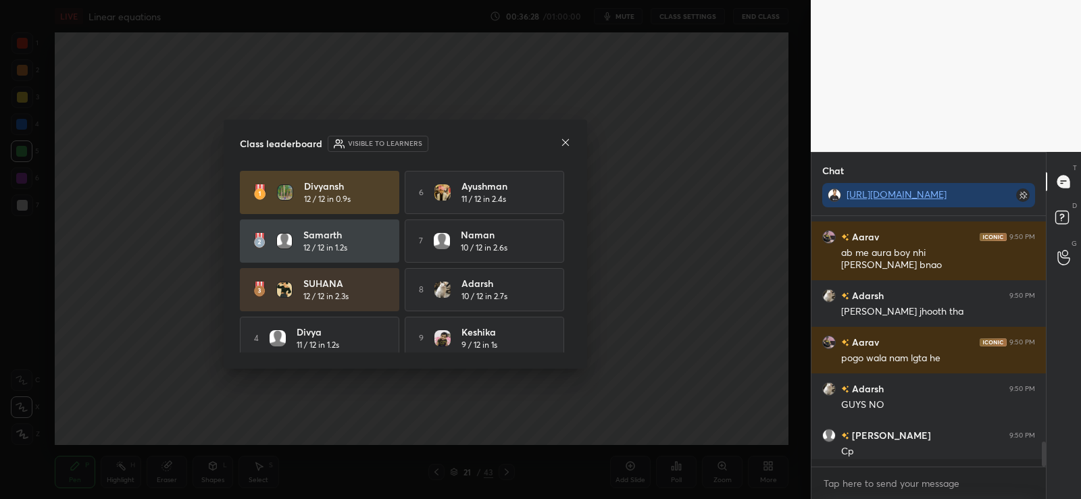
scroll to position [5, 5]
click at [567, 142] on icon at bounding box center [565, 142] width 11 height 11
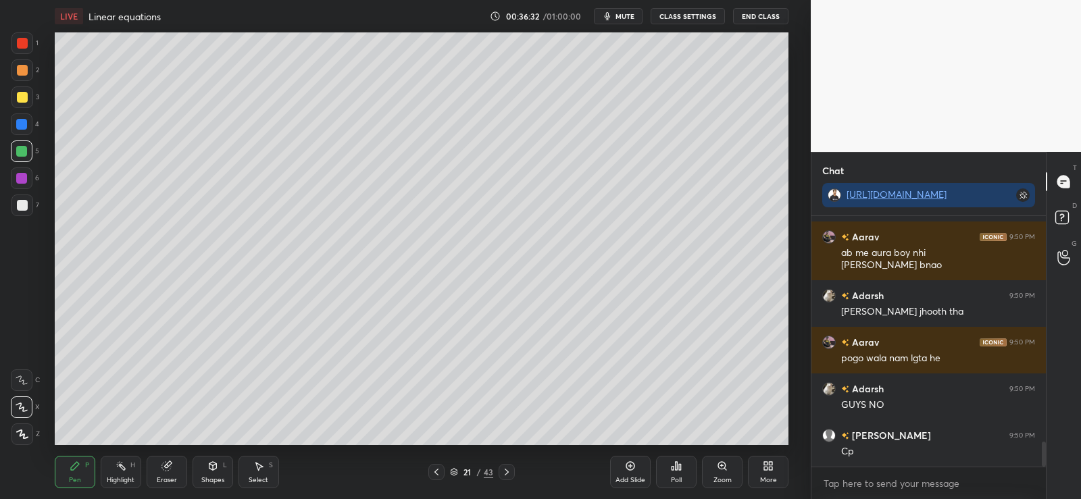
click at [24, 43] on div at bounding box center [22, 43] width 11 height 11
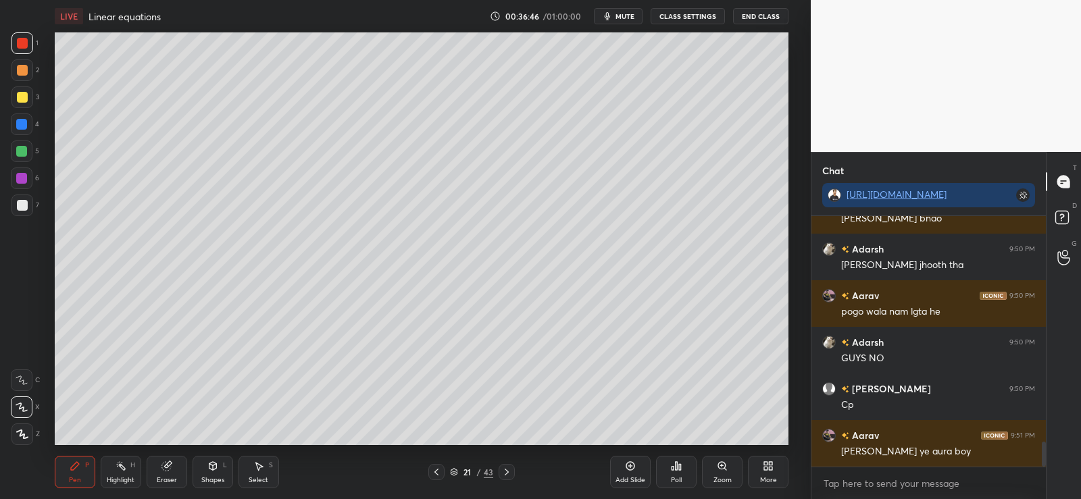
click at [504, 475] on icon at bounding box center [506, 472] width 4 height 7
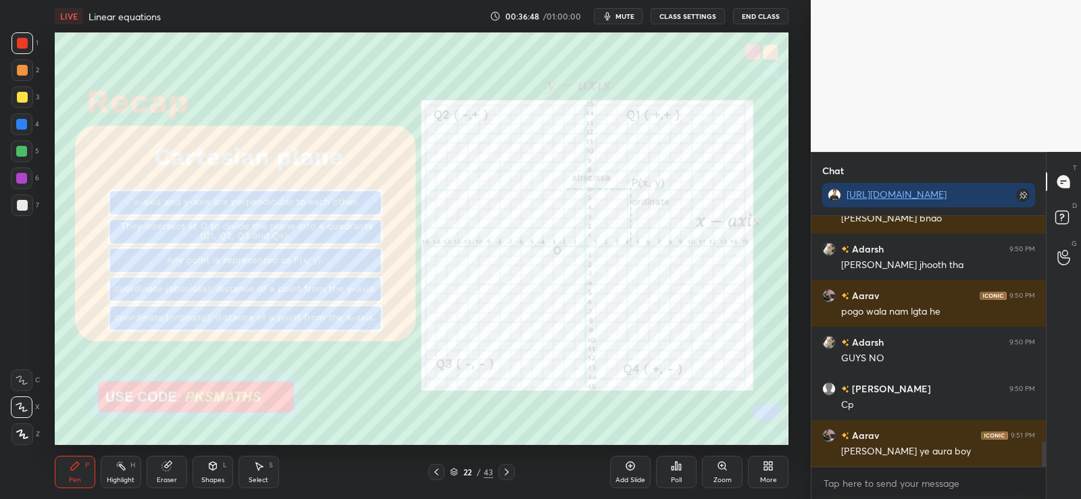
scroll to position [2306, 0]
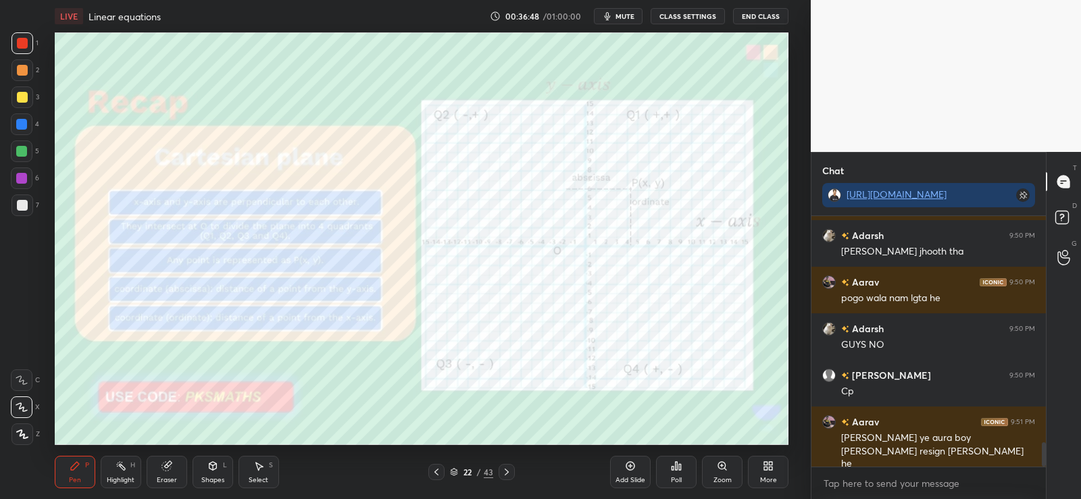
click at [212, 466] on icon at bounding box center [212, 466] width 7 height 8
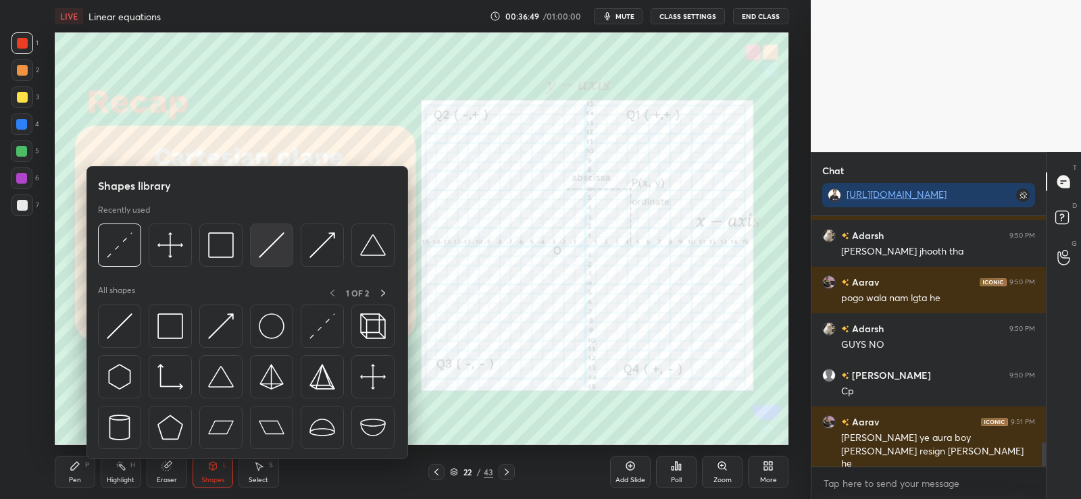
click at [277, 241] on img at bounding box center [272, 245] width 26 height 26
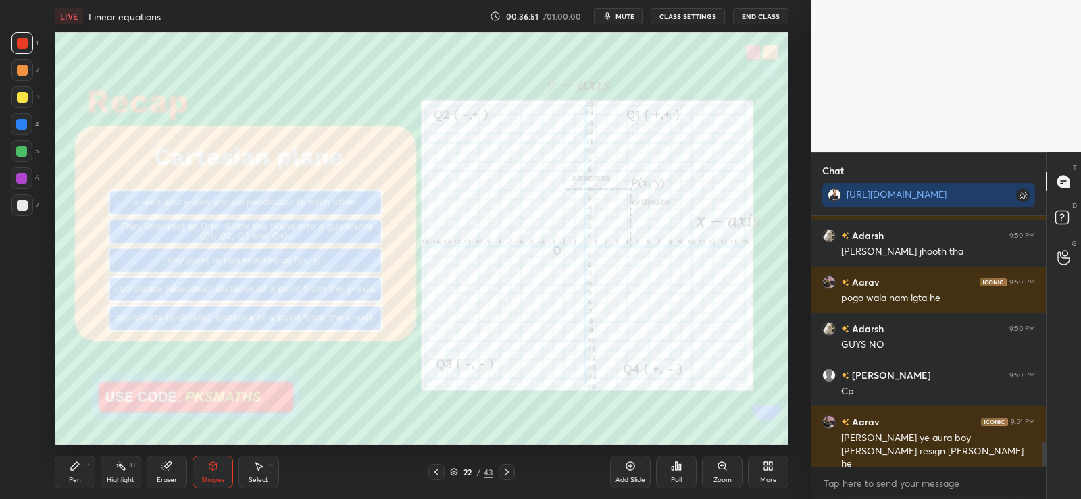
click at [22, 36] on div at bounding box center [22, 43] width 22 height 22
click at [625, 310] on p "Undo" at bounding box center [625, 309] width 20 height 11
click at [650, 325] on icon at bounding box center [645, 329] width 11 height 11
click at [209, 465] on icon at bounding box center [212, 466] width 7 height 8
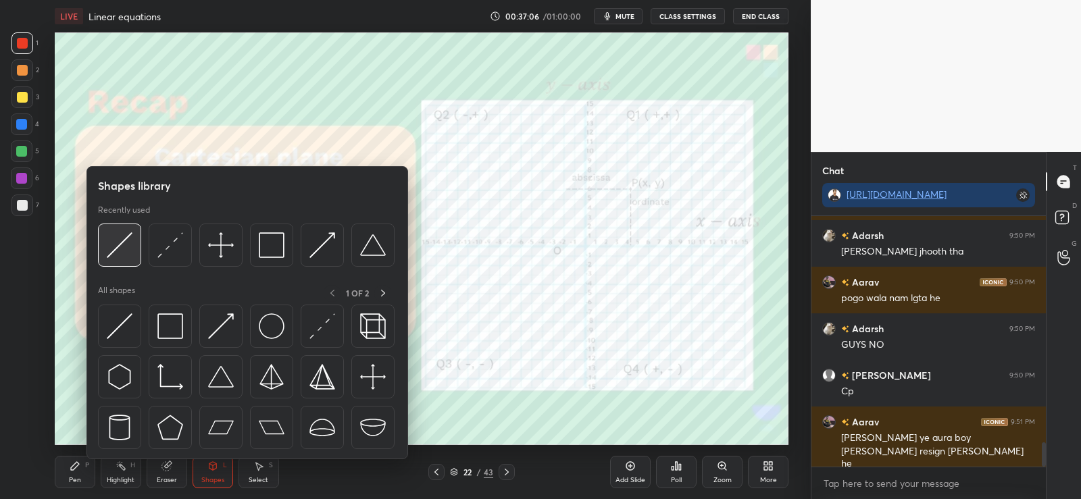
click at [128, 243] on img at bounding box center [120, 245] width 26 height 26
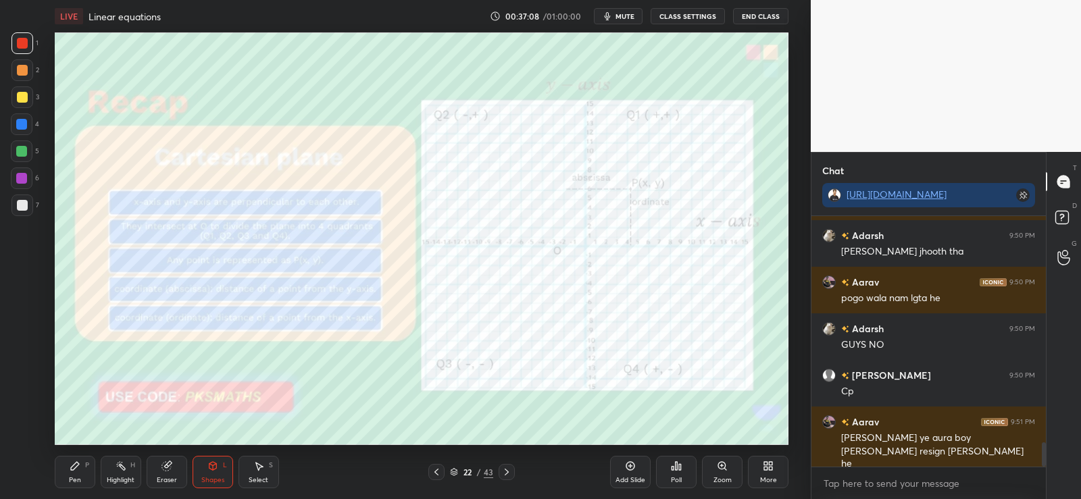
click at [76, 470] on icon at bounding box center [75, 466] width 11 height 11
click at [26, 434] on icon at bounding box center [22, 434] width 12 height 9
click at [211, 467] on icon at bounding box center [212, 466] width 7 height 8
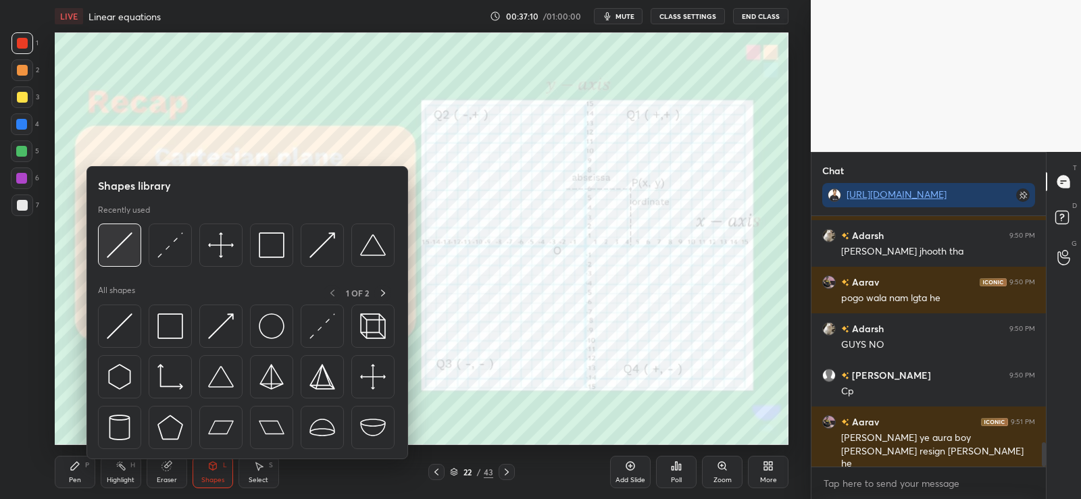
click at [124, 245] on img at bounding box center [120, 245] width 26 height 26
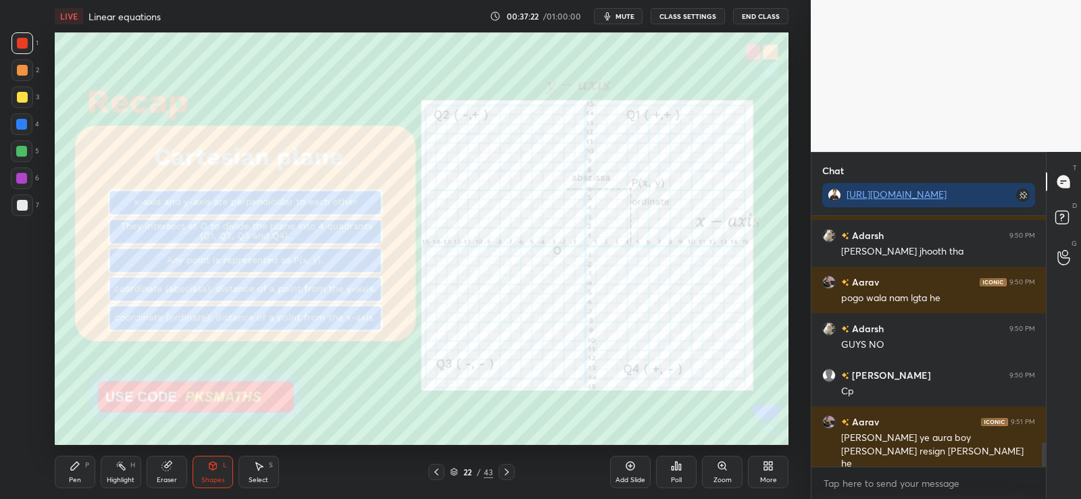
click at [20, 118] on div at bounding box center [22, 124] width 22 height 22
click at [22, 44] on div at bounding box center [22, 43] width 11 height 11
click at [77, 473] on div "Pen P" at bounding box center [75, 472] width 41 height 32
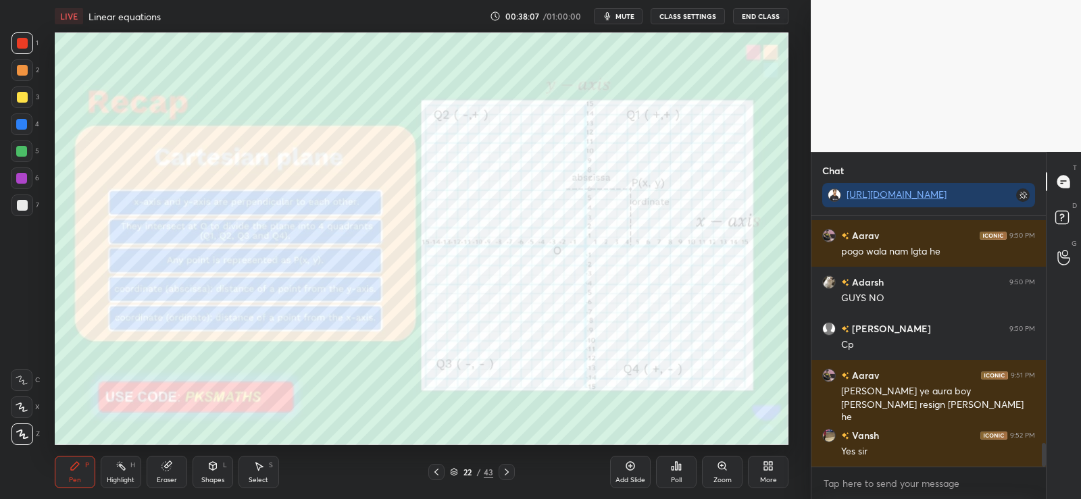
scroll to position [2399, 0]
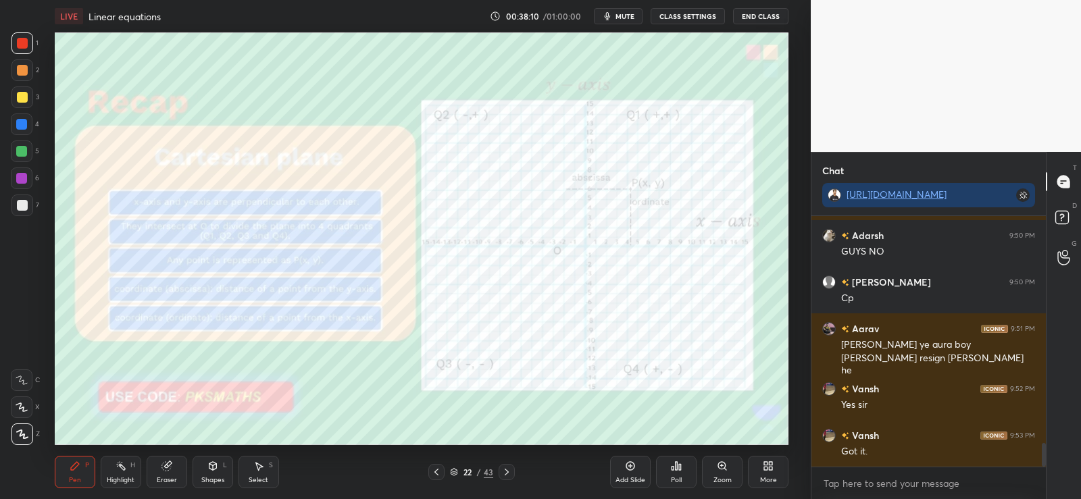
click at [633, 467] on icon at bounding box center [630, 466] width 9 height 9
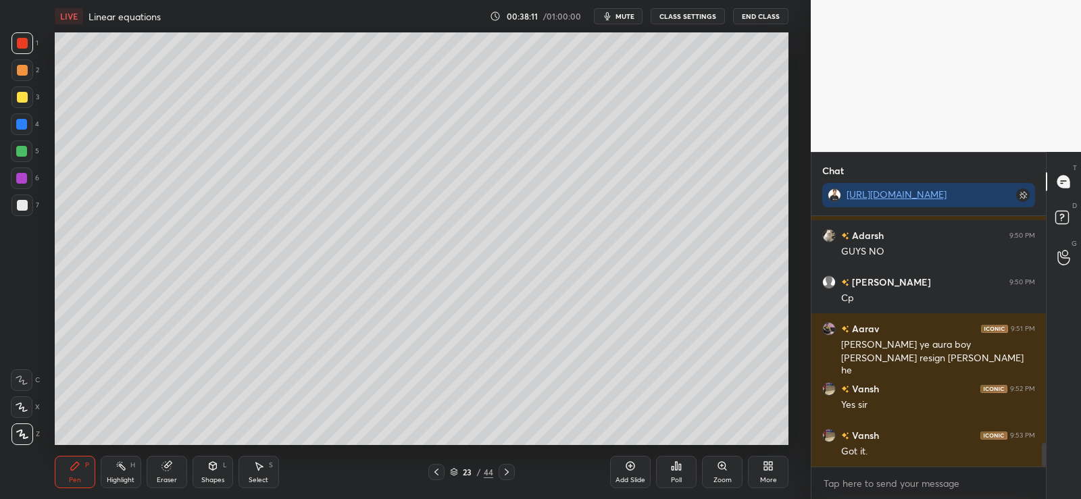
click at [18, 70] on div at bounding box center [22, 70] width 11 height 11
click at [213, 468] on icon at bounding box center [213, 467] width 0 height 5
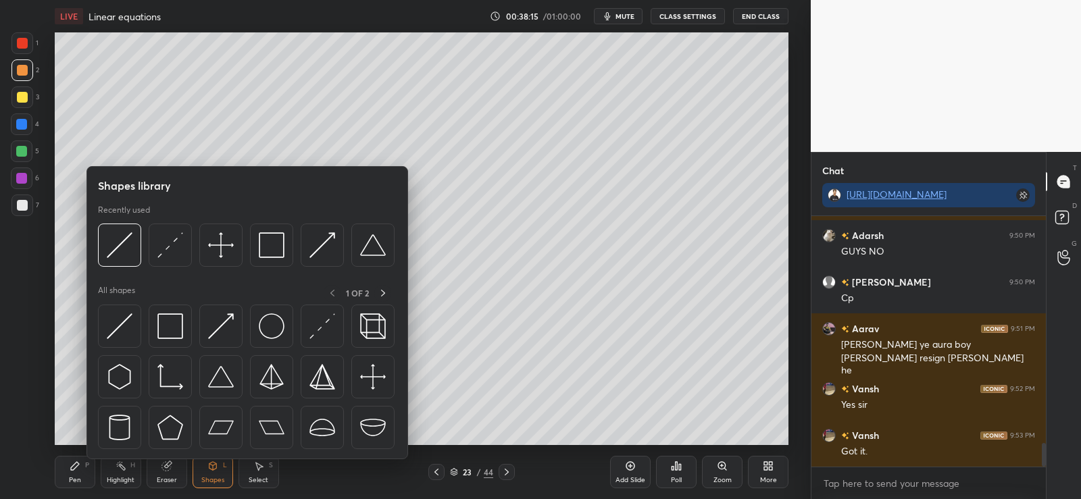
click at [83, 465] on div "Pen P" at bounding box center [75, 472] width 41 height 32
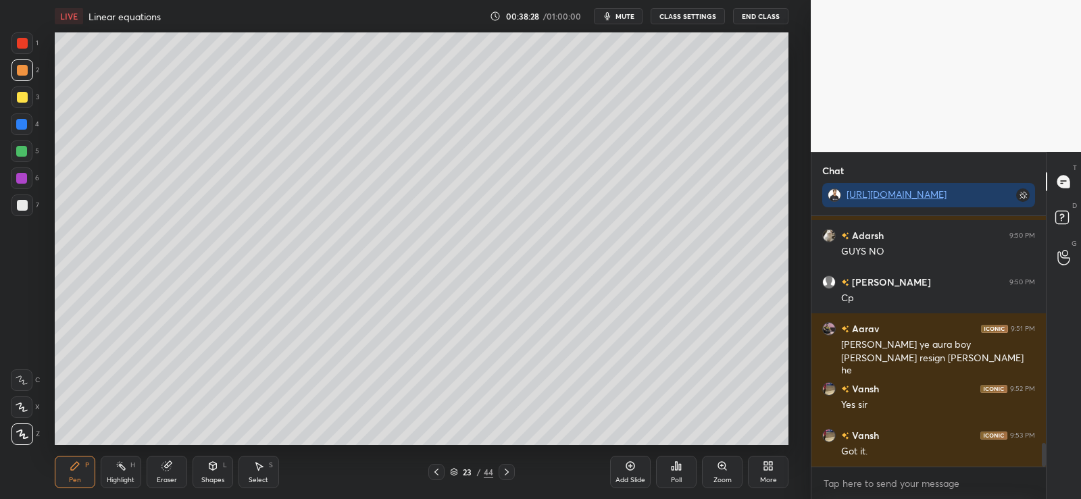
scroll to position [2470, 0]
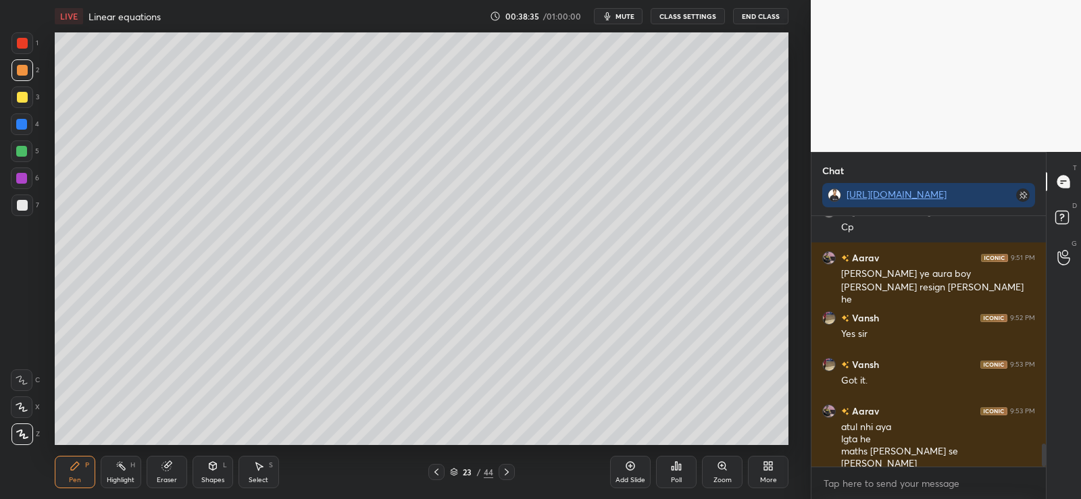
click at [92, 473] on div "Pen P" at bounding box center [75, 472] width 41 height 32
click at [24, 205] on div at bounding box center [22, 205] width 11 height 11
click at [684, 469] on div "Poll" at bounding box center [676, 472] width 41 height 32
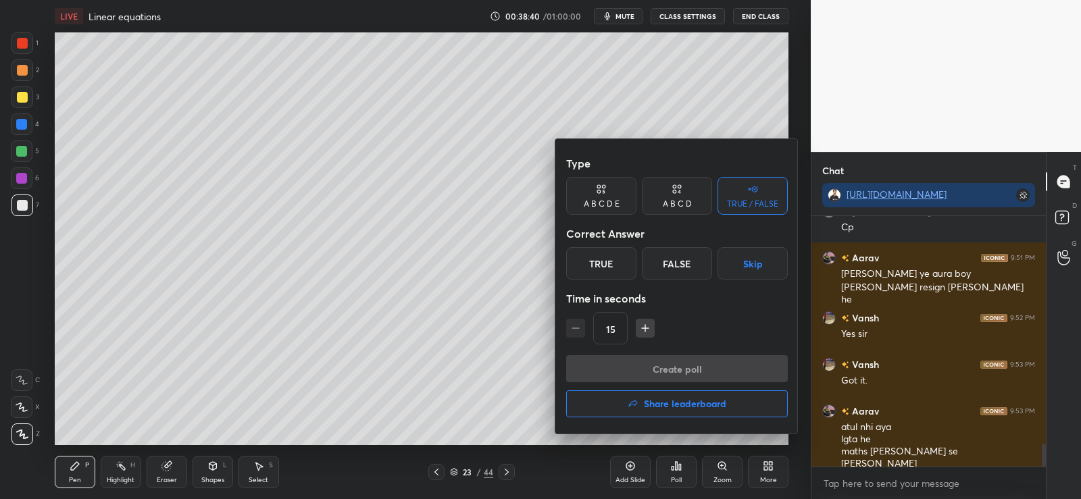
click at [684, 198] on div "A B C D" at bounding box center [677, 196] width 70 height 38
click at [635, 267] on div "B" at bounding box center [631, 263] width 40 height 32
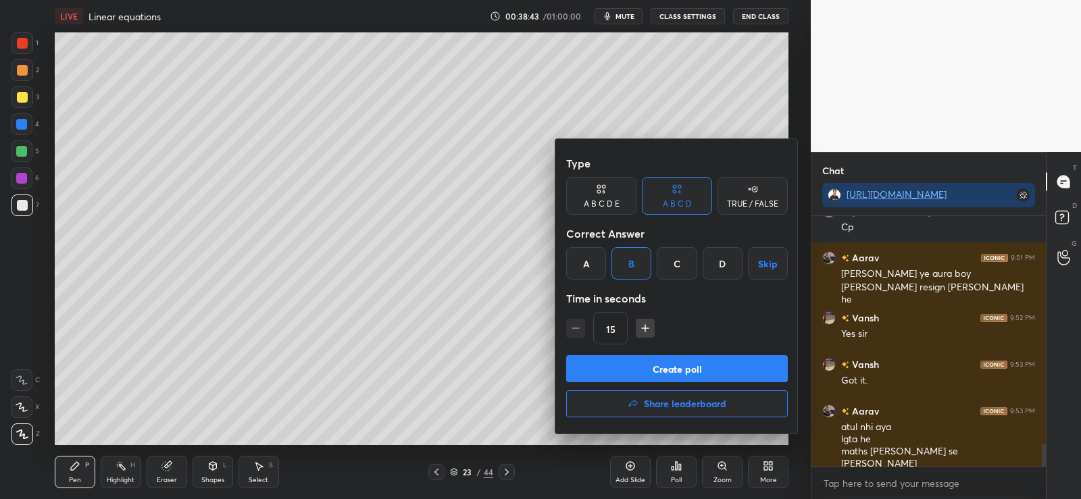
click at [645, 331] on icon "button" at bounding box center [645, 328] width 14 height 14
type input "30"
click at [653, 369] on button "Create poll" at bounding box center [677, 368] width 222 height 27
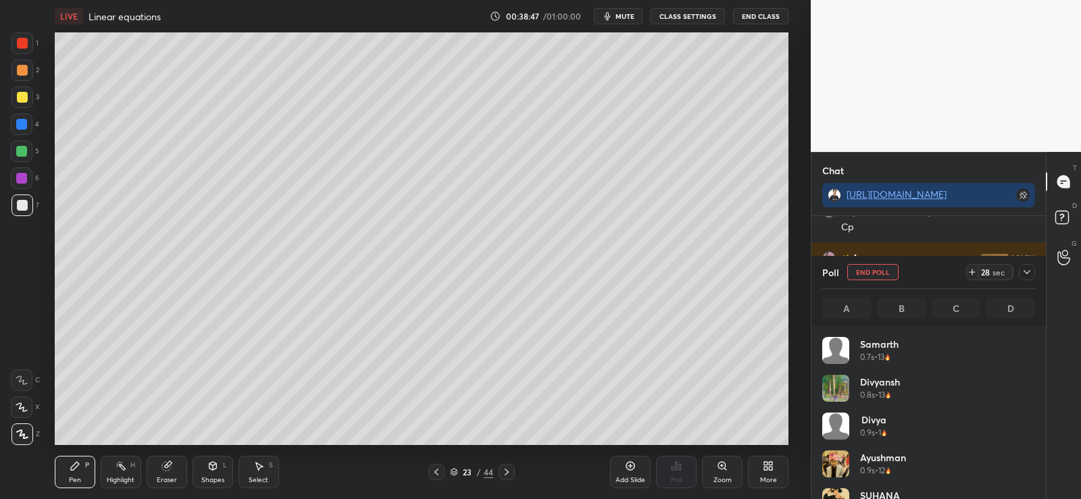
scroll to position [158, 209]
click at [168, 470] on icon at bounding box center [166, 466] width 9 height 9
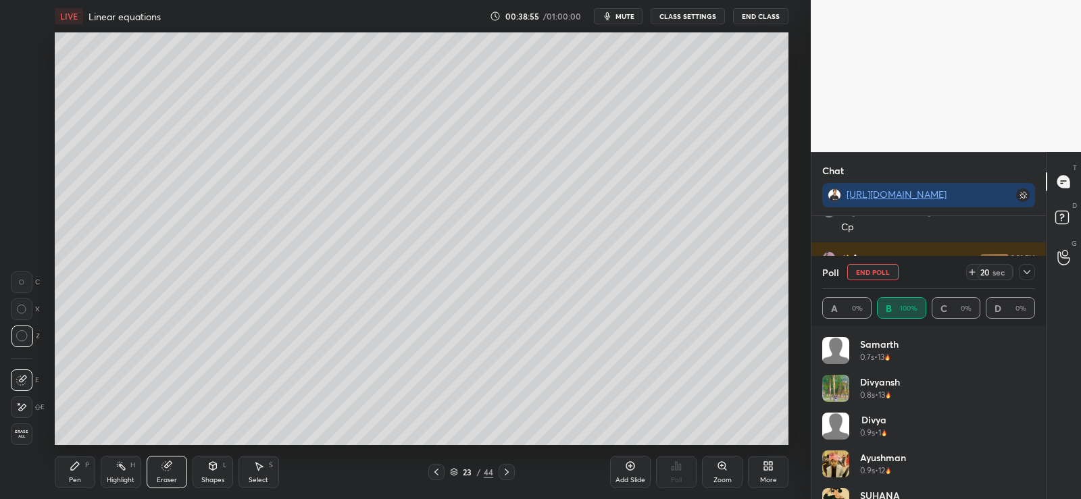
click at [75, 465] on icon at bounding box center [75, 466] width 8 height 8
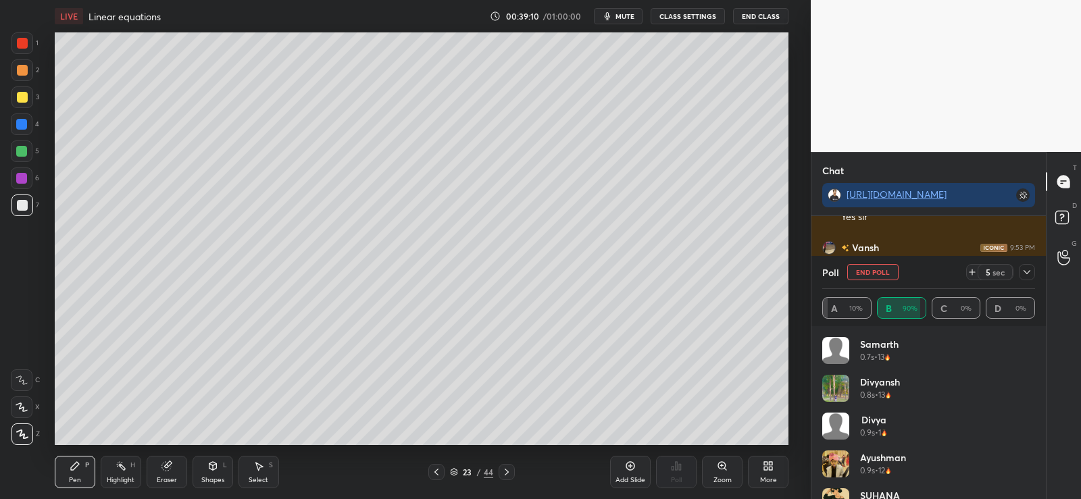
scroll to position [2633, 0]
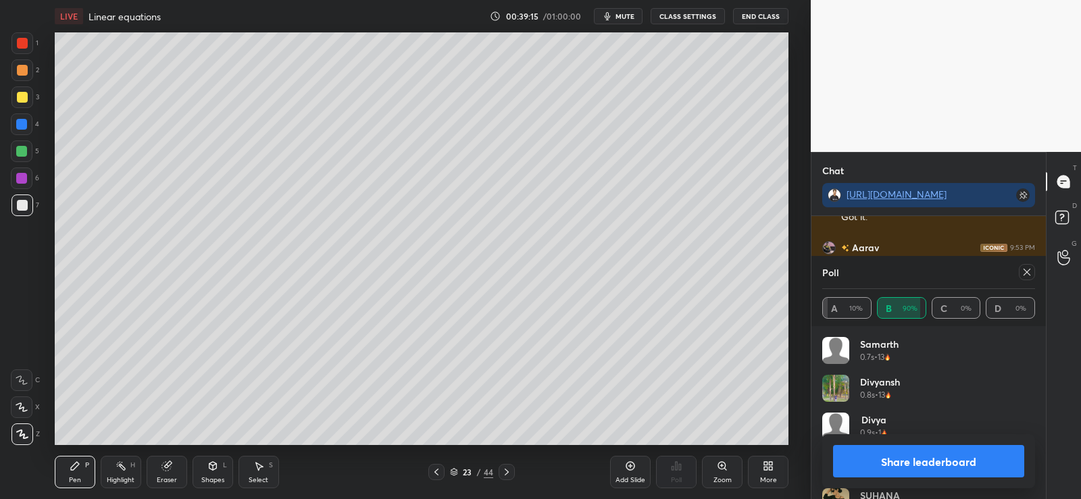
click at [916, 463] on button "Share leaderboard" at bounding box center [928, 461] width 191 height 32
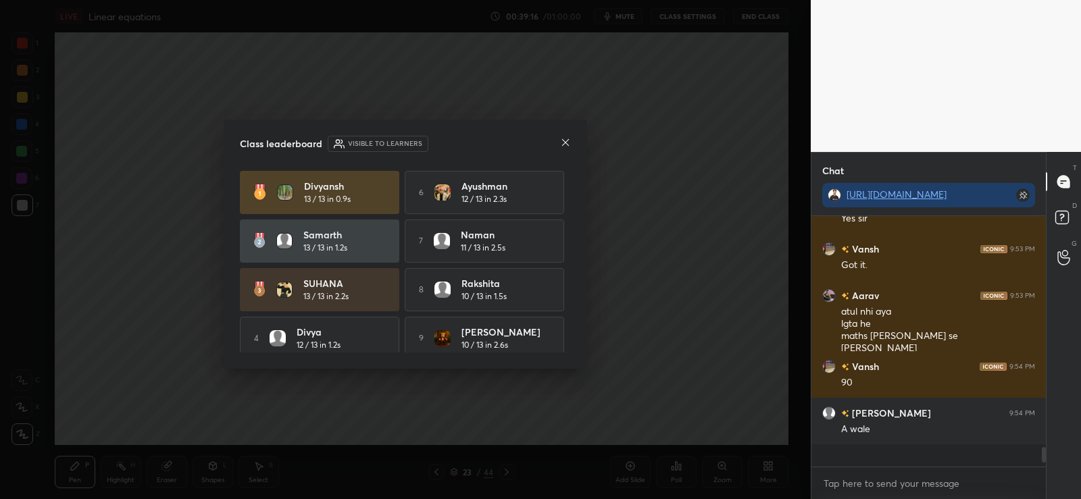
scroll to position [2570, 0]
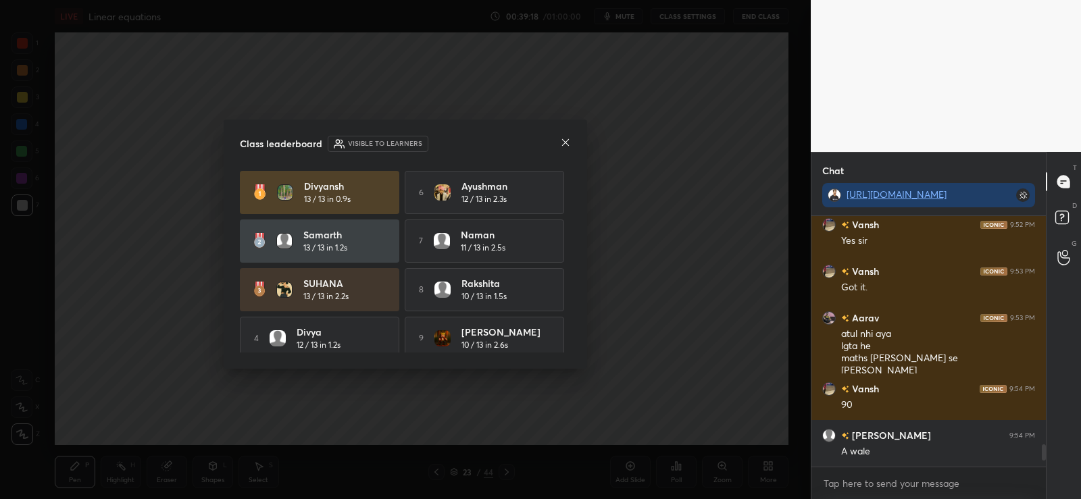
click at [563, 142] on icon at bounding box center [565, 142] width 11 height 11
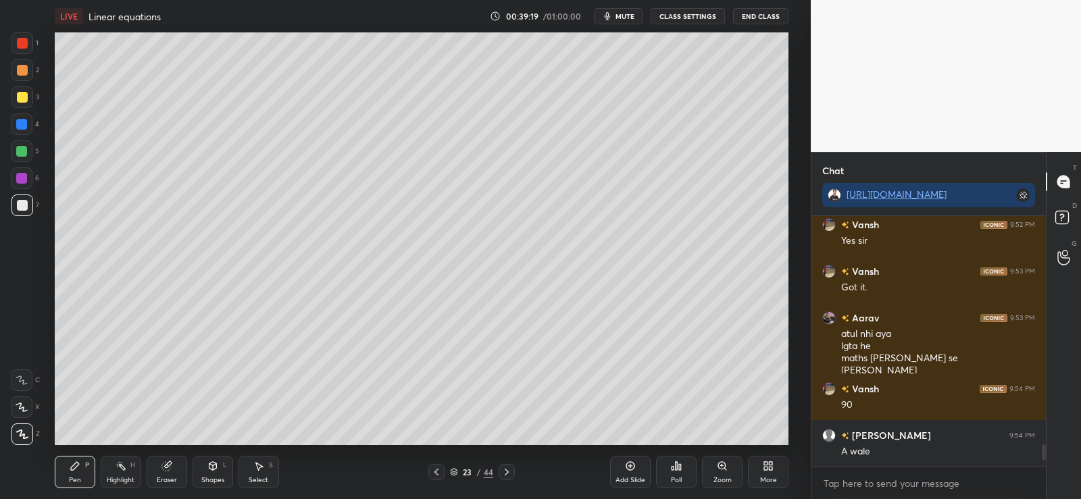
click at [679, 471] on icon at bounding box center [676, 466] width 11 height 11
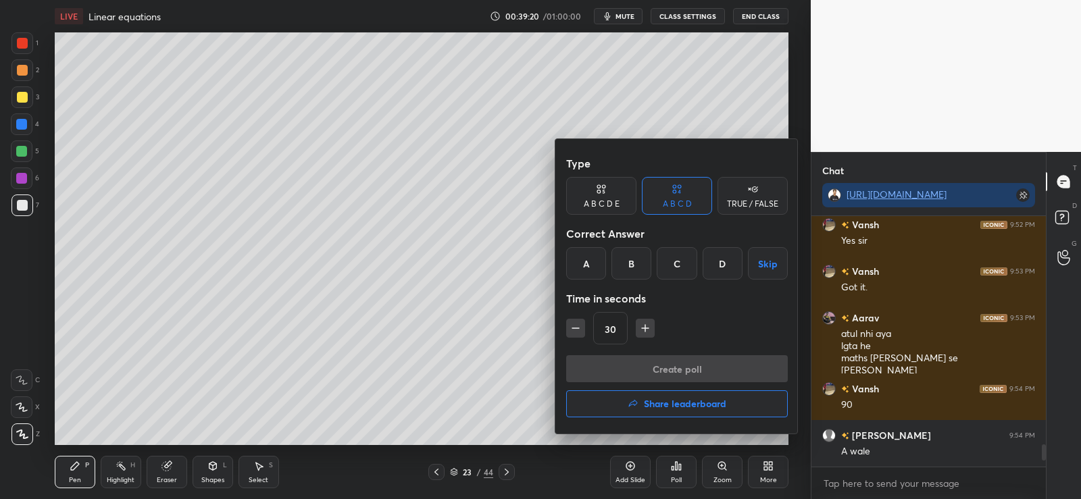
click at [725, 265] on div "D" at bounding box center [722, 263] width 40 height 32
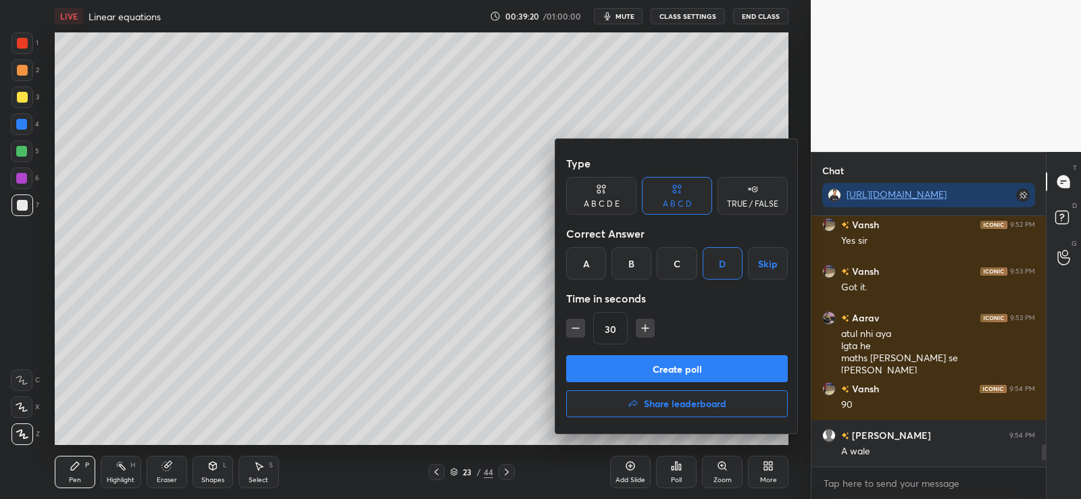
click at [676, 375] on button "Create poll" at bounding box center [677, 368] width 222 height 27
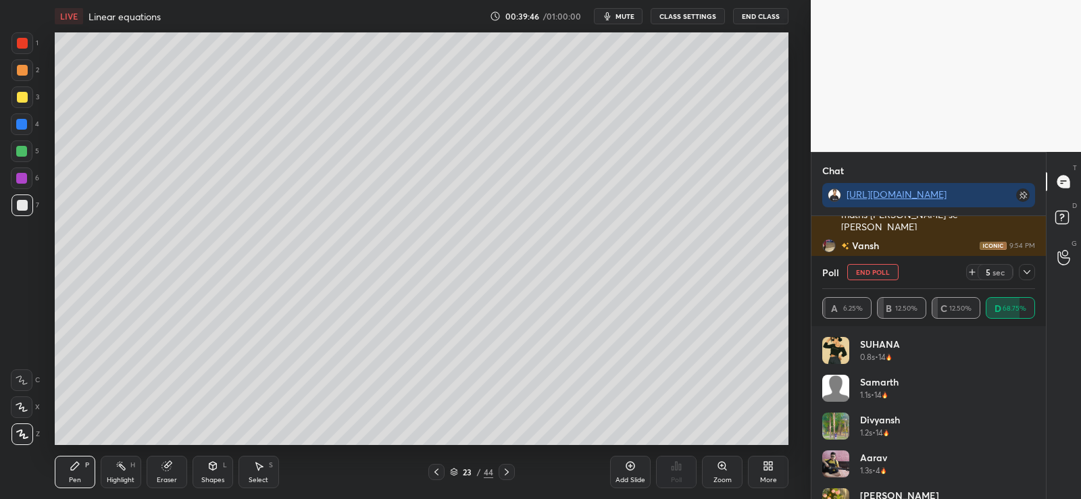
scroll to position [2765, 0]
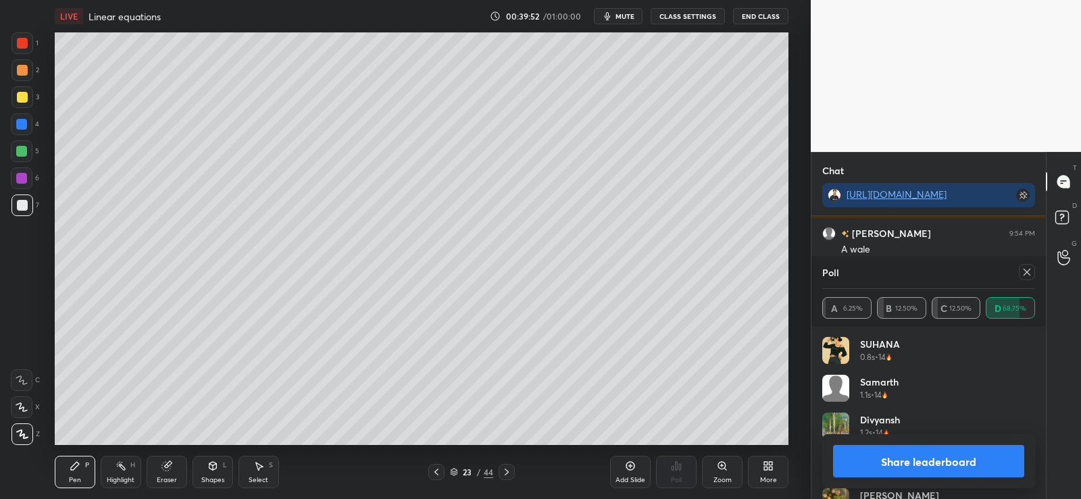
click at [873, 461] on button "Share leaderboard" at bounding box center [928, 461] width 191 height 32
type textarea "x"
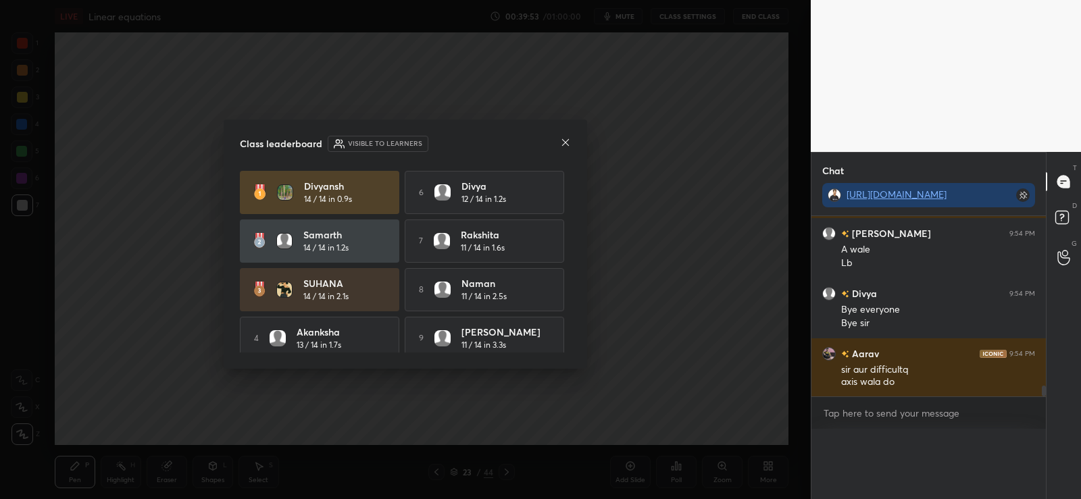
scroll to position [5, 5]
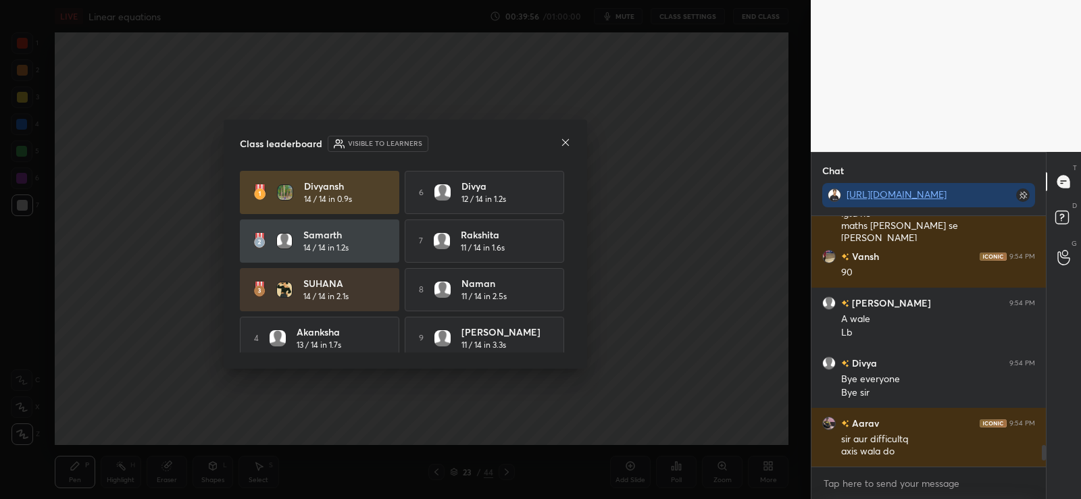
click at [566, 138] on icon at bounding box center [565, 142] width 11 height 11
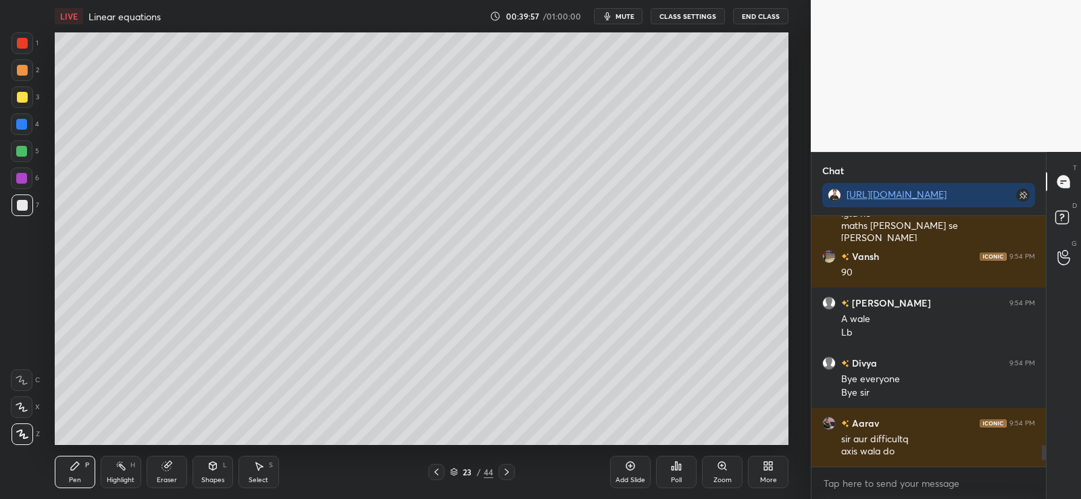
click at [163, 467] on icon at bounding box center [166, 466] width 9 height 9
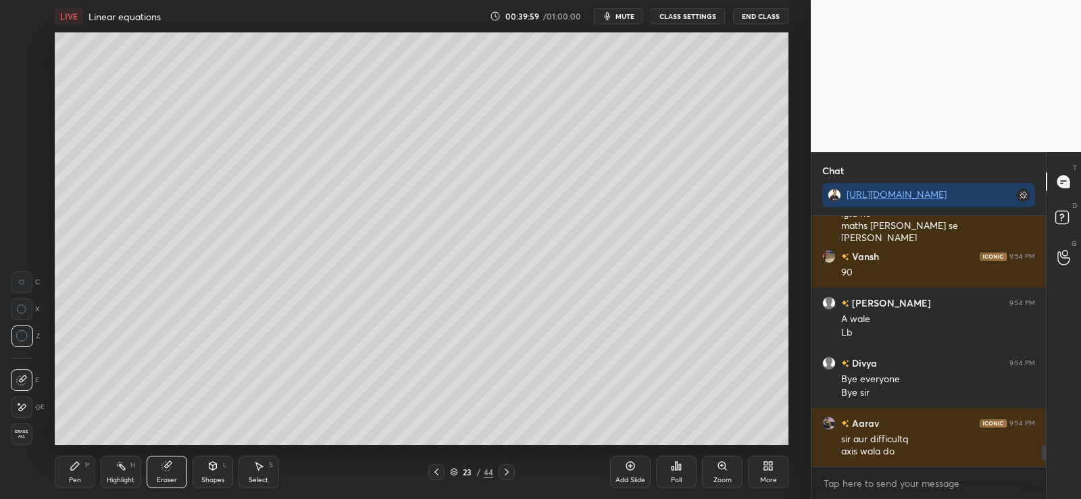
click at [74, 459] on div "Pen P" at bounding box center [75, 472] width 41 height 32
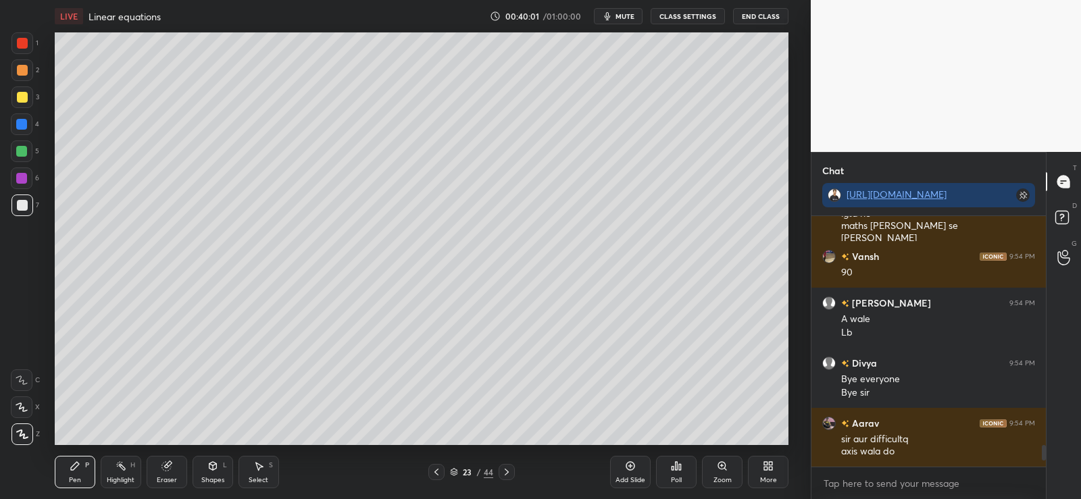
click at [679, 472] on div "Poll" at bounding box center [676, 472] width 41 height 32
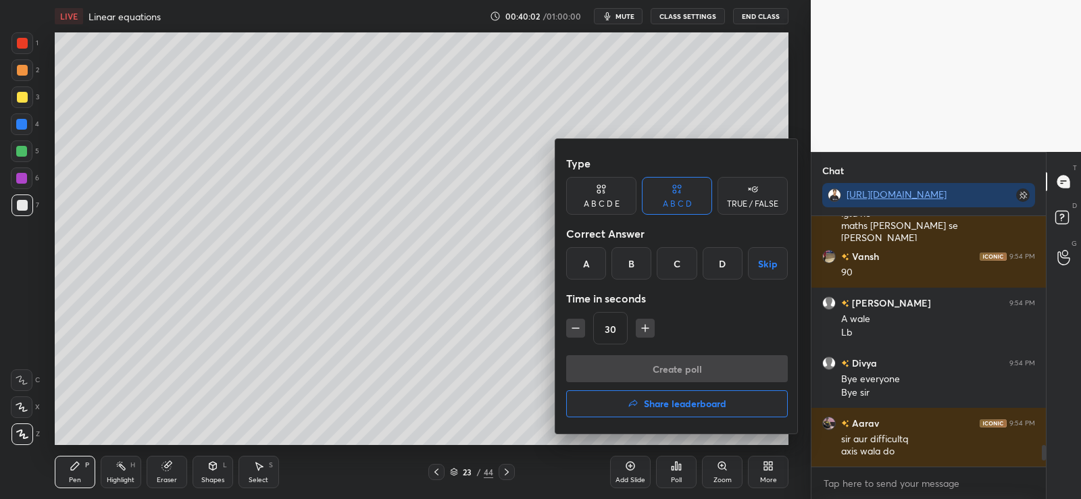
click at [575, 322] on icon "button" at bounding box center [576, 328] width 14 height 14
type input "15"
click at [498, 318] on div at bounding box center [540, 249] width 1081 height 499
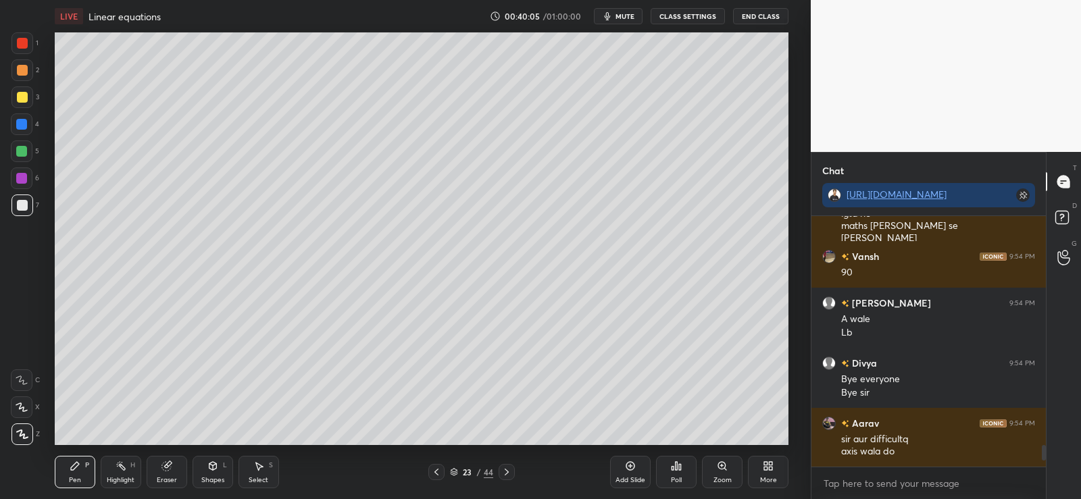
click at [677, 471] on icon at bounding box center [676, 466] width 11 height 11
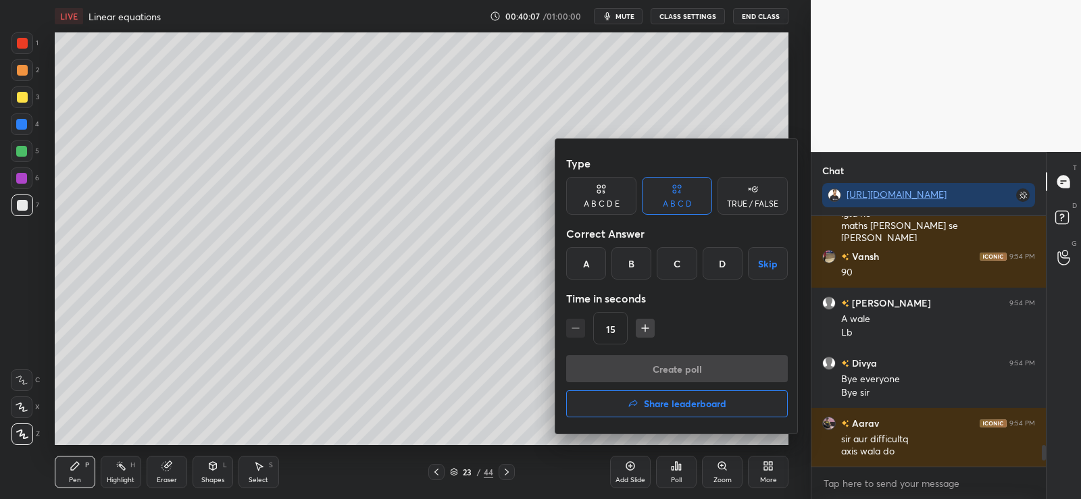
click at [679, 263] on div "C" at bounding box center [676, 263] width 40 height 32
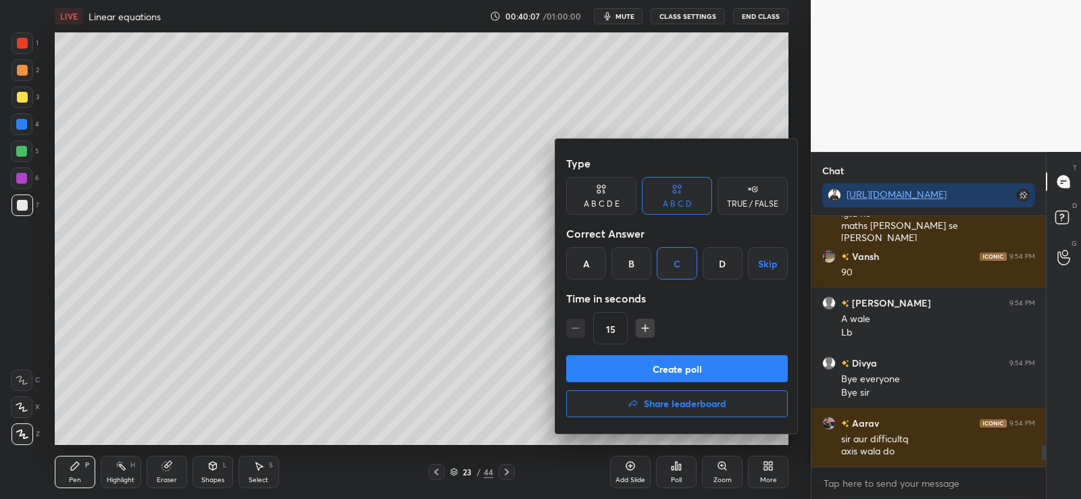
click at [653, 374] on button "Create poll" at bounding box center [677, 368] width 222 height 27
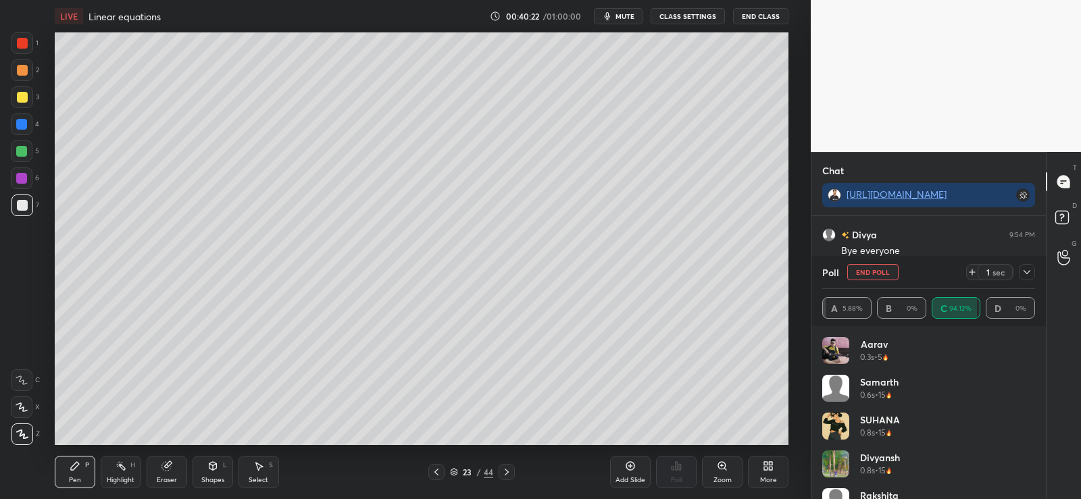
click at [169, 463] on icon at bounding box center [167, 464] width 7 height 7
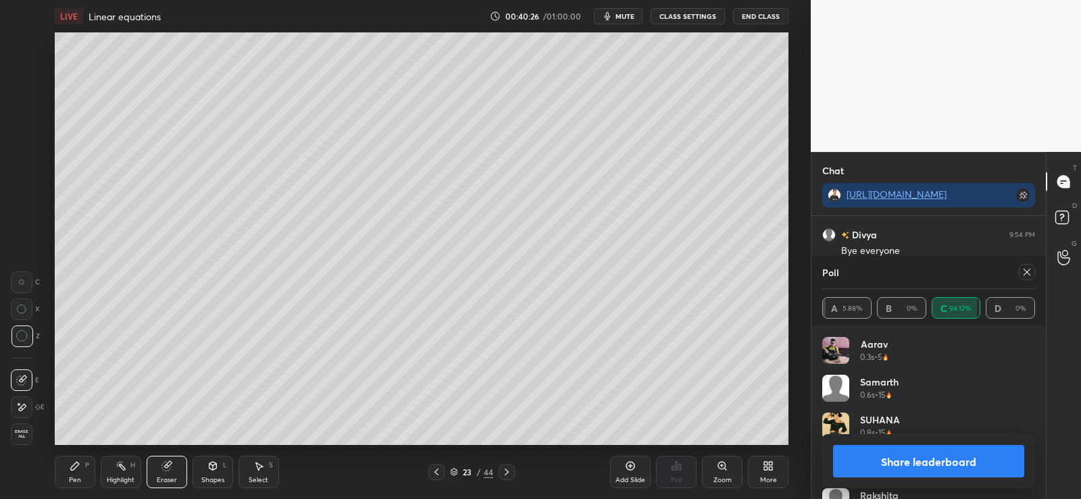
click at [879, 461] on button "Share leaderboard" at bounding box center [928, 461] width 191 height 32
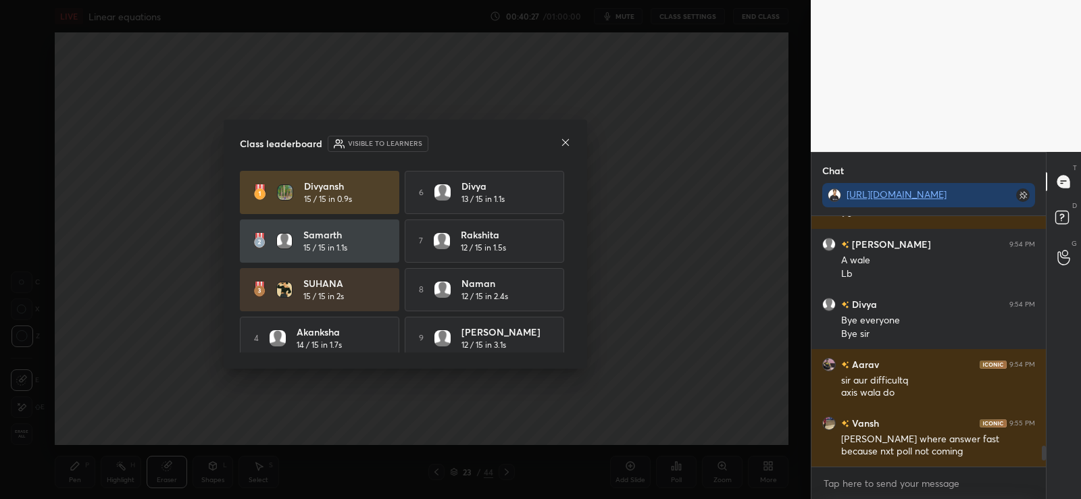
click at [565, 140] on icon at bounding box center [565, 142] width 11 height 11
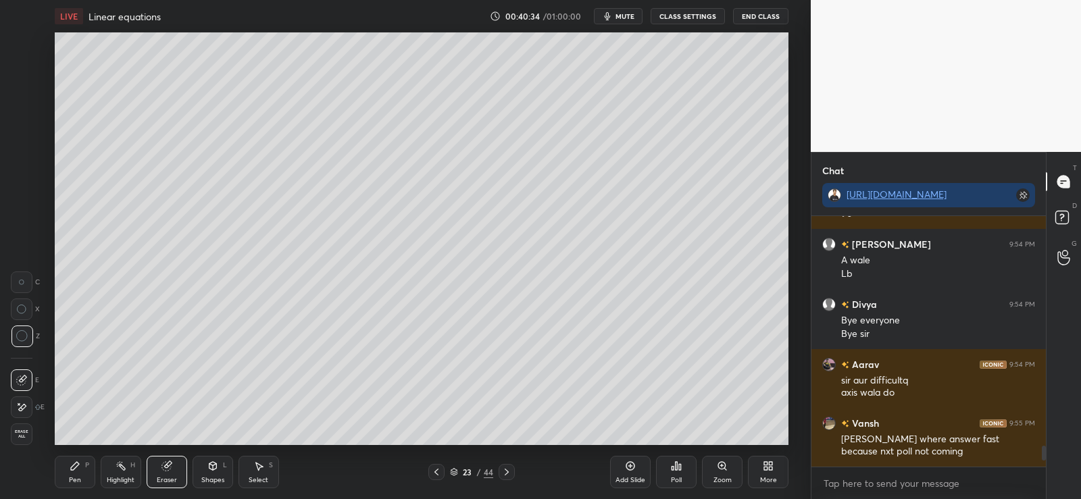
click at [678, 473] on div "Poll" at bounding box center [676, 472] width 41 height 32
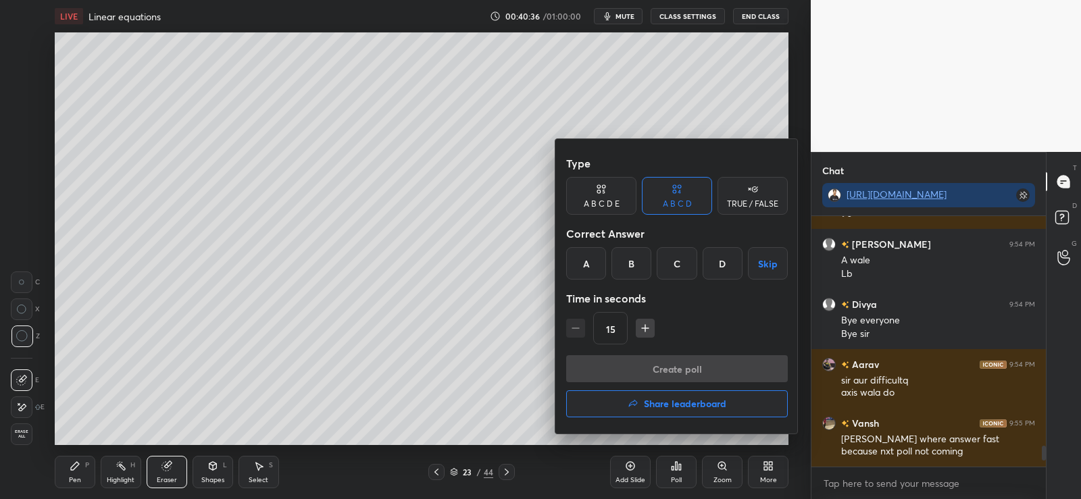
click at [579, 263] on div "A" at bounding box center [586, 263] width 40 height 32
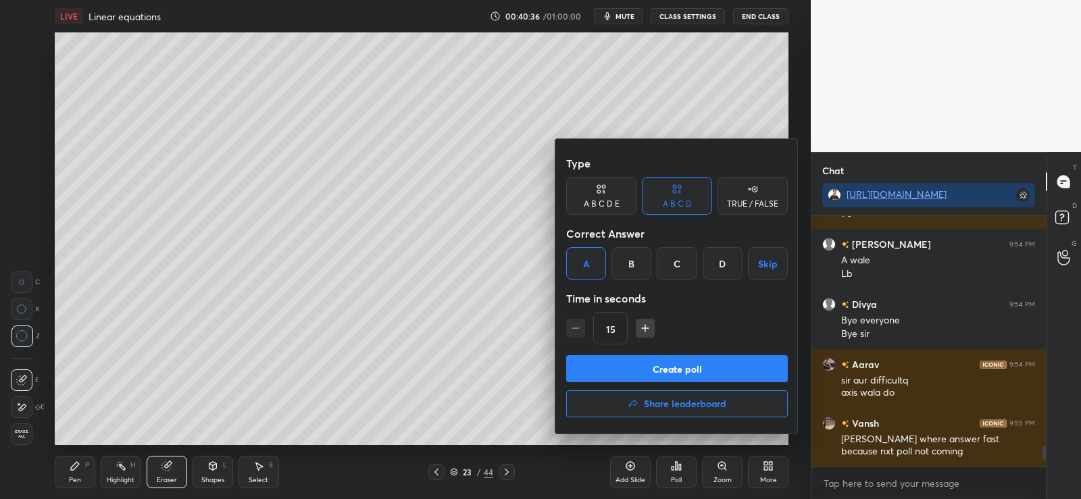
click at [625, 366] on button "Create poll" at bounding box center [677, 368] width 222 height 27
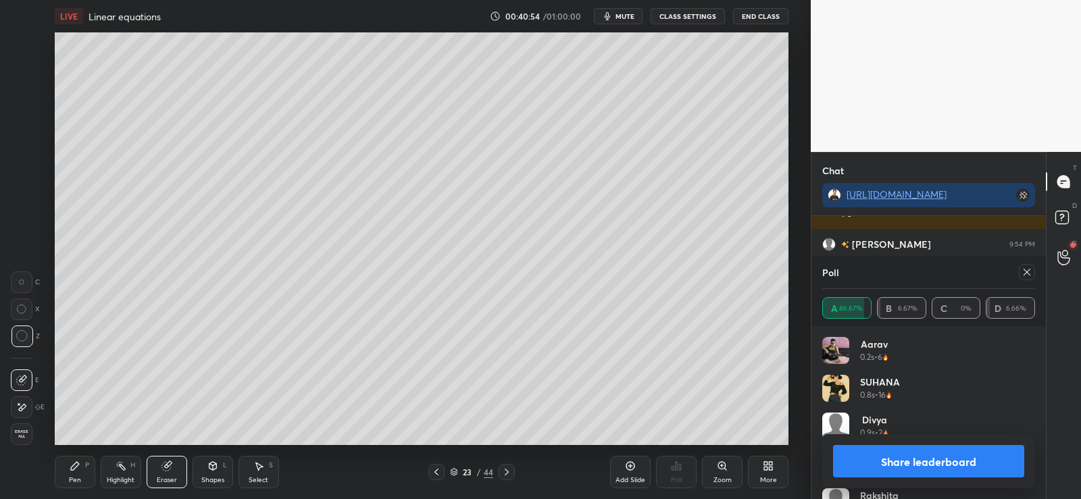
click at [877, 469] on button "Share leaderboard" at bounding box center [928, 461] width 191 height 32
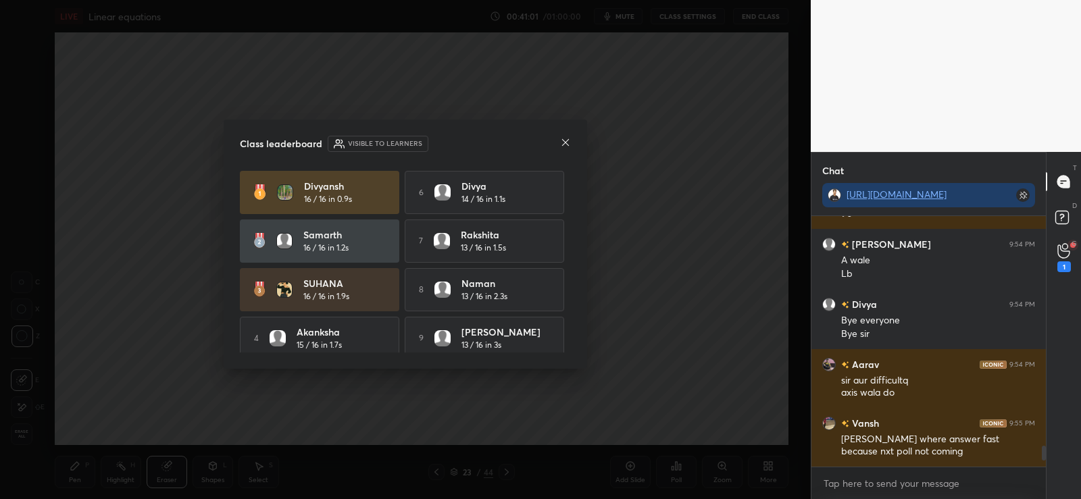
click at [562, 140] on icon at bounding box center [565, 142] width 11 height 11
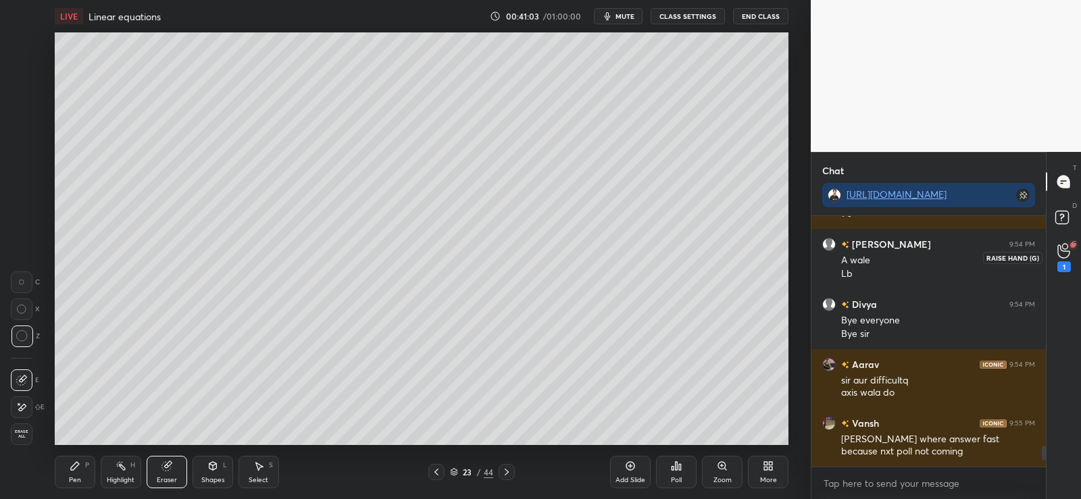
click at [1073, 247] on div "1" at bounding box center [1063, 257] width 27 height 24
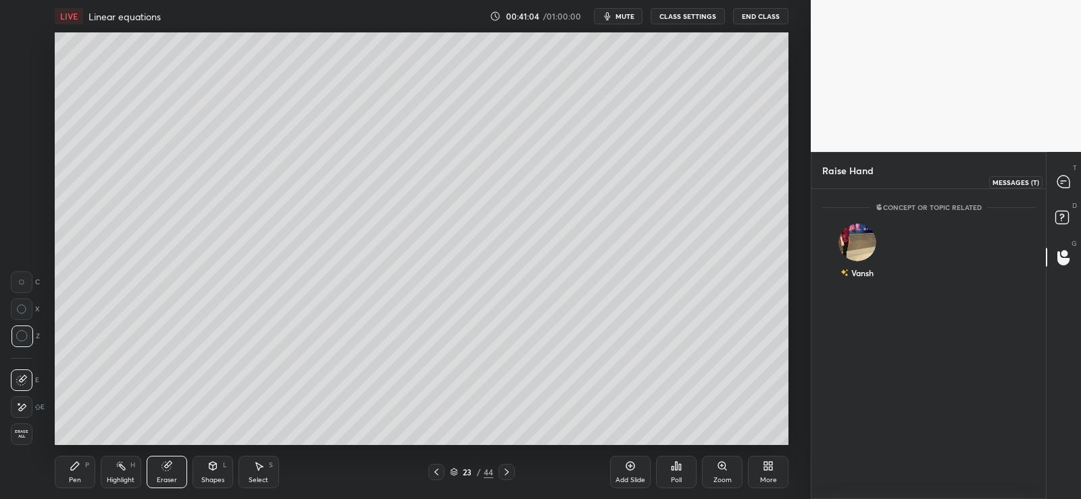
click at [1064, 176] on icon at bounding box center [1063, 182] width 12 height 12
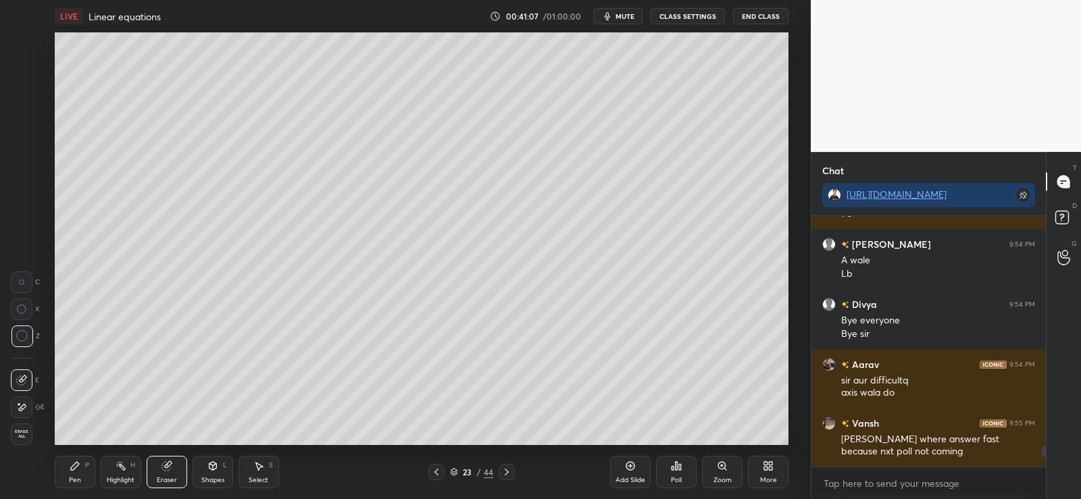
click at [507, 469] on icon at bounding box center [506, 472] width 11 height 11
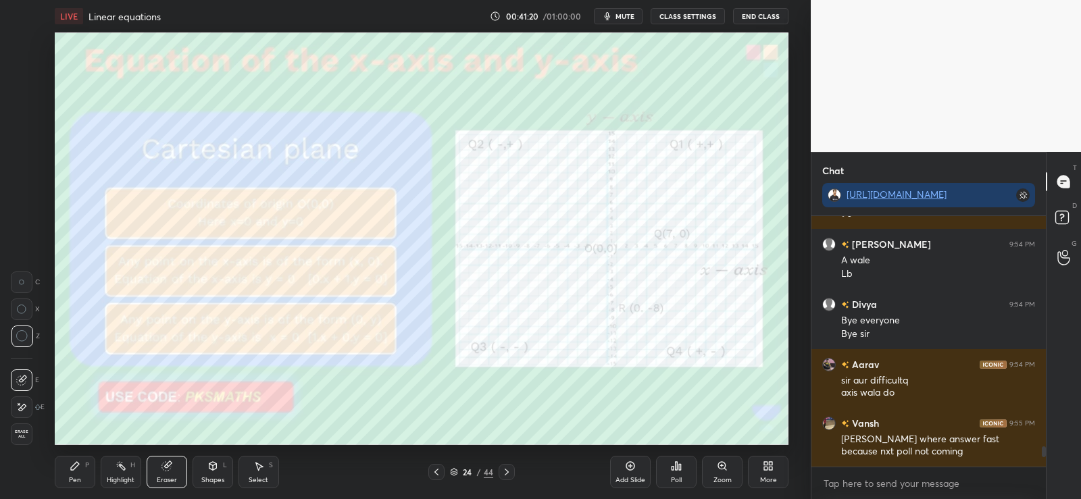
click at [78, 469] on icon at bounding box center [75, 466] width 11 height 11
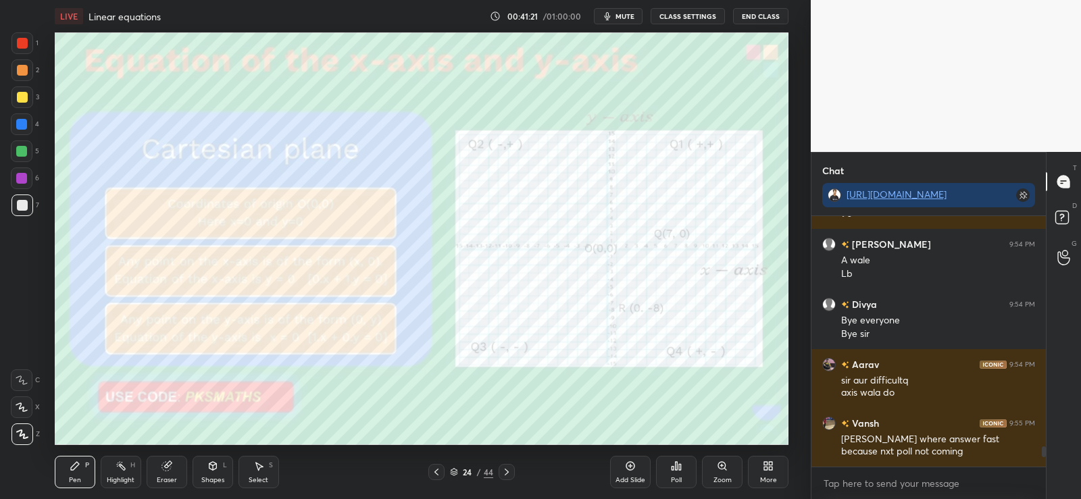
click at [23, 432] on icon at bounding box center [22, 434] width 12 height 9
click at [21, 36] on div at bounding box center [22, 43] width 22 height 22
click at [507, 469] on icon at bounding box center [506, 472] width 11 height 11
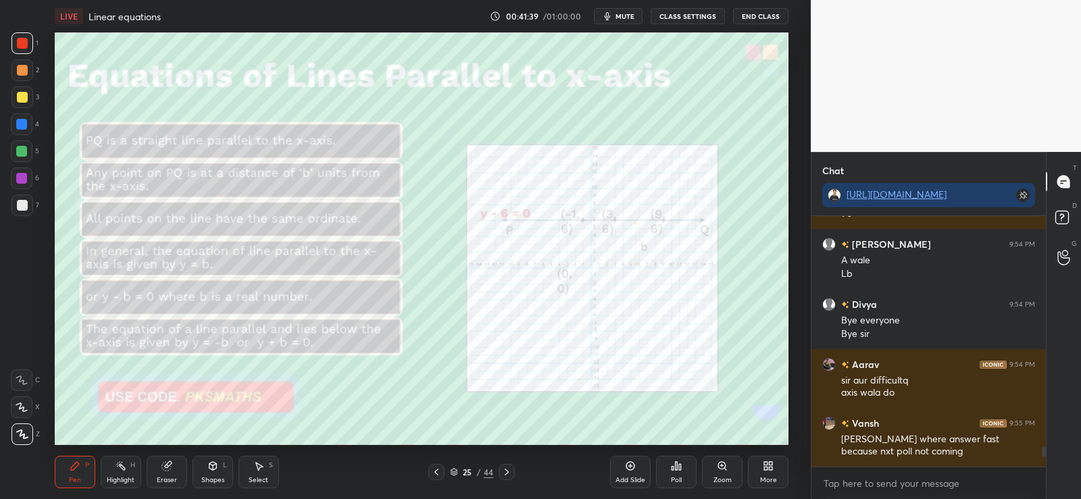
click at [633, 463] on icon at bounding box center [630, 466] width 11 height 11
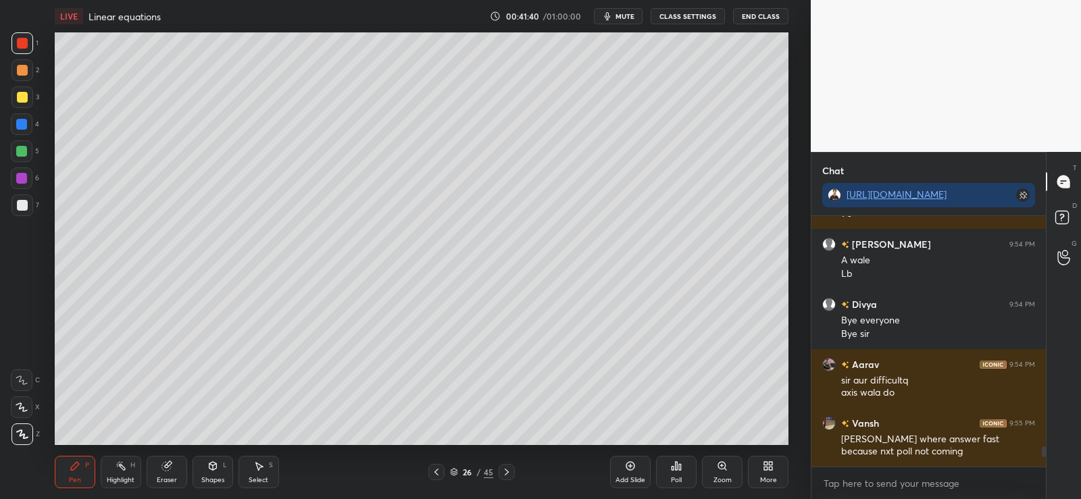
click at [212, 477] on div "Shapes" at bounding box center [212, 480] width 23 height 7
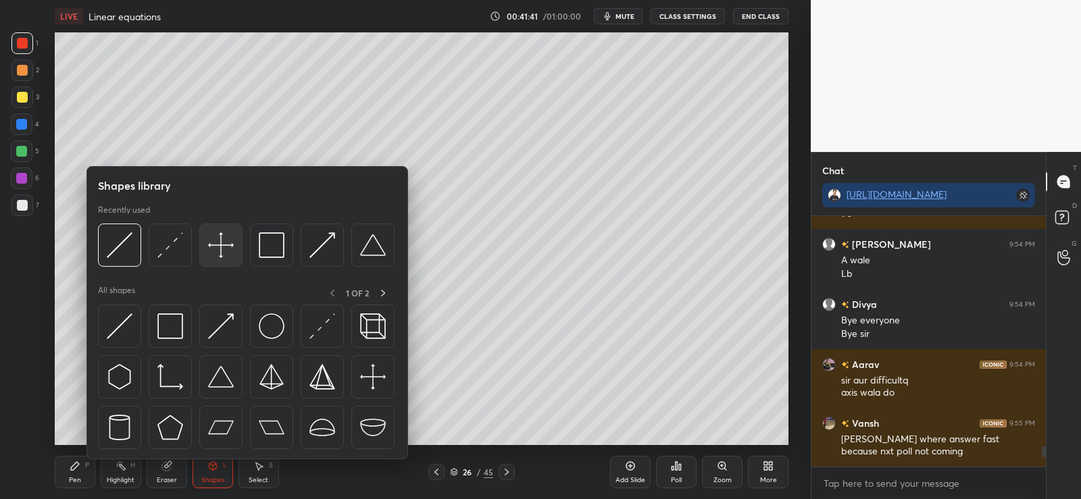
click at [226, 236] on img at bounding box center [221, 245] width 26 height 26
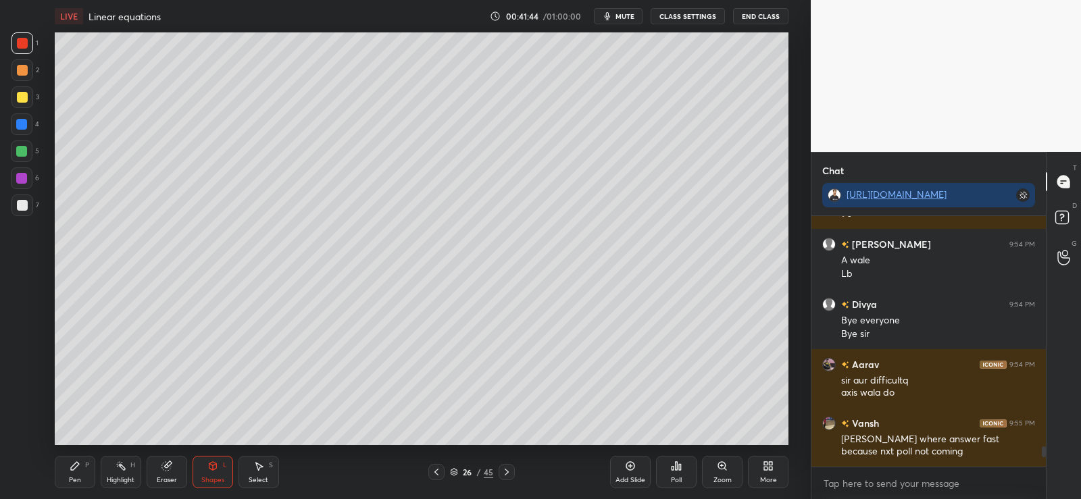
click at [205, 460] on div "Shapes L" at bounding box center [212, 472] width 41 height 32
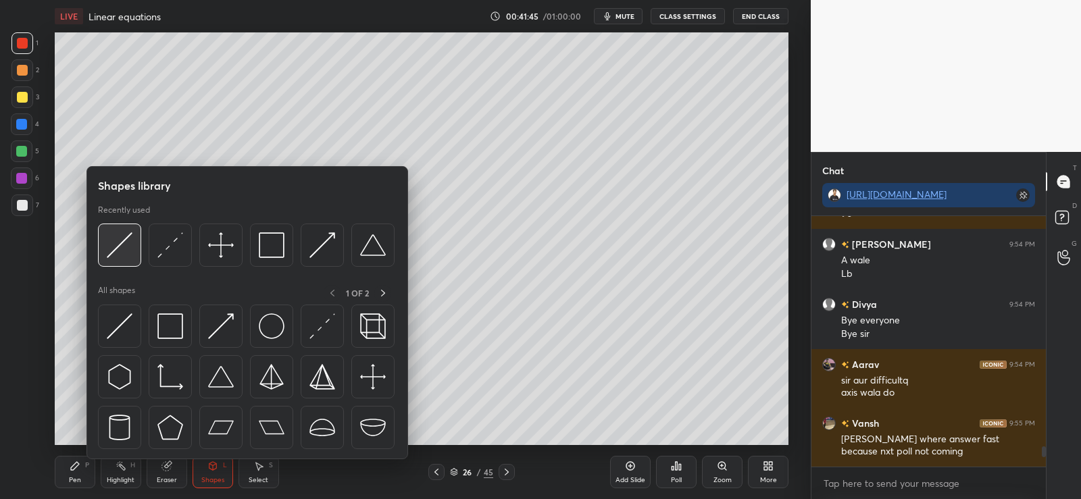
click at [128, 234] on img at bounding box center [120, 245] width 26 height 26
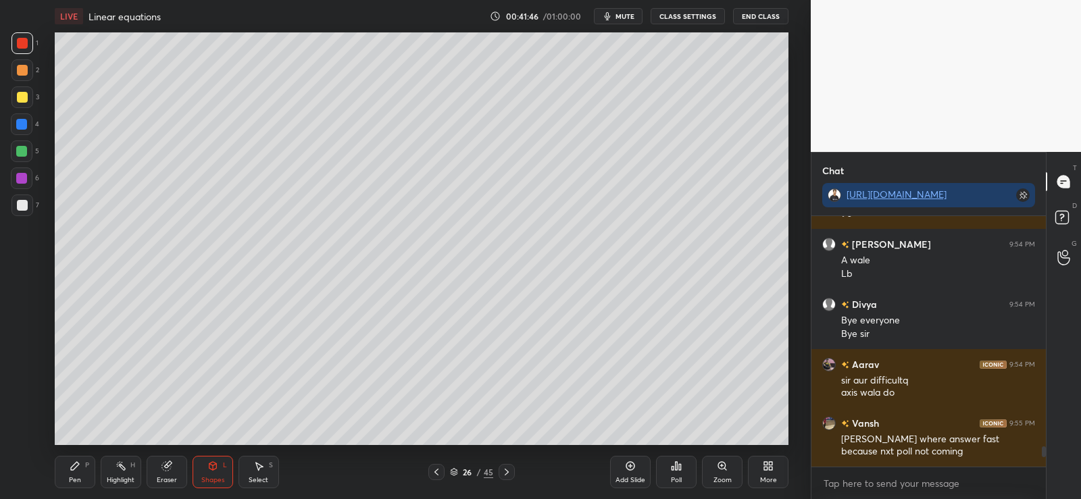
click at [21, 147] on div at bounding box center [21, 151] width 11 height 11
click at [77, 466] on icon at bounding box center [75, 466] width 8 height 8
click at [19, 205] on div at bounding box center [22, 205] width 11 height 11
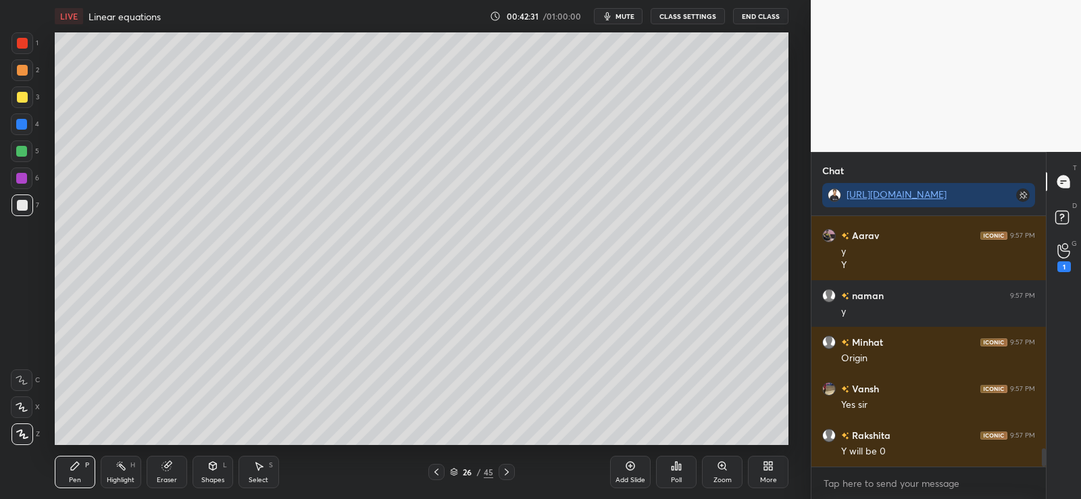
scroll to position [3279, 0]
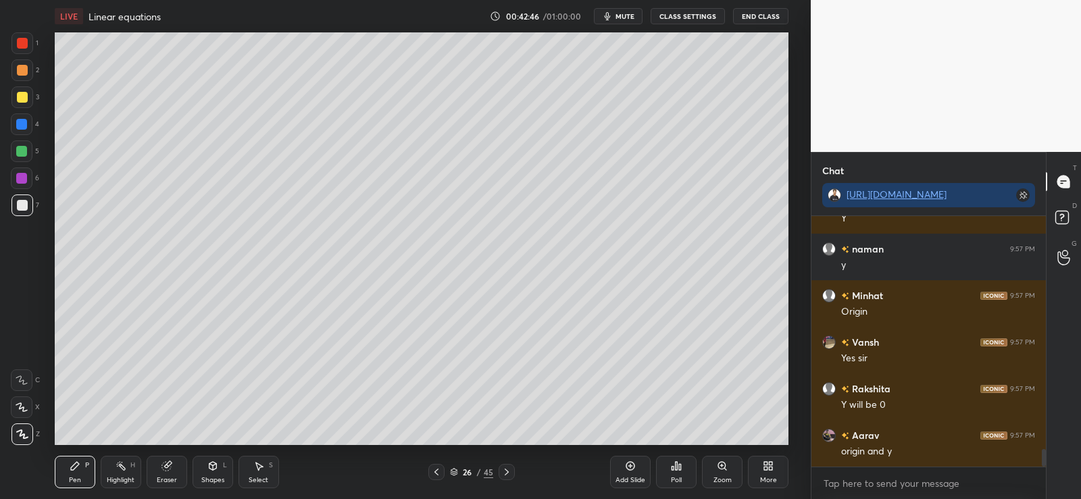
click at [212, 465] on icon at bounding box center [212, 465] width 7 height 2
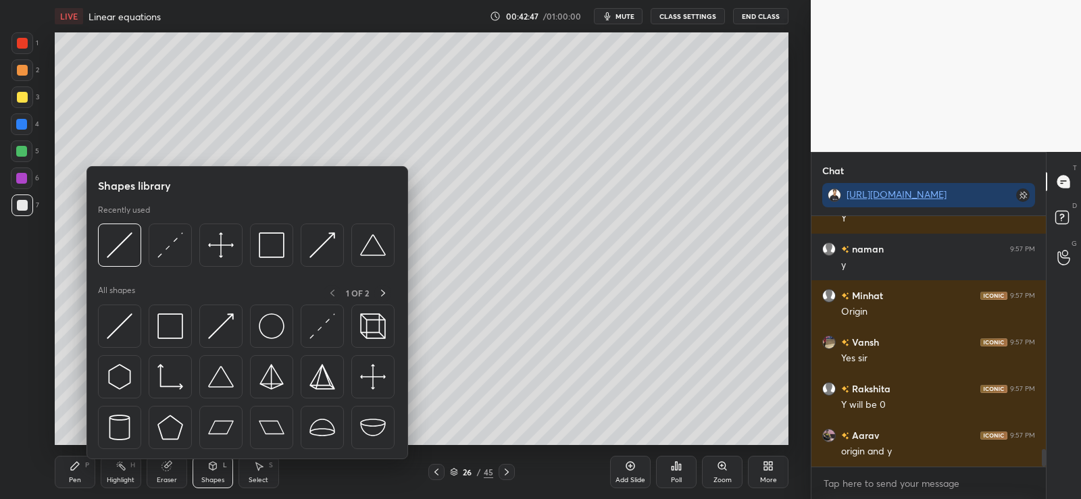
scroll to position [3292, 0]
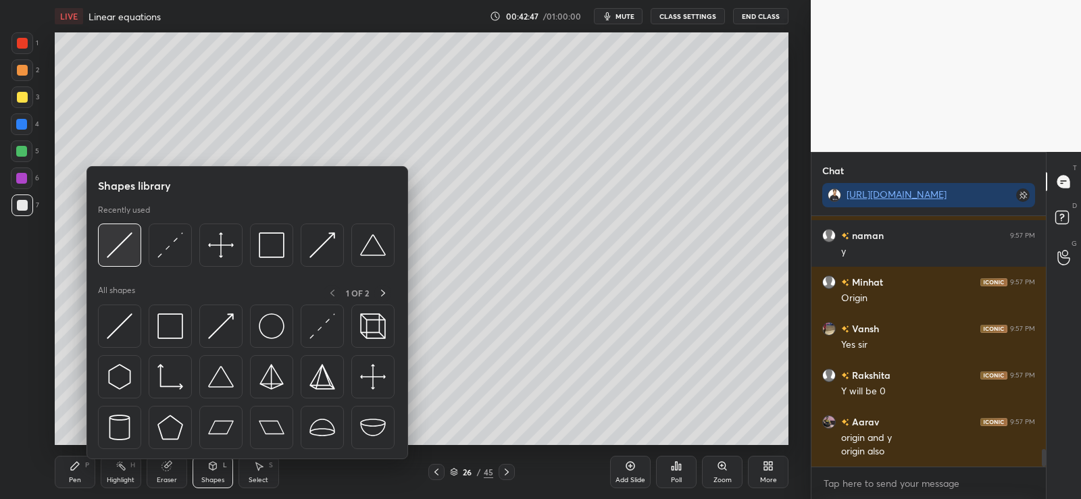
click at [130, 240] on img at bounding box center [120, 245] width 26 height 26
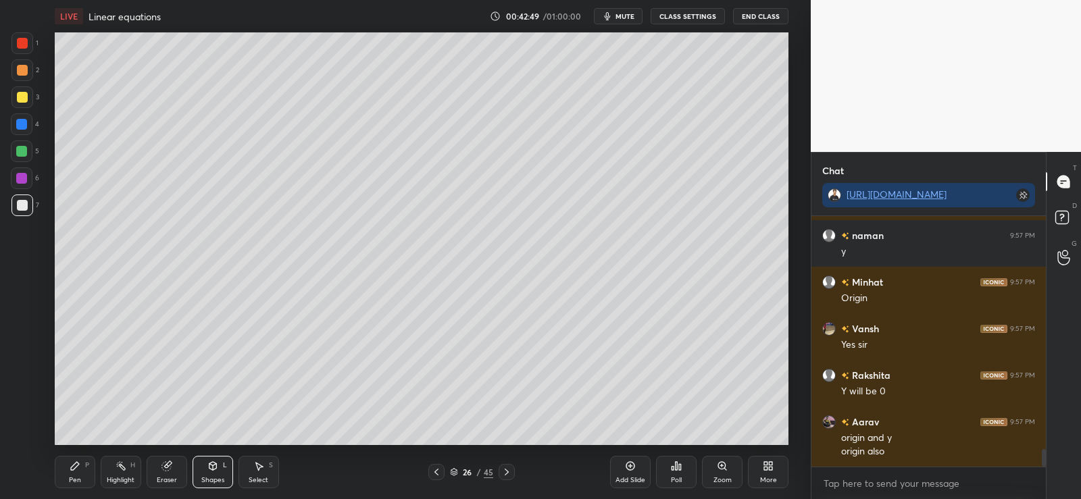
scroll to position [3306, 0]
click at [203, 480] on div "Shapes" at bounding box center [212, 480] width 23 height 7
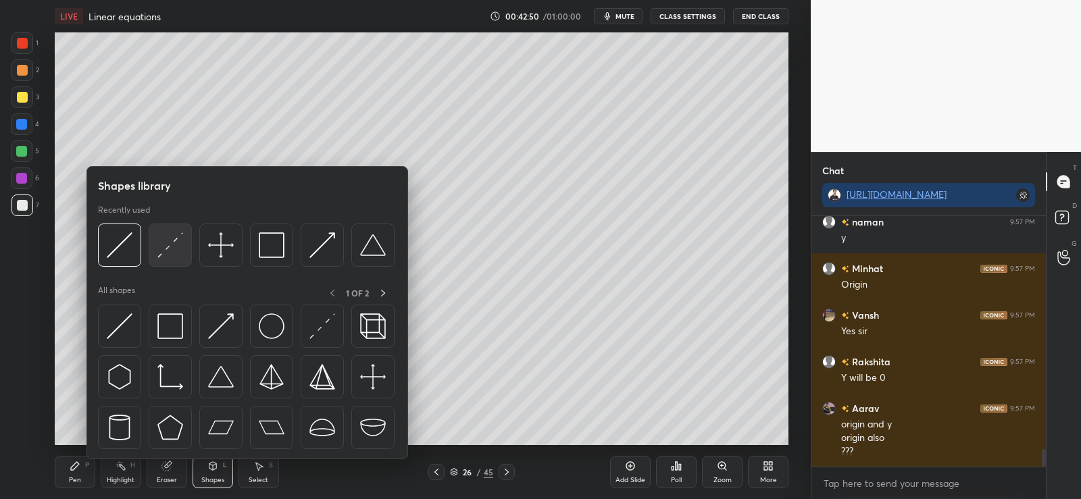
click at [171, 246] on img at bounding box center [170, 245] width 26 height 26
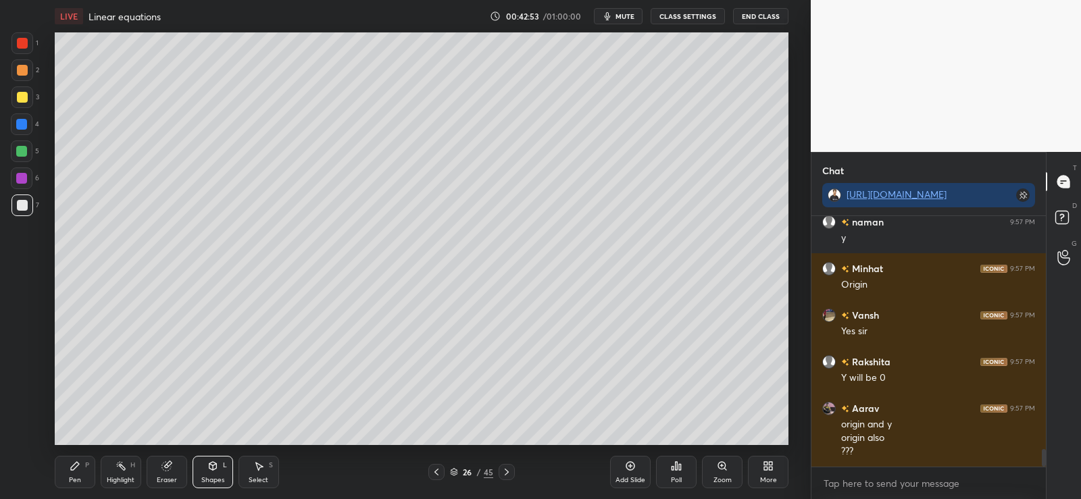
scroll to position [3352, 0]
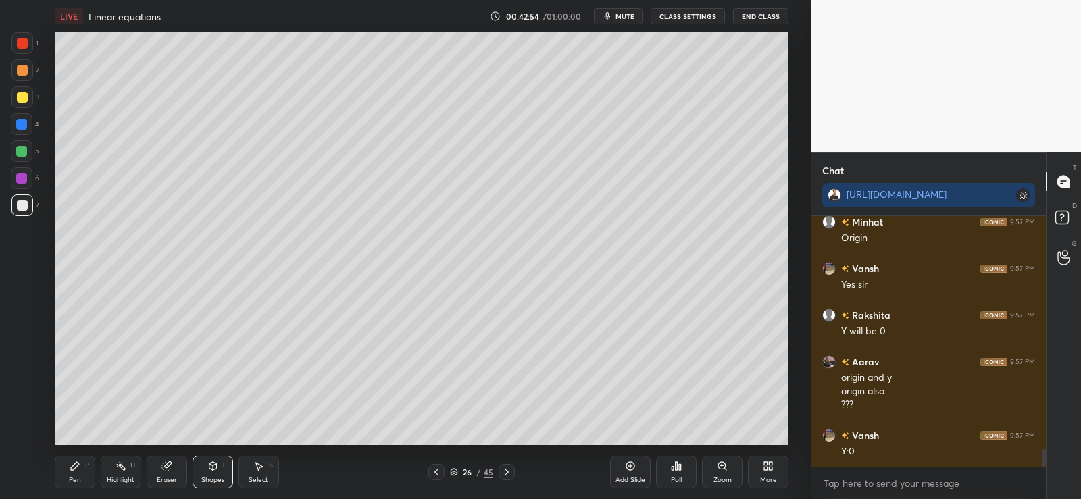
click at [70, 464] on icon at bounding box center [75, 466] width 11 height 11
click at [679, 469] on icon at bounding box center [680, 467] width 2 height 6
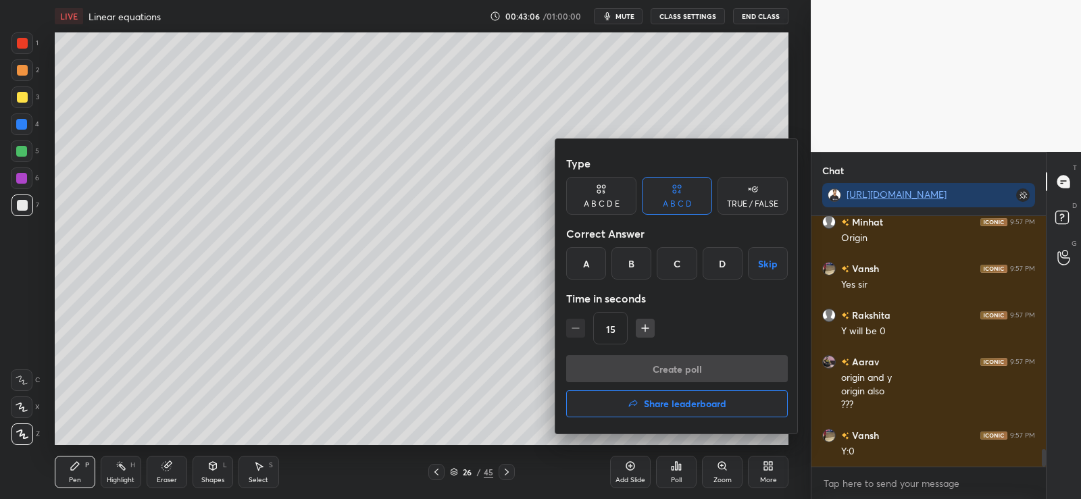
click at [675, 469] on div at bounding box center [540, 249] width 1081 height 499
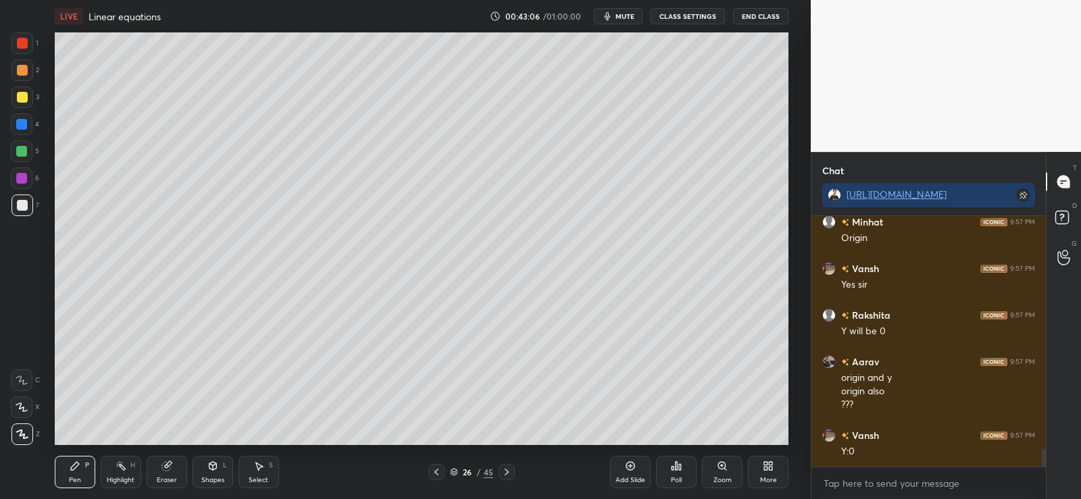
scroll to position [3399, 0]
click at [675, 469] on icon at bounding box center [676, 466] width 11 height 11
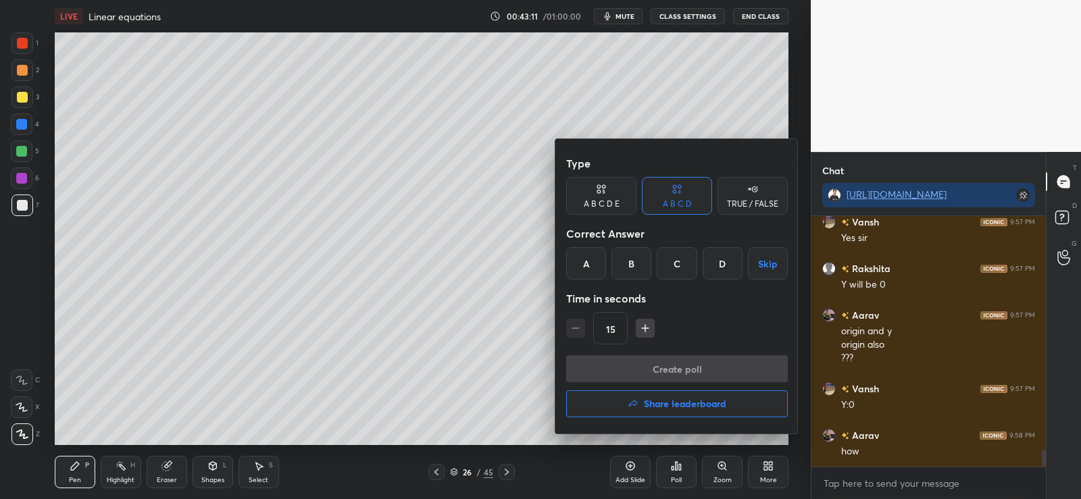
click at [744, 201] on div "TRUE / FALSE" at bounding box center [752, 204] width 51 height 8
click at [677, 259] on div "False" at bounding box center [677, 263] width 70 height 32
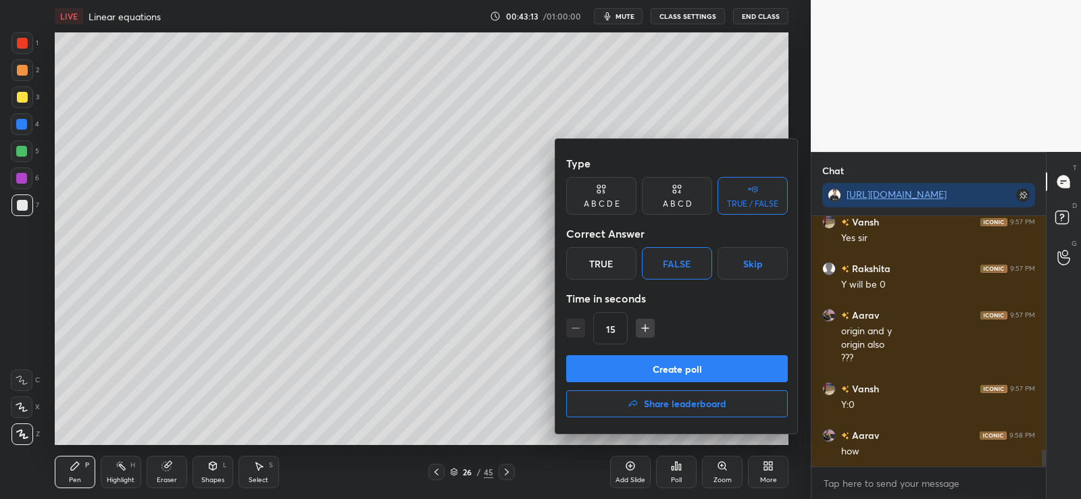
click at [635, 364] on button "Create poll" at bounding box center [677, 368] width 222 height 27
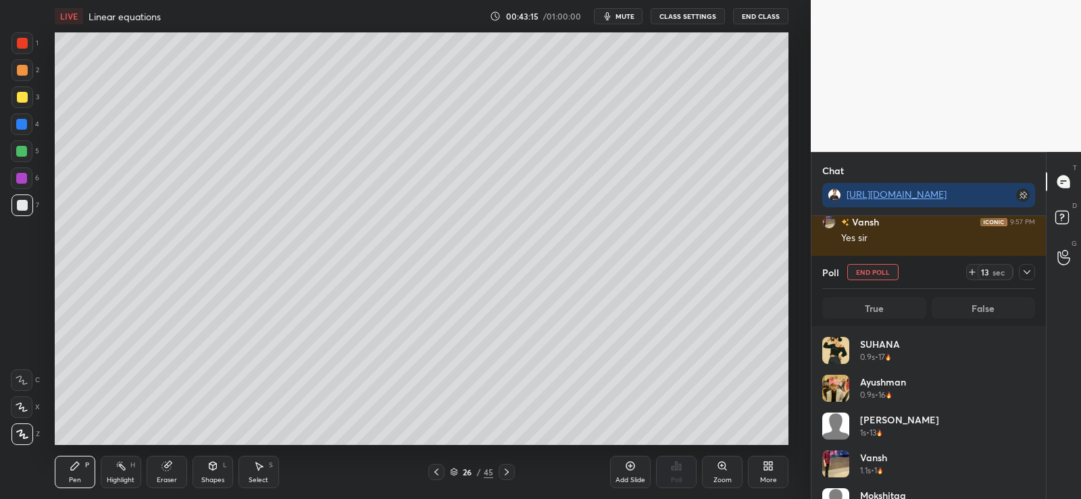
scroll to position [5, 5]
click at [970, 267] on icon at bounding box center [971, 272] width 11 height 11
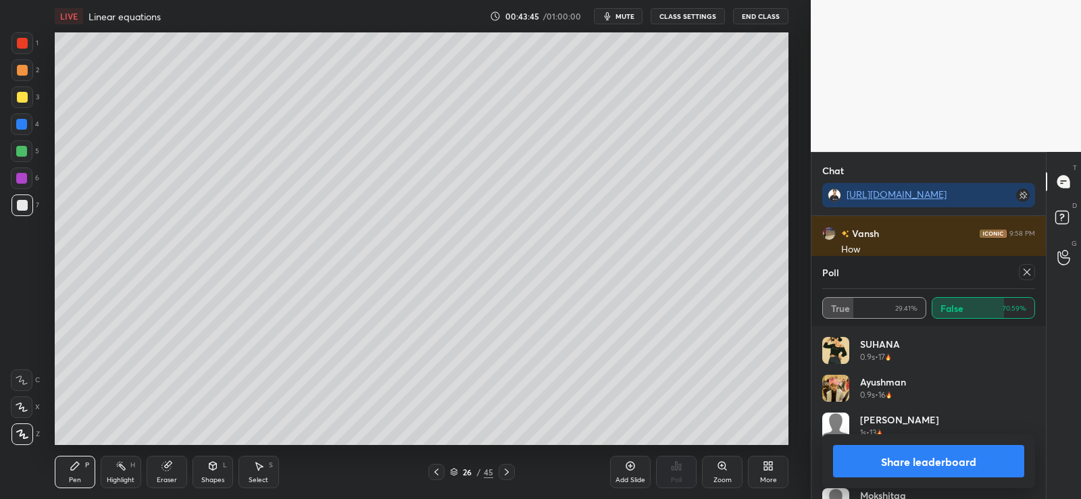
scroll to position [3694, 0]
click at [870, 473] on button "Share leaderboard" at bounding box center [928, 461] width 191 height 32
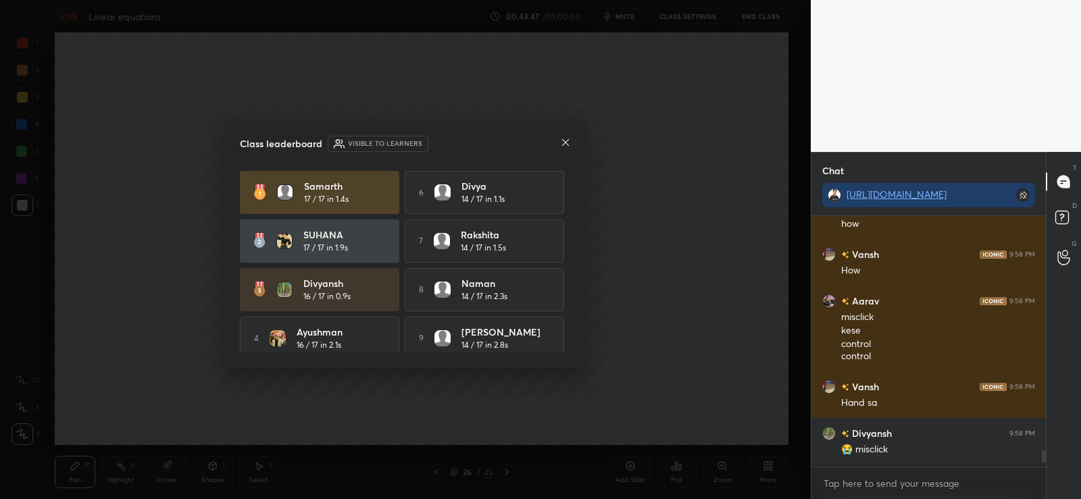
scroll to position [279, 230]
click at [564, 145] on icon at bounding box center [565, 142] width 11 height 11
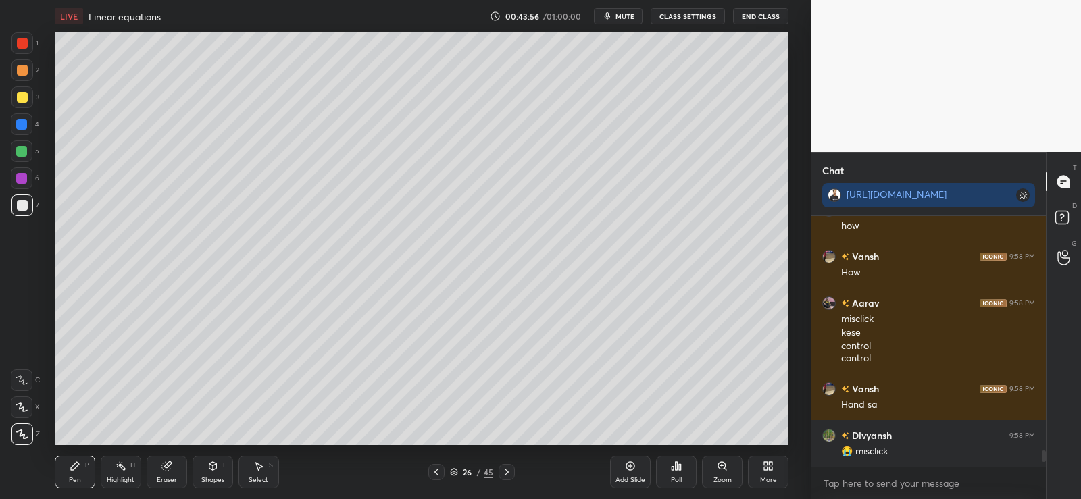
click at [172, 468] on icon at bounding box center [166, 466] width 11 height 11
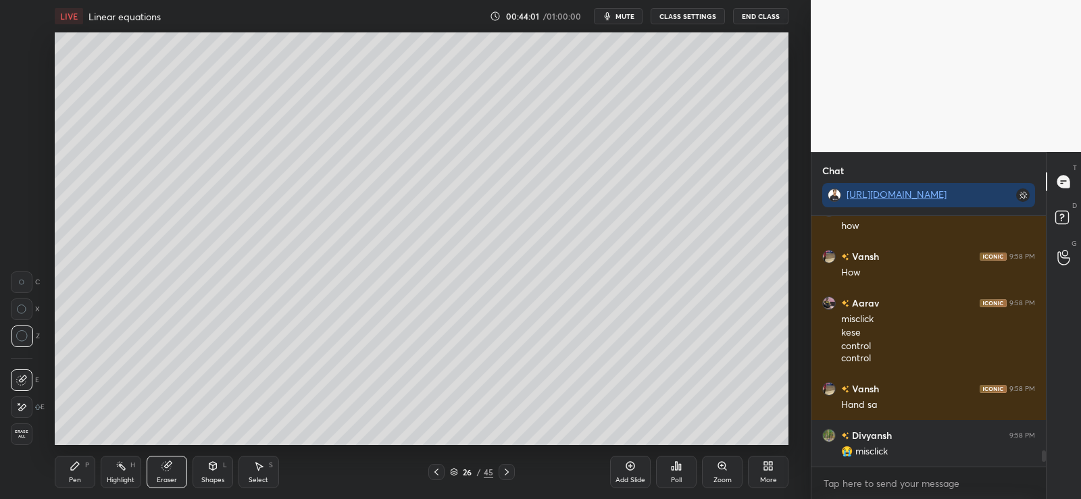
click at [70, 477] on div "Pen" at bounding box center [75, 480] width 12 height 7
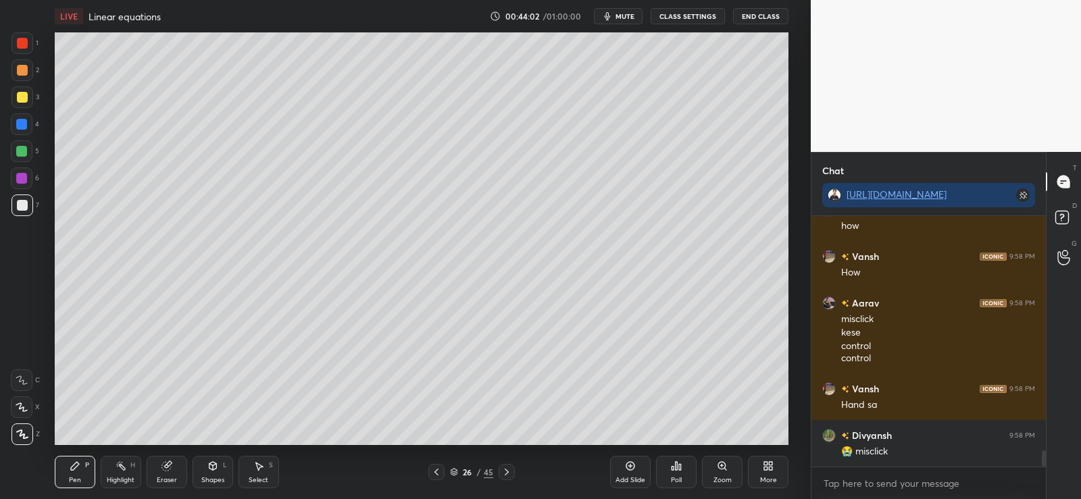
scroll to position [3671, 0]
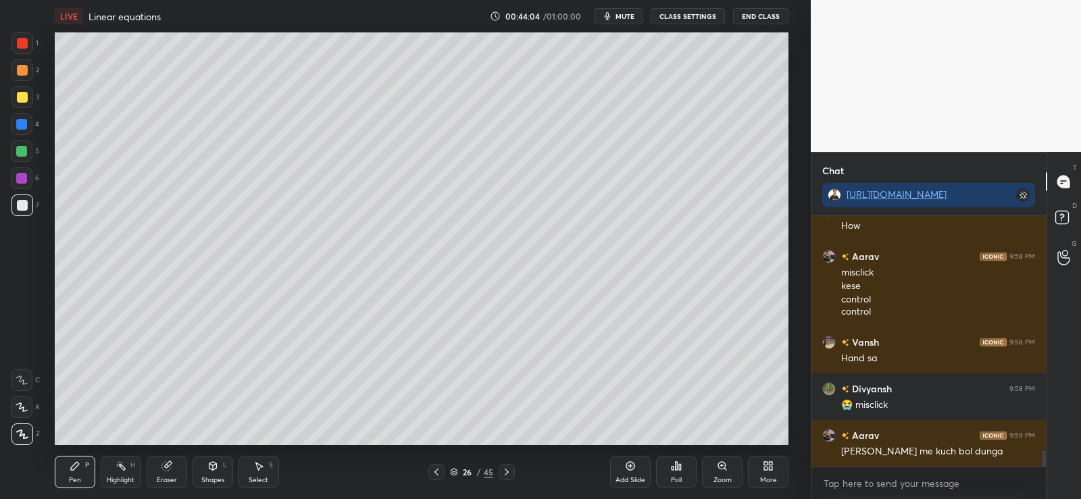
click at [163, 468] on icon at bounding box center [166, 466] width 9 height 9
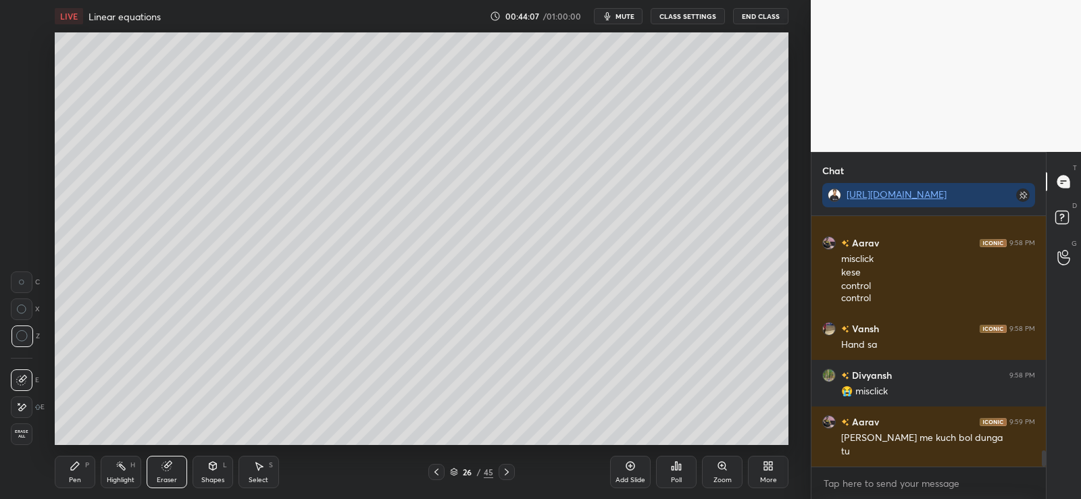
click at [86, 470] on div "Pen P" at bounding box center [75, 472] width 41 height 32
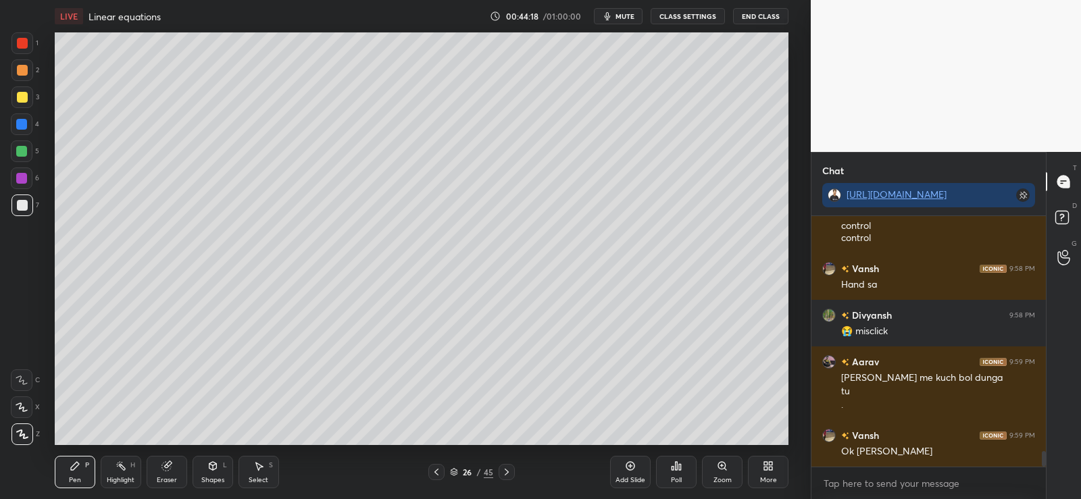
click at [212, 466] on icon at bounding box center [212, 466] width 7 height 8
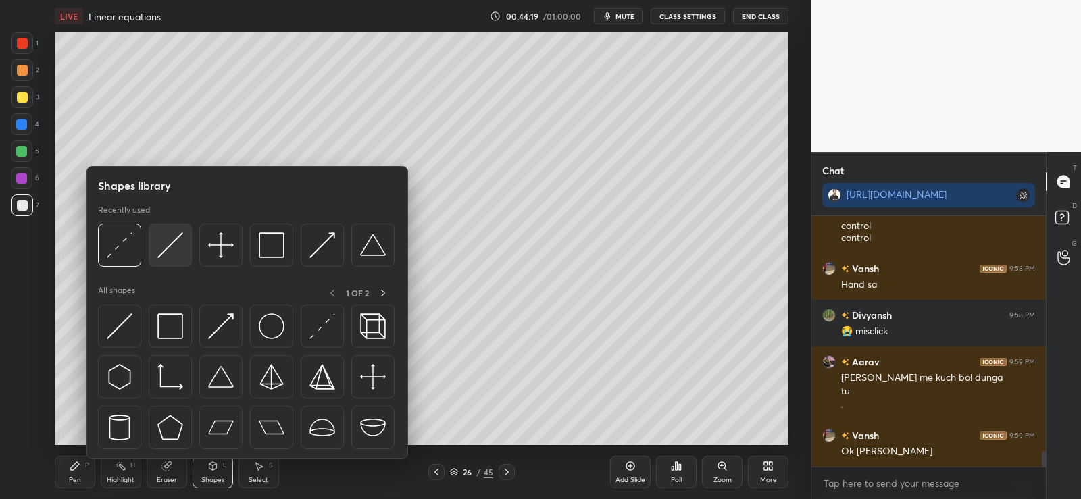
click at [178, 242] on img at bounding box center [170, 245] width 26 height 26
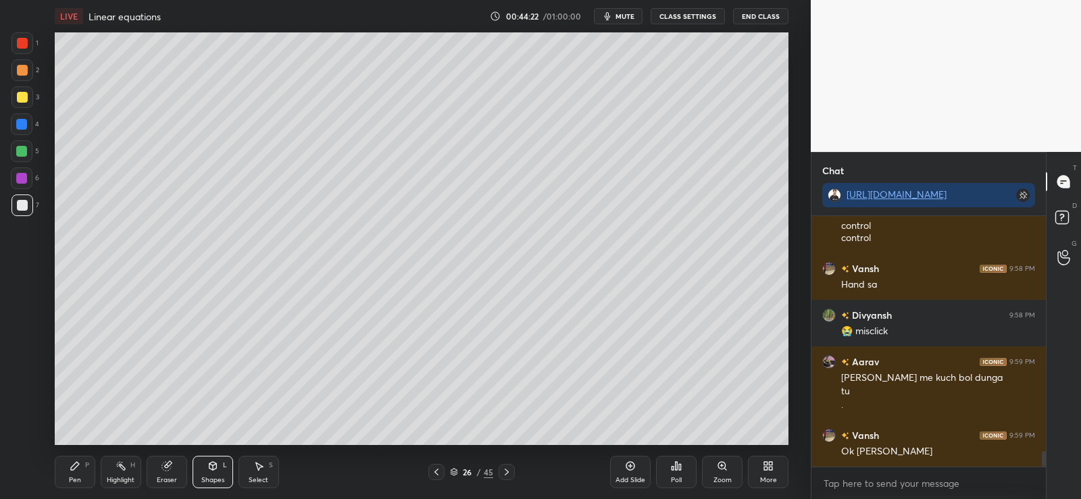
click at [76, 475] on div "Pen P" at bounding box center [75, 472] width 41 height 32
click at [24, 125] on div at bounding box center [21, 124] width 11 height 11
click at [684, 475] on div "Poll" at bounding box center [676, 472] width 41 height 32
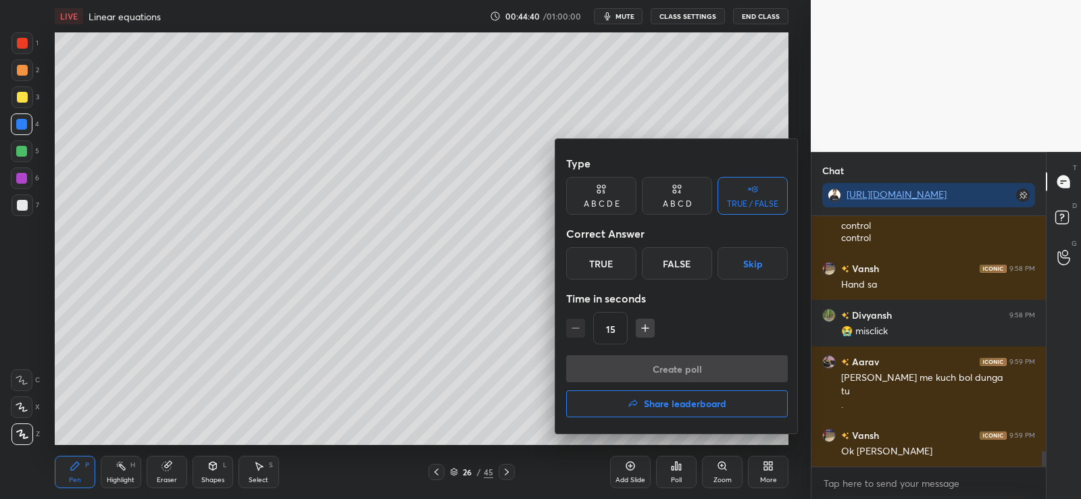
click at [610, 269] on div "True" at bounding box center [601, 263] width 70 height 32
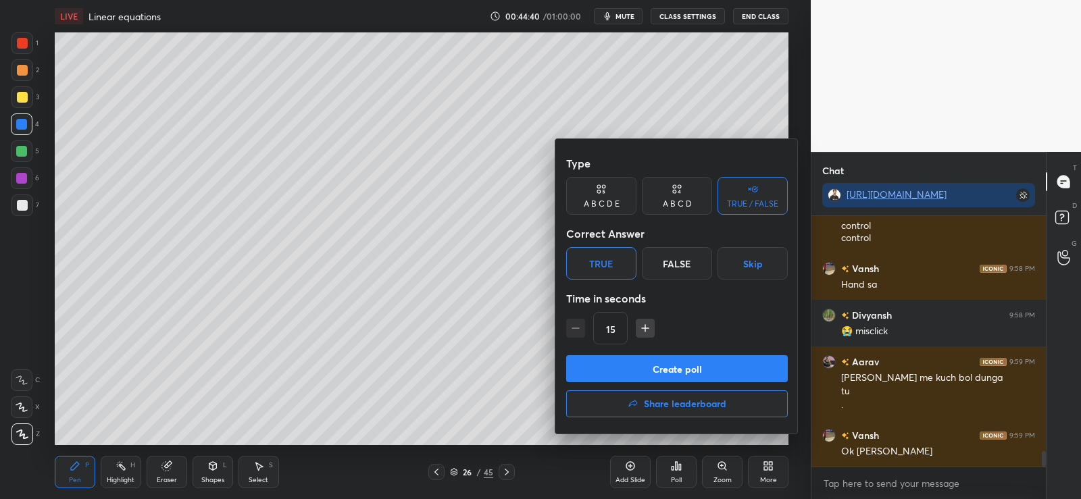
click at [618, 376] on button "Create poll" at bounding box center [677, 368] width 222 height 27
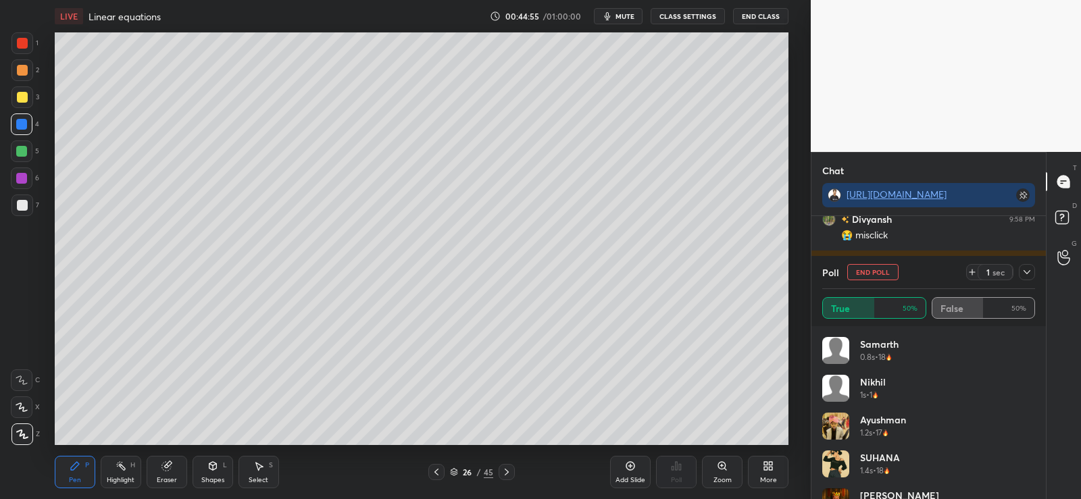
scroll to position [3887, 0]
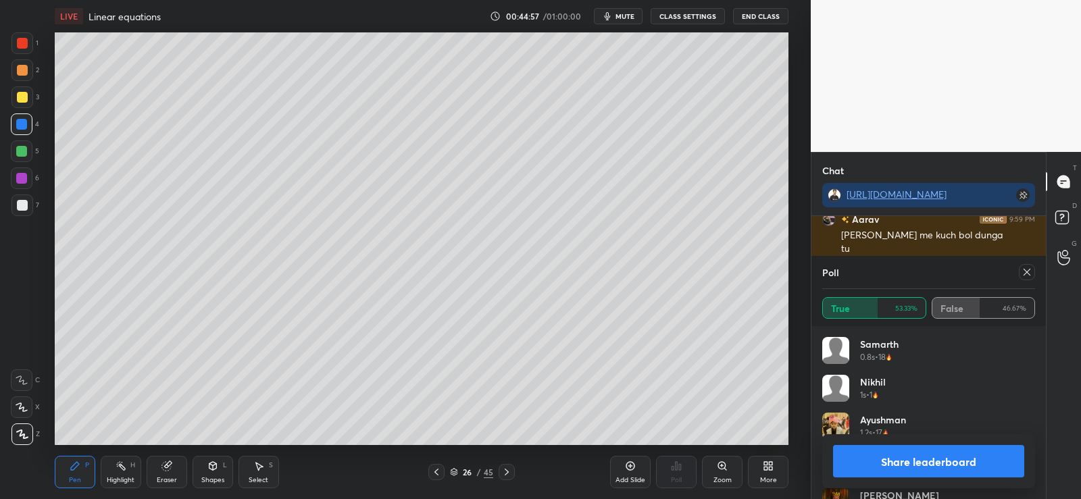
click at [887, 468] on button "Share leaderboard" at bounding box center [928, 461] width 191 height 32
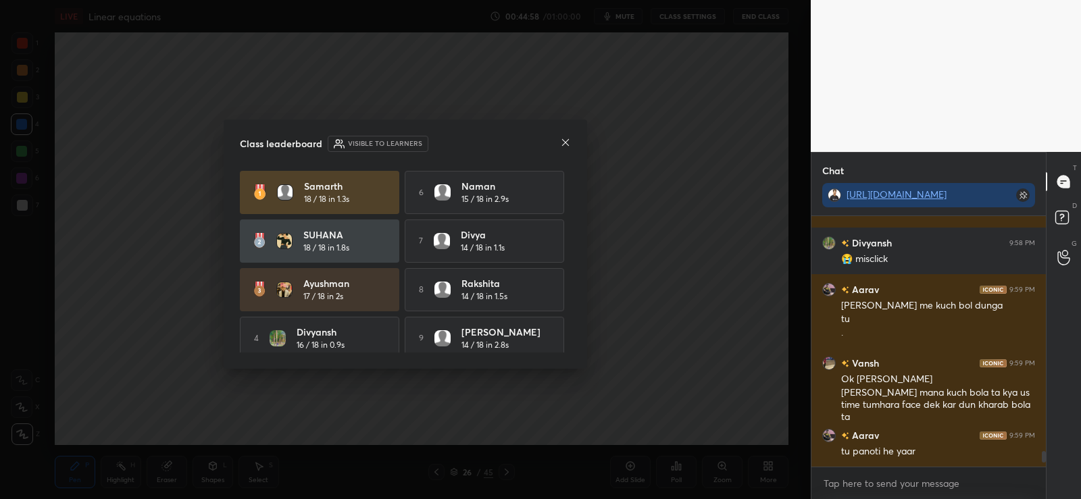
scroll to position [3817, 0]
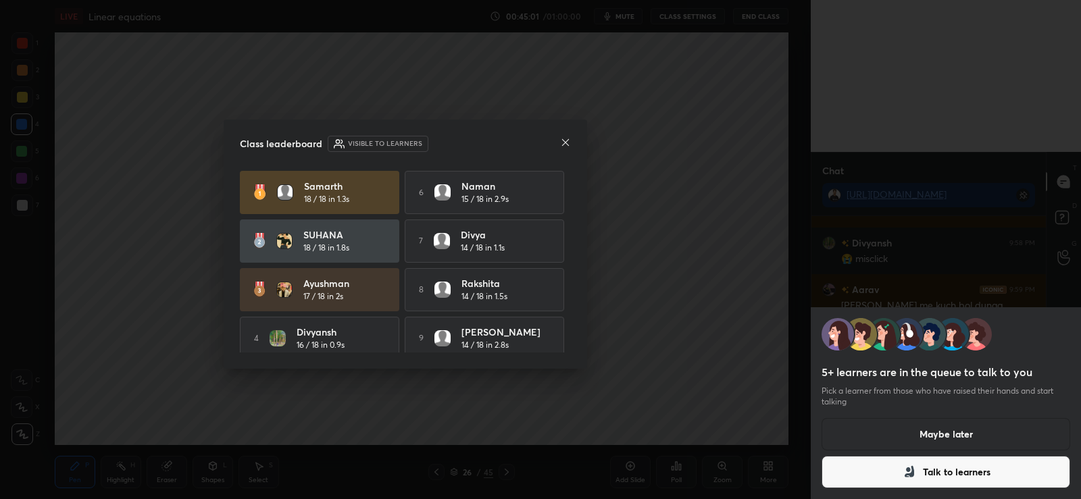
click at [924, 477] on button "Talk to learners" at bounding box center [945, 472] width 249 height 32
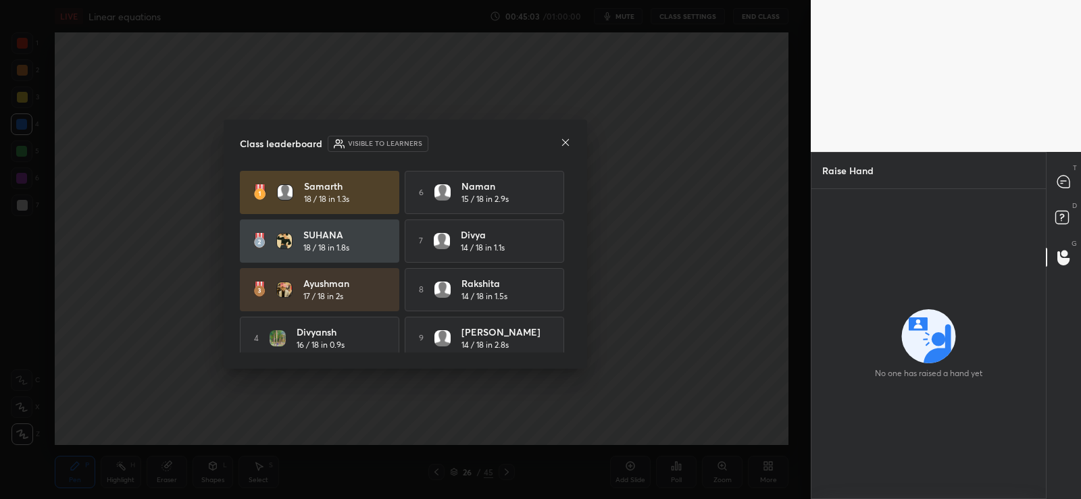
click at [561, 145] on icon at bounding box center [565, 142] width 11 height 11
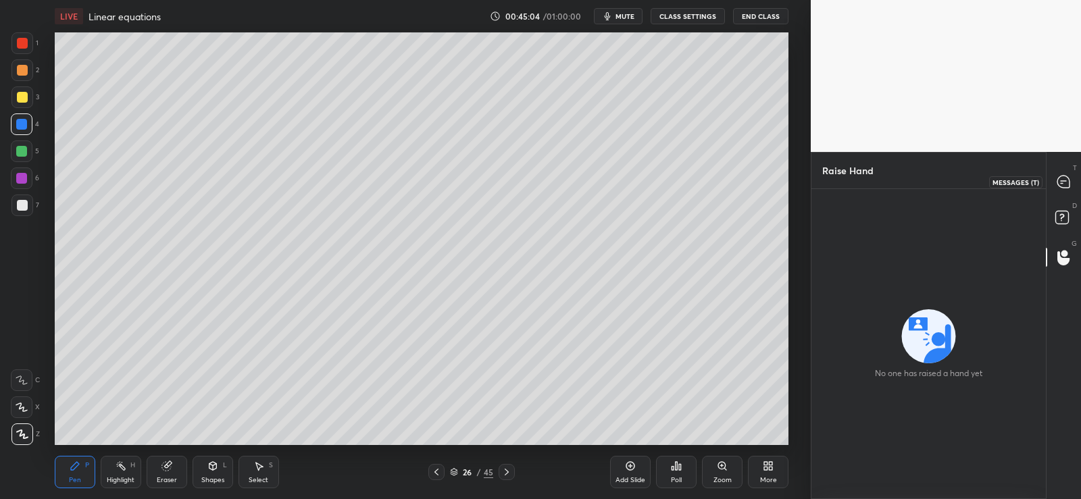
click at [1067, 180] on icon at bounding box center [1063, 182] width 12 height 12
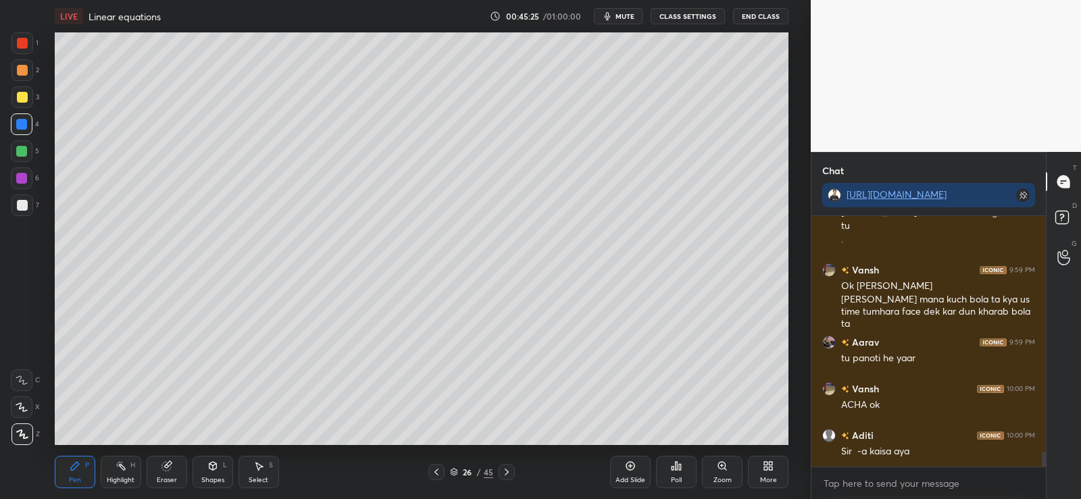
scroll to position [3957, 0]
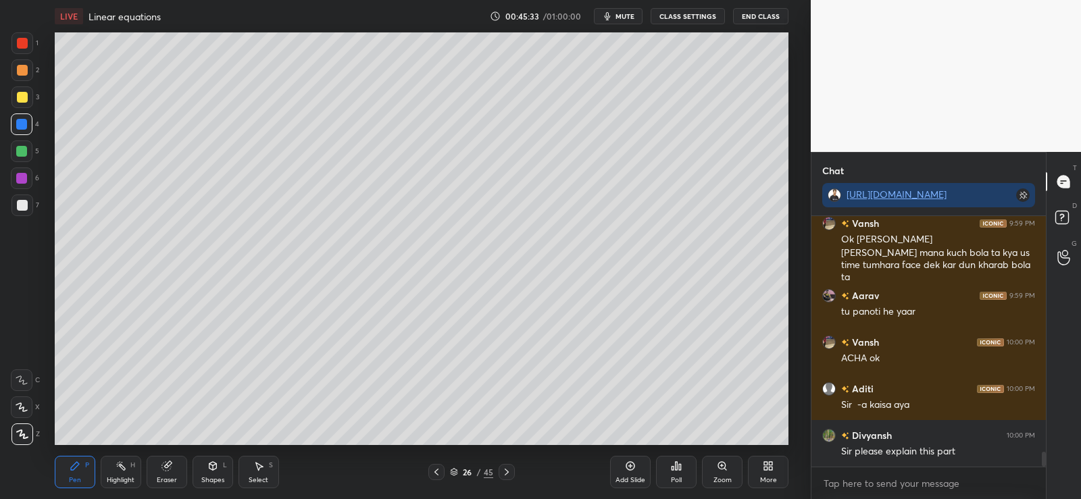
click at [25, 125] on div at bounding box center [21, 124] width 11 height 11
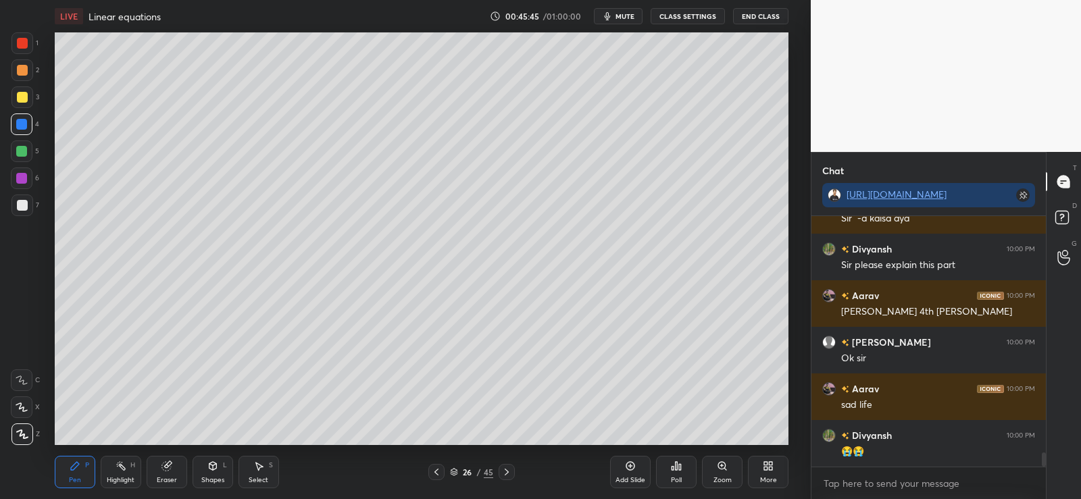
scroll to position [4157, 0]
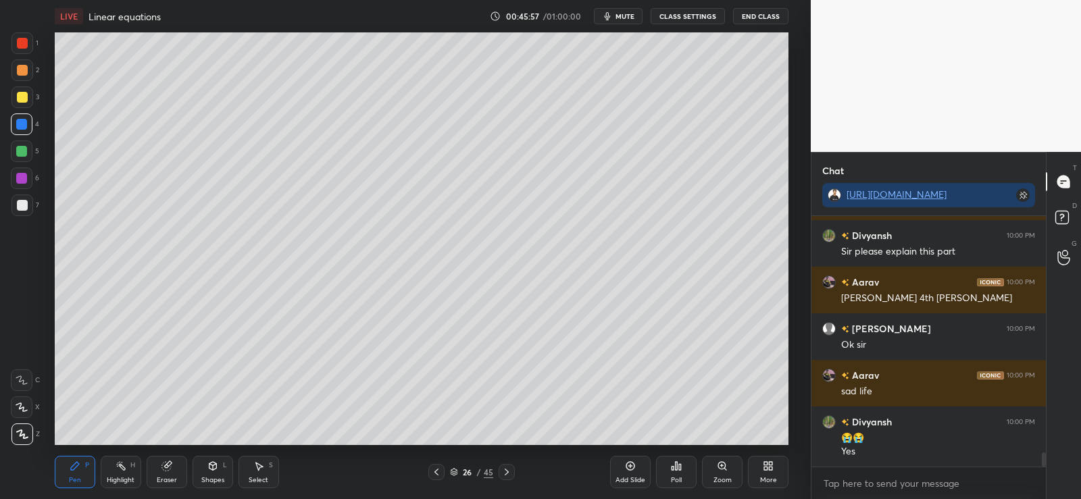
click at [213, 473] on div "Shapes L" at bounding box center [212, 472] width 41 height 32
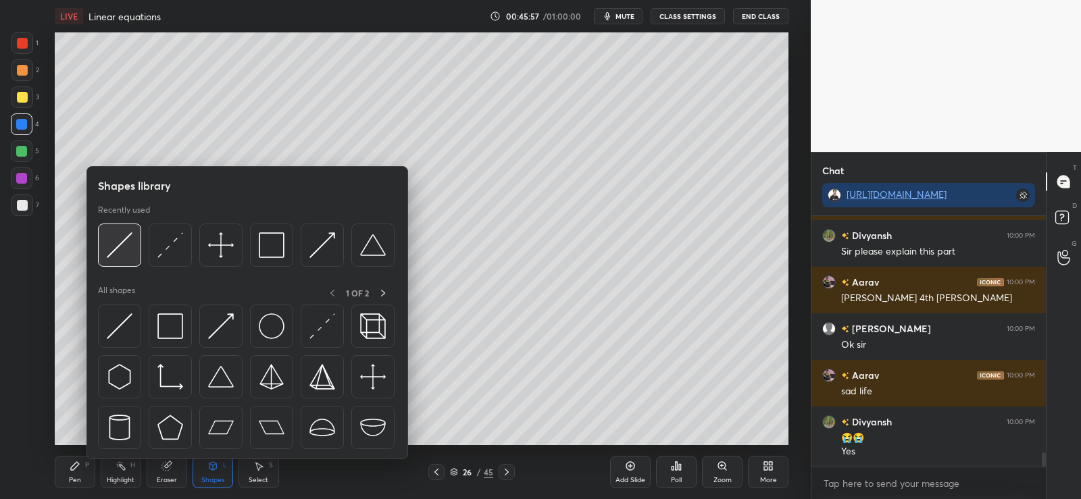
click at [134, 232] on div at bounding box center [119, 245] width 43 height 43
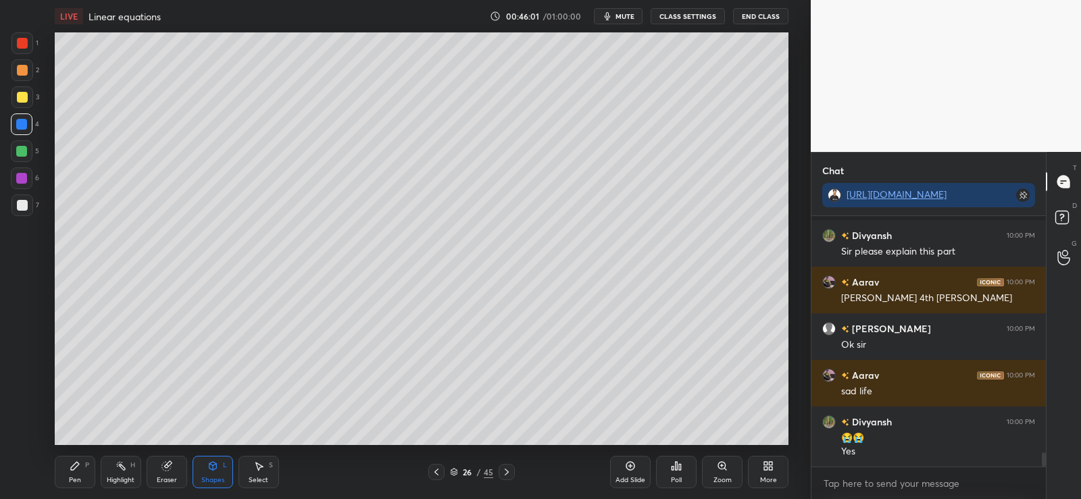
scroll to position [4215, 0]
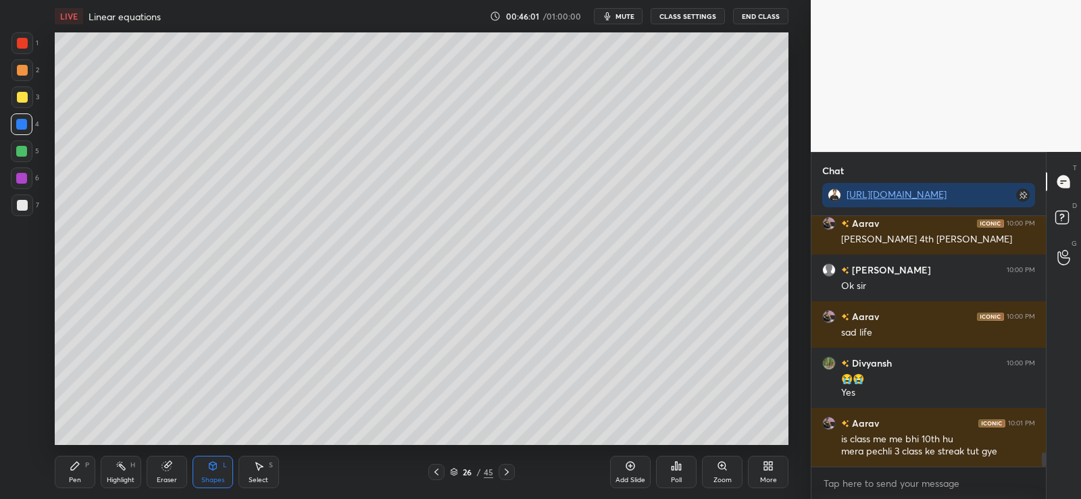
click at [82, 473] on div "Pen P" at bounding box center [75, 472] width 41 height 32
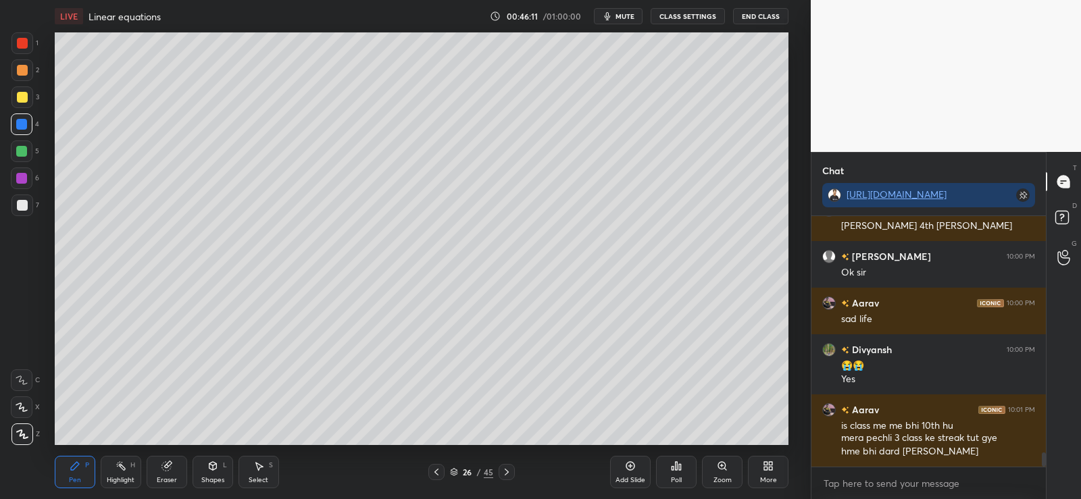
click at [509, 475] on icon at bounding box center [506, 472] width 11 height 11
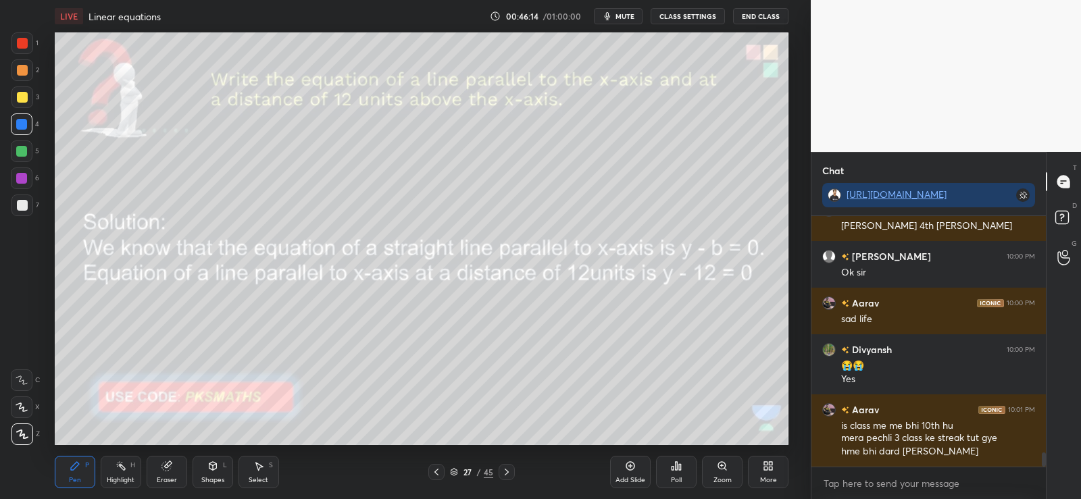
click at [434, 461] on div "Pen P Highlight H Eraser Shapes L Select S 27 / 45 Add Slide Poll Zoom More" at bounding box center [421, 472] width 733 height 54
click at [438, 469] on icon at bounding box center [436, 472] width 11 height 11
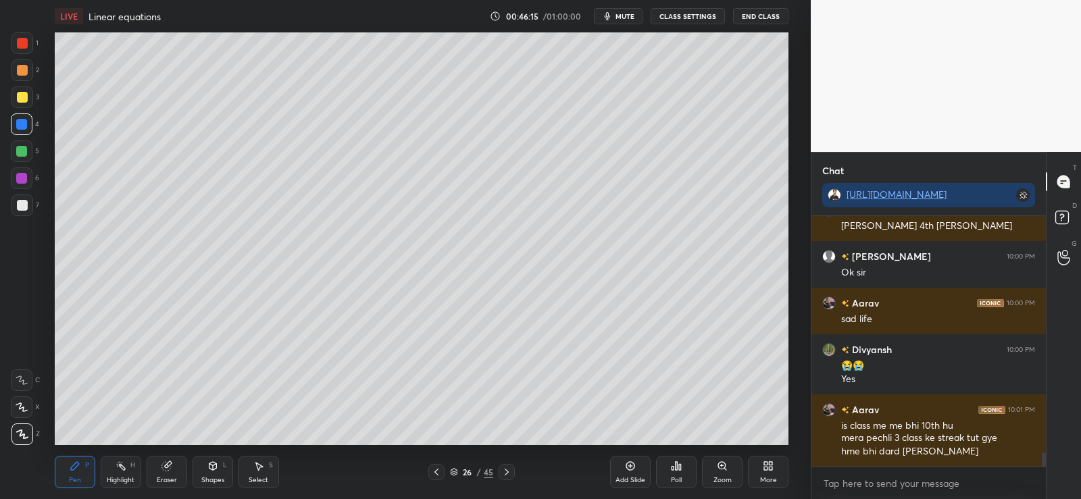
click at [438, 473] on icon at bounding box center [436, 472] width 11 height 11
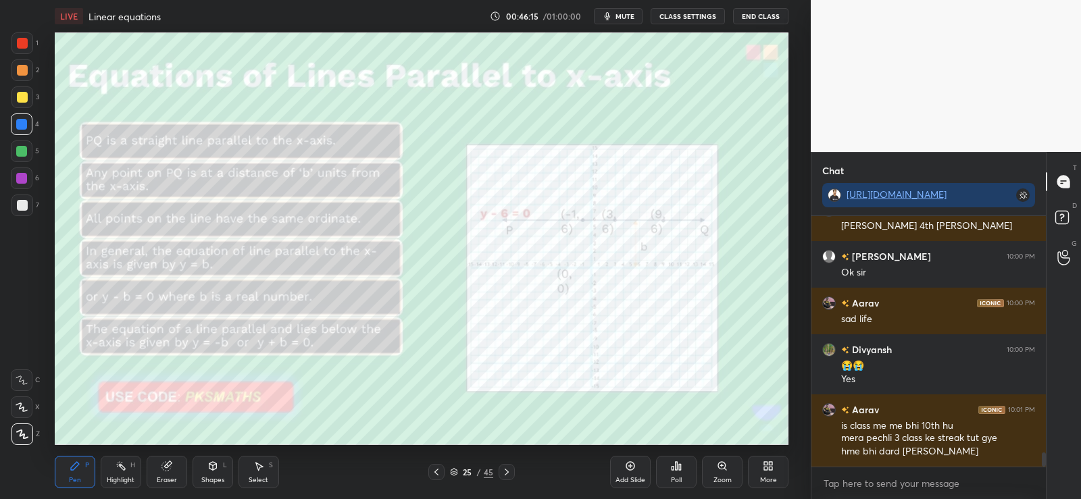
click at [439, 471] on icon at bounding box center [436, 472] width 11 height 11
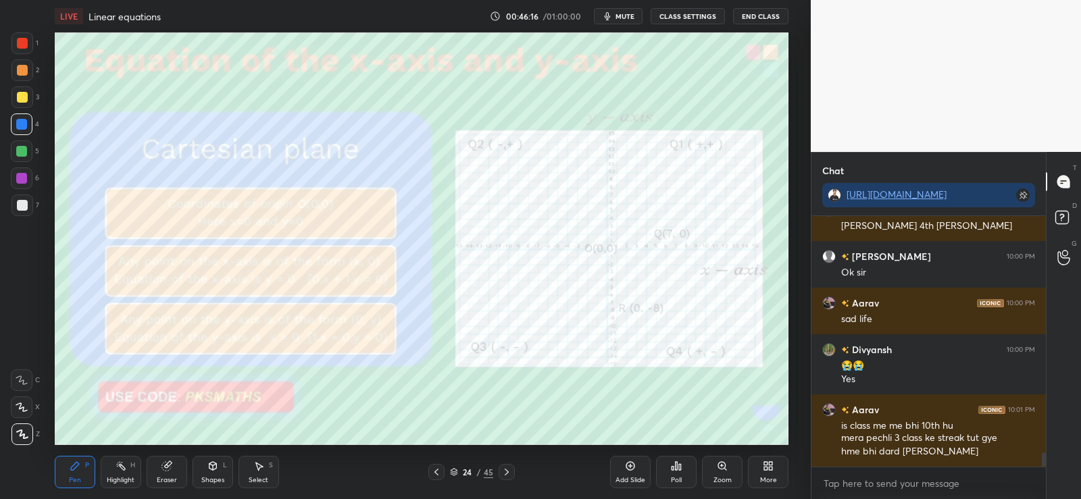
click at [506, 472] on icon at bounding box center [506, 472] width 11 height 11
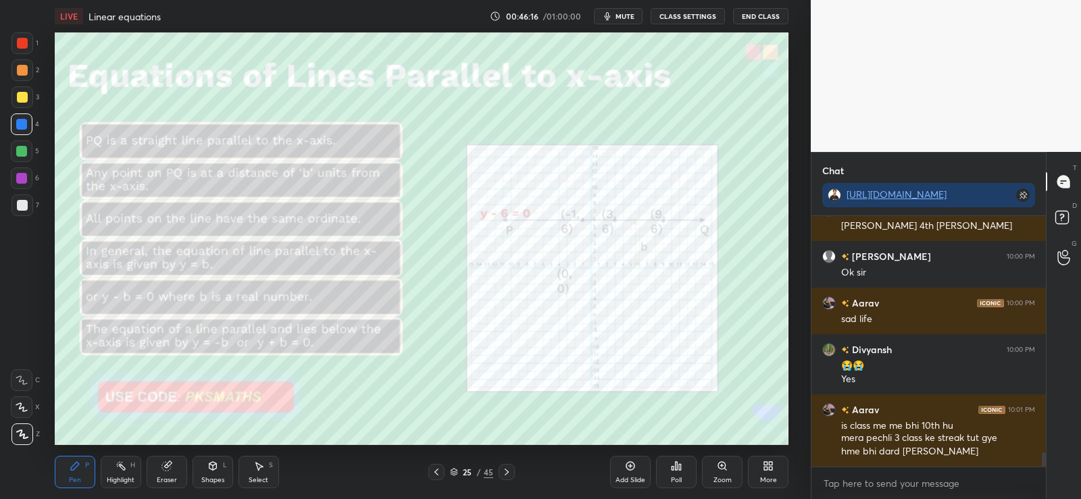
click at [506, 471] on icon at bounding box center [506, 472] width 4 height 7
click at [504, 471] on icon at bounding box center [506, 472] width 11 height 11
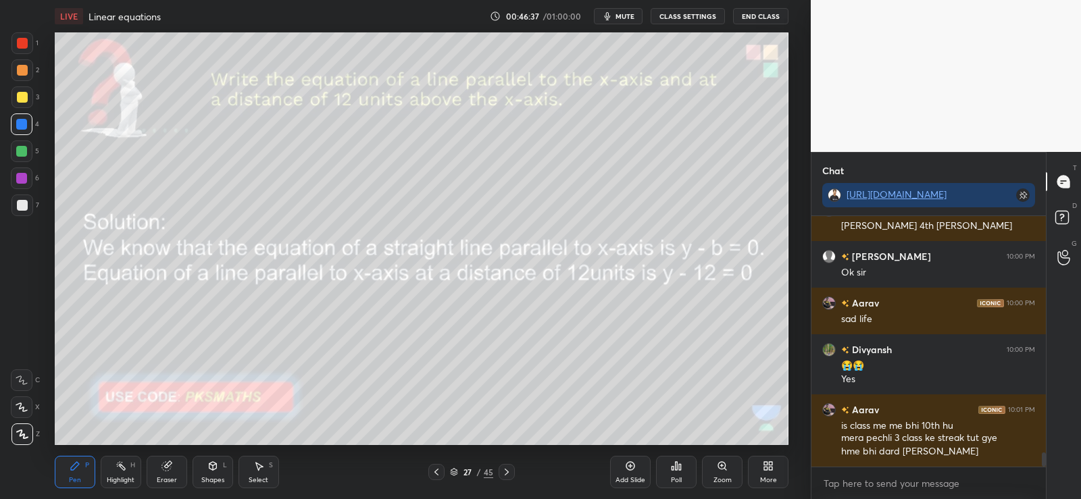
click at [20, 74] on div at bounding box center [22, 70] width 11 height 11
click at [682, 467] on div "Poll" at bounding box center [676, 472] width 41 height 32
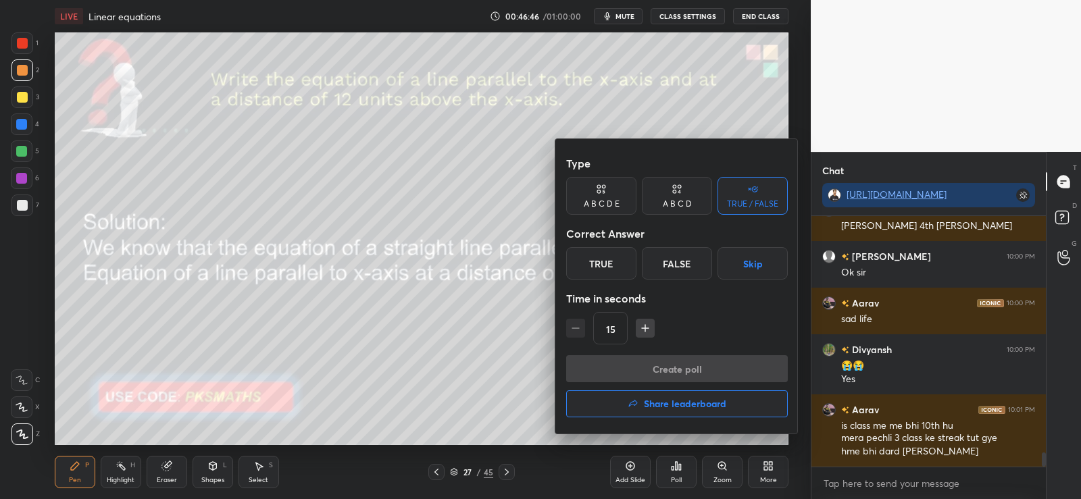
click at [675, 265] on div "False" at bounding box center [677, 263] width 70 height 32
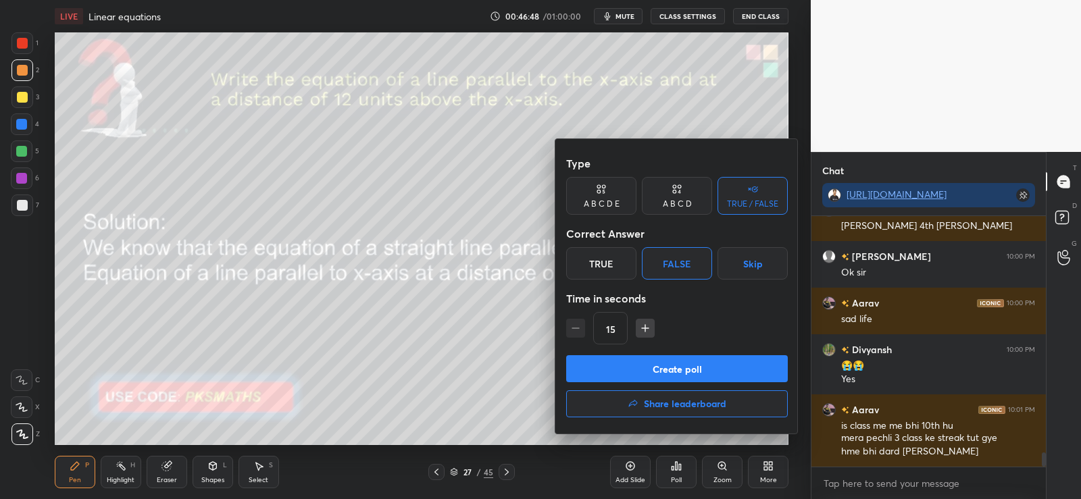
click at [648, 362] on button "Create poll" at bounding box center [677, 368] width 222 height 27
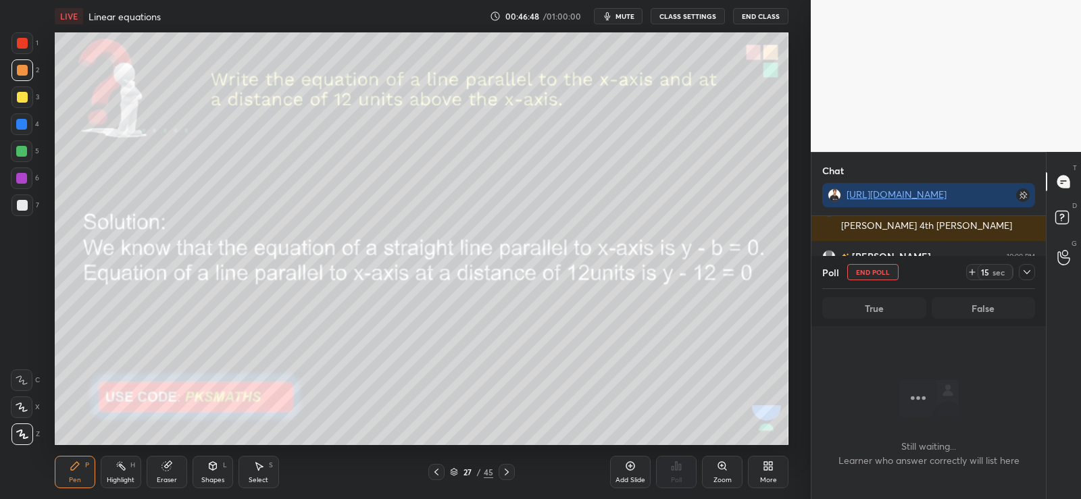
scroll to position [209, 230]
click at [970, 269] on icon at bounding box center [971, 272] width 11 height 11
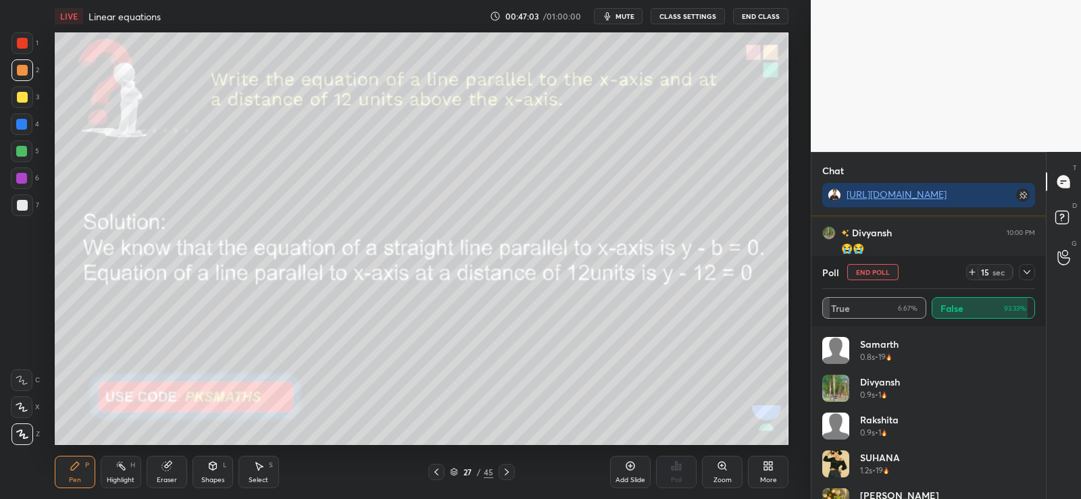
scroll to position [4359, 0]
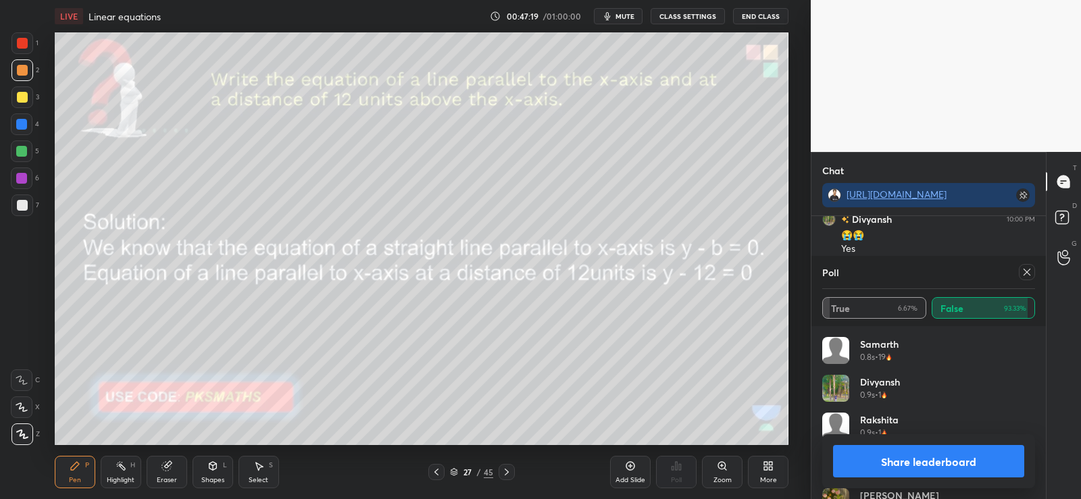
click at [891, 468] on button "Share leaderboard" at bounding box center [928, 461] width 191 height 32
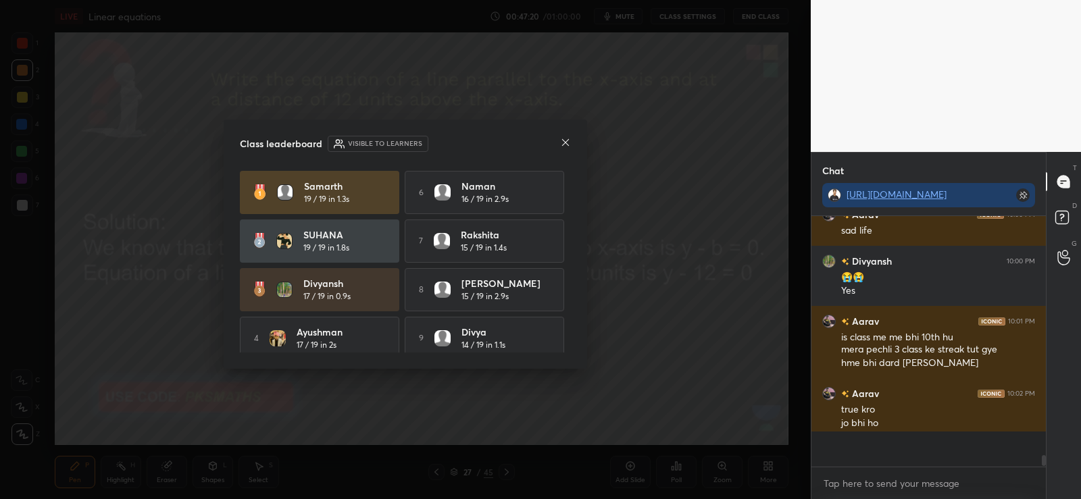
scroll to position [279, 230]
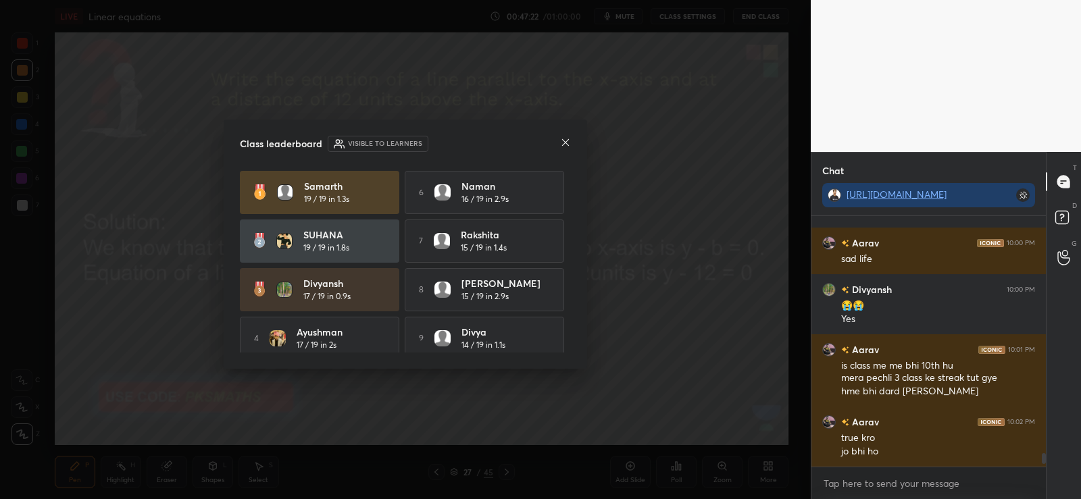
click at [562, 142] on icon at bounding box center [565, 142] width 11 height 11
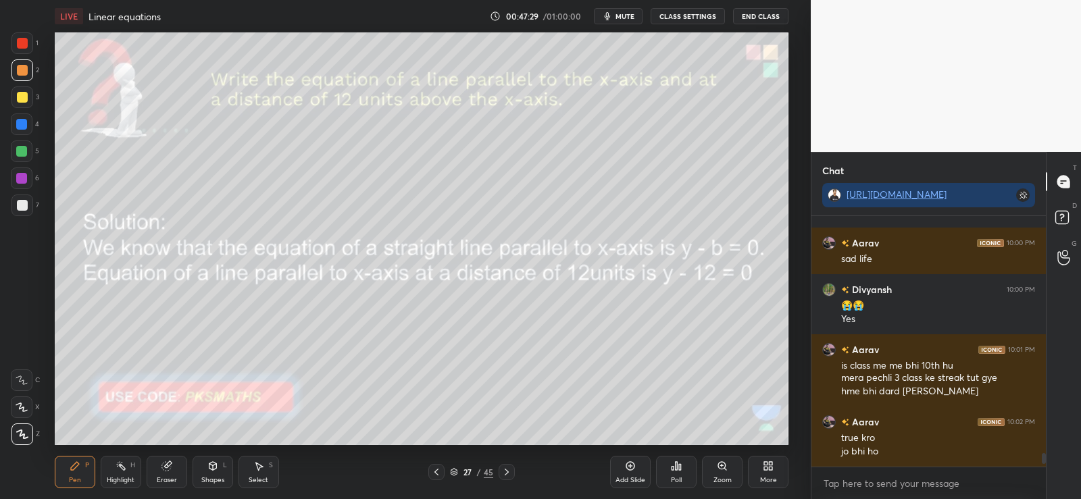
click at [167, 468] on icon at bounding box center [166, 466] width 9 height 9
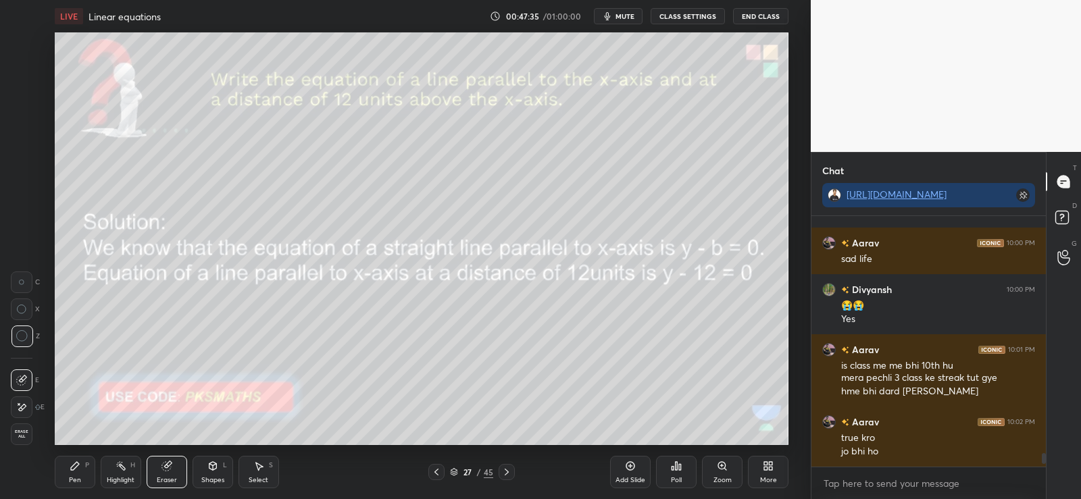
click at [634, 13] on span "mute" at bounding box center [624, 15] width 19 height 9
click at [766, 12] on button "End Class" at bounding box center [760, 16] width 55 height 16
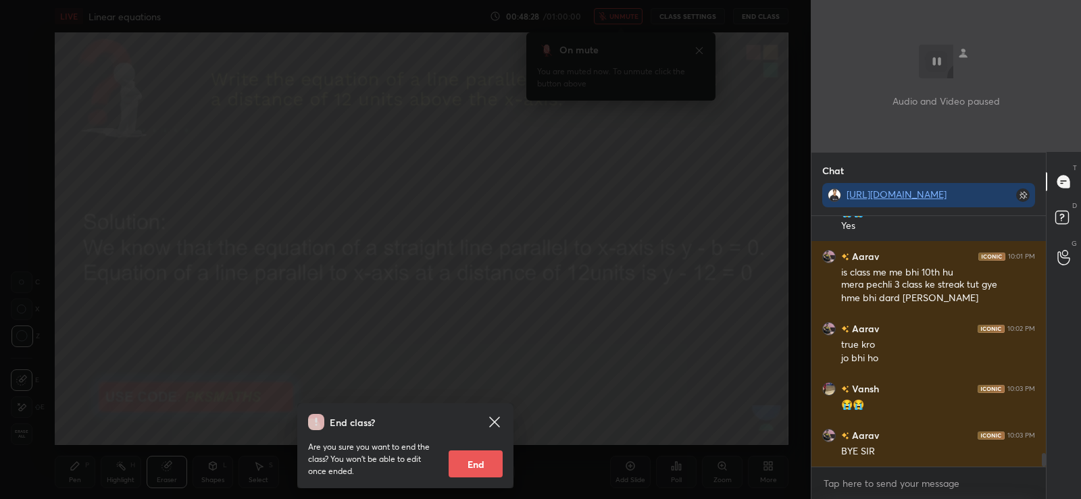
scroll to position [4396, 0]
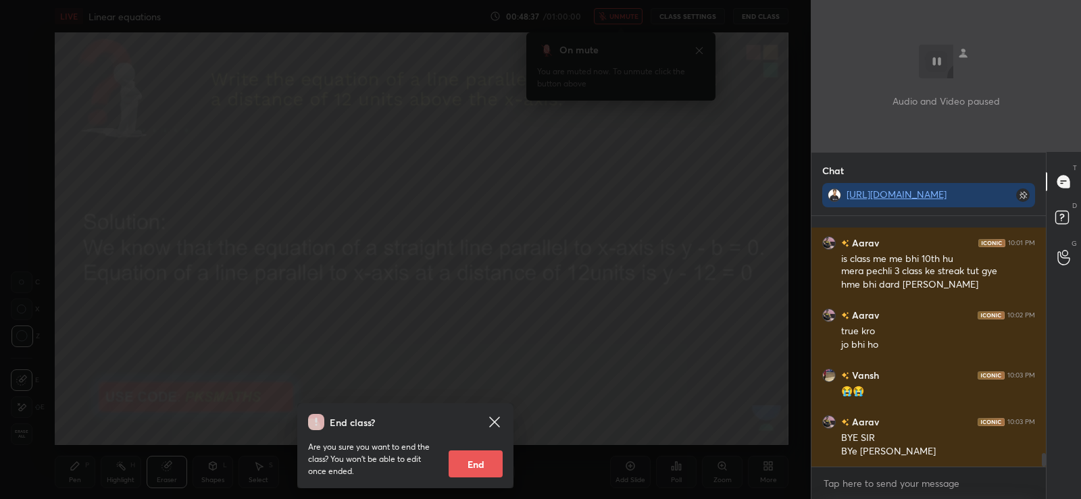
click at [700, 56] on div "End class? Are you sure you want to end the class? You won’t be able to edit on…" at bounding box center [405, 249] width 810 height 499
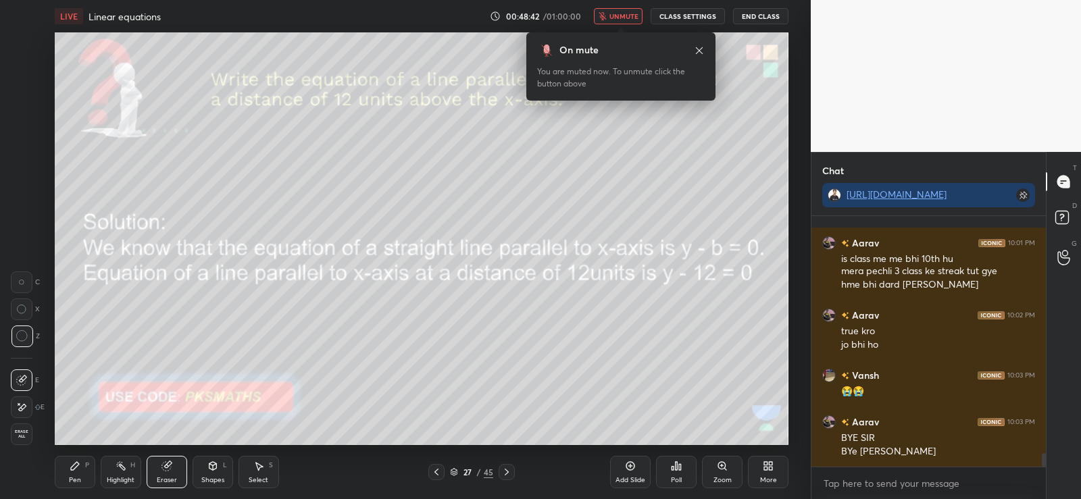
click at [627, 23] on button "unmute" at bounding box center [618, 16] width 49 height 16
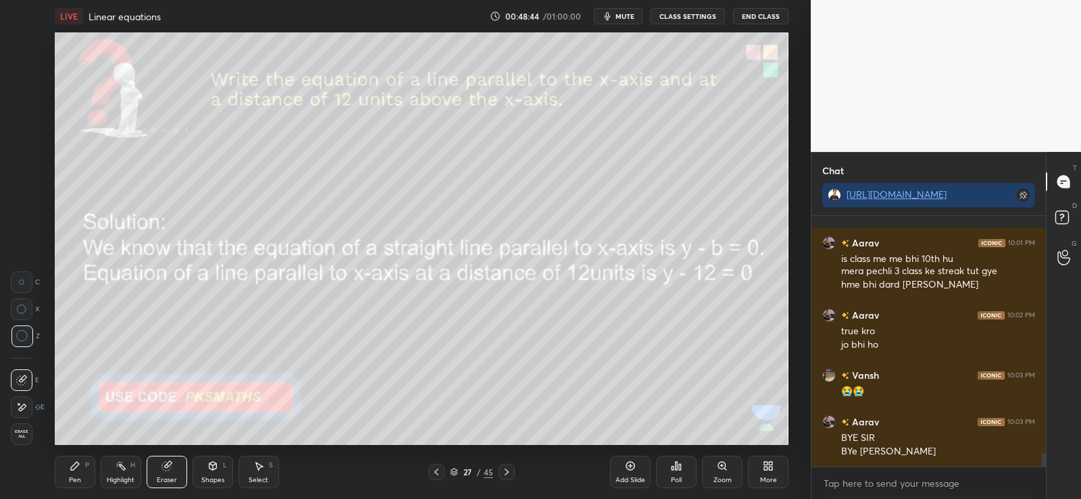
click at [82, 472] on div "Pen P" at bounding box center [75, 472] width 41 height 32
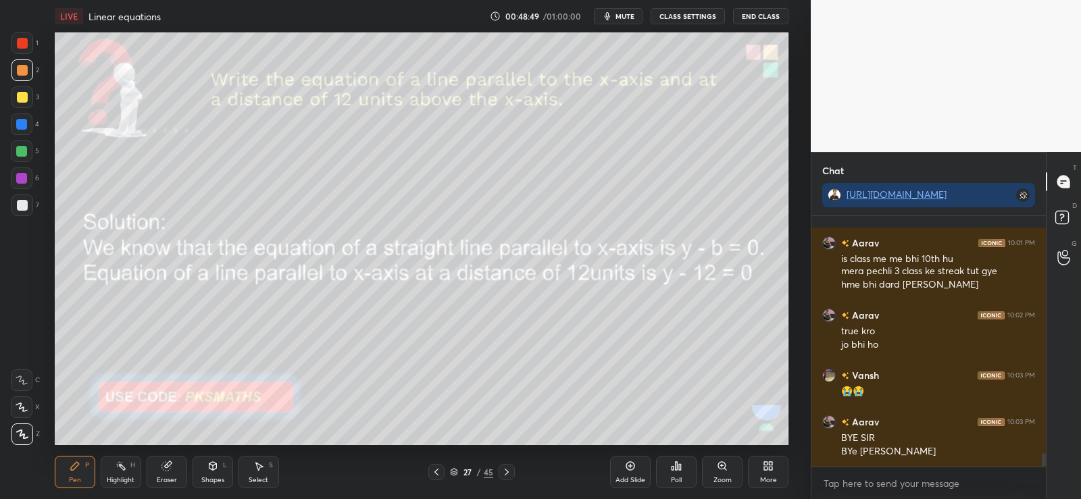
click at [675, 477] on div "Poll" at bounding box center [676, 480] width 11 height 7
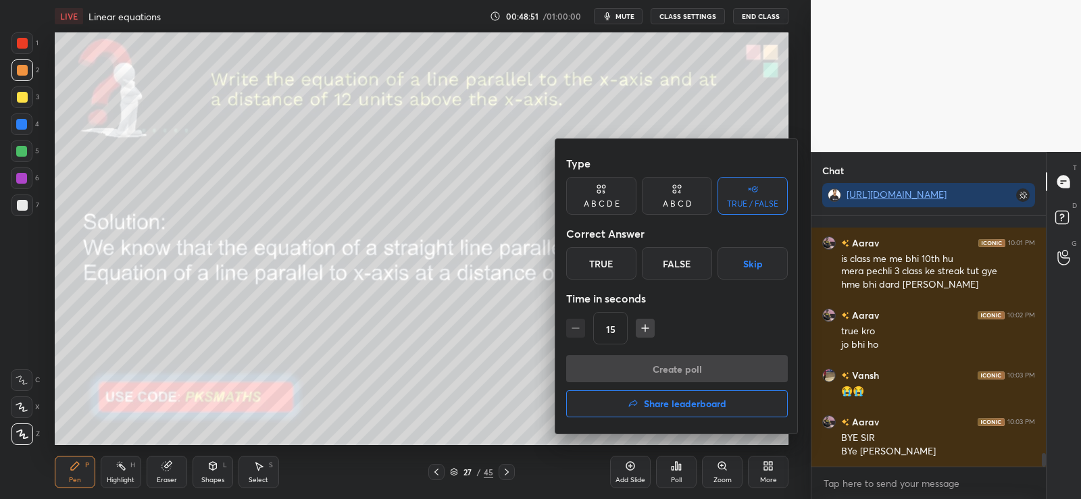
click at [669, 265] on div "False" at bounding box center [677, 263] width 70 height 32
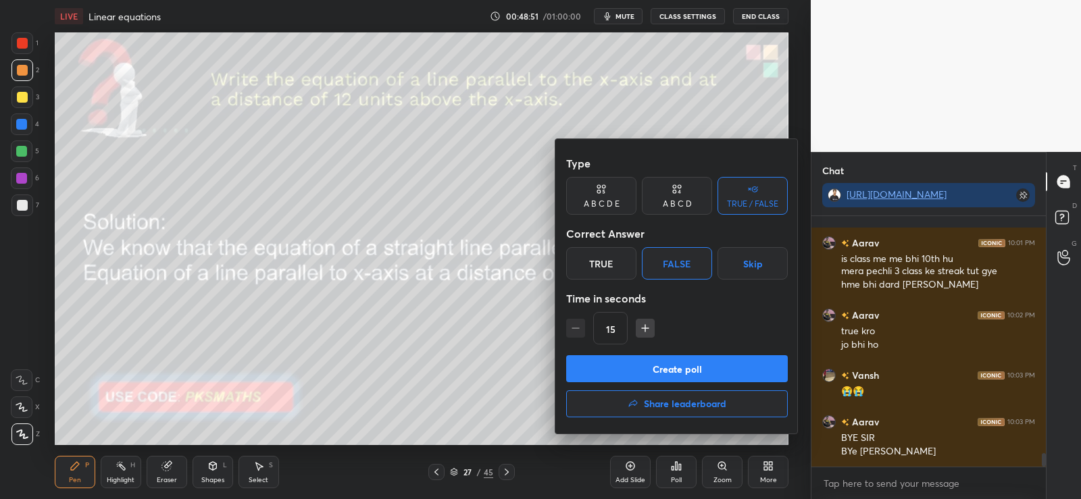
click at [622, 371] on button "Create poll" at bounding box center [677, 368] width 222 height 27
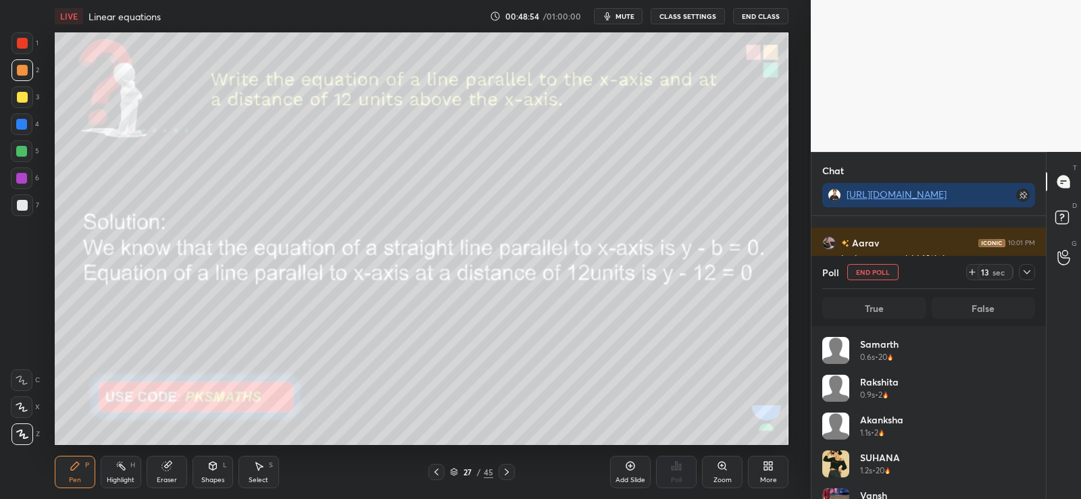
scroll to position [158, 209]
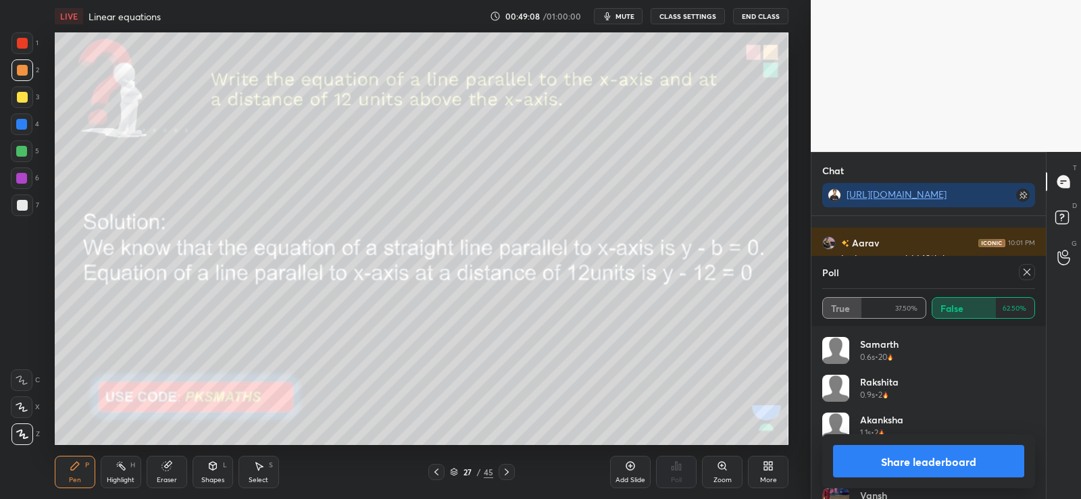
click at [890, 469] on button "Share leaderboard" at bounding box center [928, 461] width 191 height 32
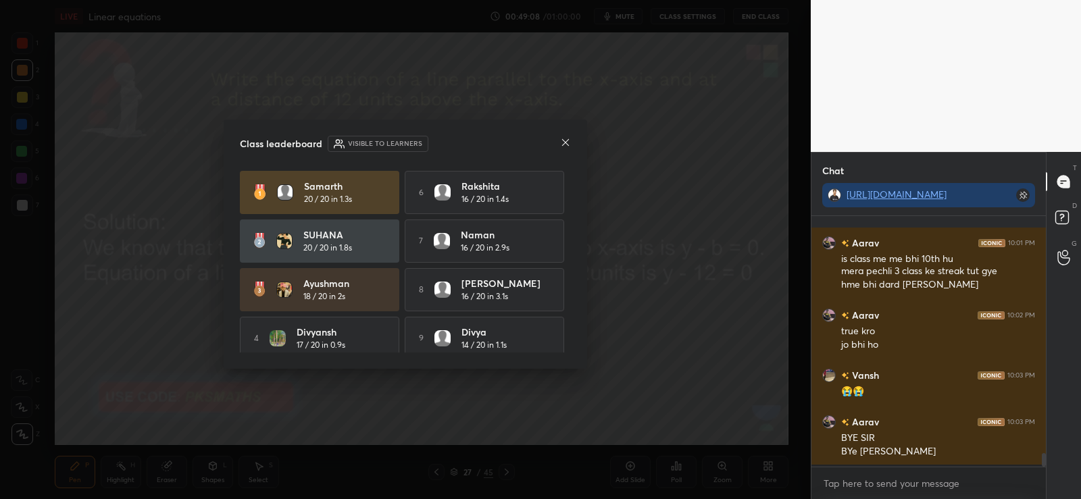
scroll to position [5, 5]
click at [567, 140] on icon at bounding box center [565, 142] width 11 height 11
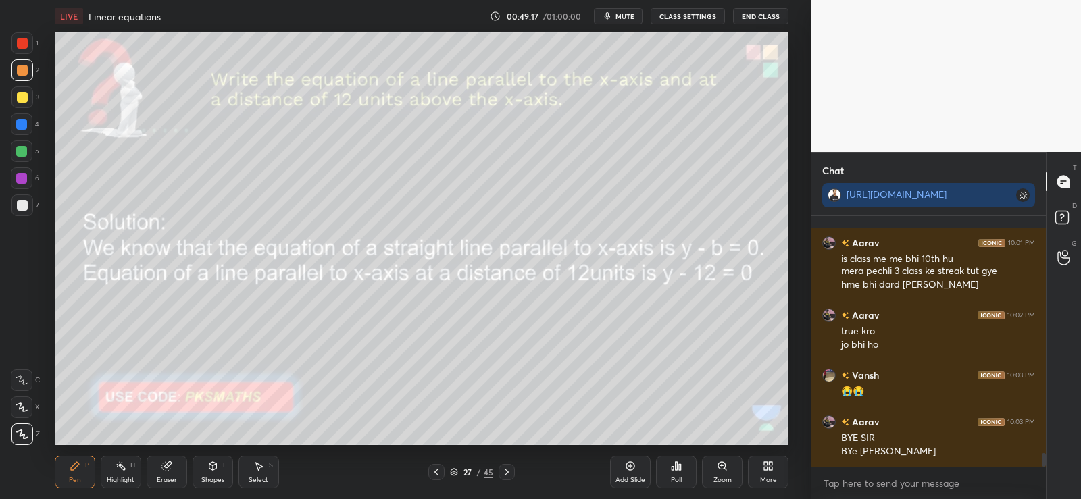
click at [170, 465] on icon at bounding box center [167, 464] width 7 height 7
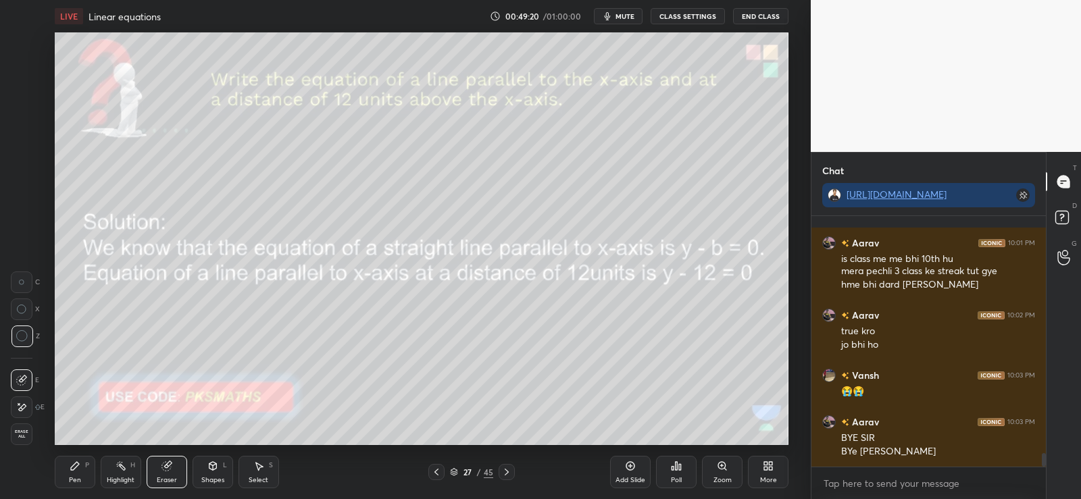
click at [82, 476] on div "Pen P" at bounding box center [75, 472] width 41 height 32
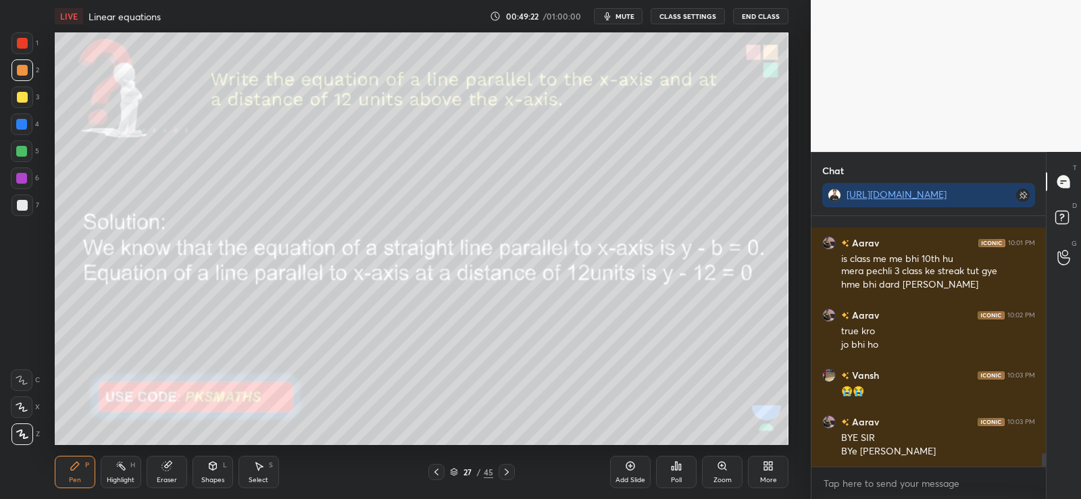
click at [164, 467] on icon at bounding box center [166, 466] width 9 height 9
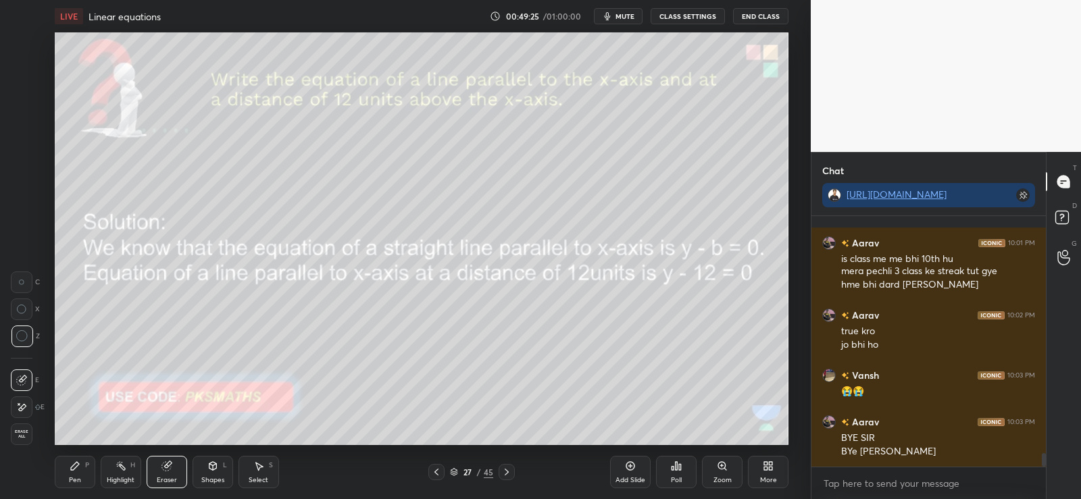
click at [76, 468] on icon at bounding box center [75, 466] width 11 height 11
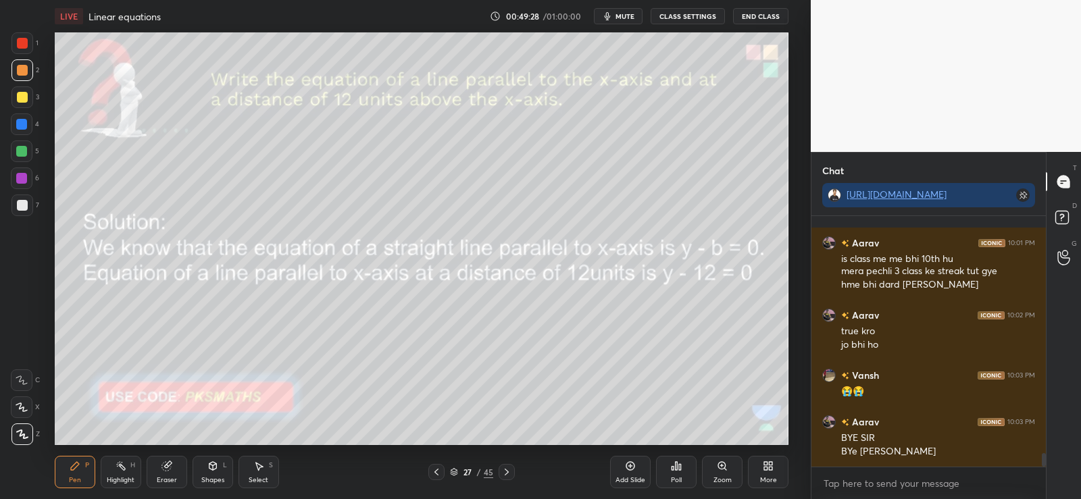
click at [675, 470] on icon at bounding box center [676, 466] width 2 height 8
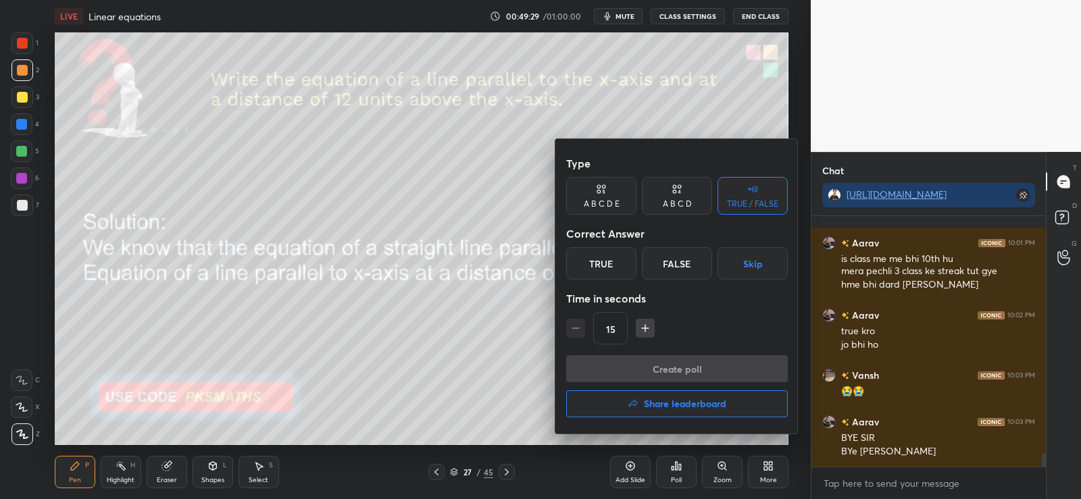
click at [605, 263] on div "True" at bounding box center [601, 263] width 70 height 32
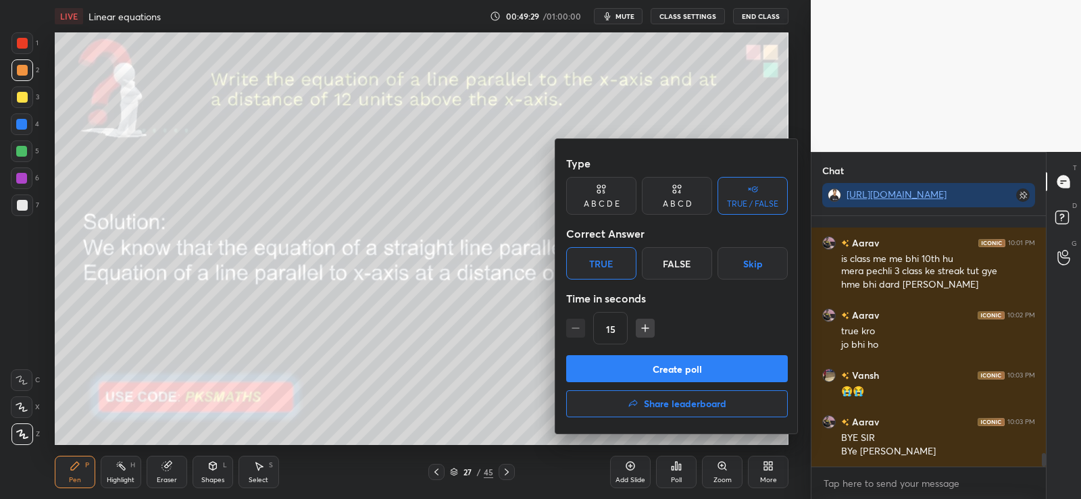
click at [636, 361] on button "Create poll" at bounding box center [677, 368] width 222 height 27
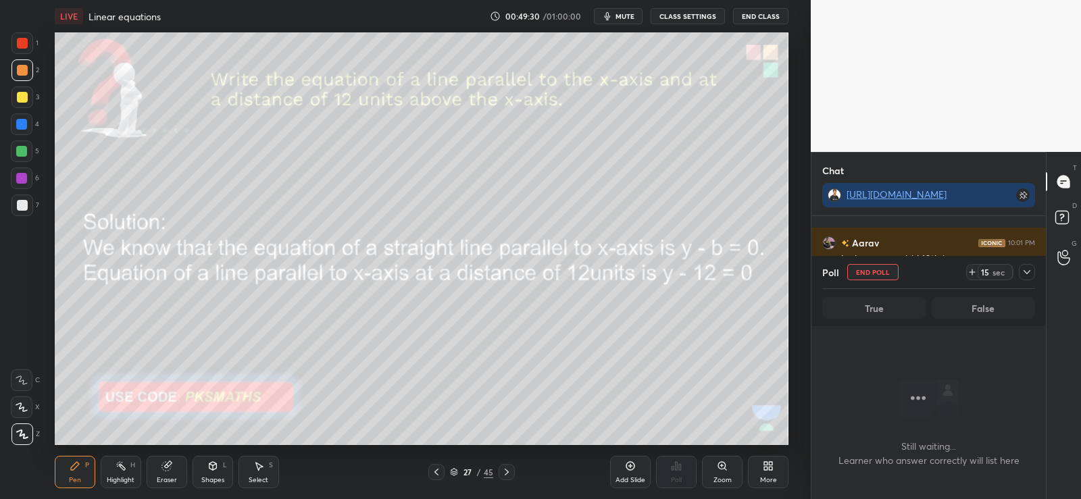
scroll to position [209, 230]
click at [972, 273] on icon at bounding box center [972, 271] width 0 height 5
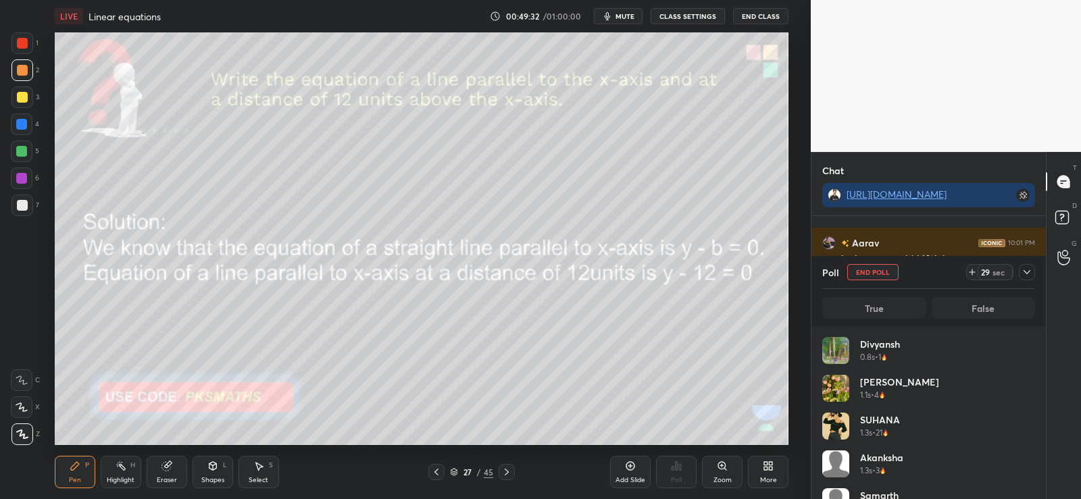
scroll to position [158, 209]
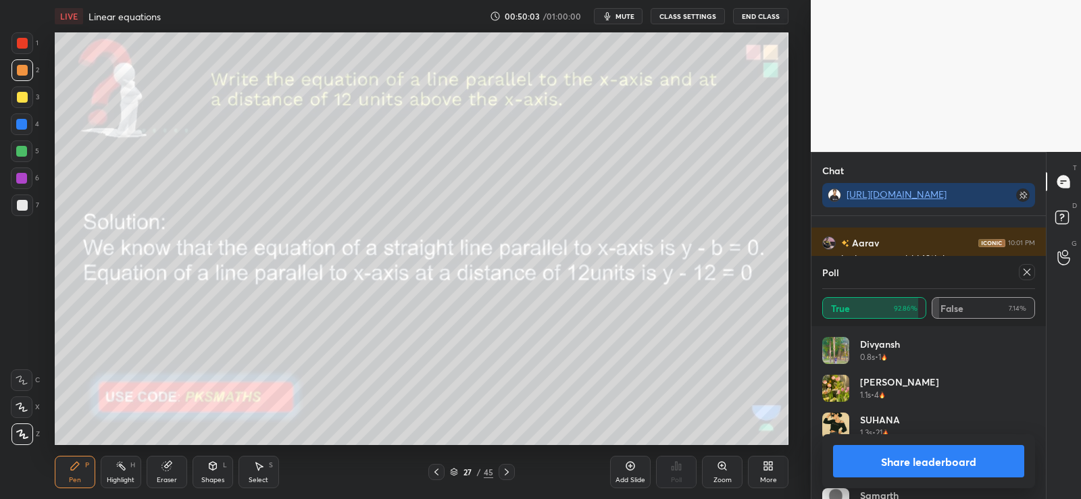
click at [896, 461] on button "Share leaderboard" at bounding box center [928, 461] width 191 height 32
type textarea "x"
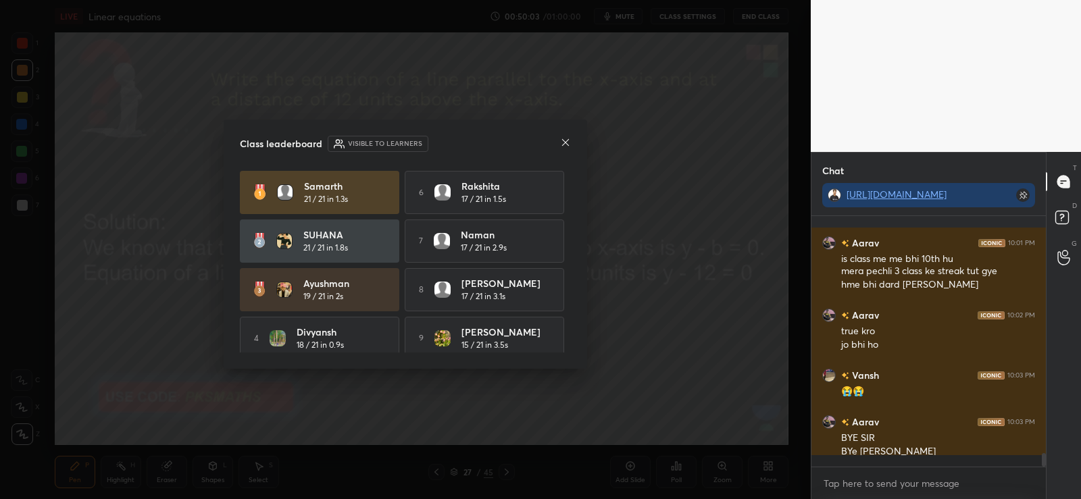
scroll to position [279, 230]
click at [562, 141] on icon at bounding box center [565, 142] width 11 height 11
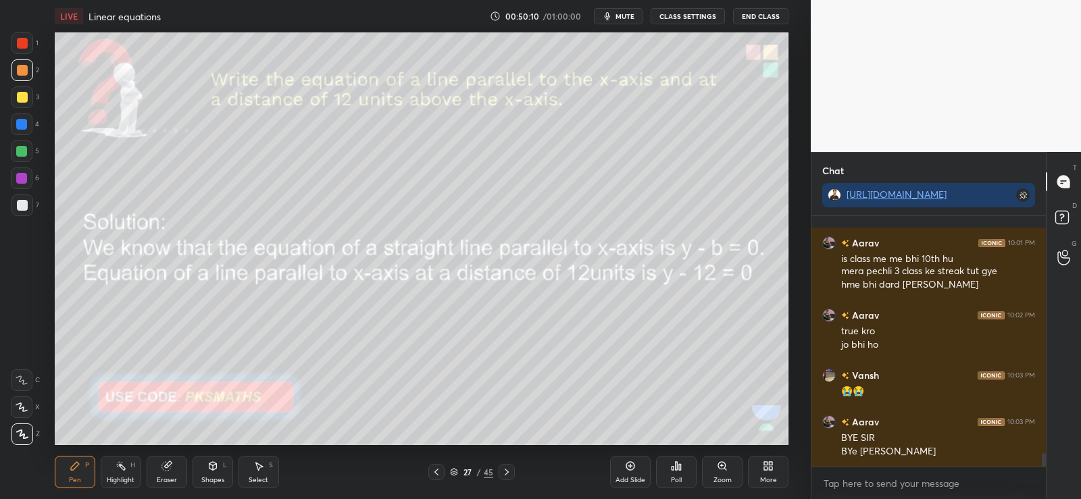
click at [507, 471] on icon at bounding box center [506, 472] width 11 height 11
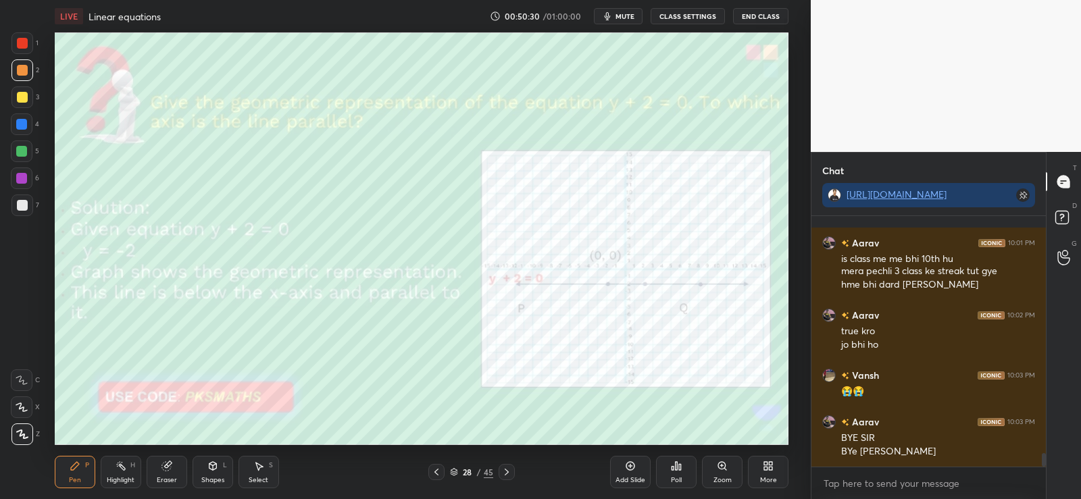
click at [507, 471] on icon at bounding box center [506, 472] width 11 height 11
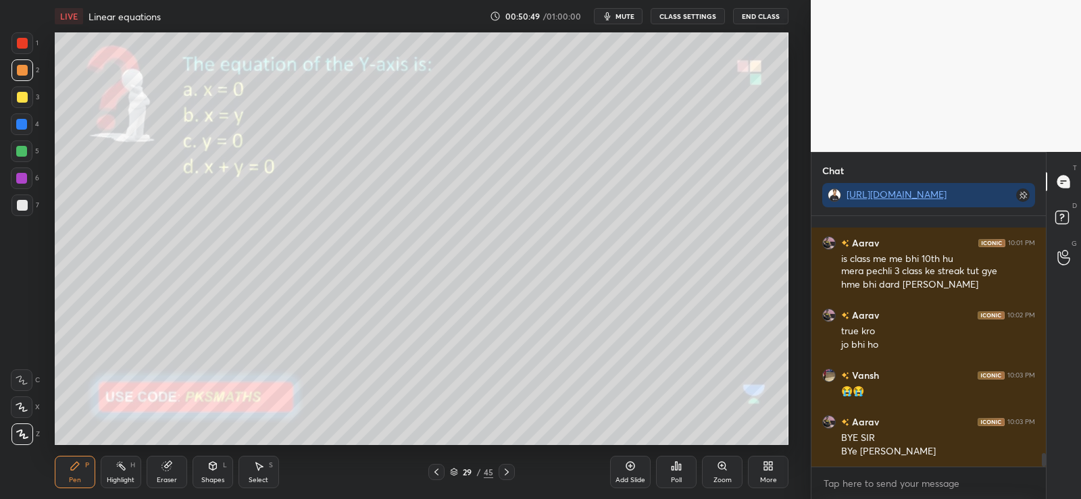
scroll to position [4442, 0]
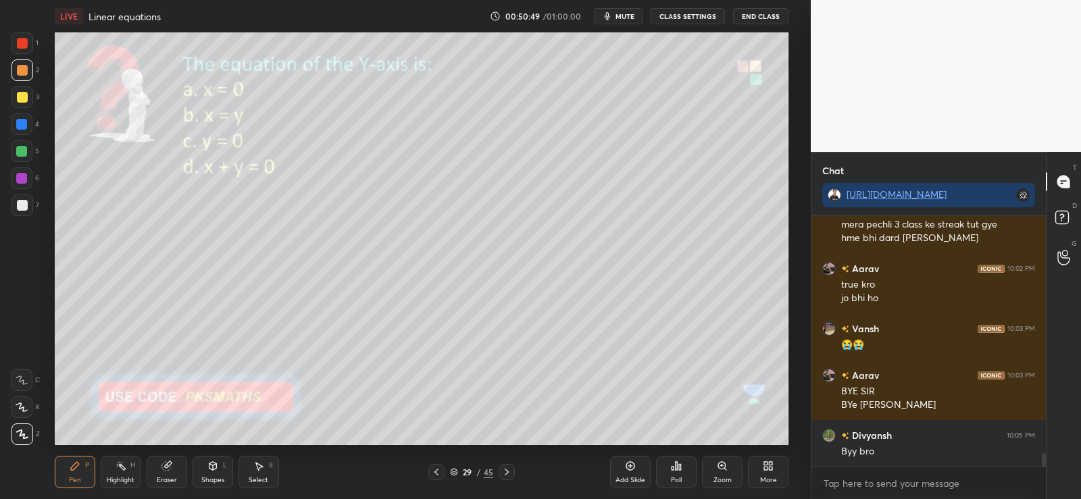
click at [677, 462] on icon at bounding box center [676, 466] width 2 height 8
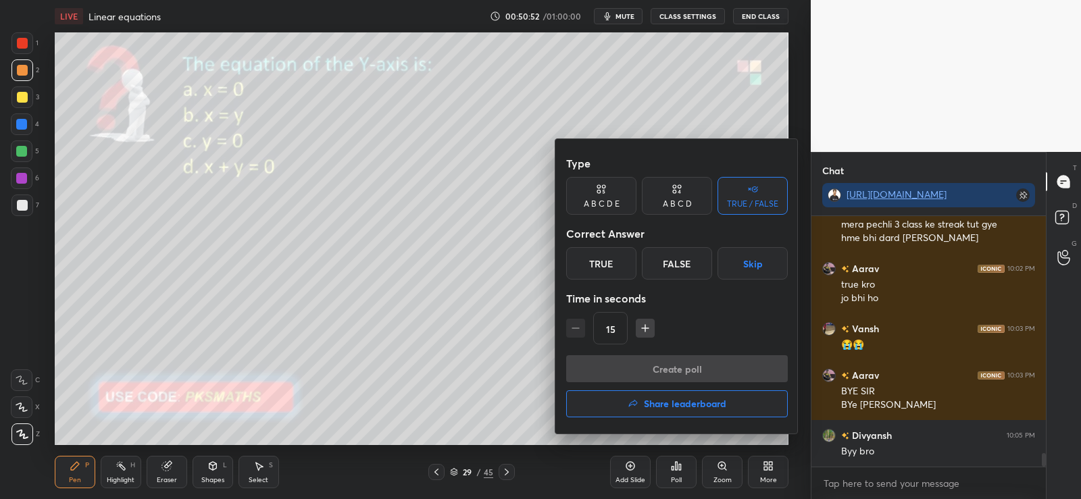
click at [661, 197] on div "A B C D" at bounding box center [677, 196] width 70 height 38
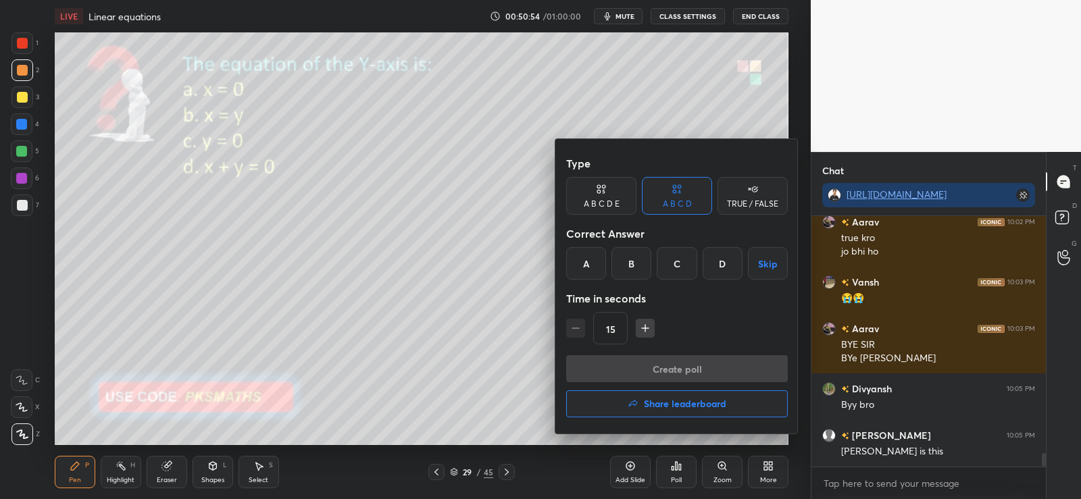
click at [588, 261] on div "A" at bounding box center [586, 263] width 40 height 32
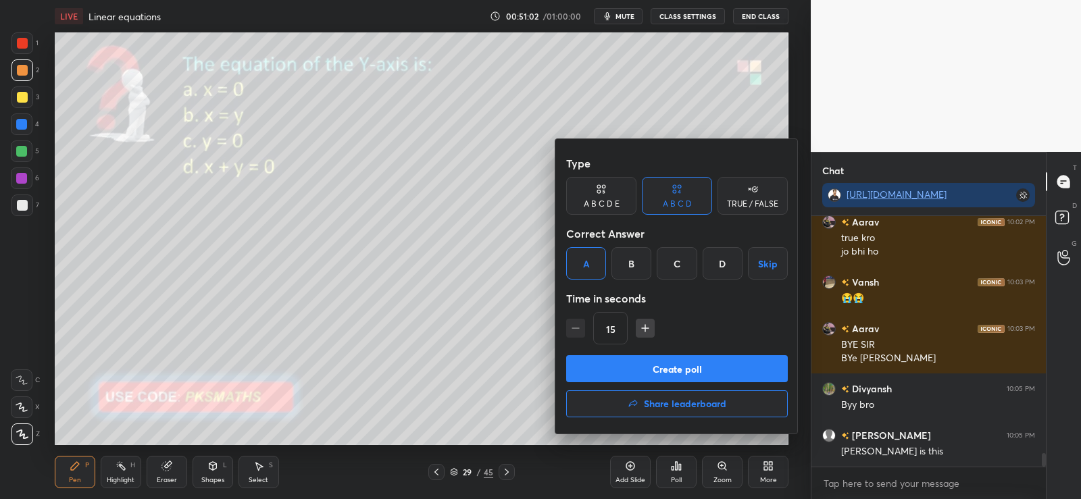
scroll to position [4535, 0]
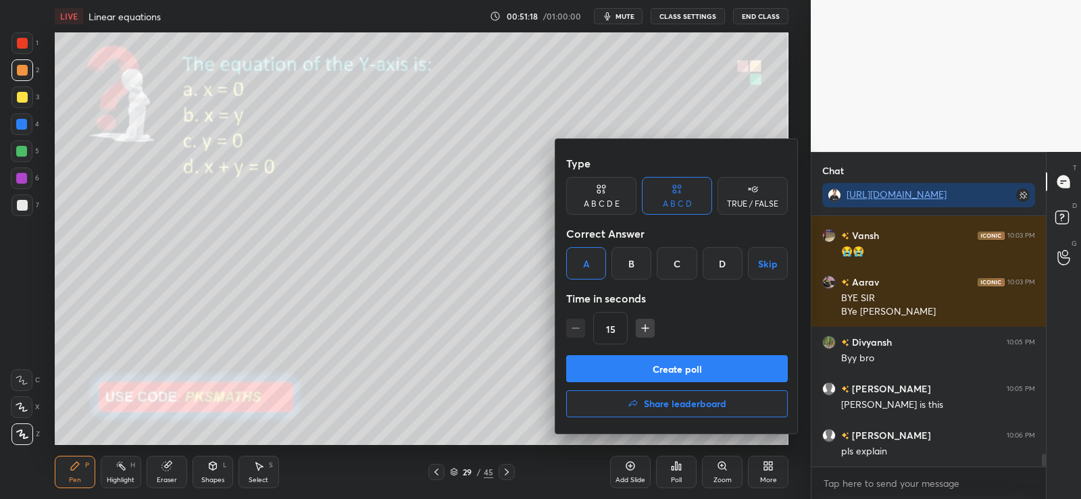
click at [646, 324] on icon "button" at bounding box center [645, 328] width 14 height 14
type input "30"
click at [669, 363] on button "Create poll" at bounding box center [677, 368] width 222 height 27
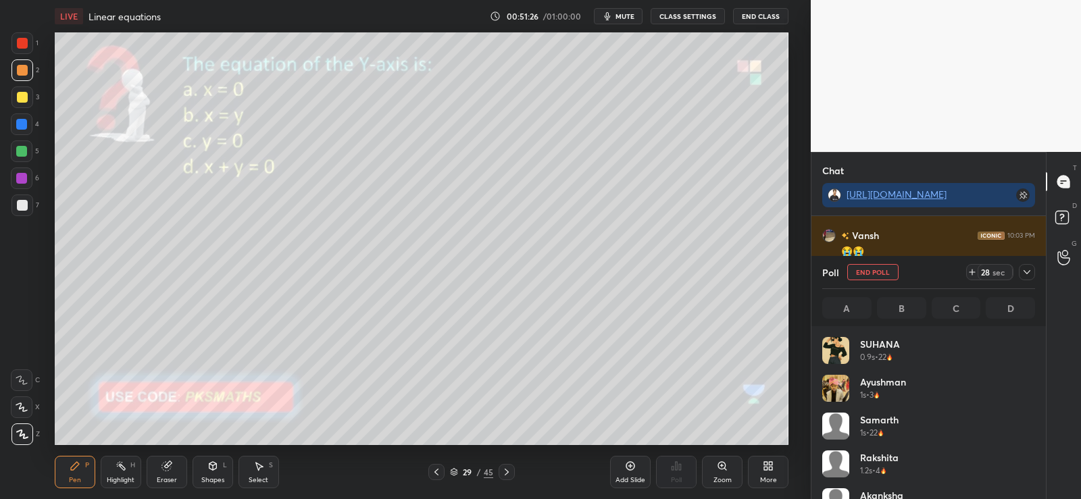
scroll to position [158, 209]
click at [480, 473] on div "/" at bounding box center [479, 472] width 4 height 8
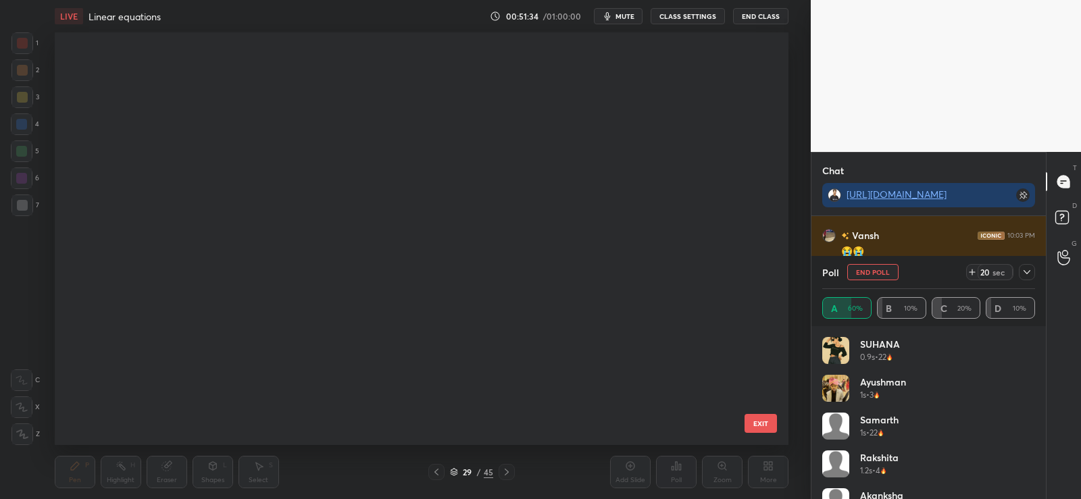
scroll to position [409, 727]
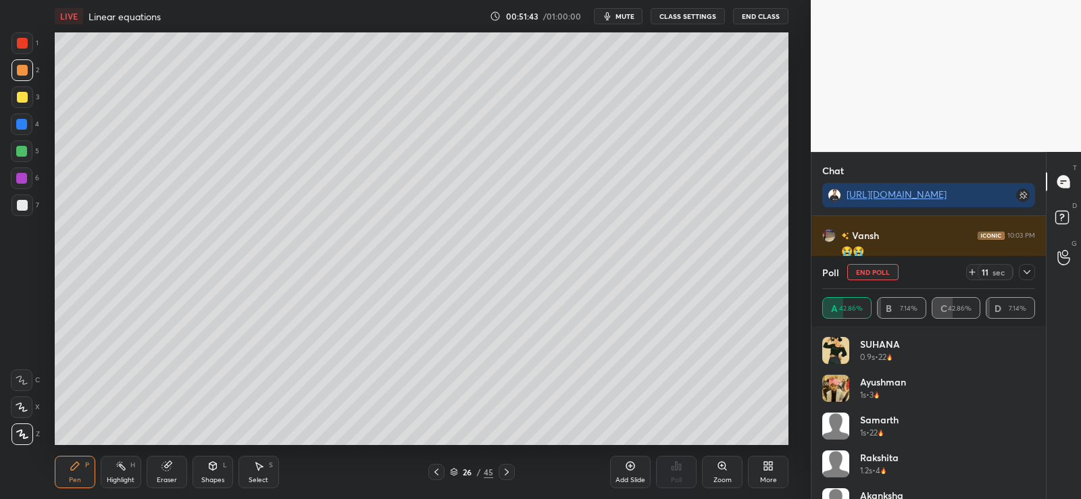
click at [504, 473] on icon at bounding box center [506, 472] width 11 height 11
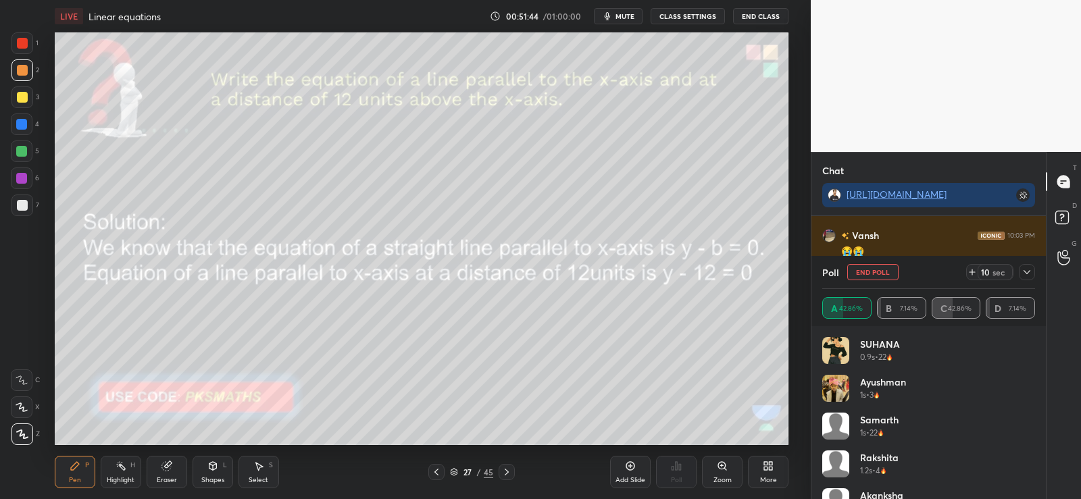
click at [504, 479] on div at bounding box center [506, 472] width 16 height 16
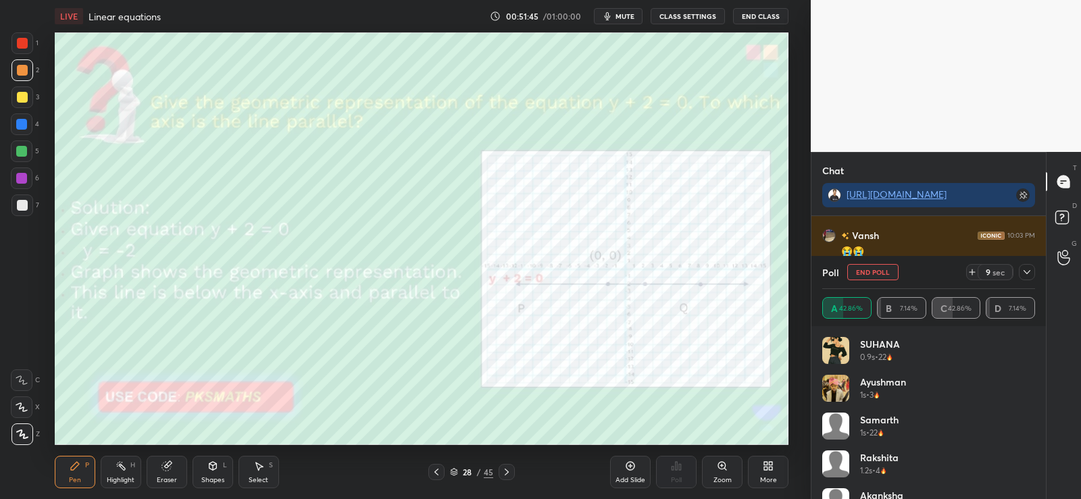
click at [506, 476] on icon at bounding box center [506, 472] width 11 height 11
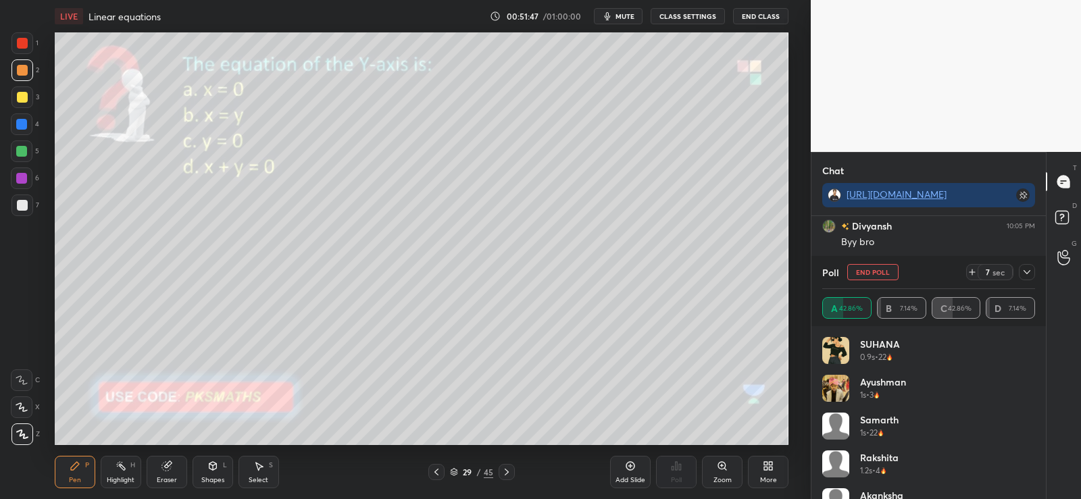
scroll to position [4698, 0]
click at [498, 475] on div at bounding box center [506, 472] width 16 height 16
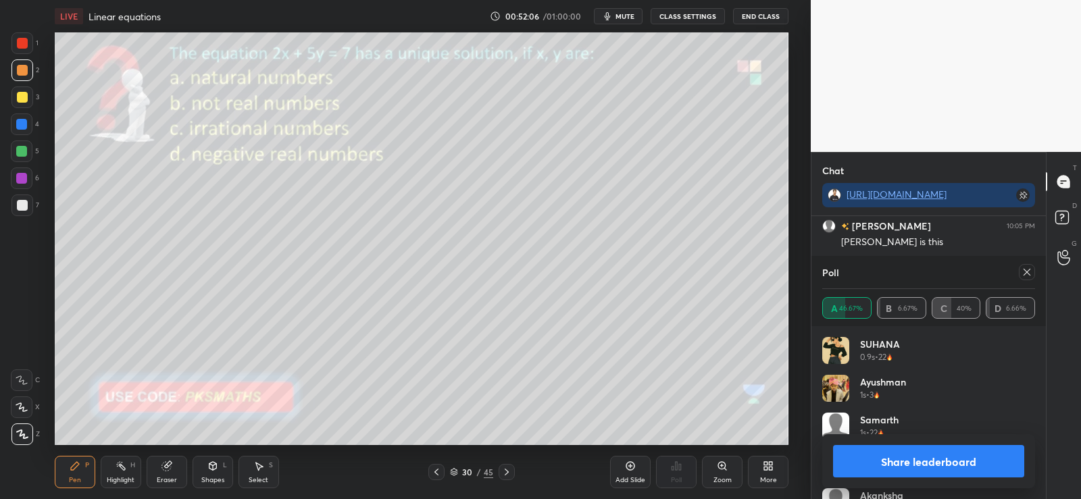
click at [887, 471] on button "Share leaderboard" at bounding box center [928, 461] width 191 height 32
type textarea "x"
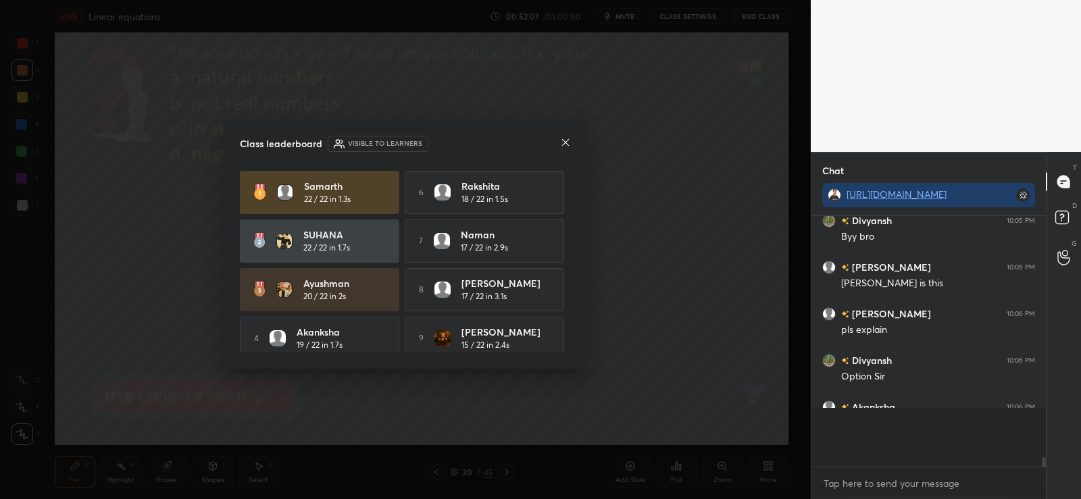
scroll to position [4629, 0]
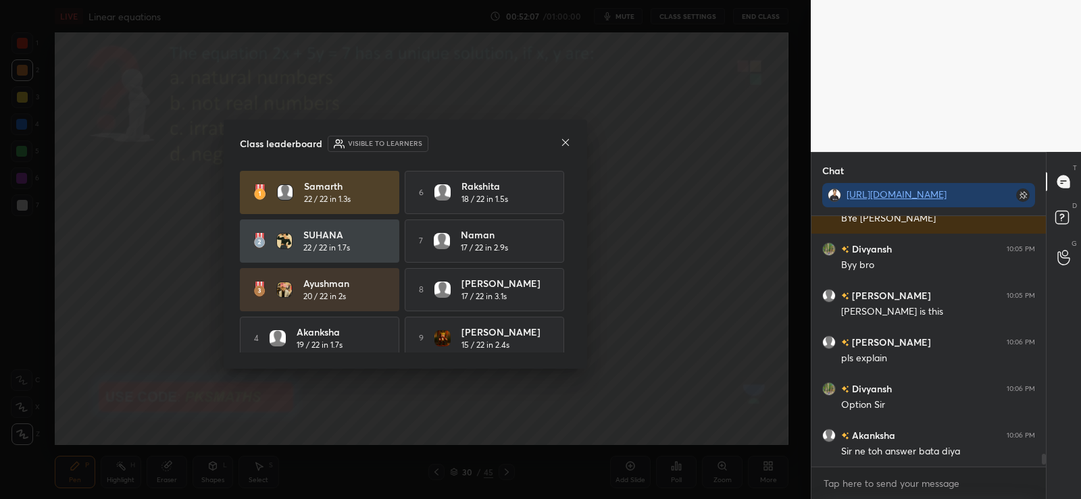
click at [567, 143] on icon at bounding box center [565, 142] width 11 height 11
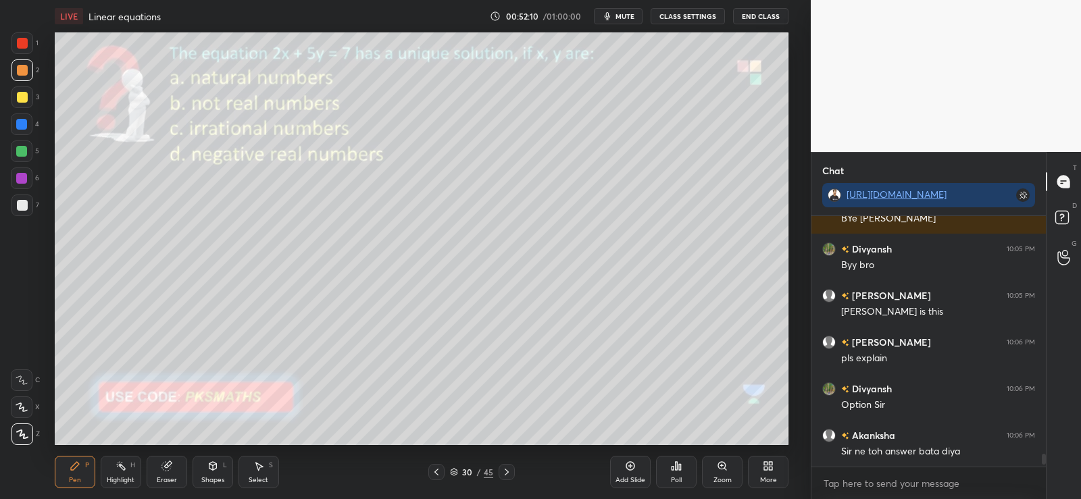
click at [674, 467] on icon at bounding box center [676, 466] width 11 height 11
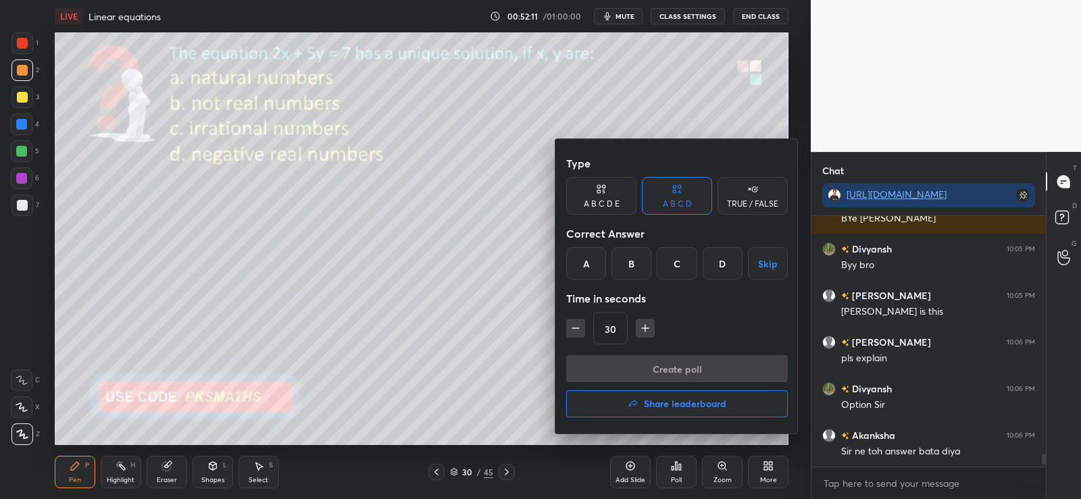
click at [586, 255] on div "A" at bounding box center [586, 263] width 40 height 32
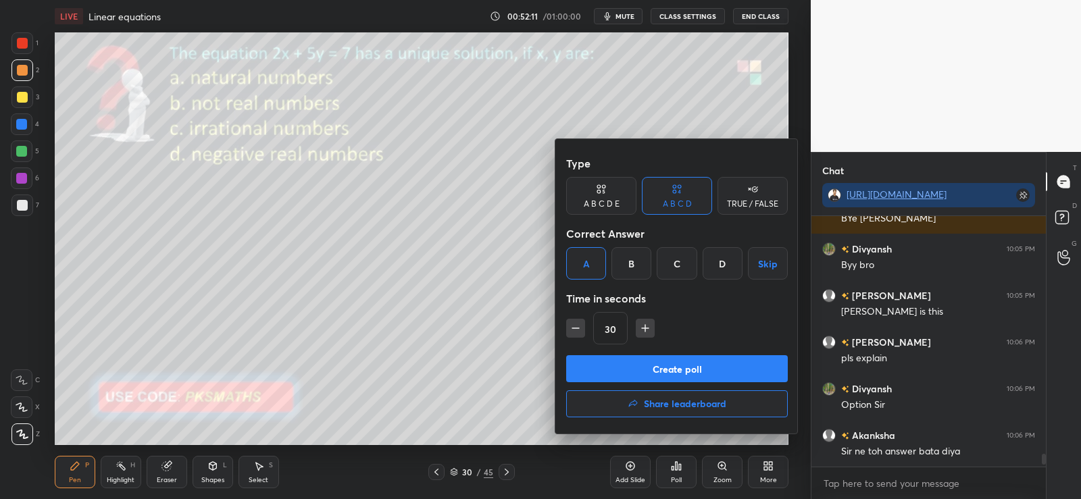
click at [577, 325] on icon "button" at bounding box center [576, 328] width 14 height 14
type input "15"
click at [646, 363] on button "Create poll" at bounding box center [677, 368] width 222 height 27
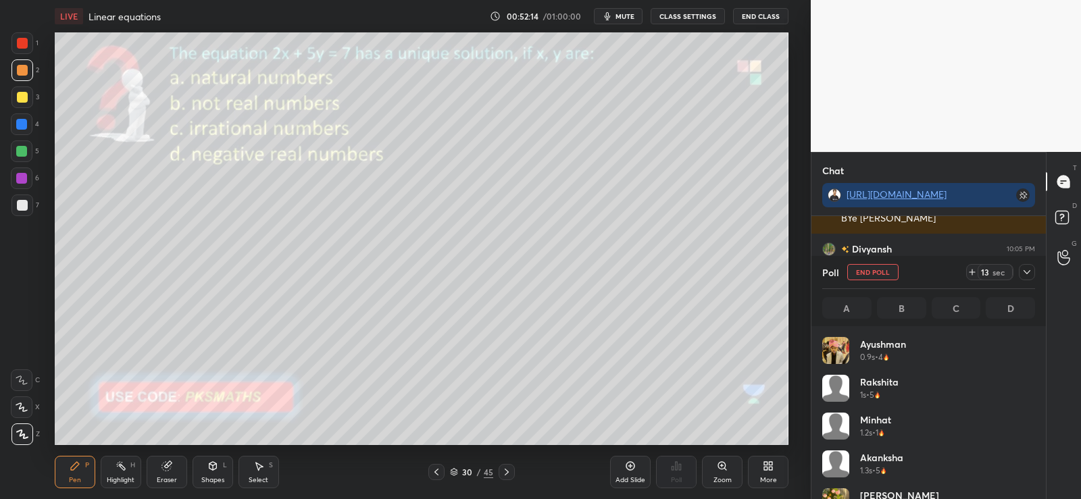
scroll to position [158, 209]
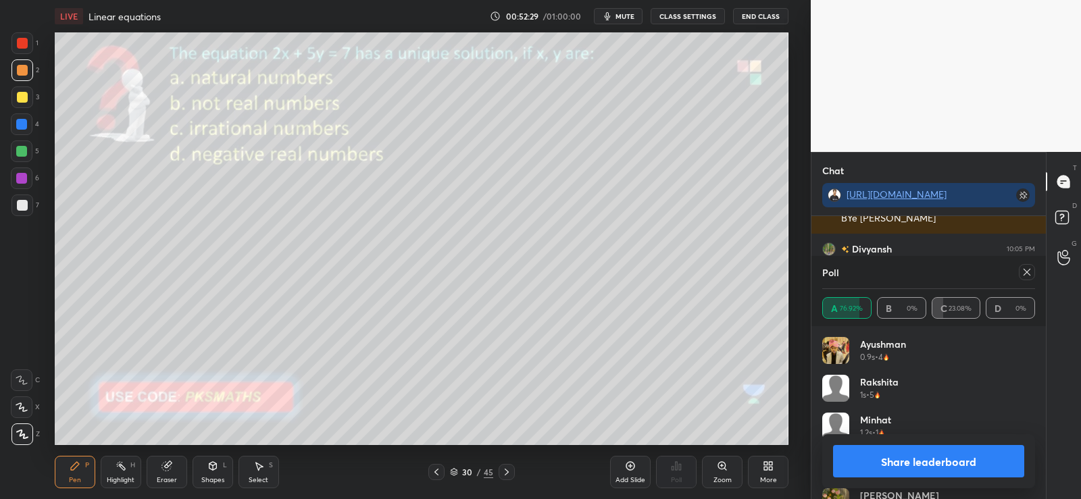
click at [887, 459] on button "Share leaderboard" at bounding box center [928, 461] width 191 height 32
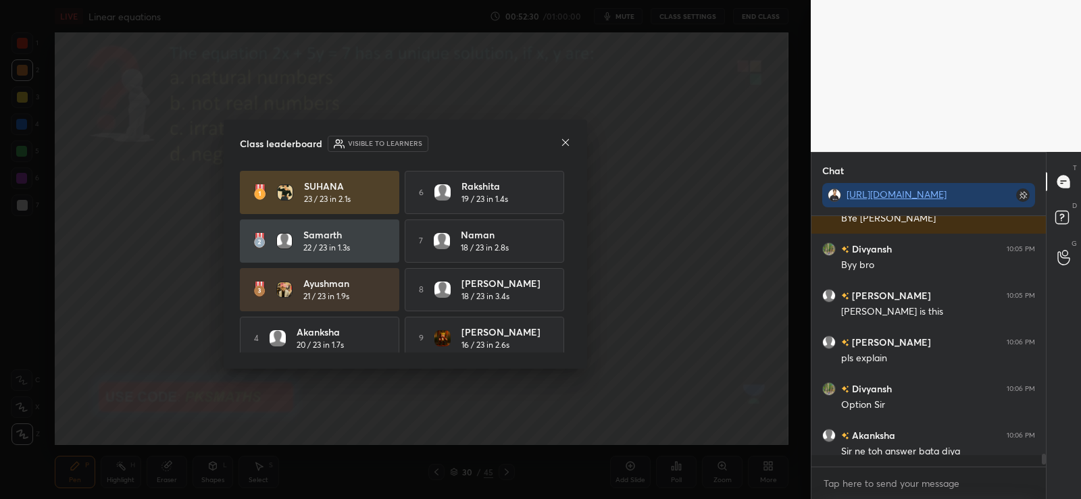
scroll to position [5, 5]
click at [569, 143] on icon at bounding box center [565, 142] width 11 height 11
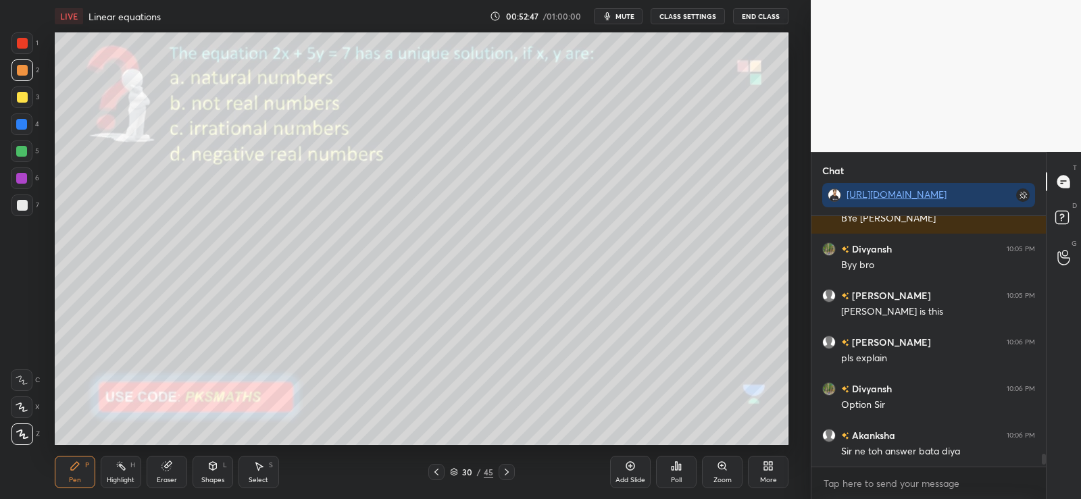
click at [505, 469] on icon at bounding box center [506, 472] width 4 height 7
click at [685, 472] on div "Poll" at bounding box center [676, 472] width 41 height 32
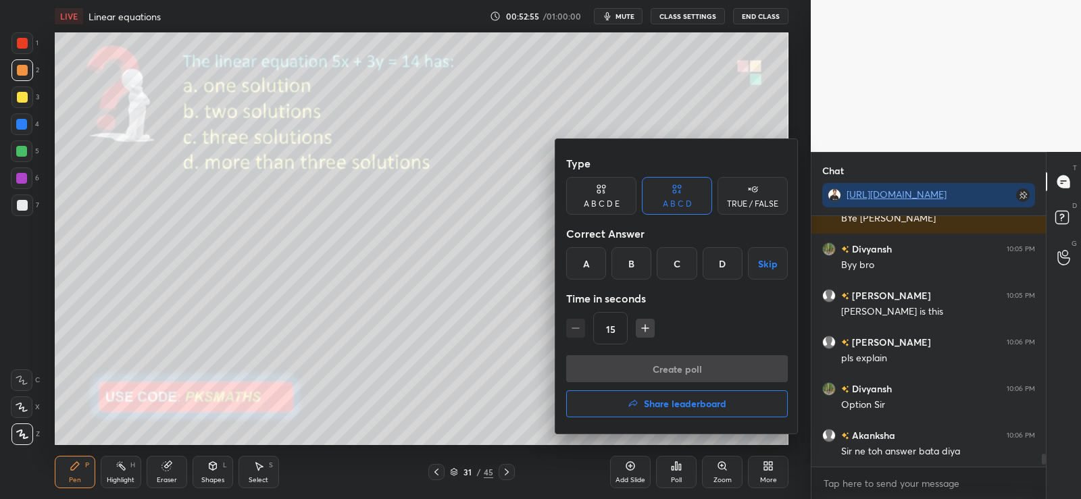
click at [719, 256] on div "D" at bounding box center [722, 263] width 40 height 32
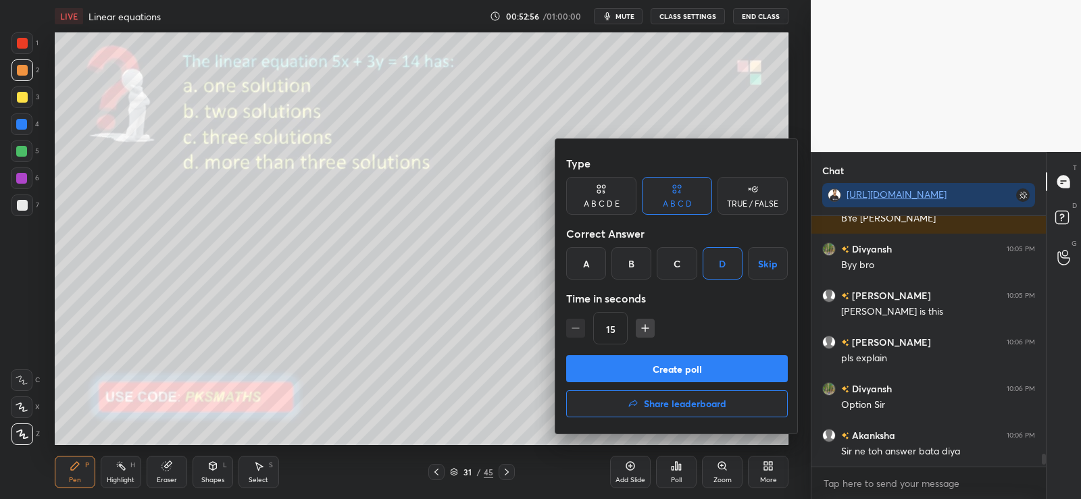
click at [650, 371] on button "Create poll" at bounding box center [677, 368] width 222 height 27
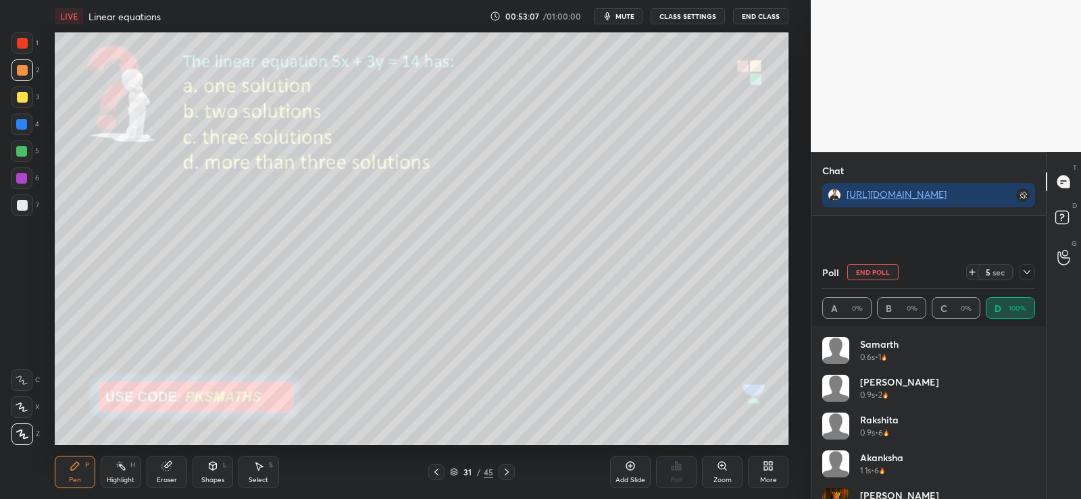
scroll to position [4745, 0]
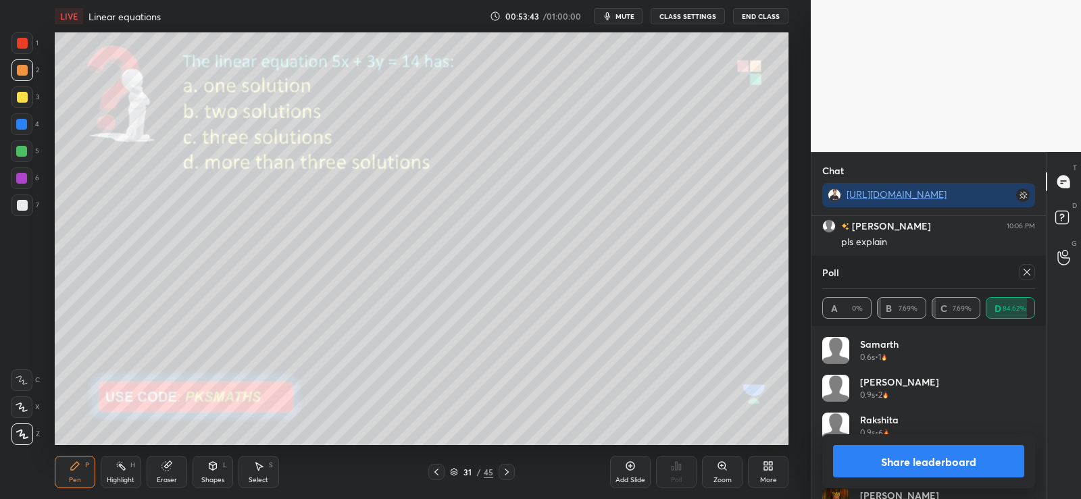
click at [508, 472] on icon at bounding box center [506, 472] width 4 height 7
click at [929, 465] on button "Share leaderboard" at bounding box center [928, 461] width 191 height 32
type textarea "x"
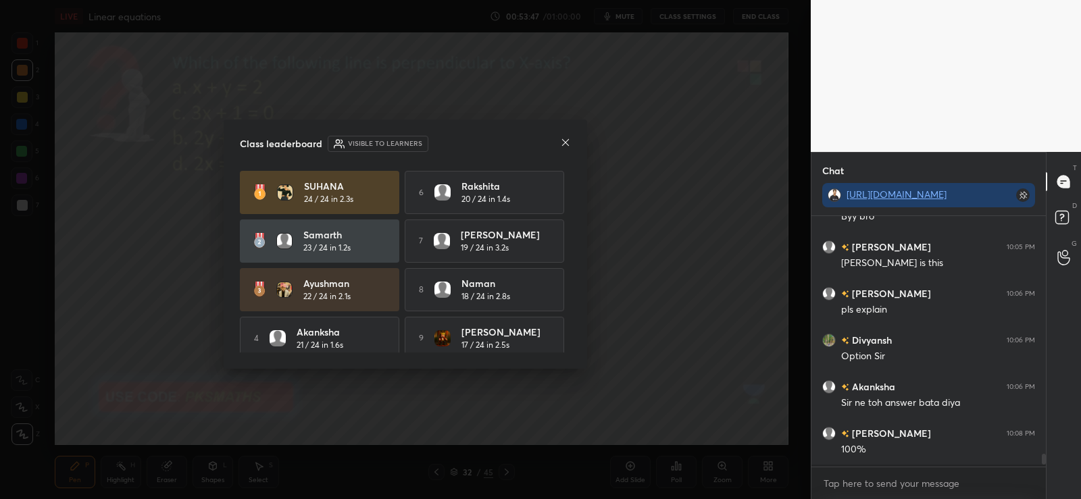
scroll to position [4675, 0]
click at [568, 141] on icon at bounding box center [565, 142] width 11 height 11
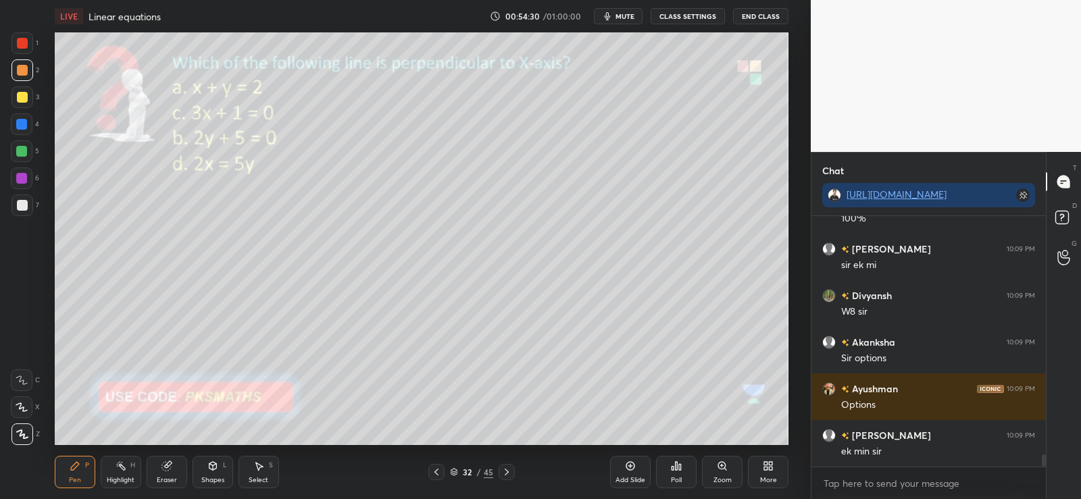
scroll to position [4955, 0]
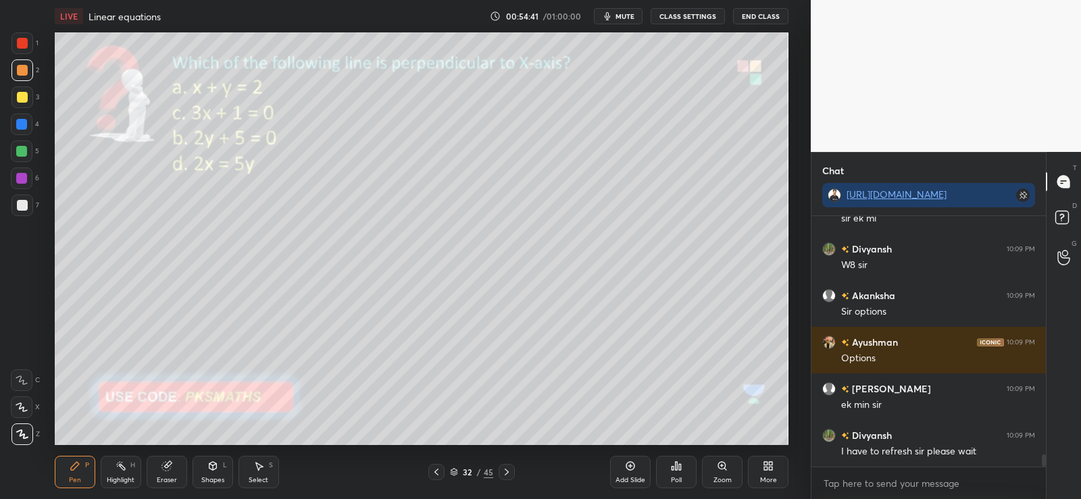
click at [465, 475] on div "32" at bounding box center [468, 472] width 14 height 8
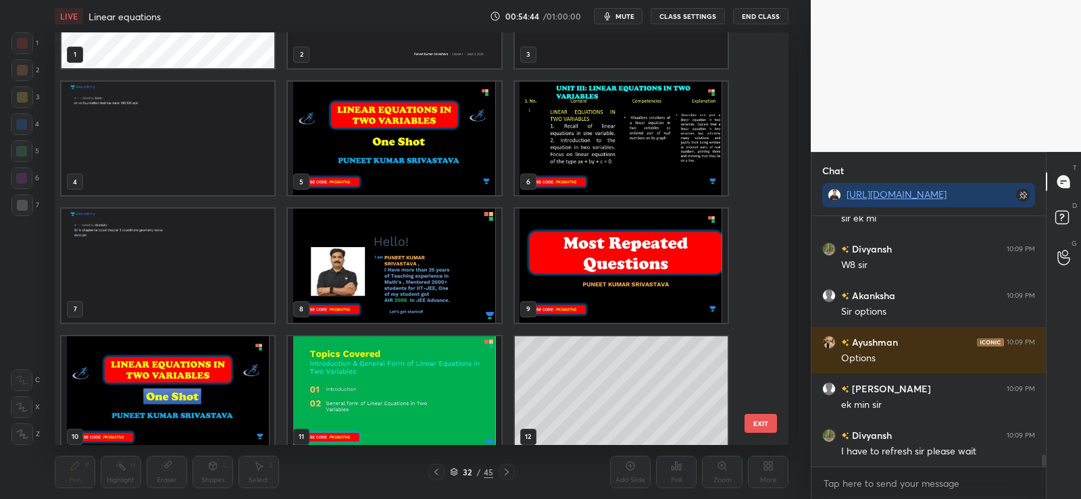
scroll to position [0, 0]
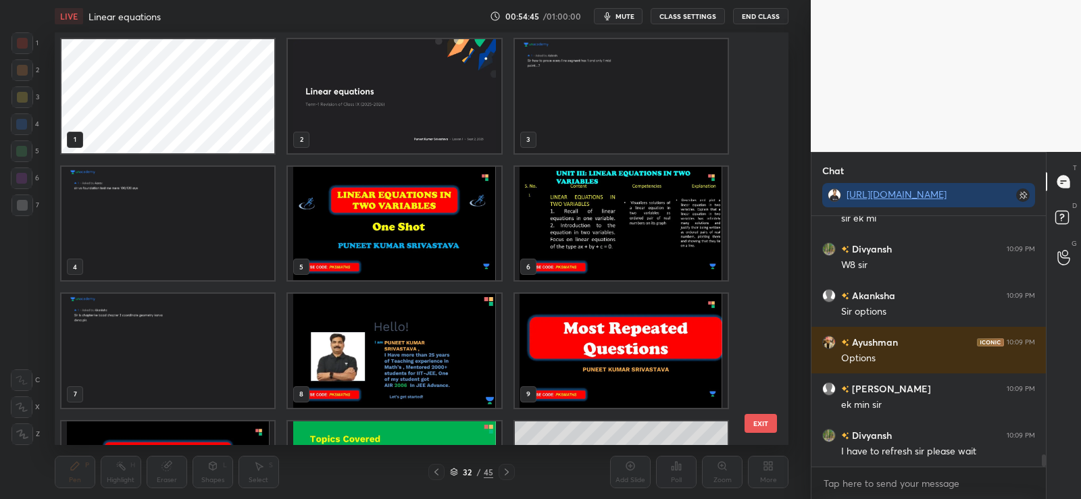
click at [184, 199] on img "grid" at bounding box center [167, 224] width 213 height 114
click at [183, 198] on img "grid" at bounding box center [167, 224] width 213 height 114
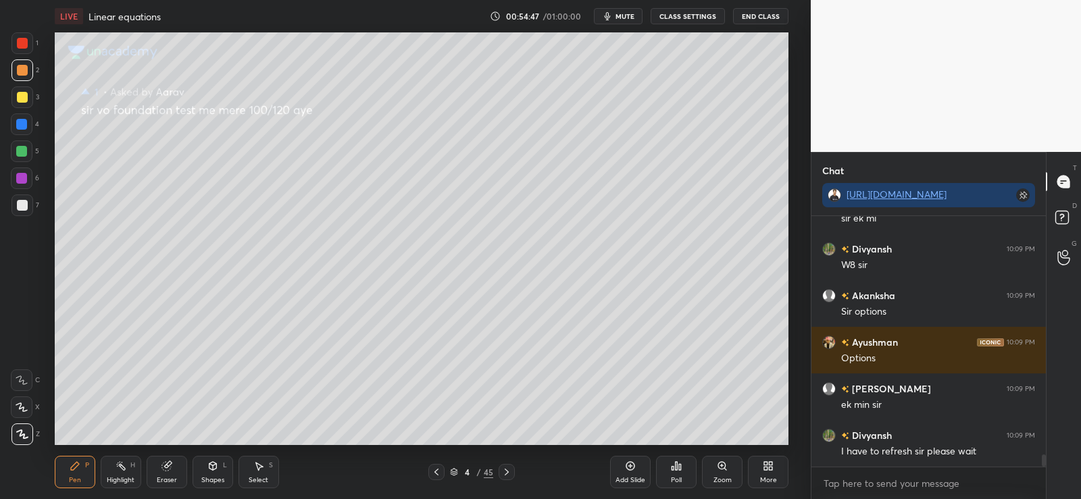
click at [438, 469] on icon at bounding box center [436, 472] width 11 height 11
click at [468, 469] on div "3" at bounding box center [468, 472] width 14 height 8
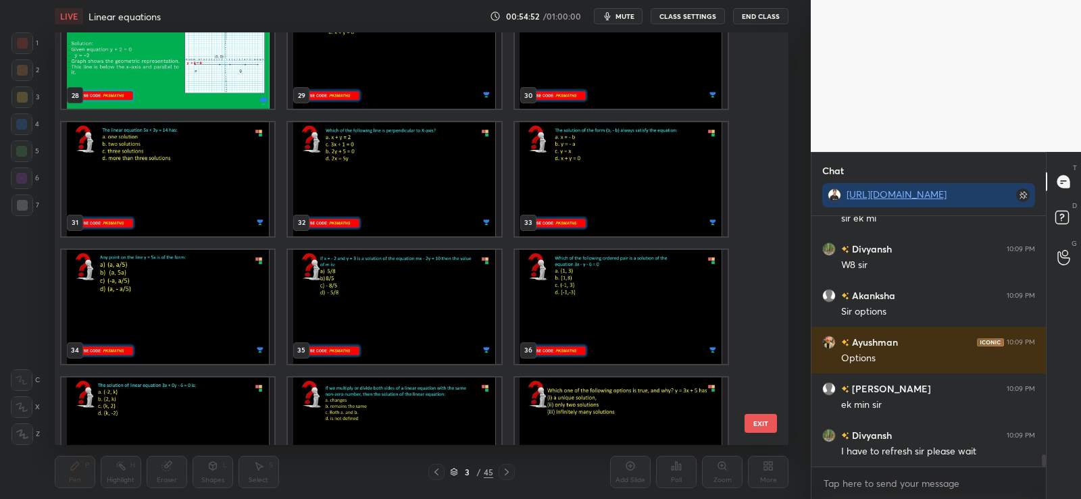
scroll to position [1193, 0]
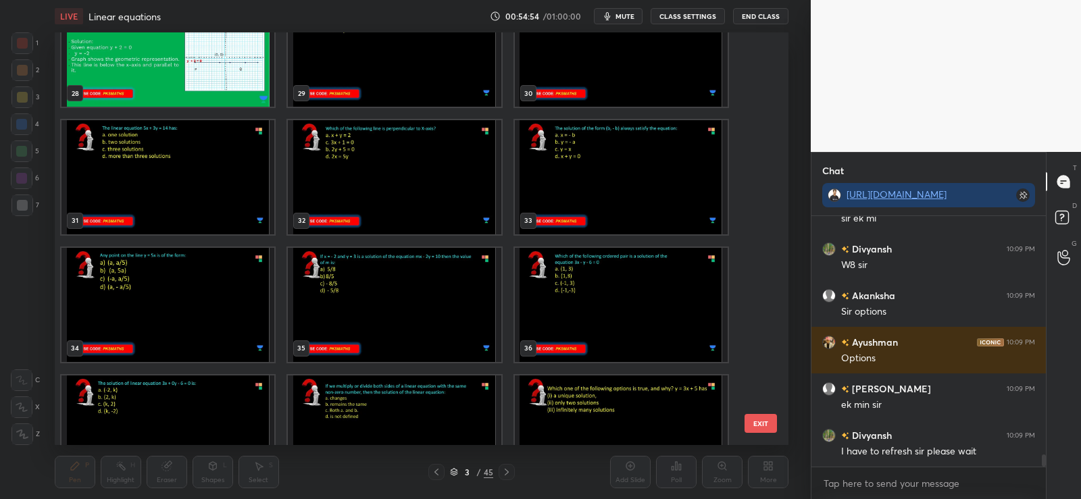
click at [579, 183] on img "grid" at bounding box center [621, 177] width 213 height 114
click at [577, 188] on img "grid" at bounding box center [621, 177] width 213 height 114
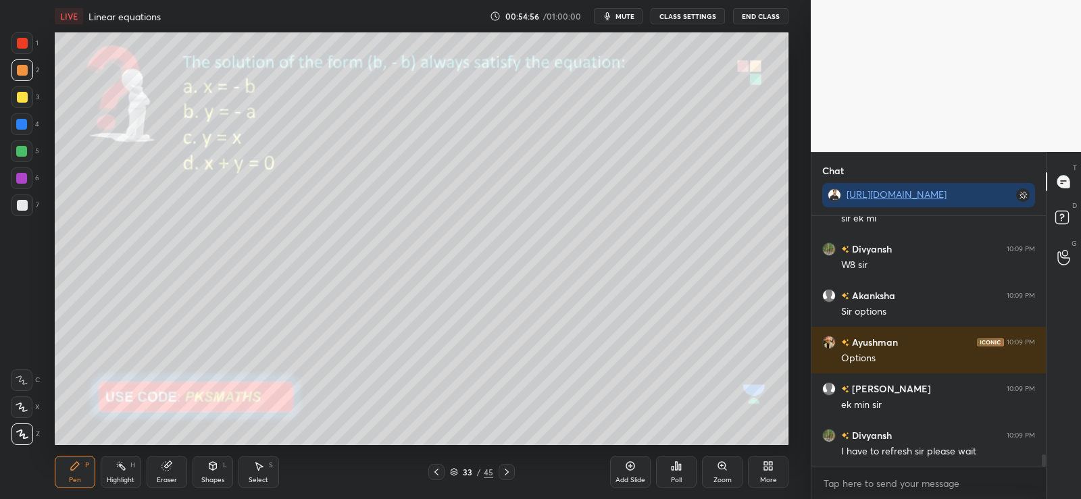
click at [432, 470] on icon at bounding box center [436, 472] width 11 height 11
click at [432, 467] on icon at bounding box center [436, 472] width 11 height 11
click at [509, 467] on icon at bounding box center [506, 472] width 11 height 11
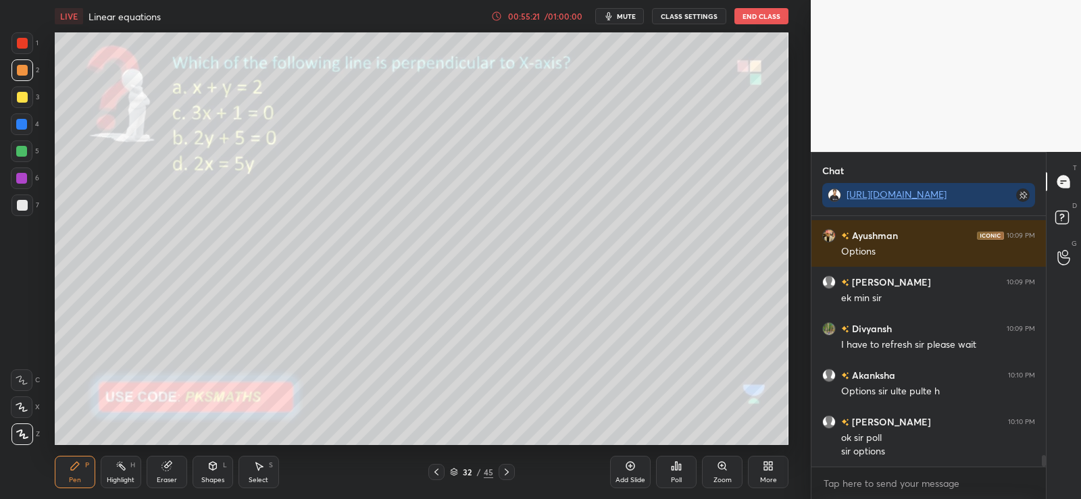
scroll to position [5075, 0]
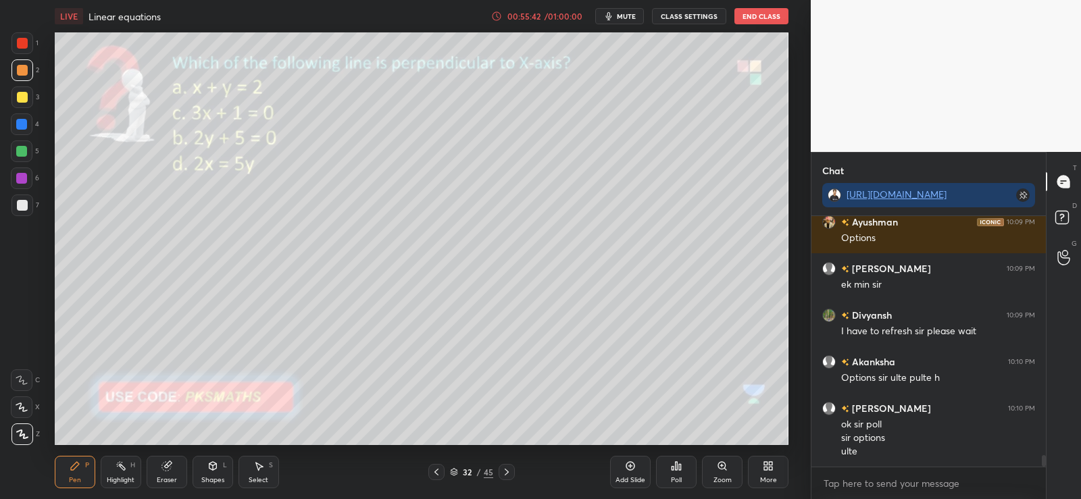
click at [679, 469] on icon at bounding box center [680, 467] width 2 height 6
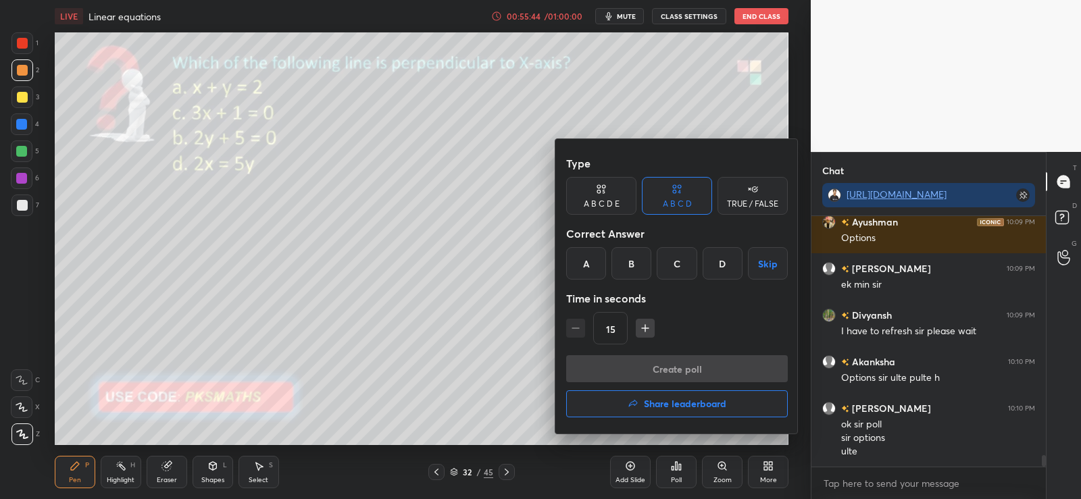
scroll to position [5122, 0]
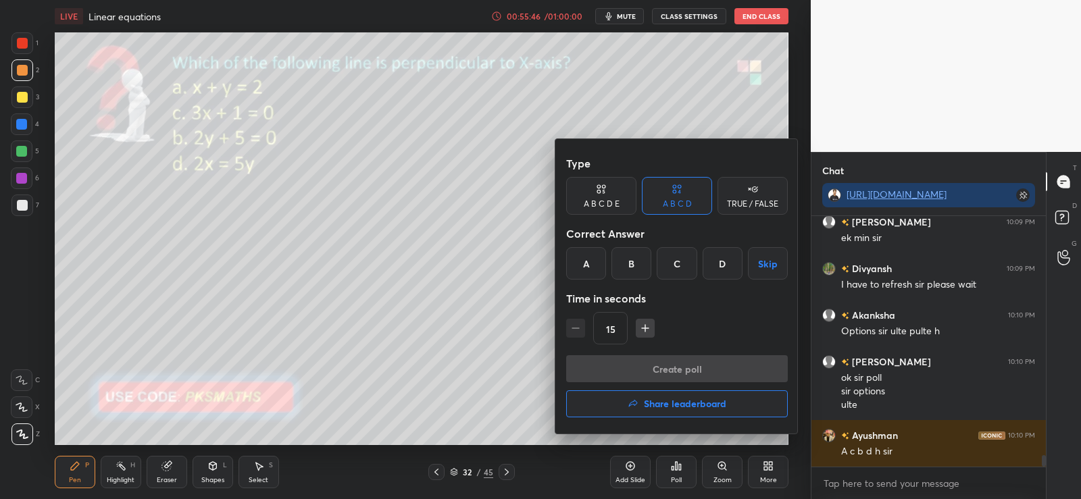
click at [689, 264] on div "C" at bounding box center [676, 263] width 40 height 32
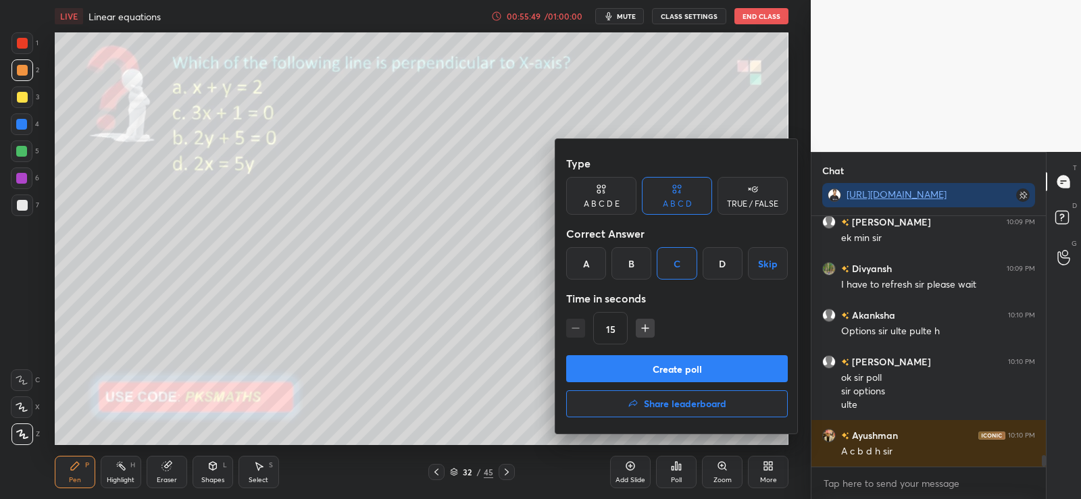
click at [434, 356] on div at bounding box center [540, 249] width 1081 height 499
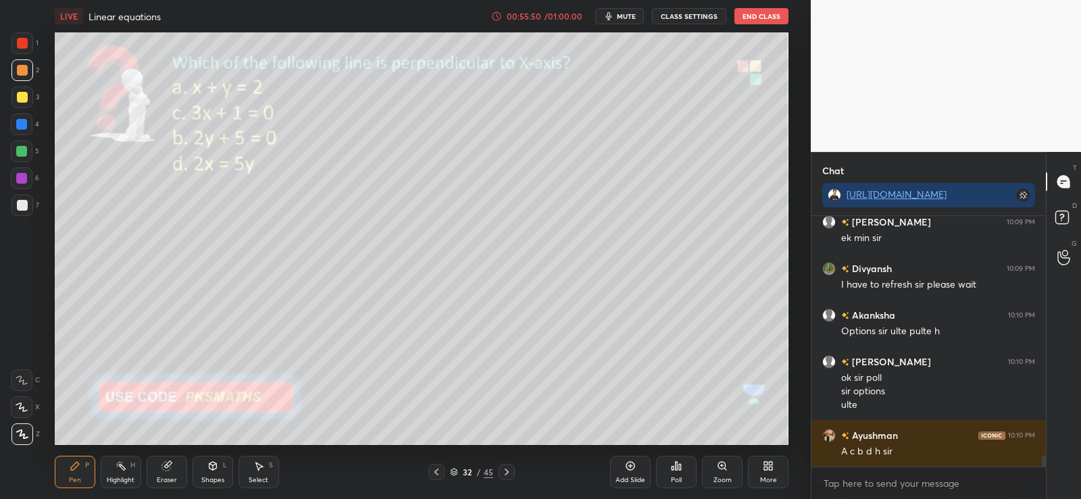
click at [21, 43] on div at bounding box center [22, 43] width 11 height 11
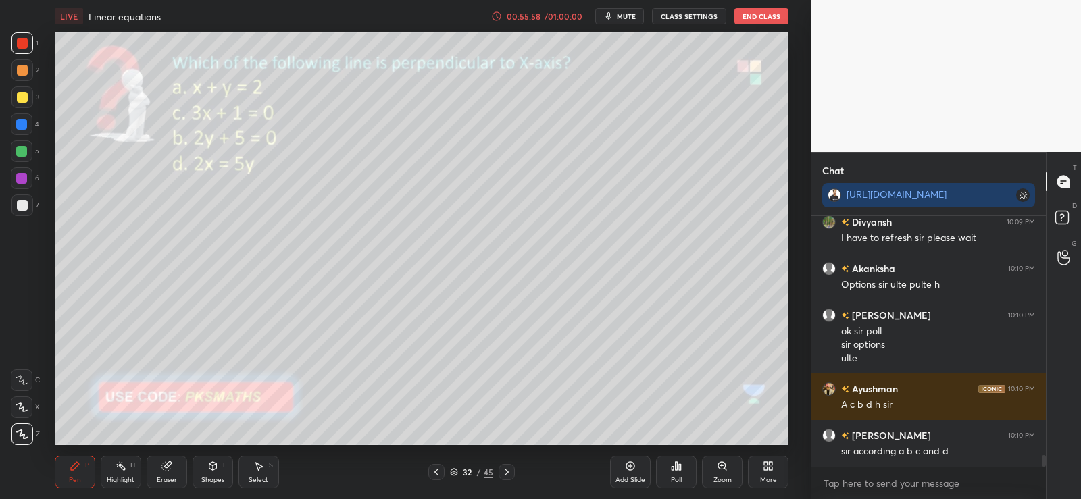
click at [22, 43] on div at bounding box center [22, 43] width 11 height 11
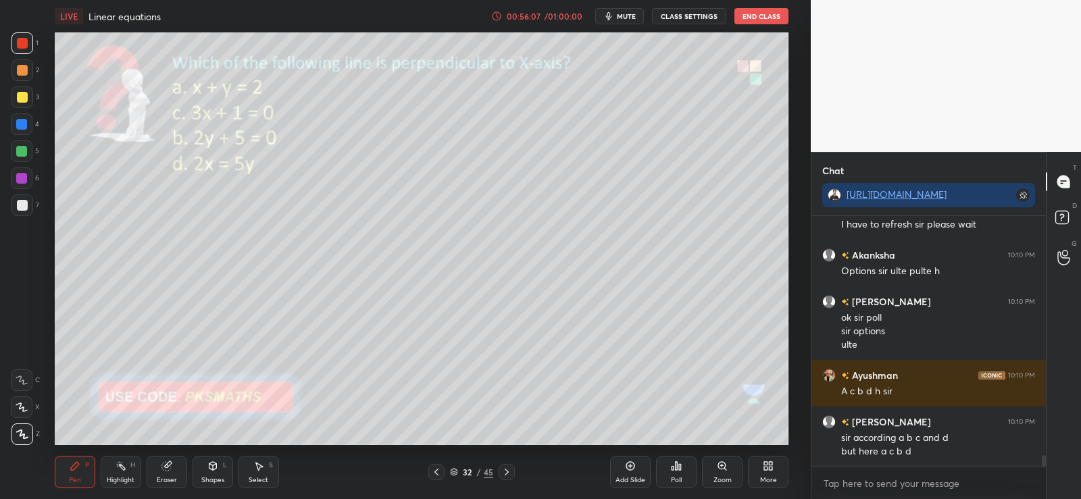
click at [22, 208] on div at bounding box center [22, 205] width 11 height 11
click at [216, 467] on icon at bounding box center [212, 466] width 7 height 8
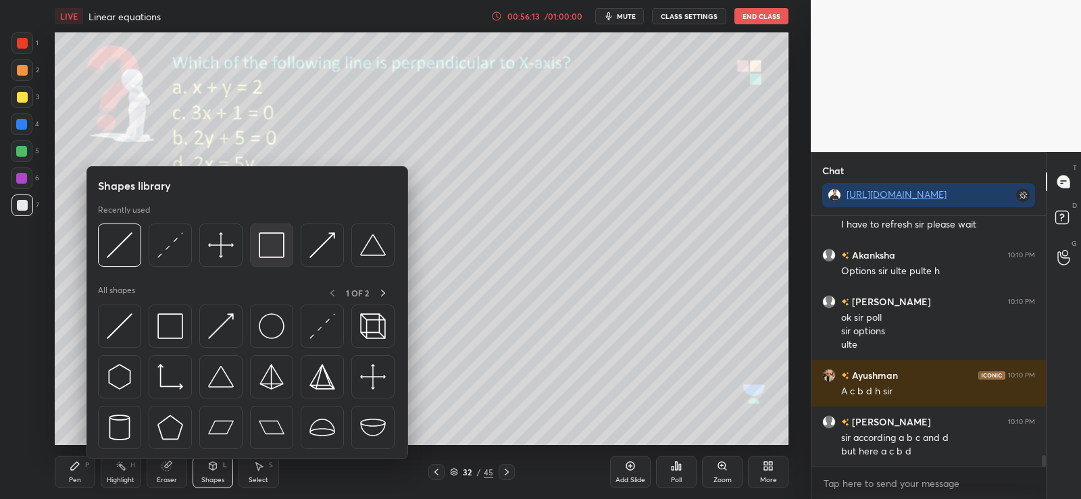
click at [271, 247] on img at bounding box center [272, 245] width 26 height 26
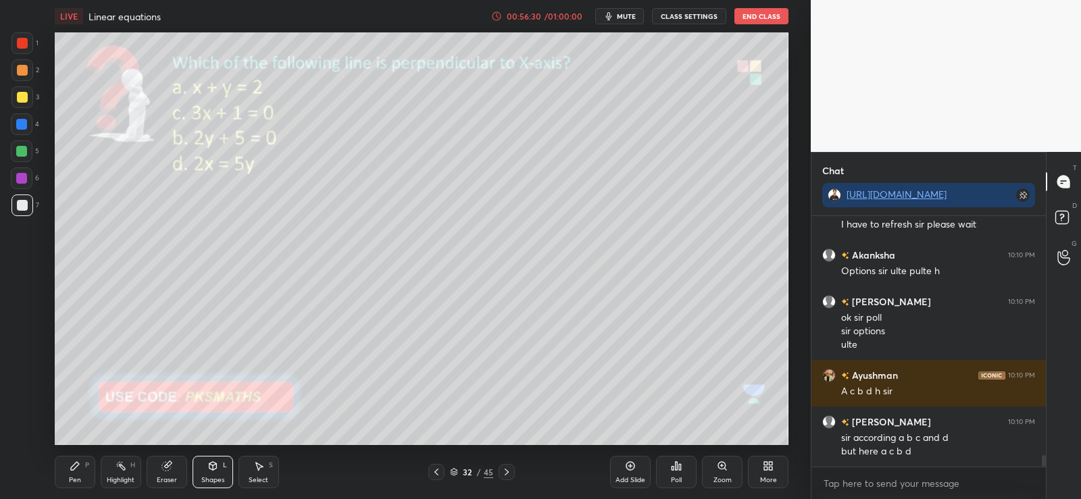
click at [669, 471] on div "Poll" at bounding box center [676, 472] width 41 height 32
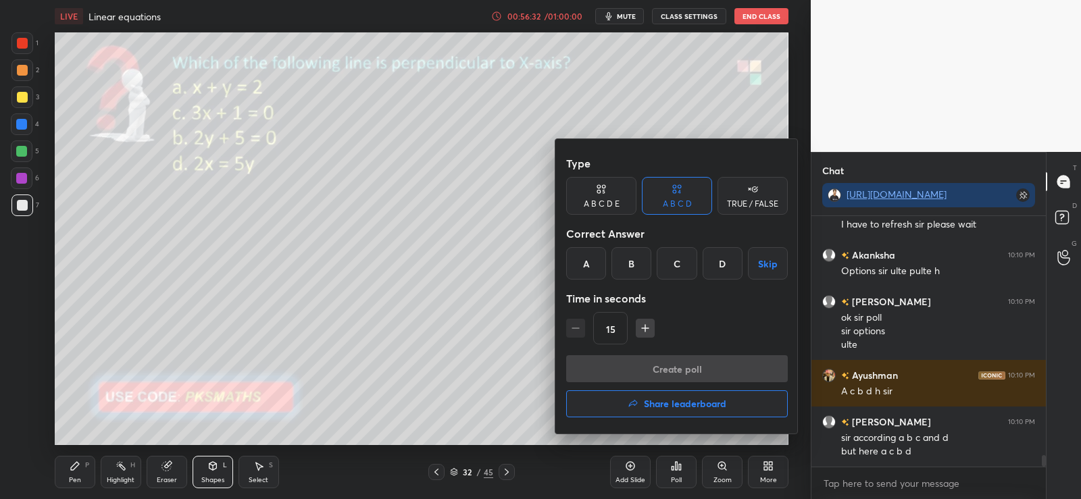
click at [677, 251] on div "C" at bounding box center [676, 263] width 40 height 32
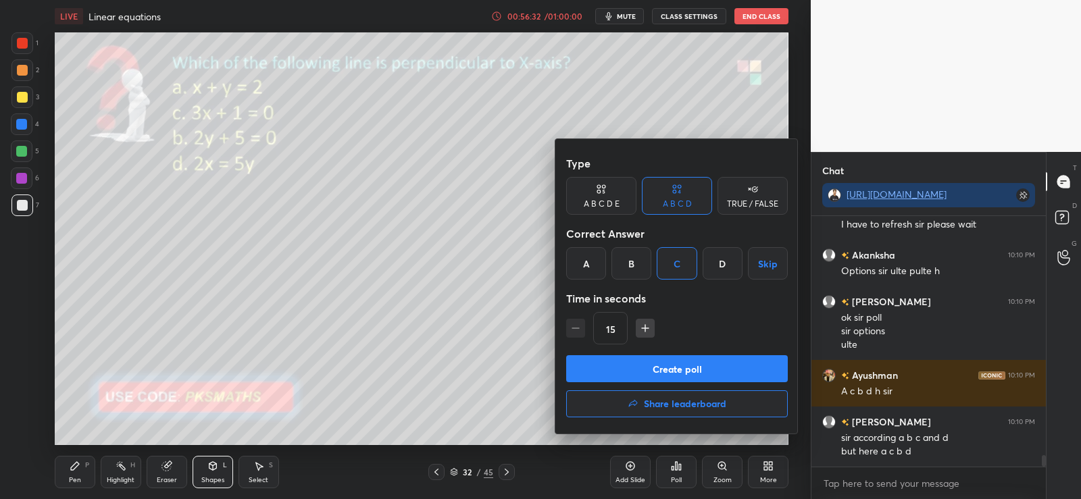
click at [650, 327] on icon "button" at bounding box center [645, 328] width 14 height 14
type input "30"
click at [650, 367] on button "Create poll" at bounding box center [677, 368] width 222 height 27
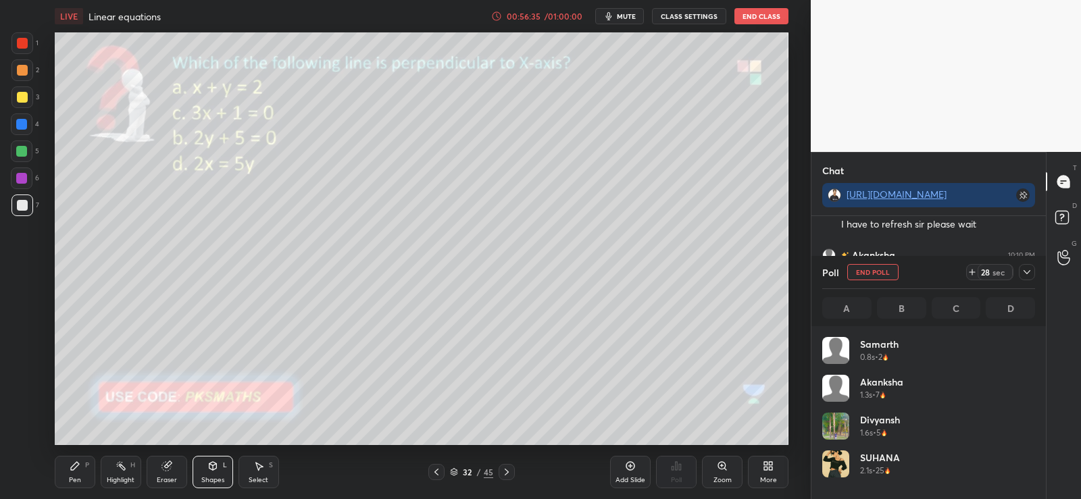
scroll to position [158, 209]
click at [68, 467] on div "Pen P" at bounding box center [75, 472] width 41 height 32
click at [210, 467] on icon at bounding box center [212, 466] width 7 height 8
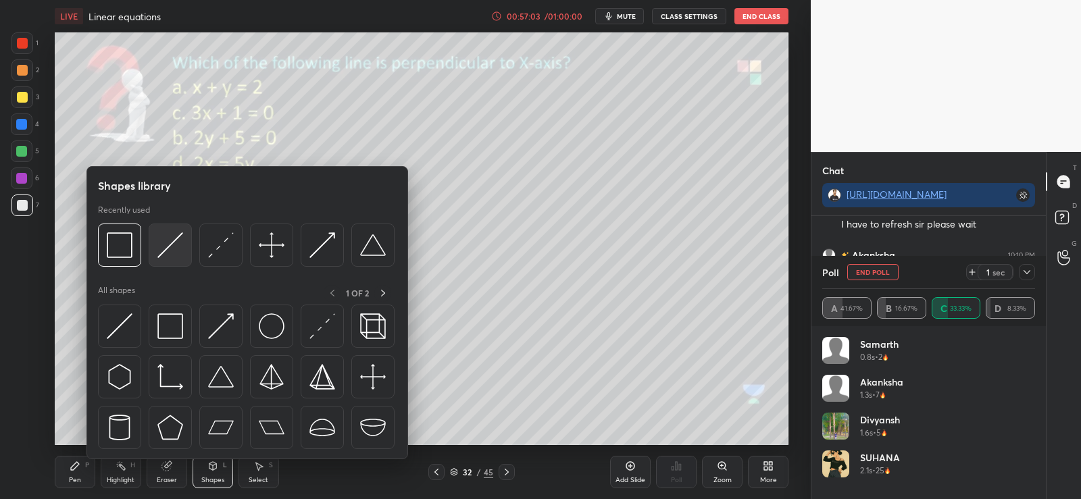
click at [172, 243] on img at bounding box center [170, 245] width 26 height 26
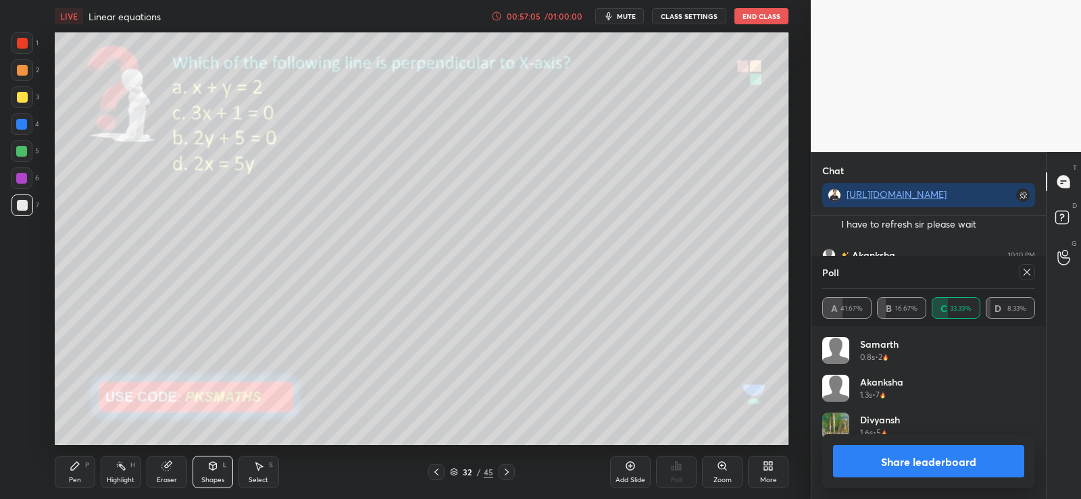
click at [71, 477] on div "Pen" at bounding box center [75, 480] width 12 height 7
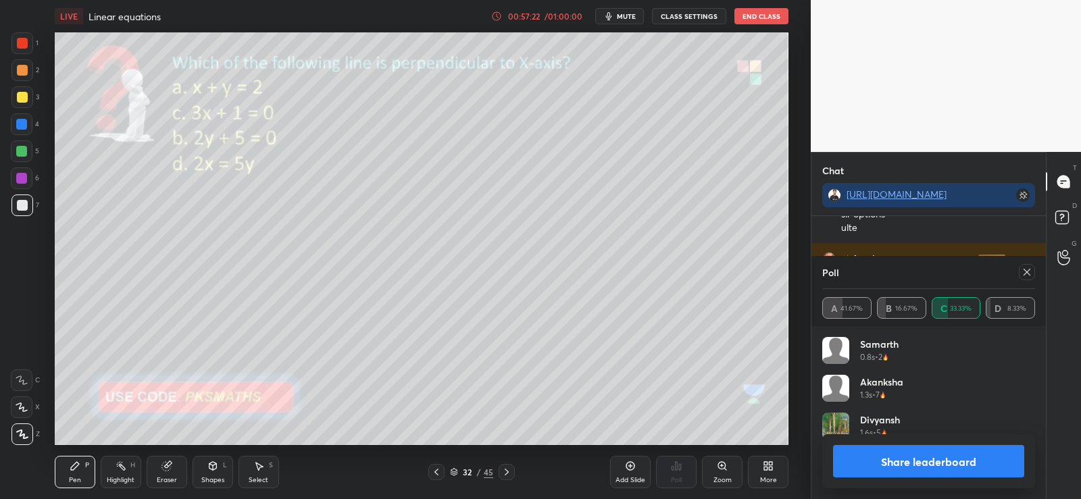
click at [213, 469] on icon at bounding box center [213, 467] width 0 height 5
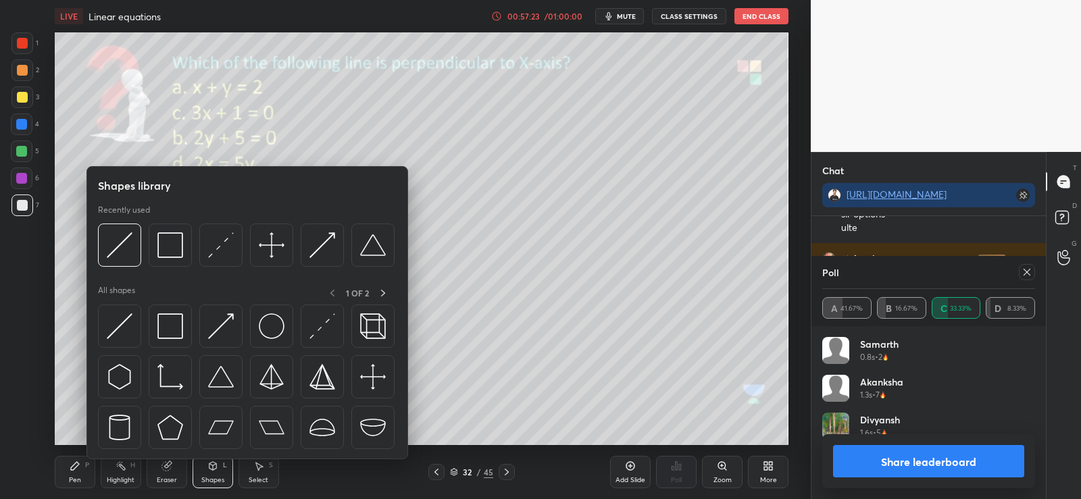
click at [211, 467] on icon at bounding box center [212, 466] width 7 height 8
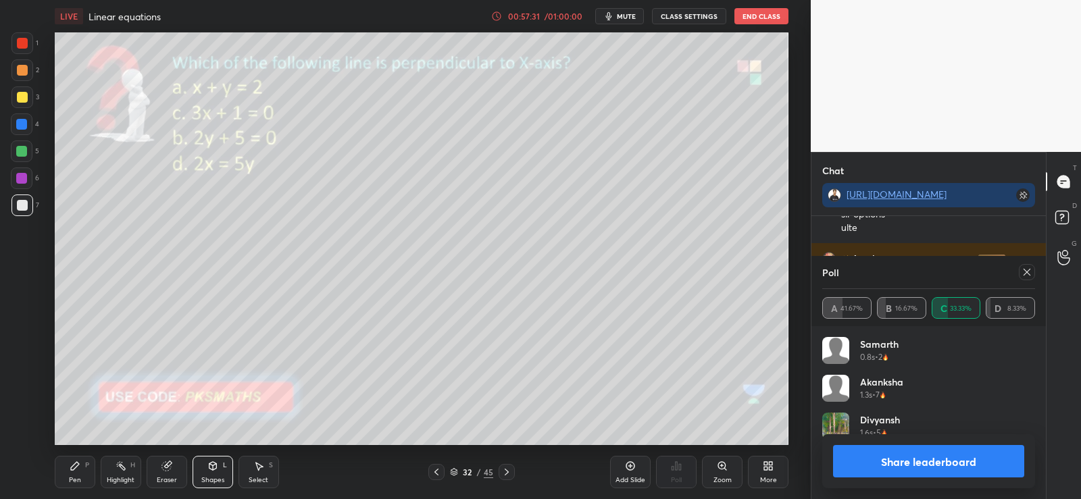
click at [931, 461] on button "Share leaderboard" at bounding box center [928, 461] width 191 height 32
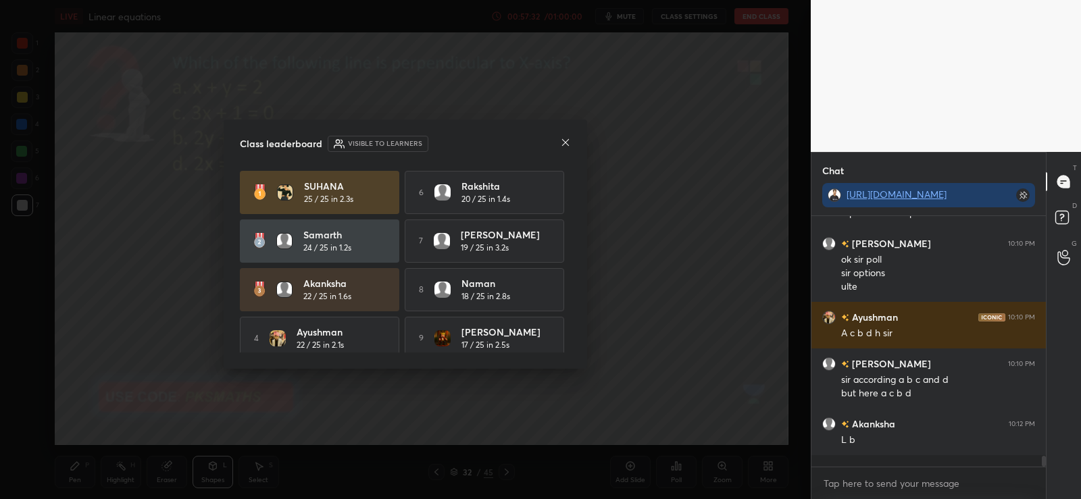
scroll to position [5, 5]
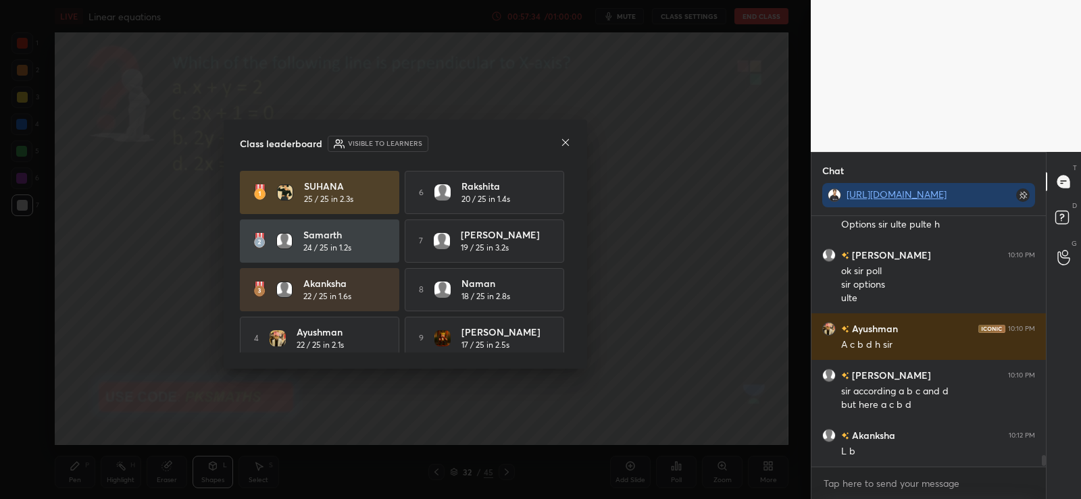
click at [567, 145] on icon at bounding box center [565, 142] width 11 height 11
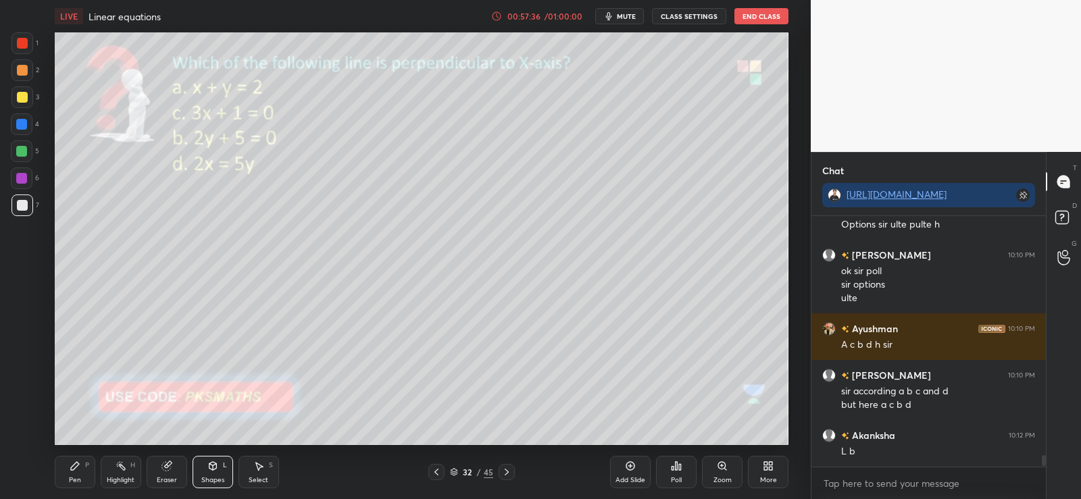
click at [172, 468] on icon at bounding box center [166, 466] width 11 height 11
click at [24, 405] on icon at bounding box center [21, 407] width 11 height 11
click at [33, 440] on div "Erase all" at bounding box center [23, 434] width 24 height 22
click at [473, 461] on div "Pen P Highlight H Eraser Shapes L Select S 32 / 45 Add Slide Poll Zoom More" at bounding box center [421, 472] width 733 height 54
click at [476, 465] on div "32 / 45" at bounding box center [471, 472] width 86 height 16
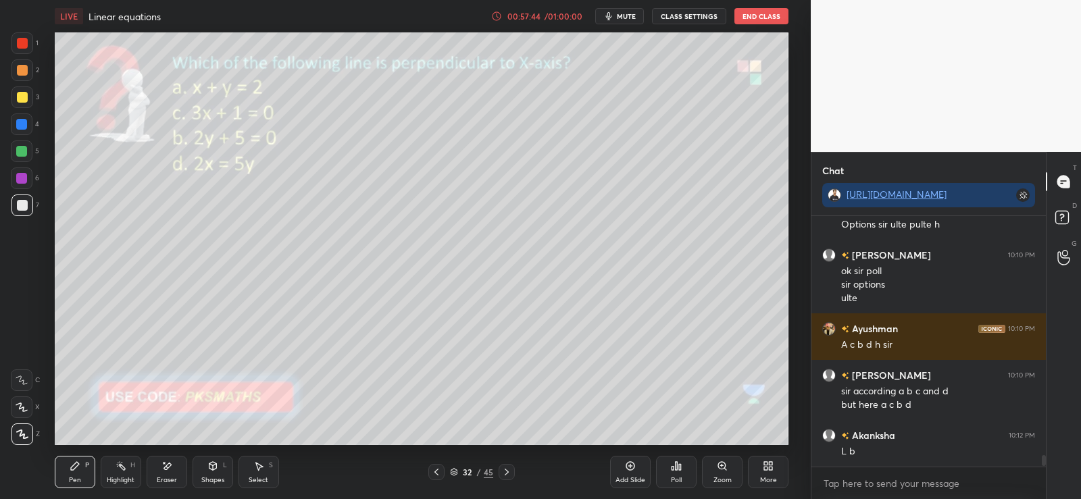
click at [472, 471] on div "32" at bounding box center [468, 472] width 14 height 8
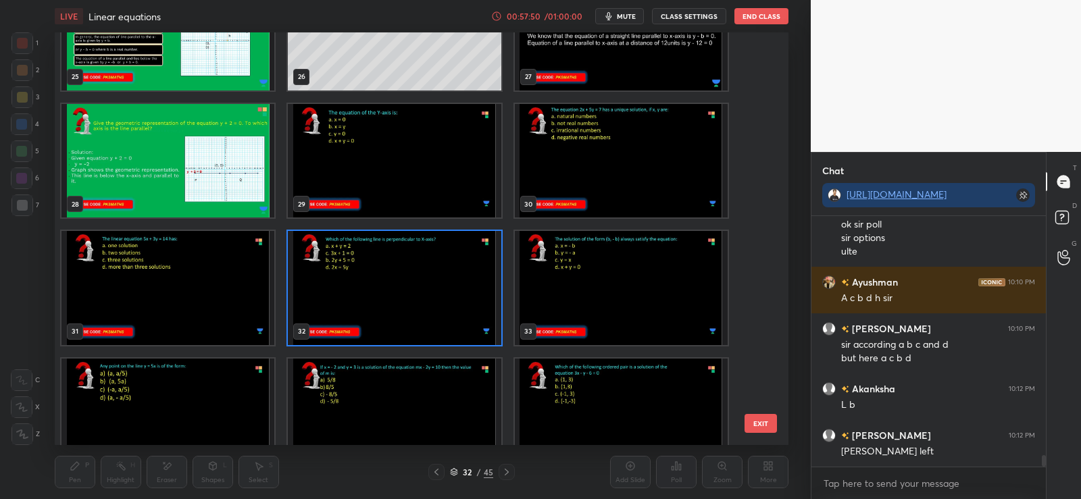
scroll to position [1068, 0]
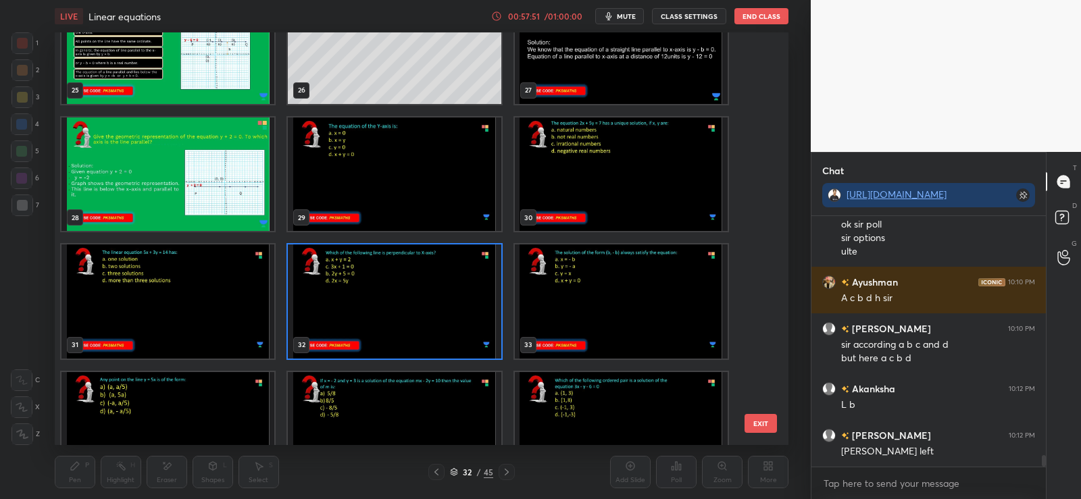
click at [469, 290] on img "grid" at bounding box center [394, 301] width 213 height 114
click at [467, 294] on img "grid" at bounding box center [394, 301] width 213 height 114
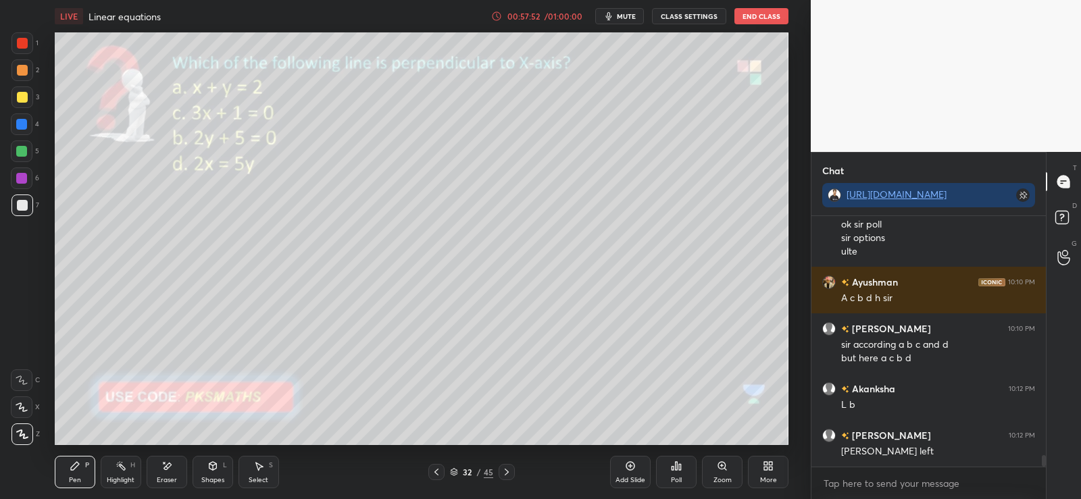
scroll to position [0, 0]
click at [444, 467] on div "32 / 45" at bounding box center [471, 472] width 86 height 16
click at [436, 473] on icon at bounding box center [436, 472] width 4 height 7
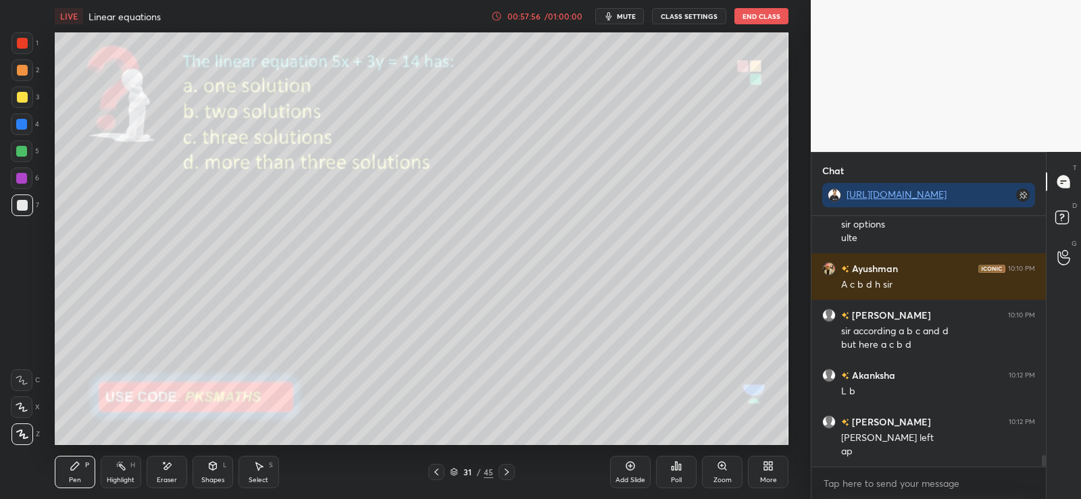
click at [731, 459] on div "Zoom" at bounding box center [722, 472] width 41 height 32
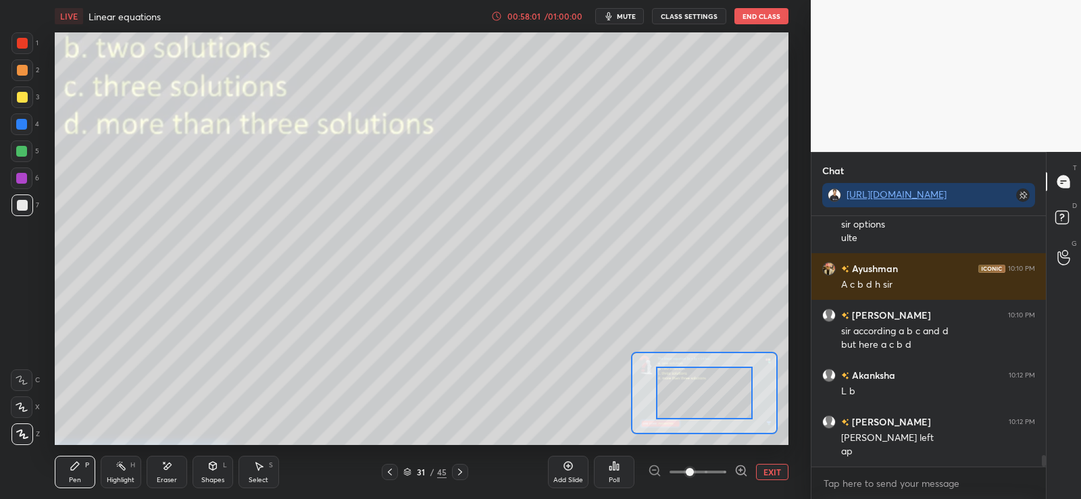
click at [773, 472] on button "EXIT" at bounding box center [772, 472] width 32 height 16
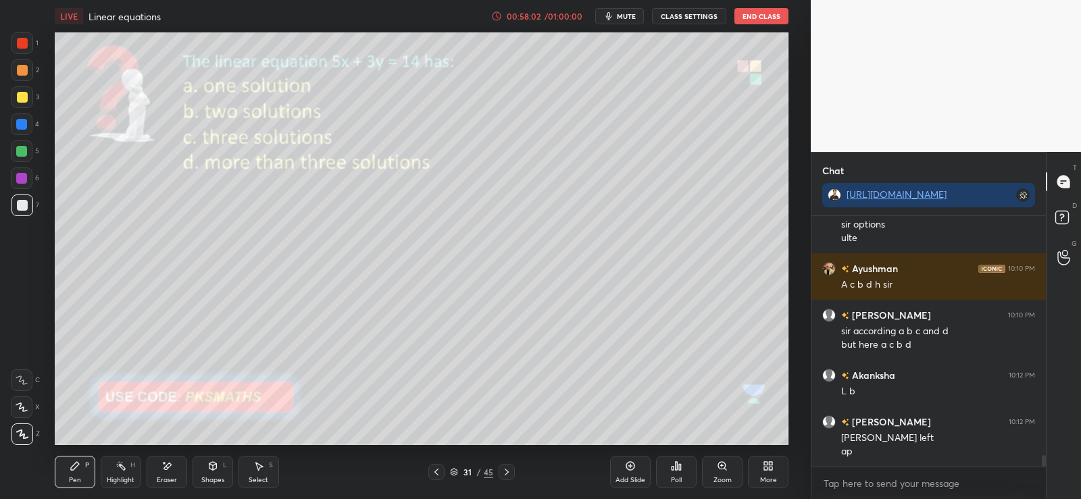
click at [770, 463] on icon at bounding box center [770, 463] width 3 height 3
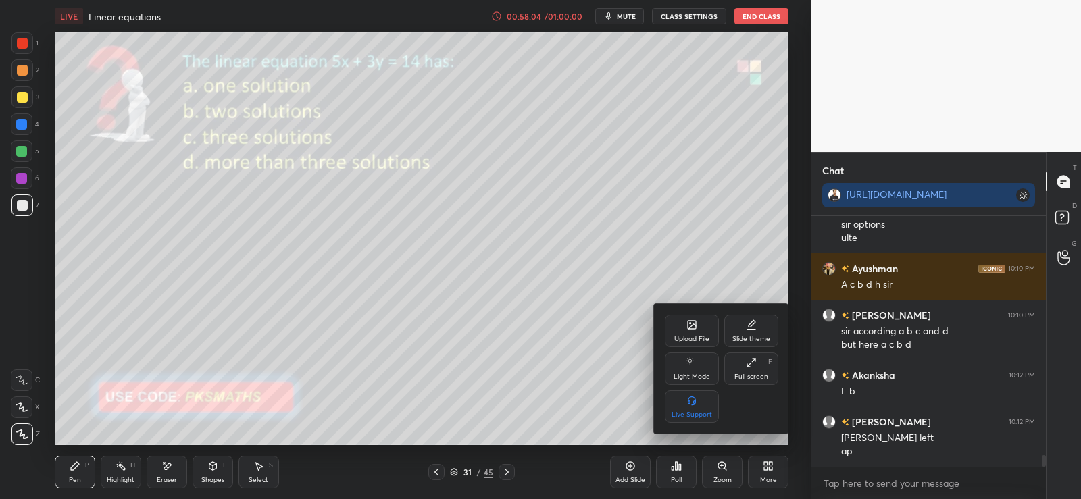
click at [692, 326] on icon at bounding box center [691, 326] width 7 height 5
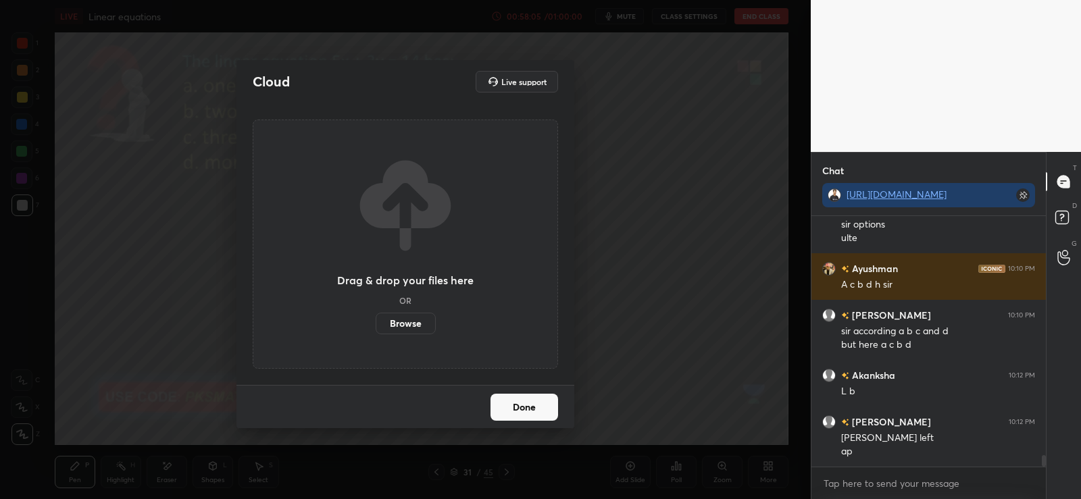
click at [402, 318] on label "Browse" at bounding box center [405, 324] width 60 height 22
click at [375, 318] on input "Browse" at bounding box center [375, 324] width 0 height 22
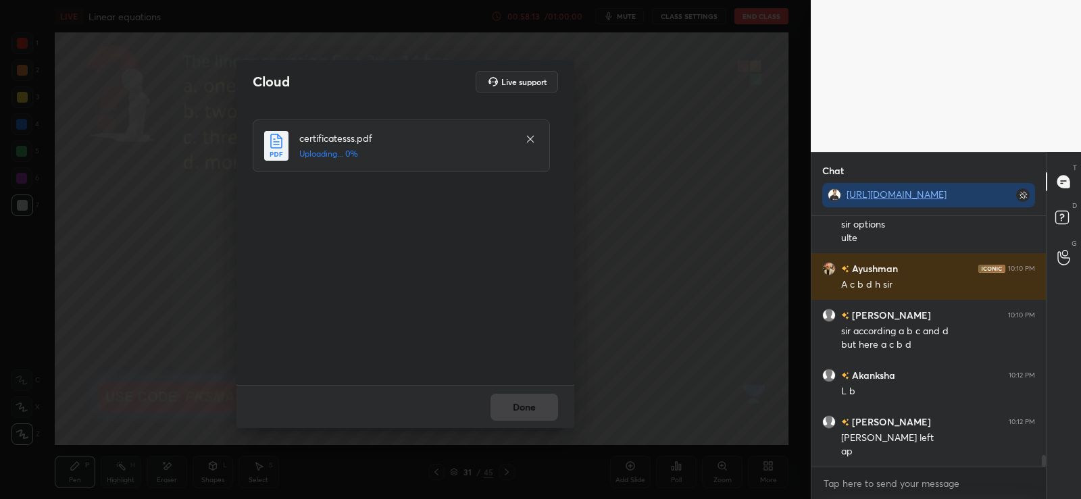
scroll to position [5335, 0]
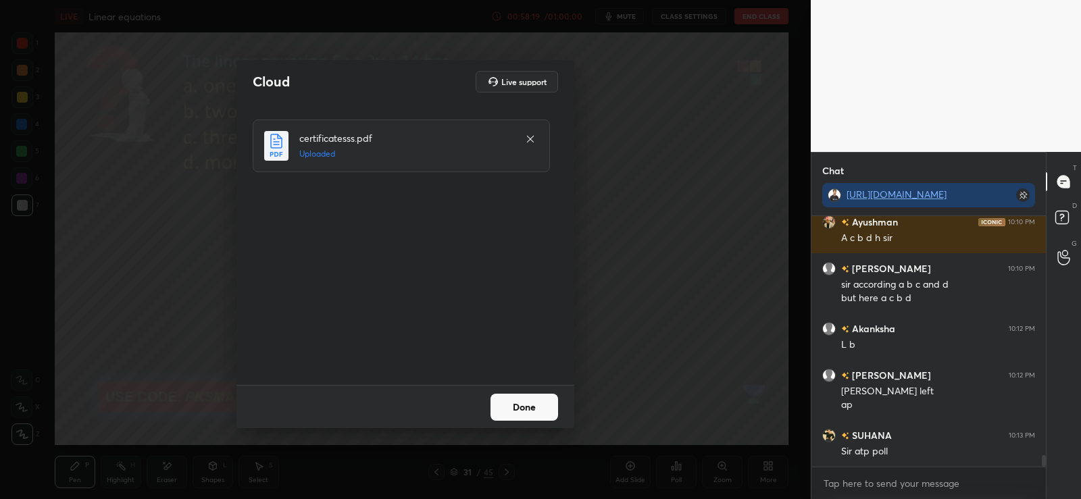
click at [536, 404] on button "Done" at bounding box center [524, 407] width 68 height 27
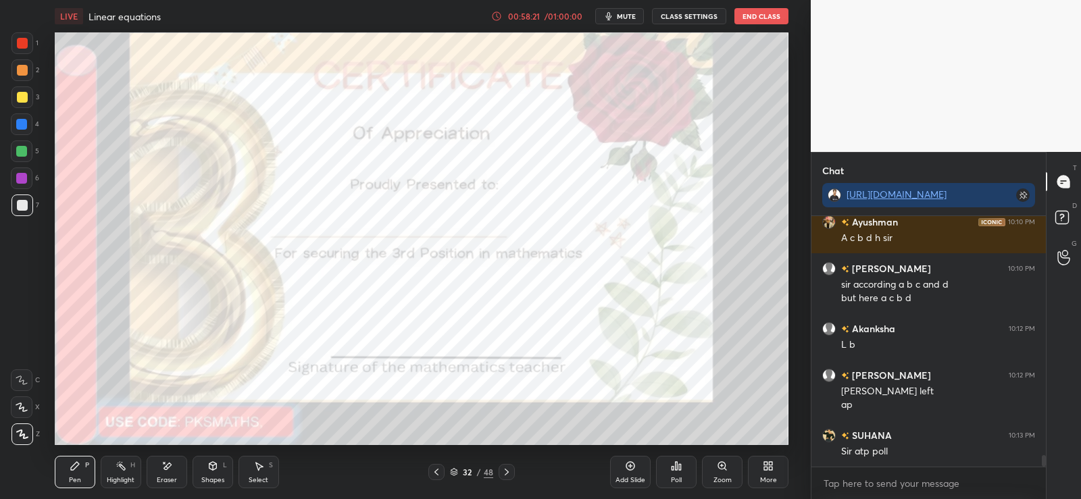
scroll to position [5367, 0]
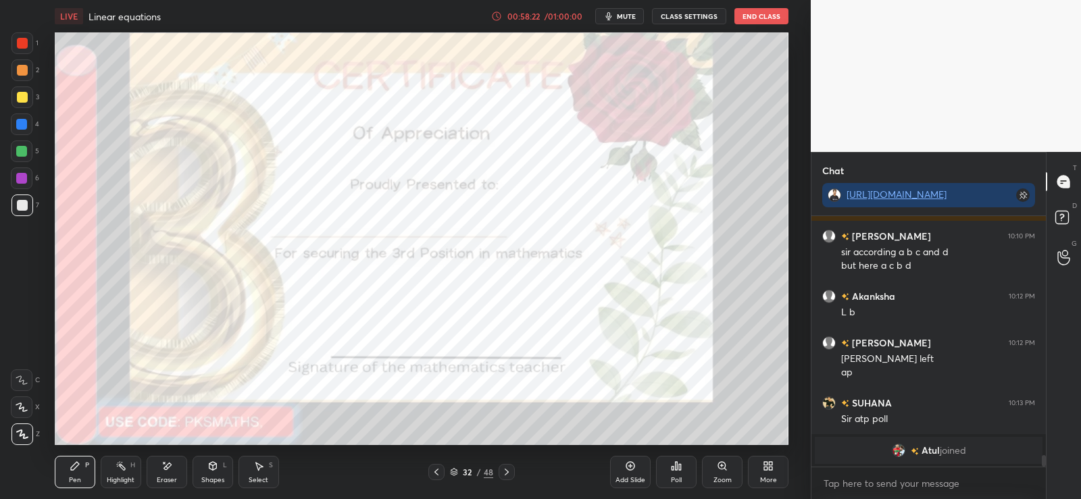
click at [681, 465] on icon at bounding box center [676, 466] width 11 height 11
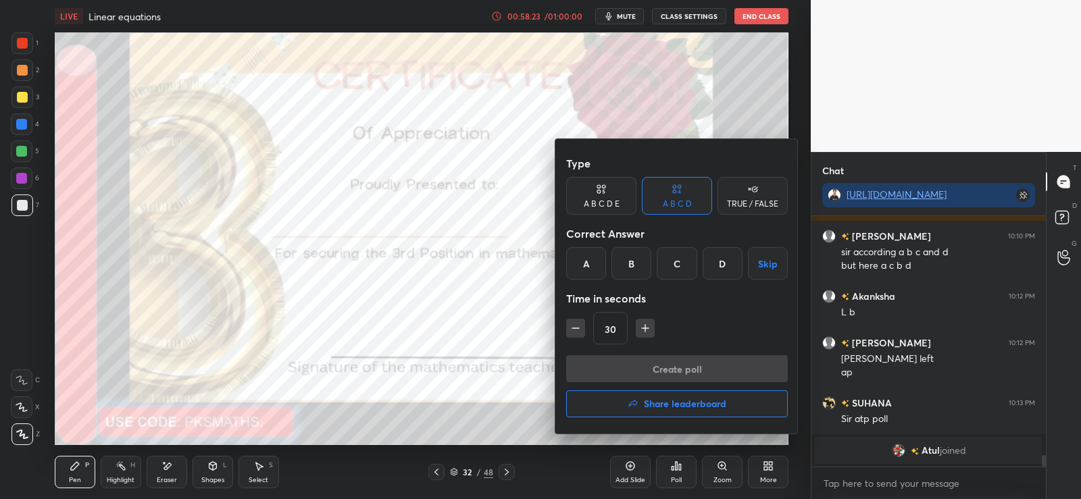
click at [595, 257] on div "A" at bounding box center [586, 263] width 40 height 32
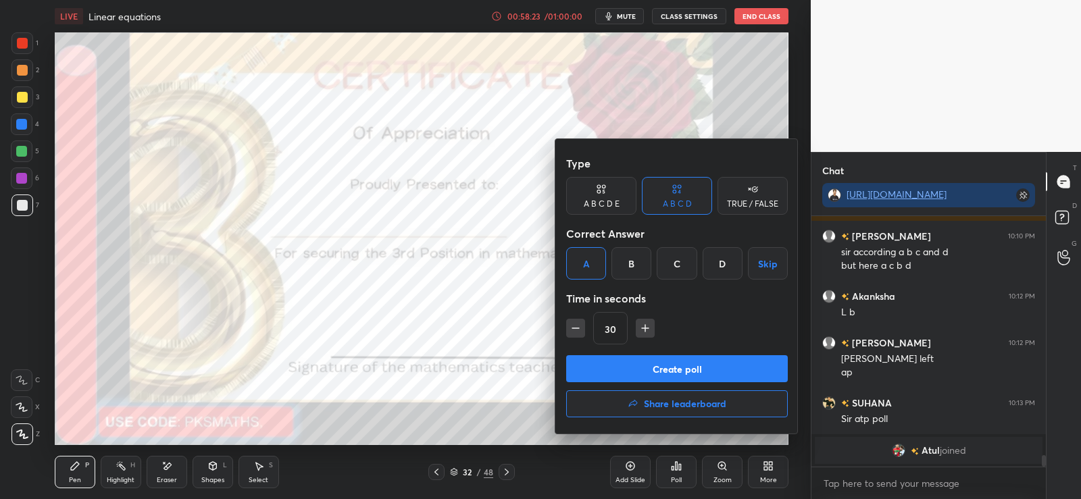
click at [627, 367] on button "Create poll" at bounding box center [677, 368] width 222 height 27
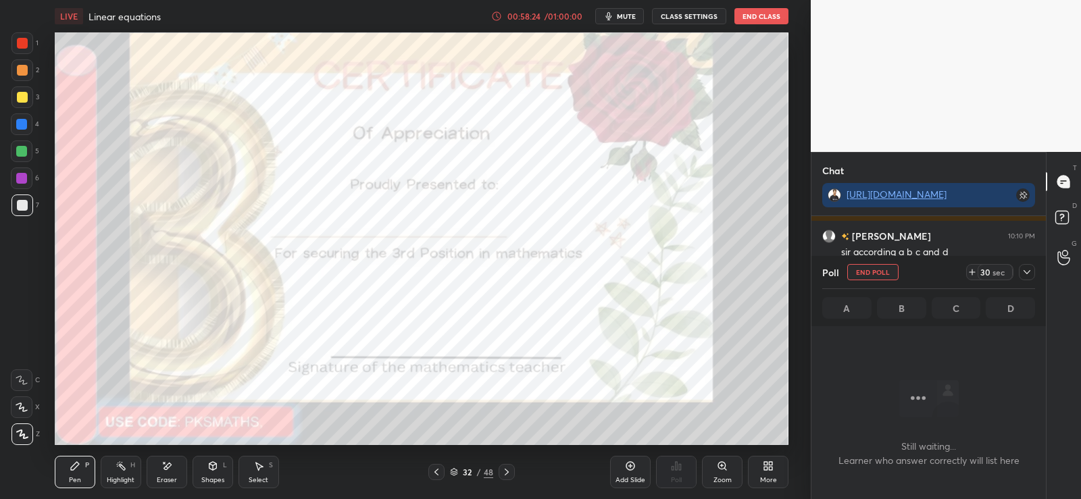
scroll to position [209, 230]
click at [24, 39] on div at bounding box center [22, 43] width 11 height 11
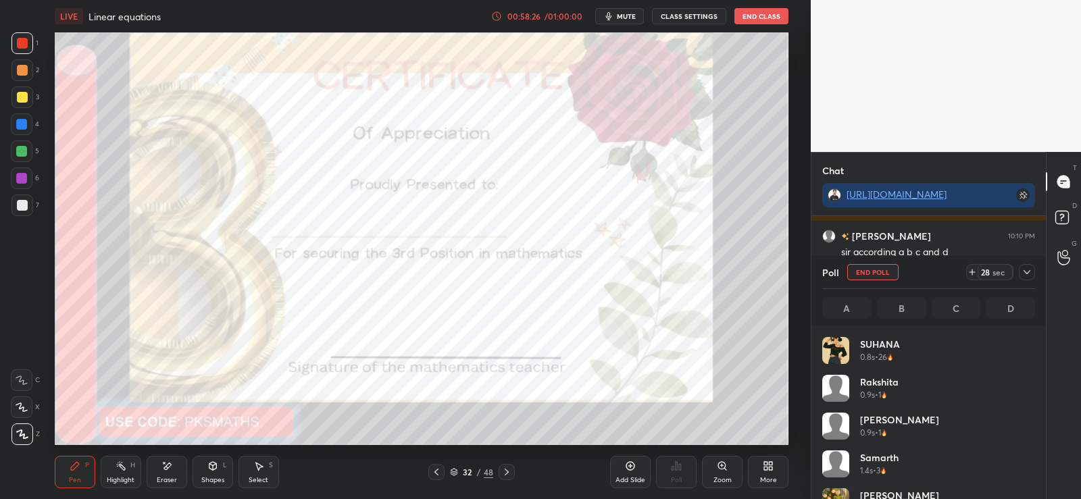
click at [25, 151] on div at bounding box center [21, 151] width 11 height 11
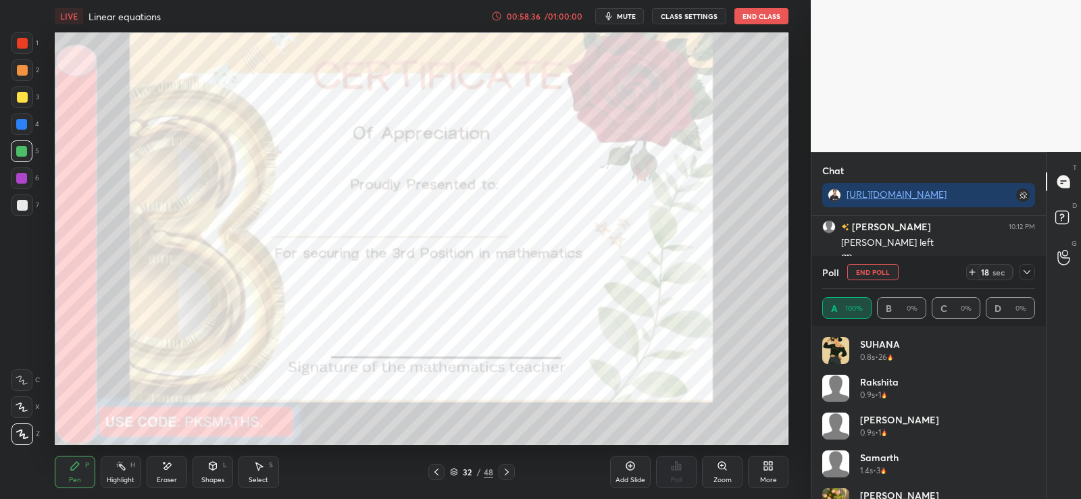
click at [506, 472] on icon at bounding box center [506, 472] width 11 height 11
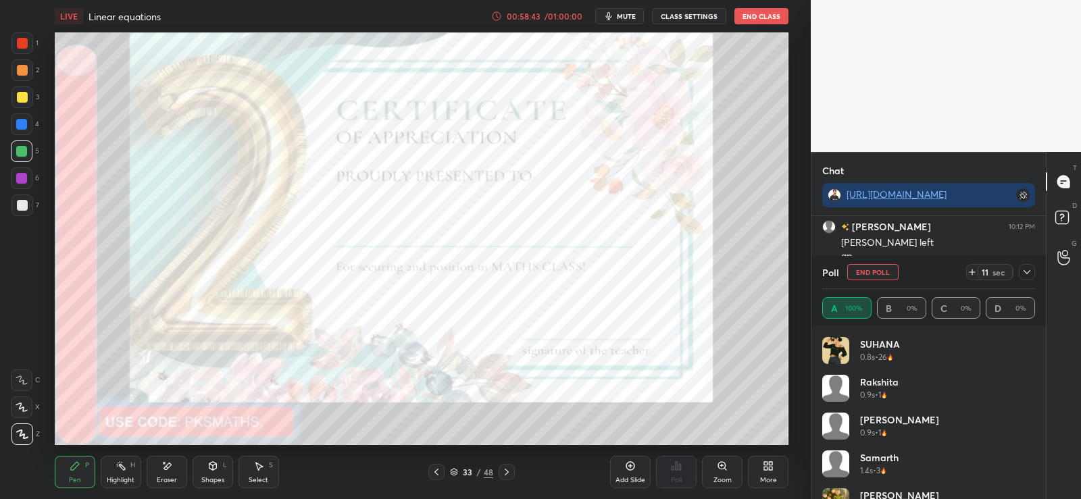
click at [507, 471] on icon at bounding box center [506, 472] width 11 height 11
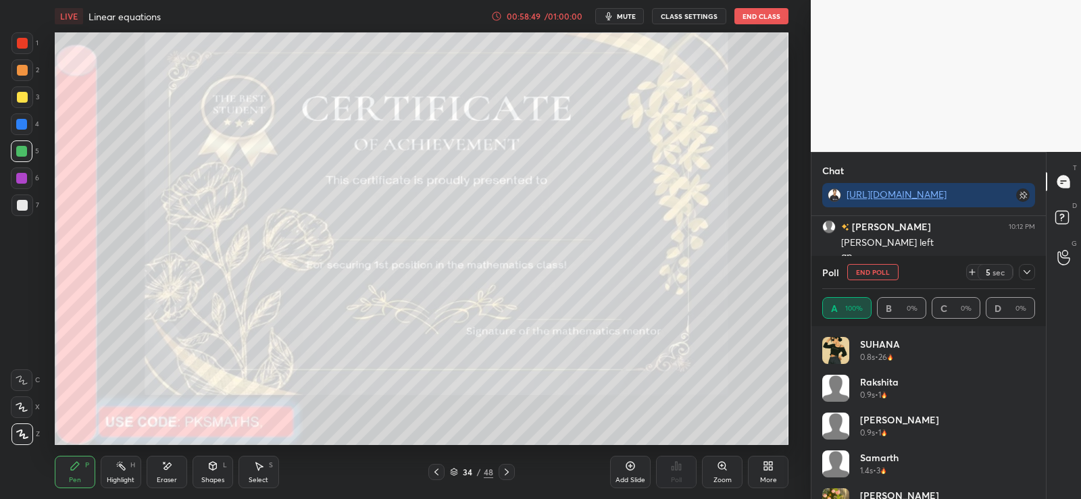
click at [434, 473] on icon at bounding box center [436, 472] width 11 height 11
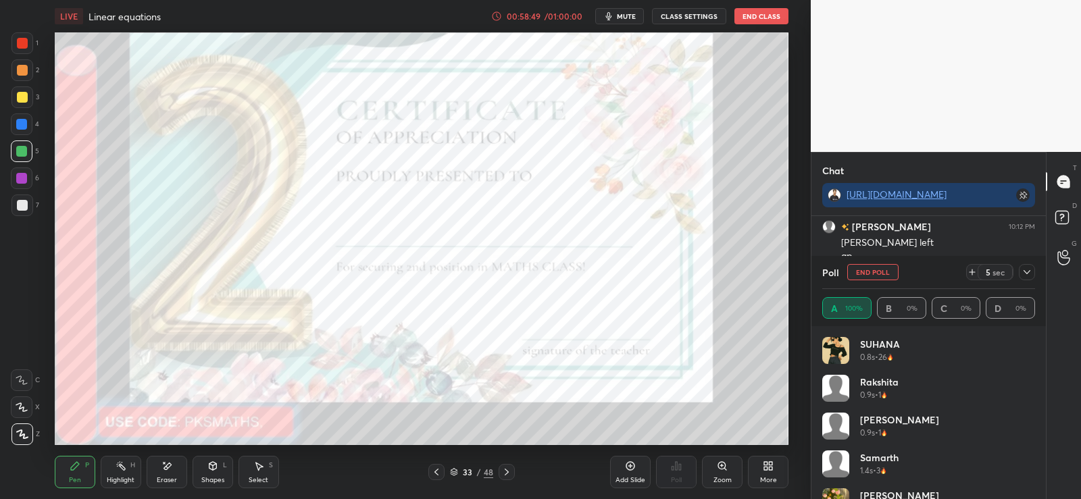
click at [434, 474] on icon at bounding box center [436, 472] width 11 height 11
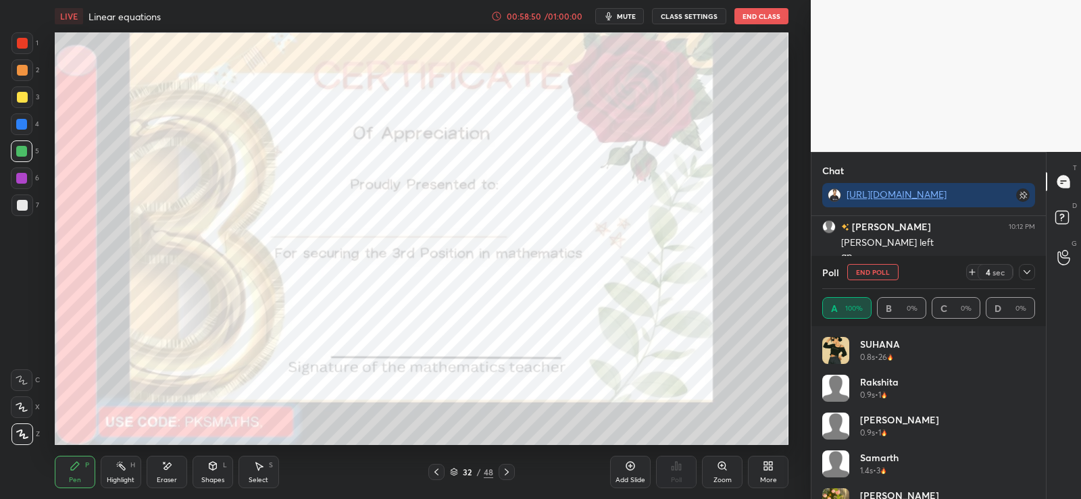
click at [21, 46] on div at bounding box center [22, 43] width 11 height 11
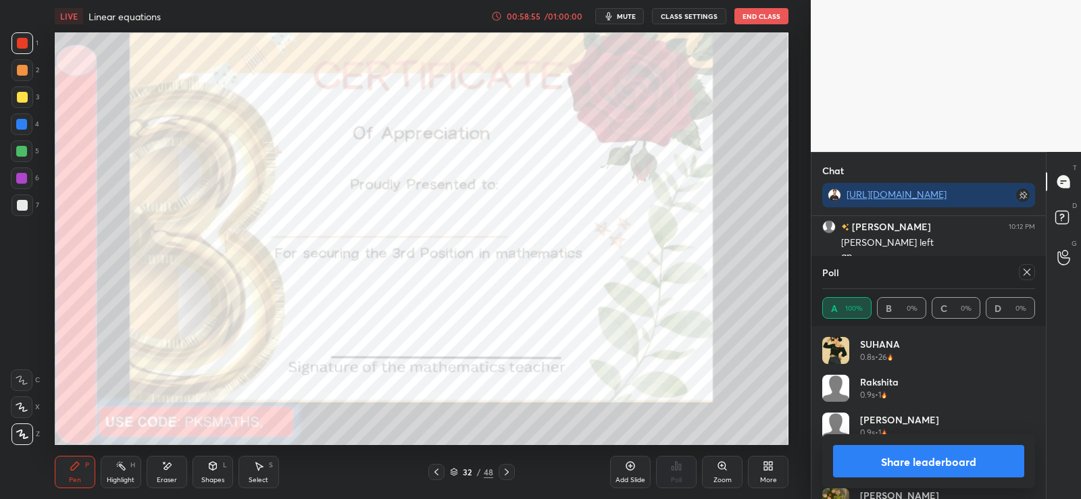
click at [939, 458] on button "Share leaderboard" at bounding box center [928, 461] width 191 height 32
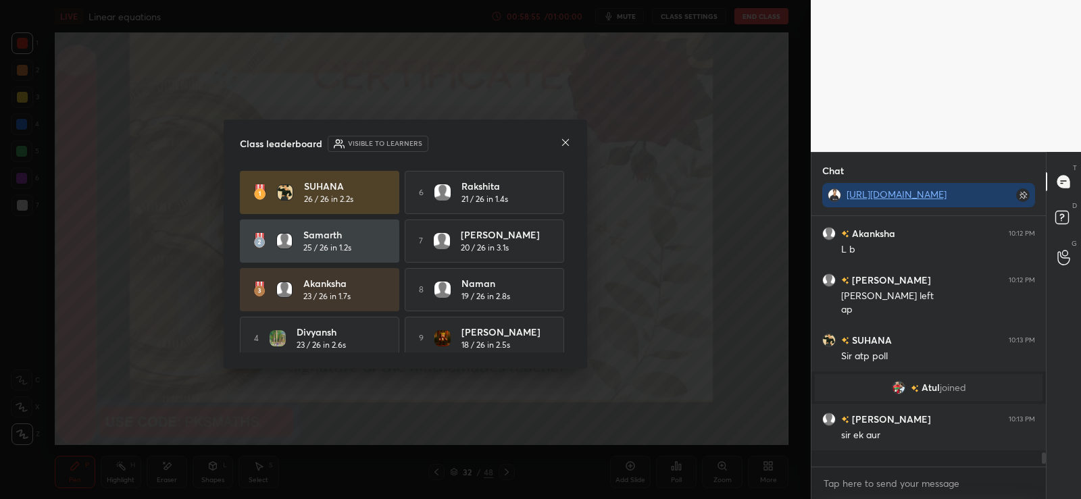
scroll to position [3709, 0]
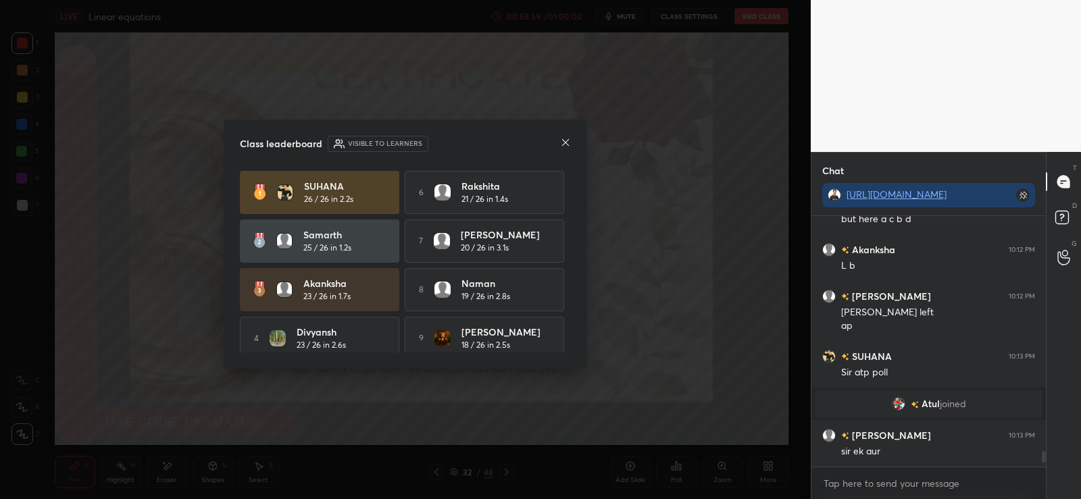
click at [564, 142] on icon at bounding box center [565, 142] width 11 height 11
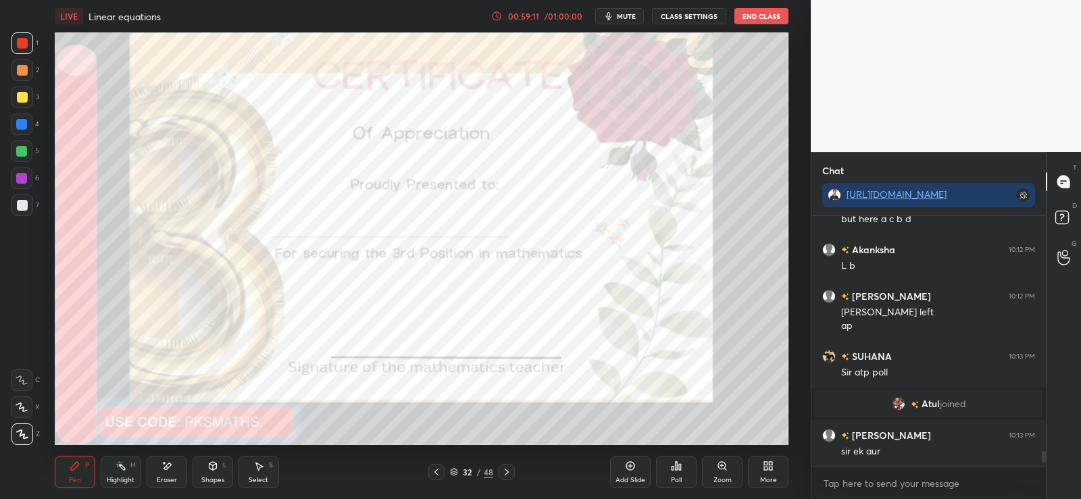
click at [664, 480] on div "Poll" at bounding box center [676, 472] width 41 height 32
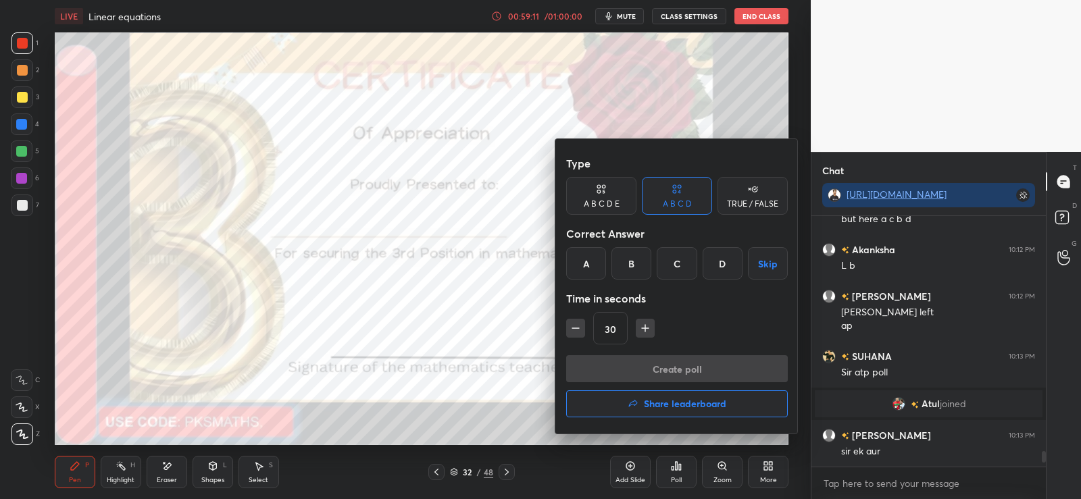
click at [660, 409] on h4 "Share leaderboard" at bounding box center [685, 403] width 82 height 9
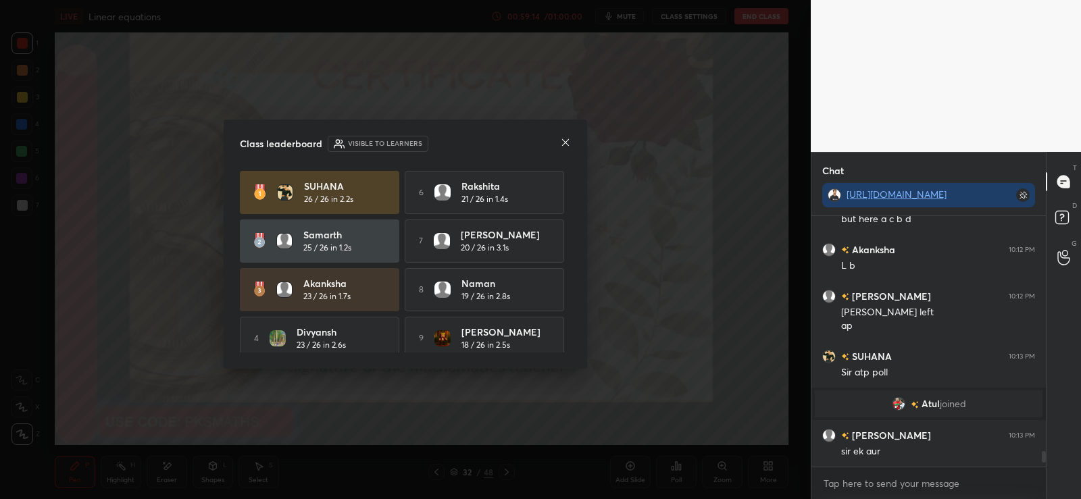
click at [567, 139] on icon at bounding box center [565, 142] width 11 height 11
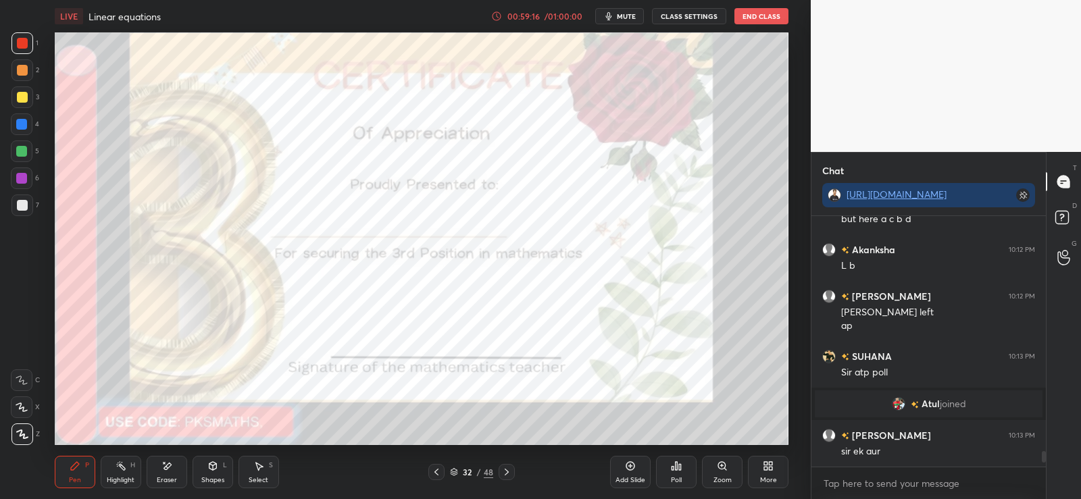
click at [171, 469] on icon at bounding box center [166, 466] width 11 height 11
click at [80, 463] on div "Pen P" at bounding box center [75, 472] width 41 height 32
click at [506, 471] on icon at bounding box center [506, 472] width 4 height 7
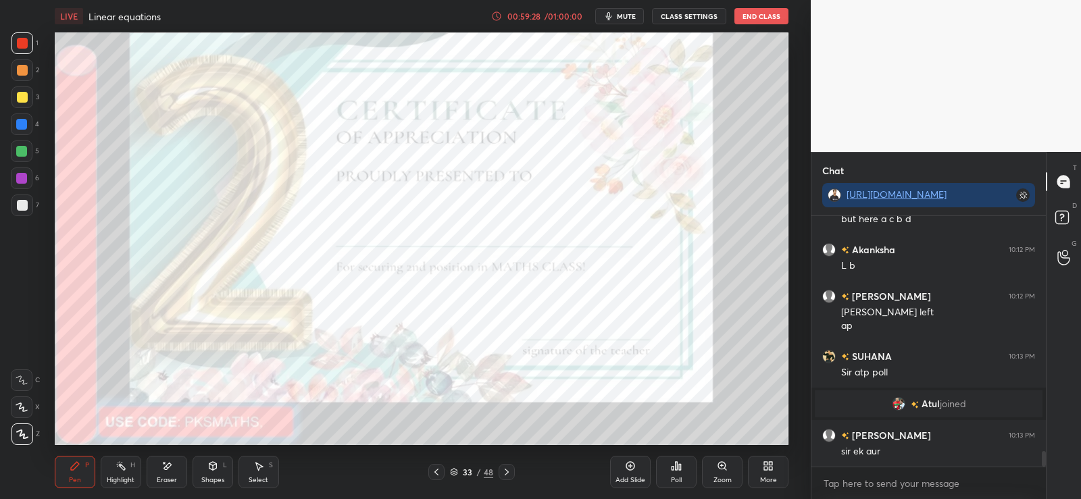
scroll to position [3755, 0]
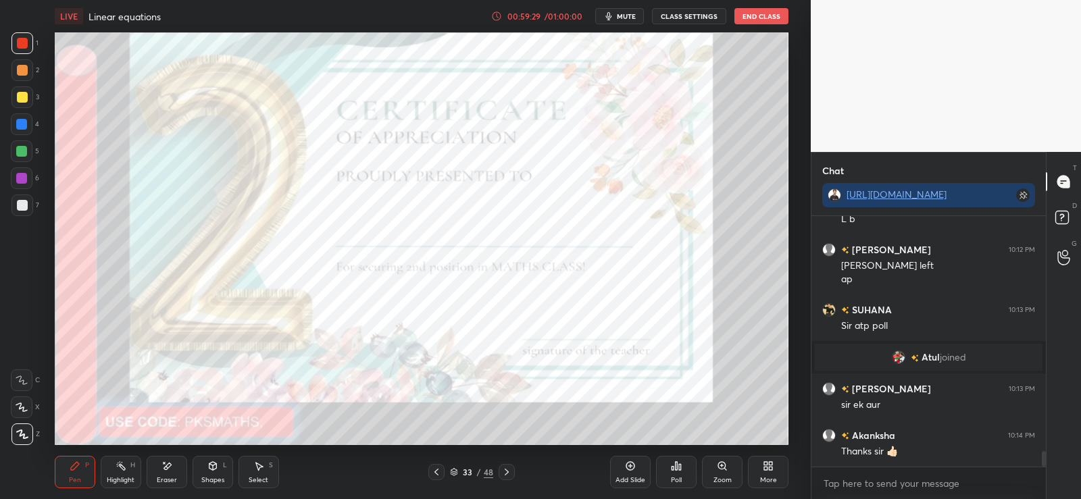
click at [675, 472] on div "Poll" at bounding box center [676, 472] width 41 height 32
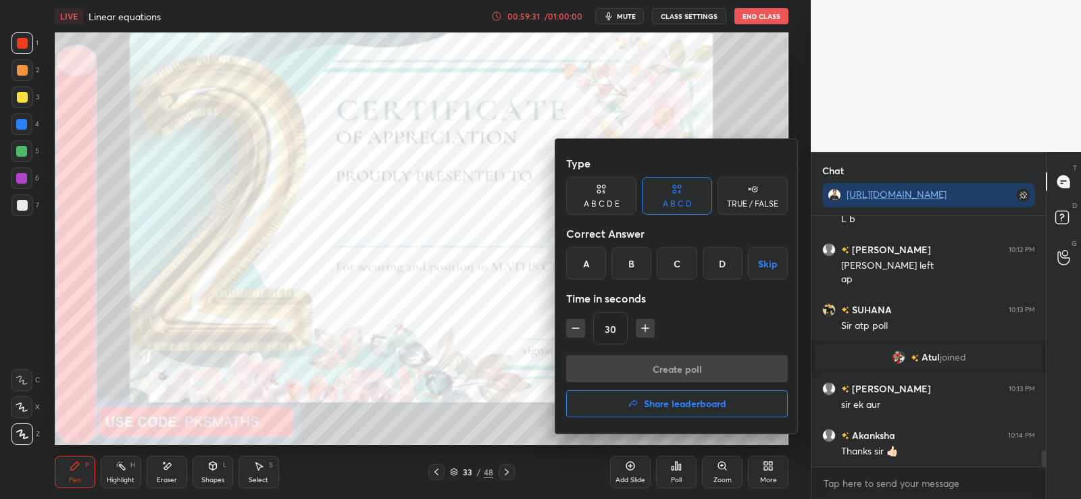
click at [663, 403] on h4 "Share leaderboard" at bounding box center [685, 403] width 82 height 9
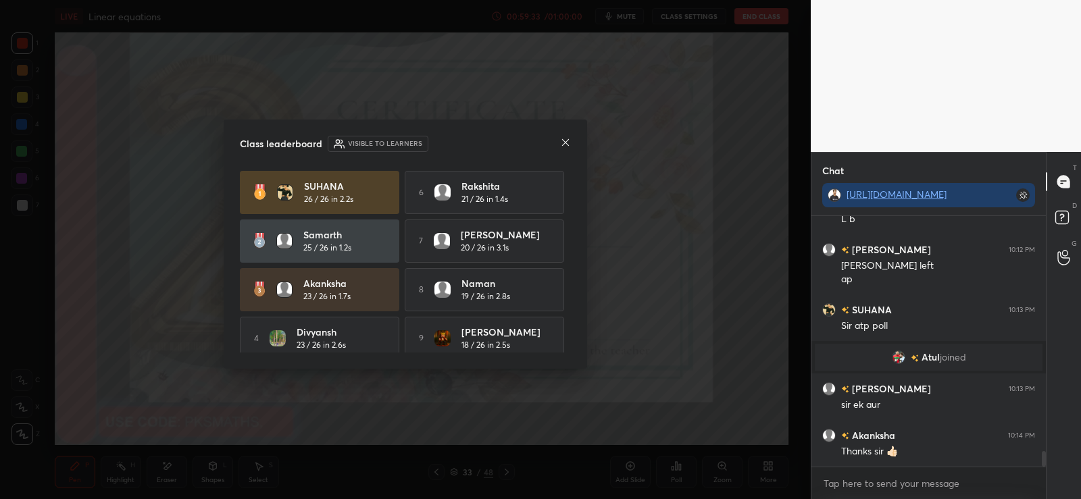
click at [567, 138] on icon at bounding box center [565, 142] width 11 height 11
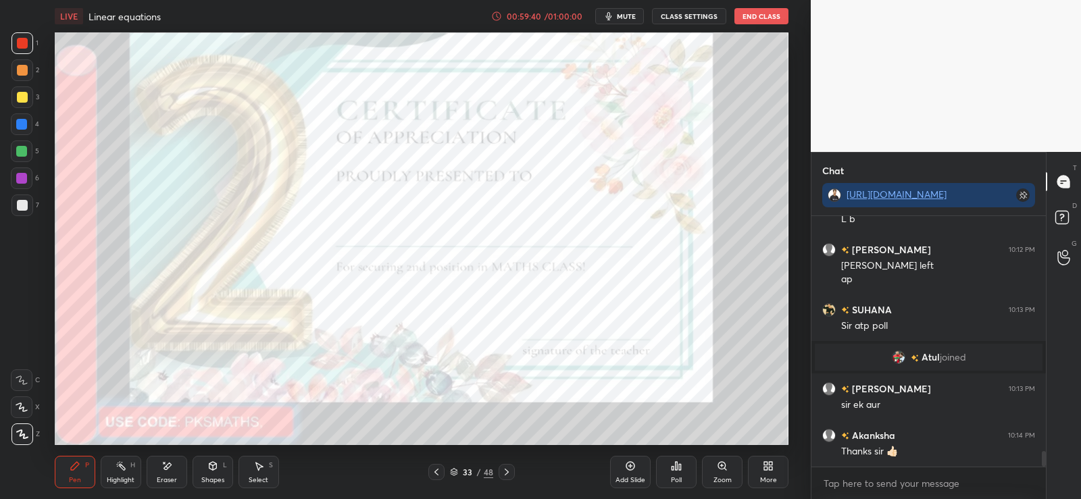
click at [508, 471] on icon at bounding box center [506, 472] width 11 height 11
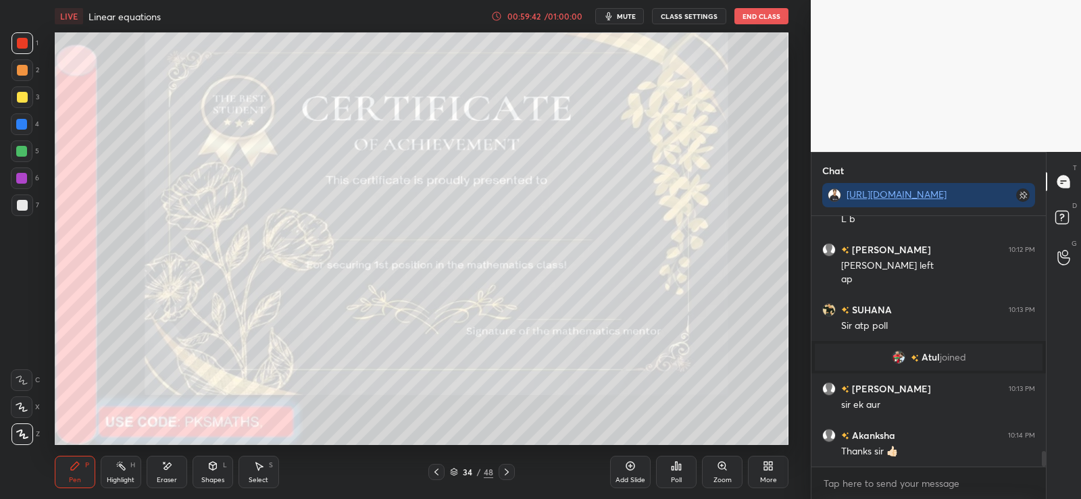
click at [681, 475] on div "Poll" at bounding box center [676, 472] width 41 height 32
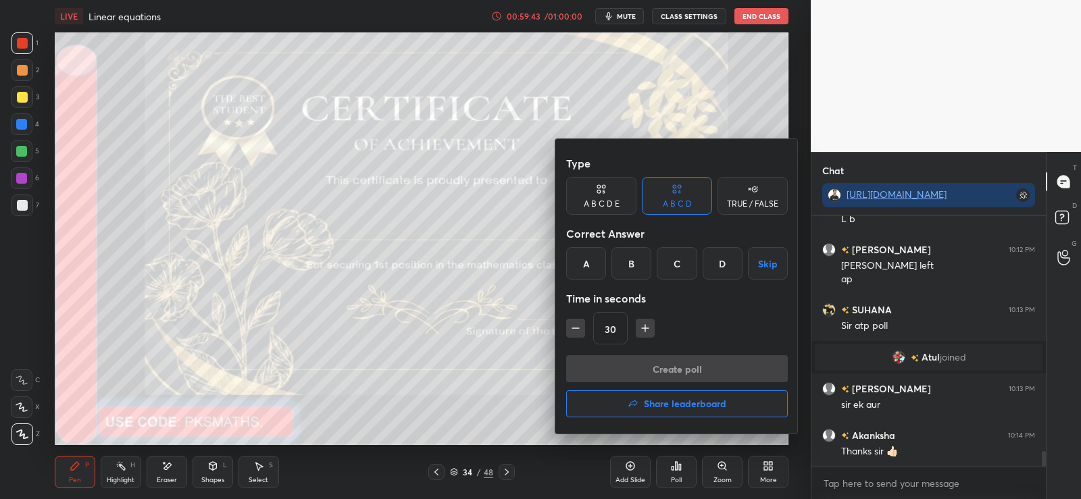
click at [655, 409] on h4 "Share leaderboard" at bounding box center [685, 403] width 82 height 9
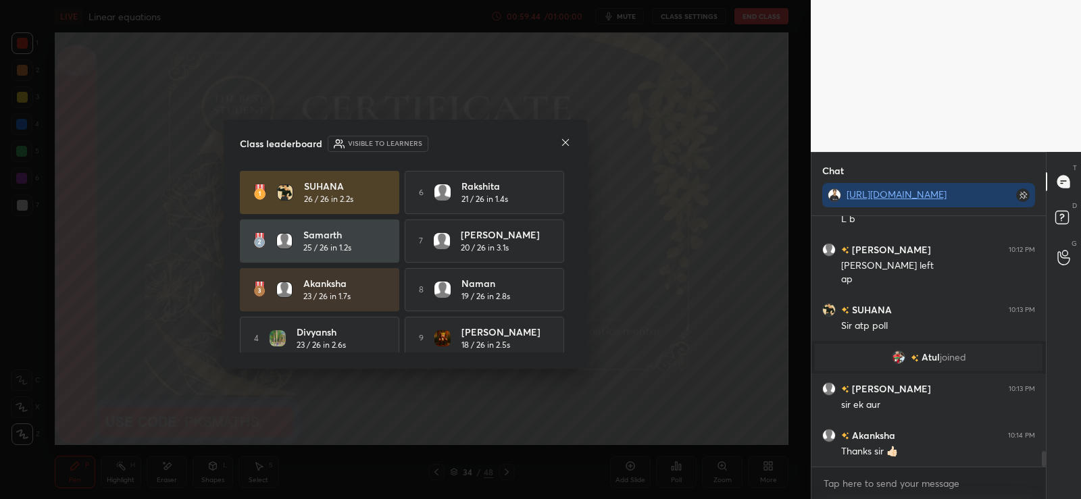
click at [561, 140] on icon at bounding box center [565, 142] width 11 height 11
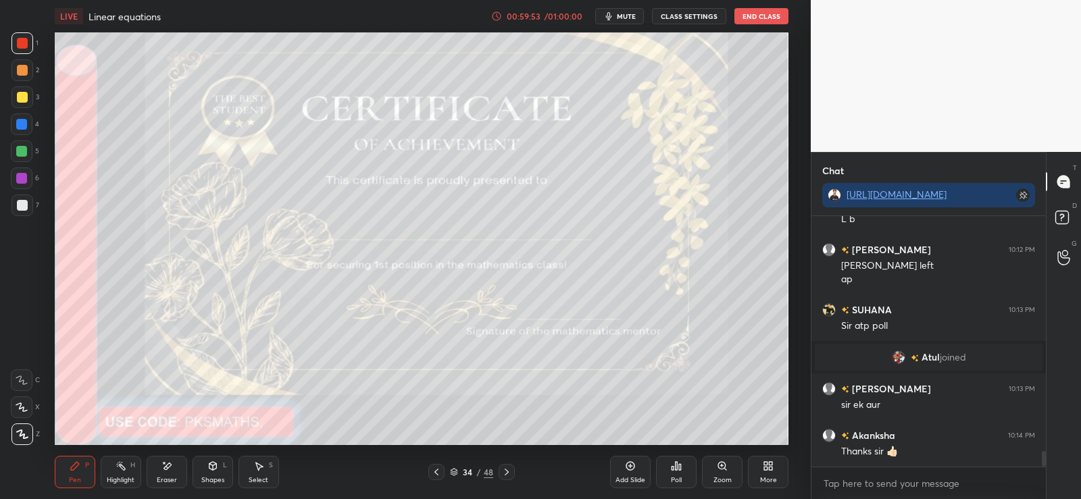
scroll to position [3802, 0]
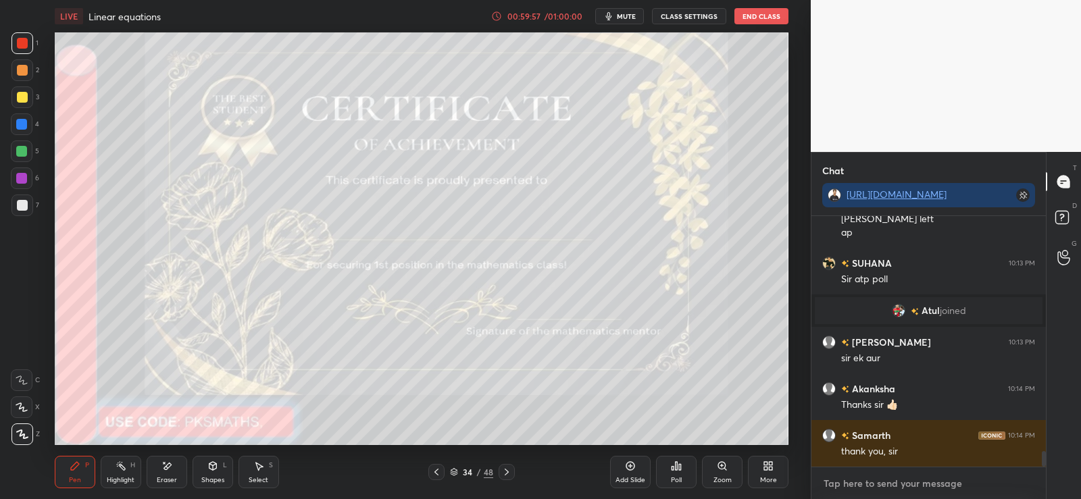
type textarea "x"
drag, startPoint x: 890, startPoint y: 475, endPoint x: 885, endPoint y: 482, distance: 8.2
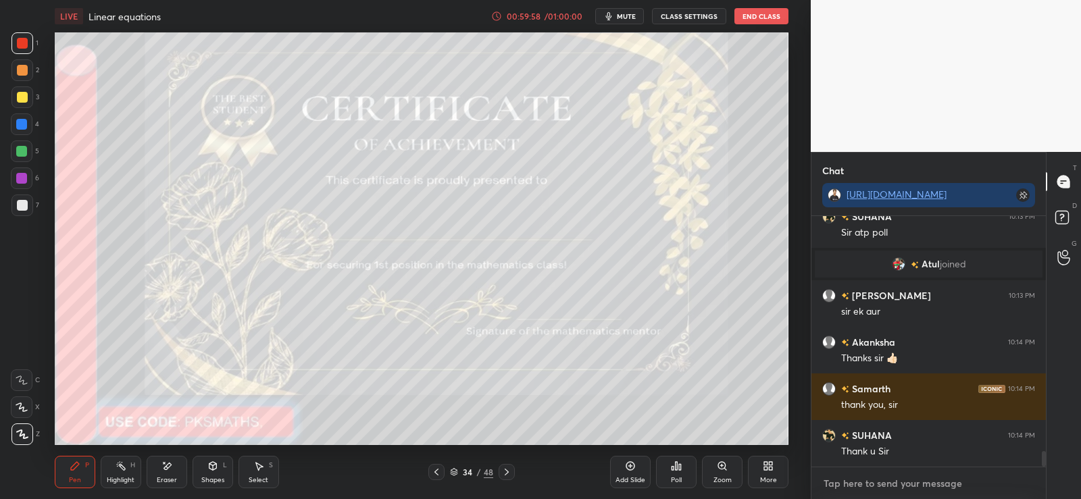
paste textarea "[URL][DOMAIN_NAME]"
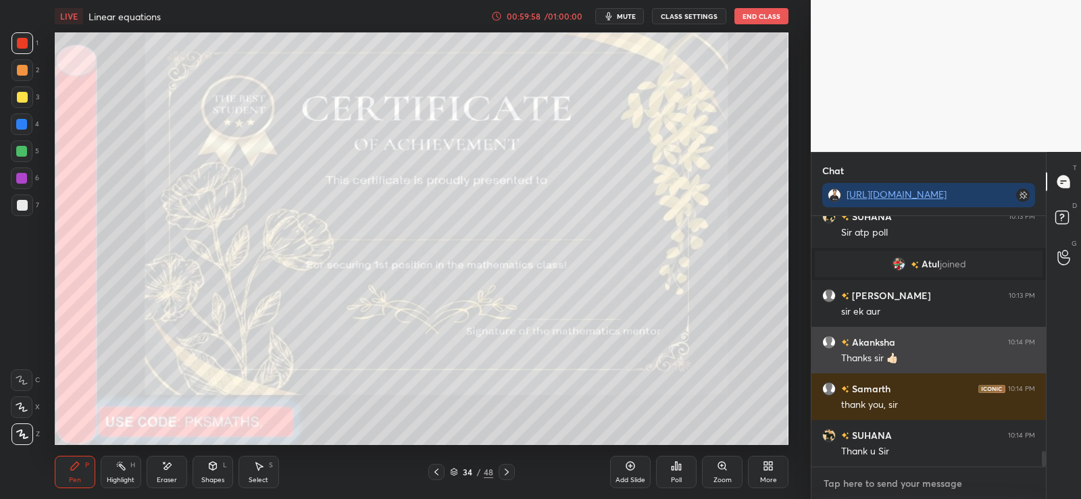
type textarea "[URL][DOMAIN_NAME]"
type textarea "x"
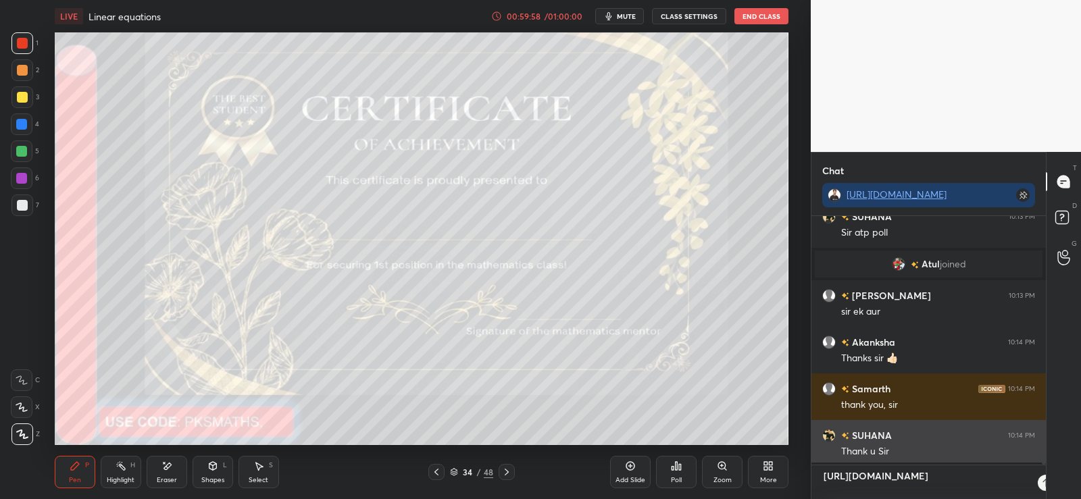
scroll to position [279, 230]
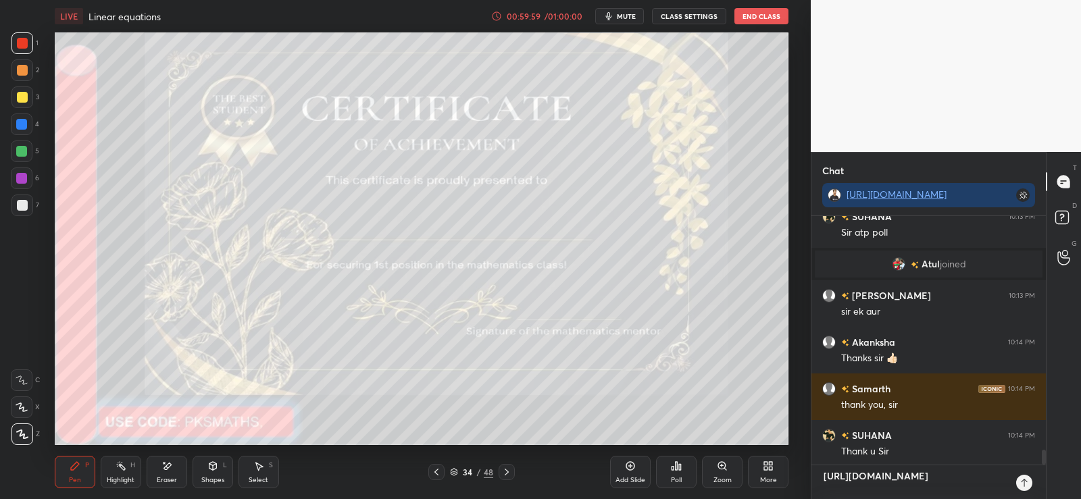
type textarea "[URL][DOMAIN_NAME]"
click at [1026, 484] on icon at bounding box center [1023, 482] width 11 height 11
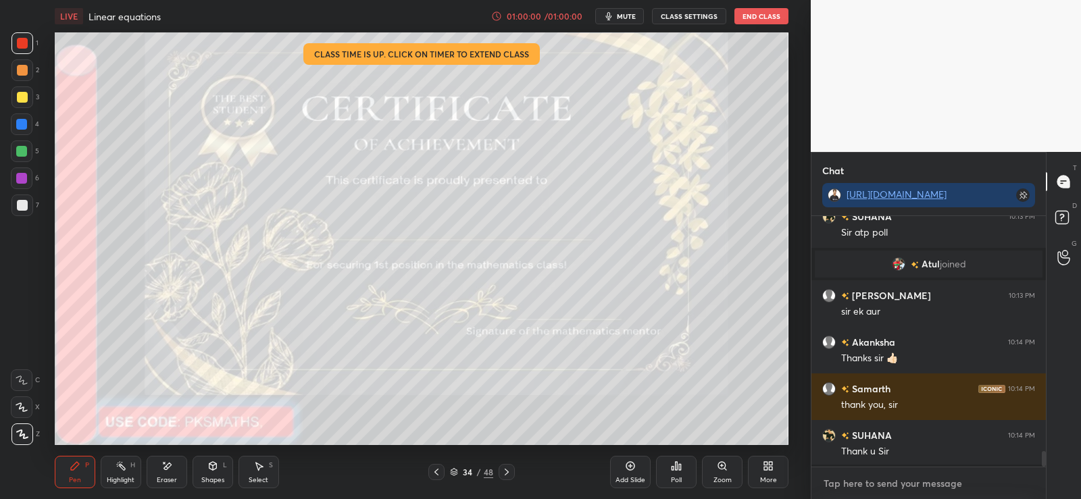
scroll to position [3936, 0]
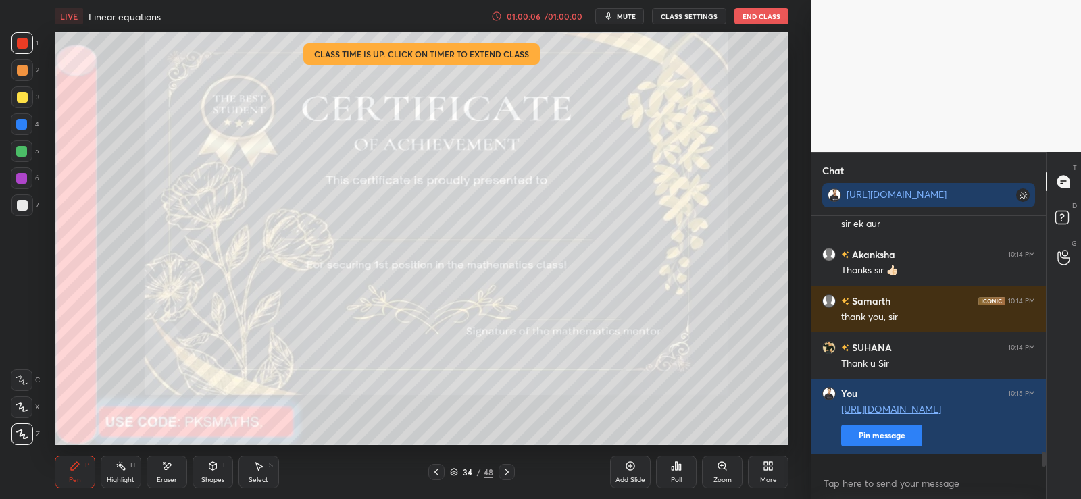
click at [773, 22] on button "End Class" at bounding box center [761, 16] width 54 height 16
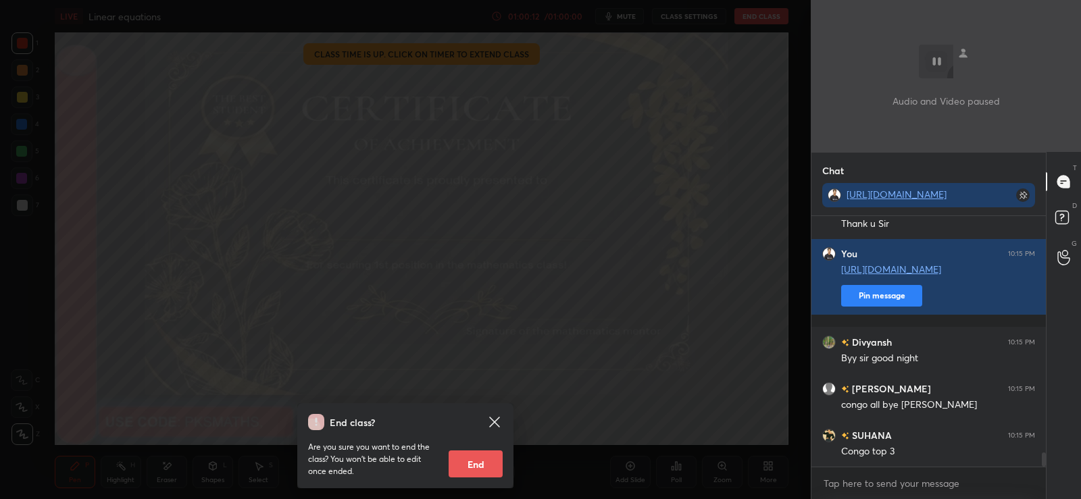
scroll to position [4123, 0]
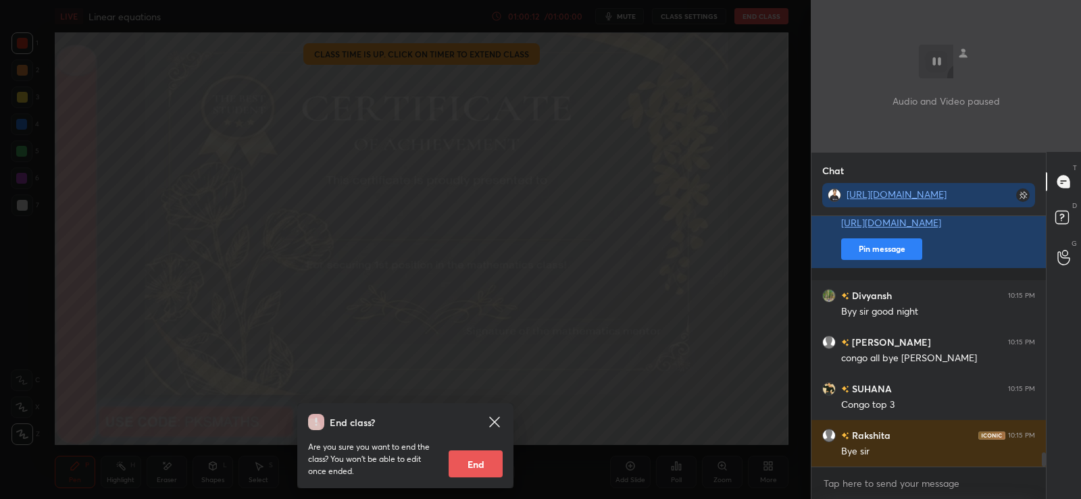
click at [494, 424] on icon at bounding box center [494, 422] width 10 height 10
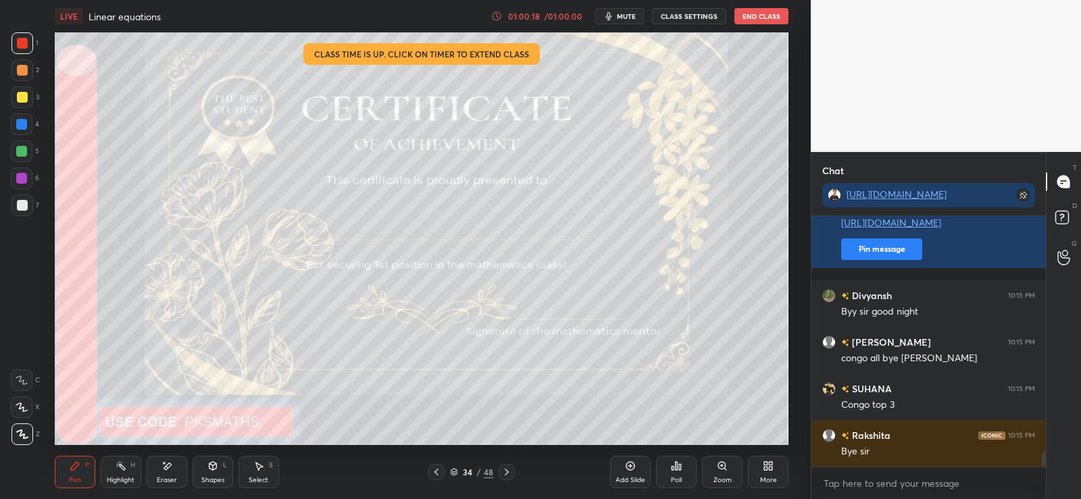
click at [752, 14] on button "End Class" at bounding box center [761, 16] width 54 height 16
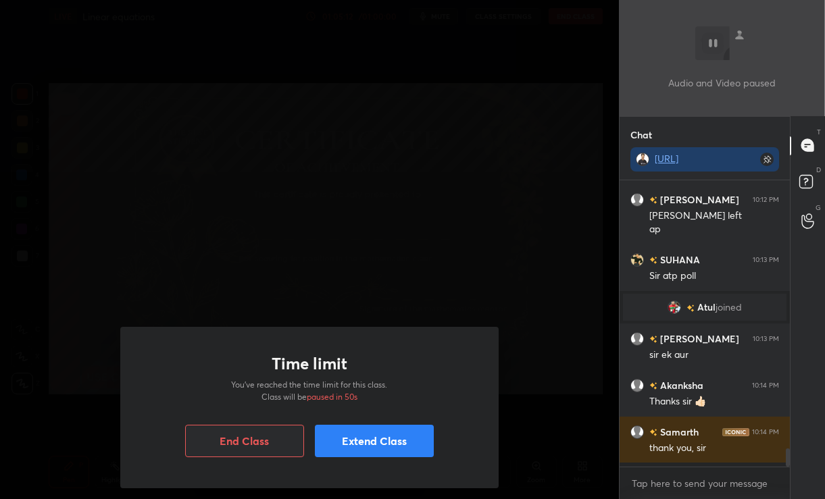
scroll to position [283, 167]
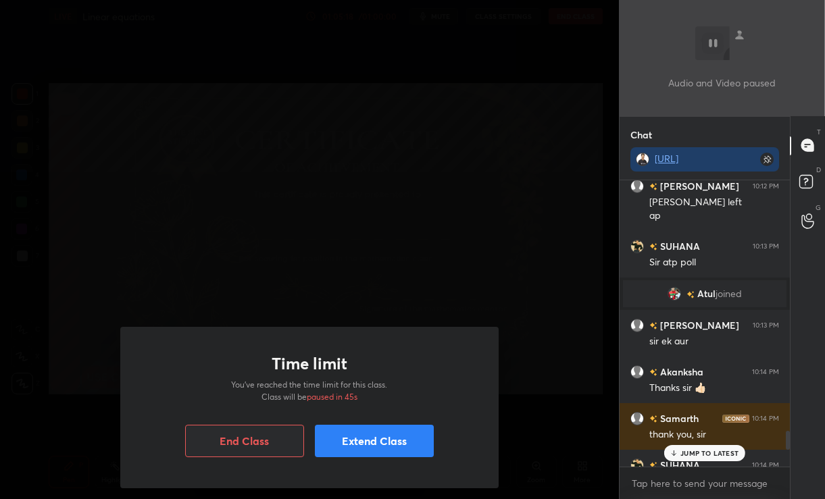
click at [271, 445] on button "End Class" at bounding box center [244, 441] width 119 height 32
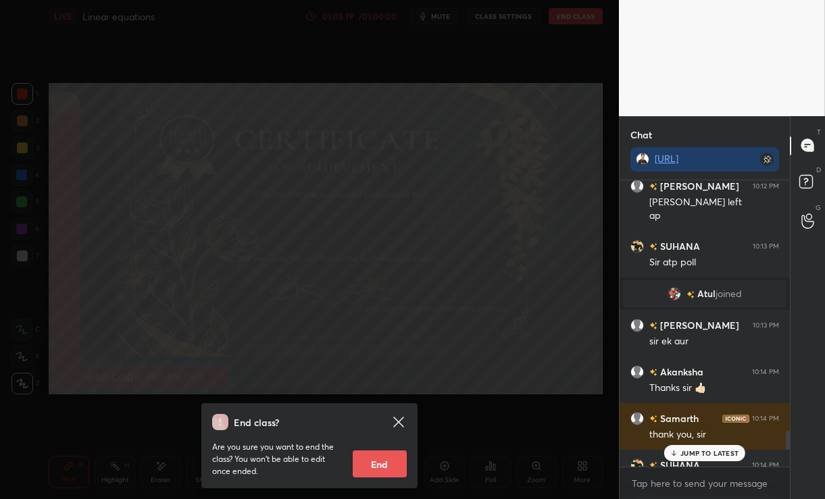
click at [382, 465] on button "End" at bounding box center [380, 463] width 54 height 27
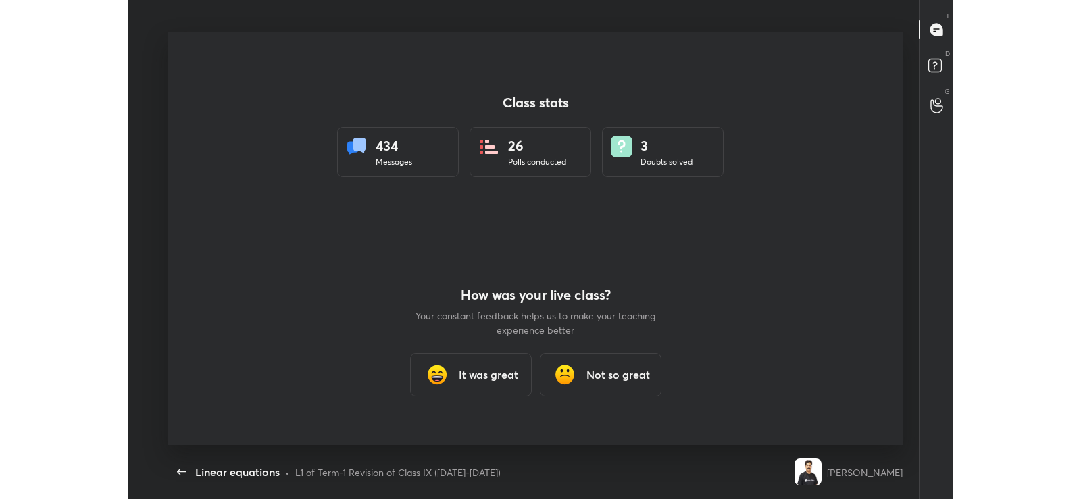
scroll to position [413, 814]
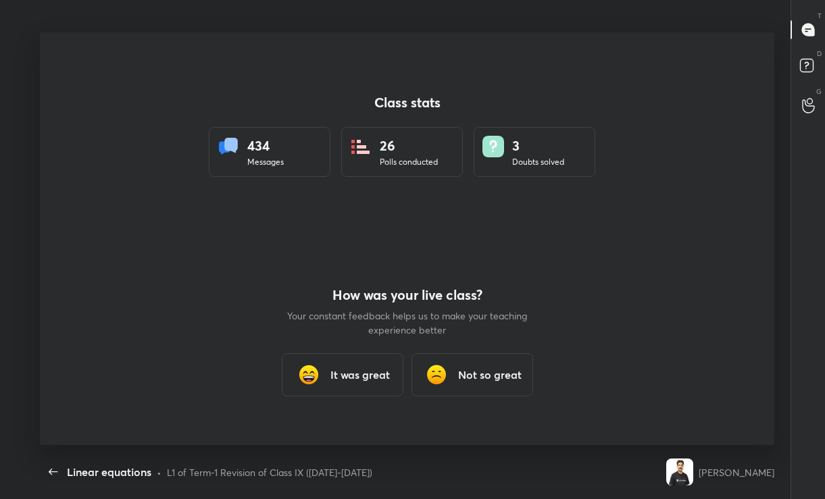
click at [366, 369] on h3 "It was great" at bounding box center [359, 375] width 59 height 16
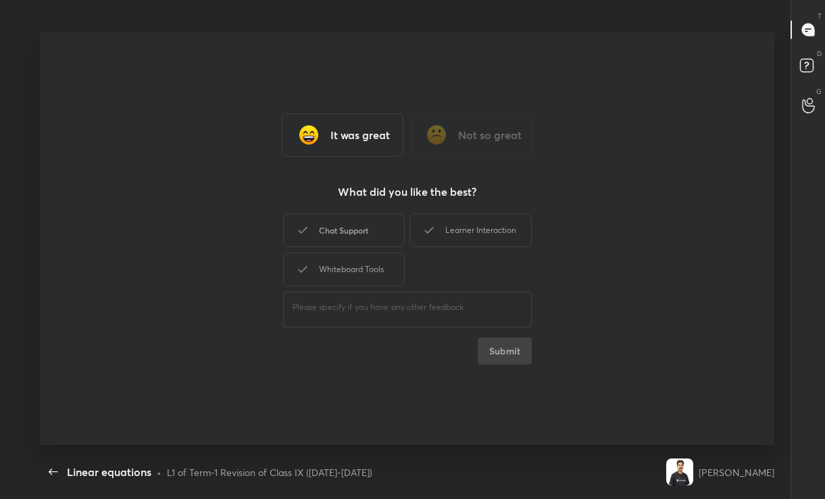
click at [365, 238] on div "Chat Support" at bounding box center [344, 230] width 122 height 34
click at [440, 222] on div "Learner Interaction" at bounding box center [470, 230] width 122 height 34
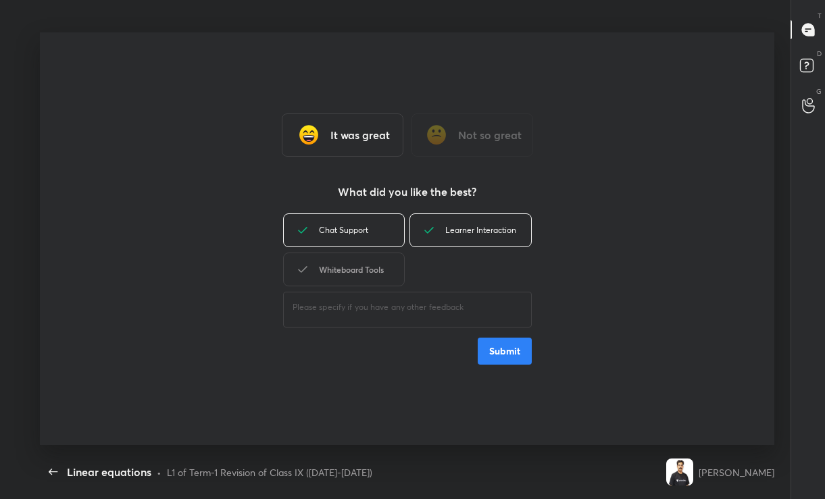
click at [355, 264] on div "Whiteboard Tools" at bounding box center [344, 270] width 122 height 34
click at [493, 338] on button "Submit" at bounding box center [504, 351] width 54 height 27
click at [503, 345] on div "Chat Support Learner Interaction Whiteboard Tools ​ Submit" at bounding box center [407, 288] width 249 height 154
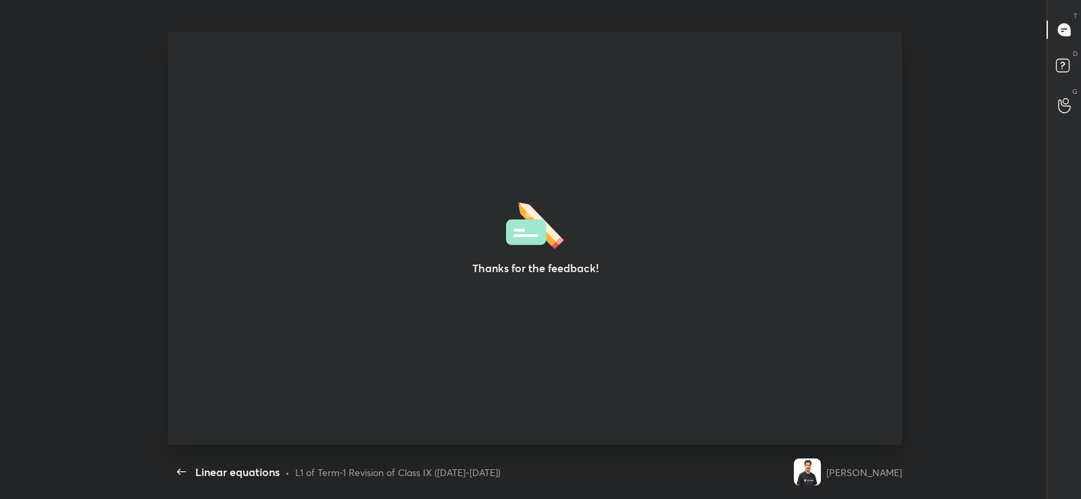
scroll to position [413, 1070]
type textarea "x"
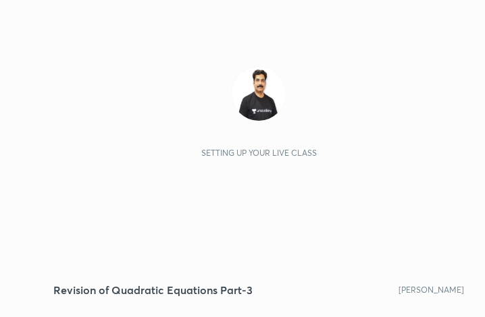
scroll to position [231, 431]
